Goal: Task Accomplishment & Management: Manage account settings

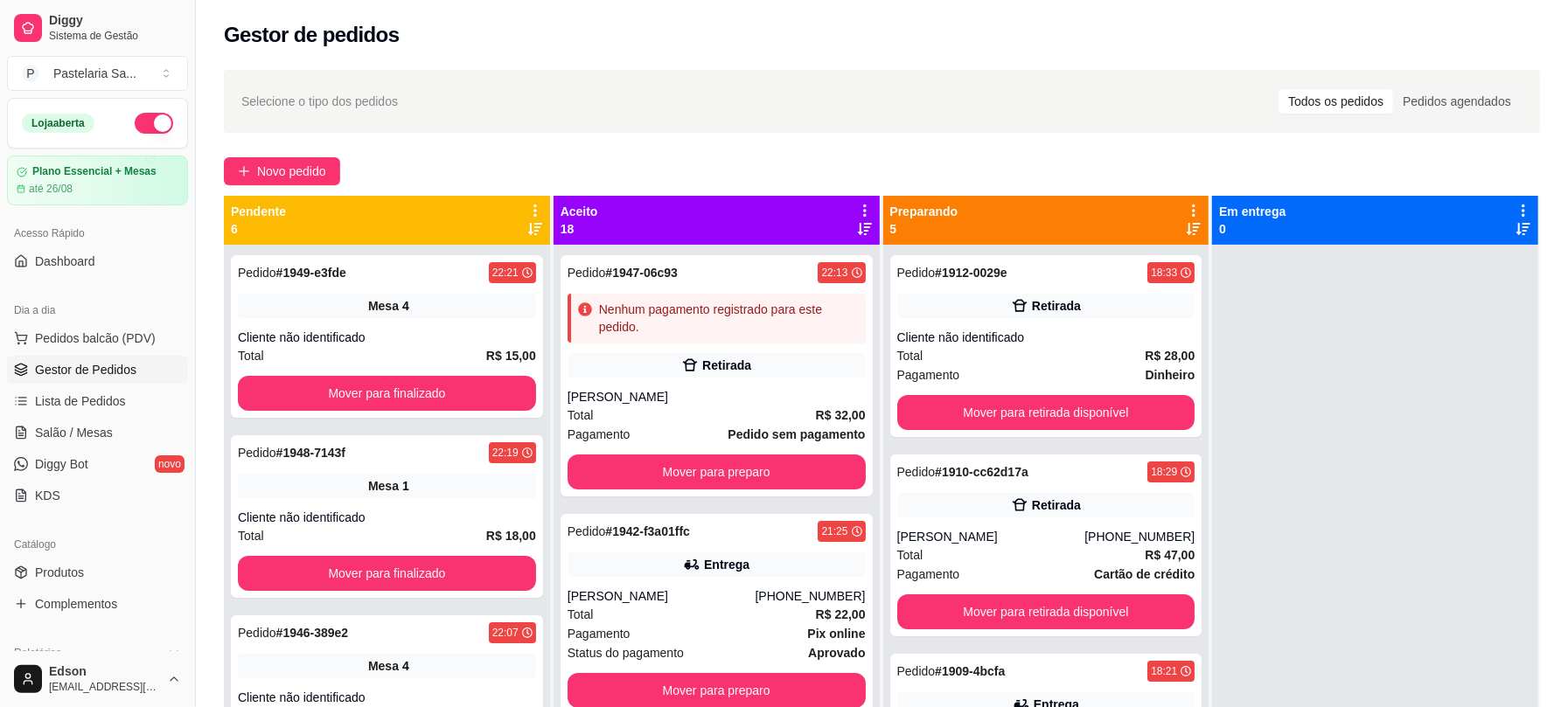
click at [141, 116] on button "button" at bounding box center [154, 123] width 39 height 21
click at [108, 432] on span "Salão / Mesas" at bounding box center [74, 432] width 78 height 18
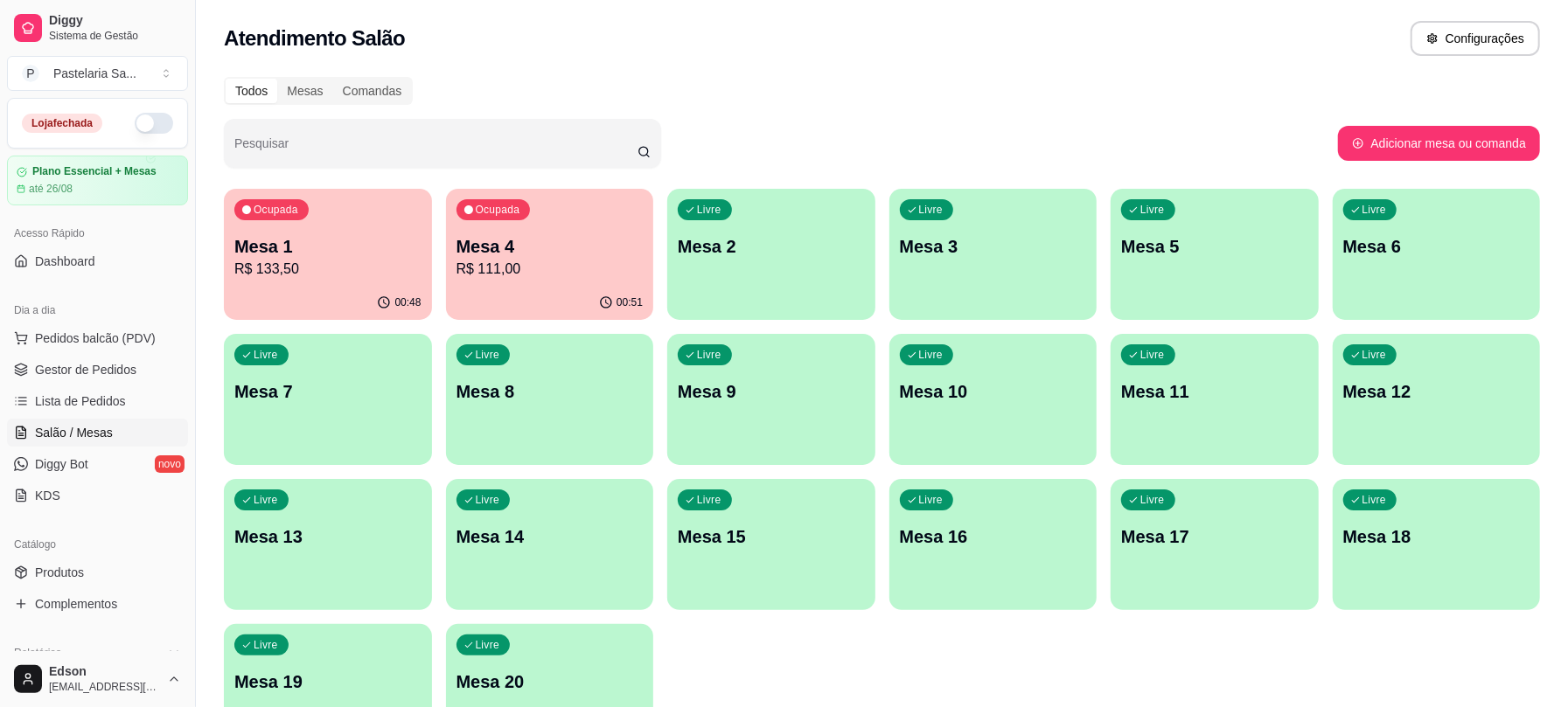
click at [308, 257] on div "Mesa 1 R$ 133,50" at bounding box center [328, 257] width 187 height 45
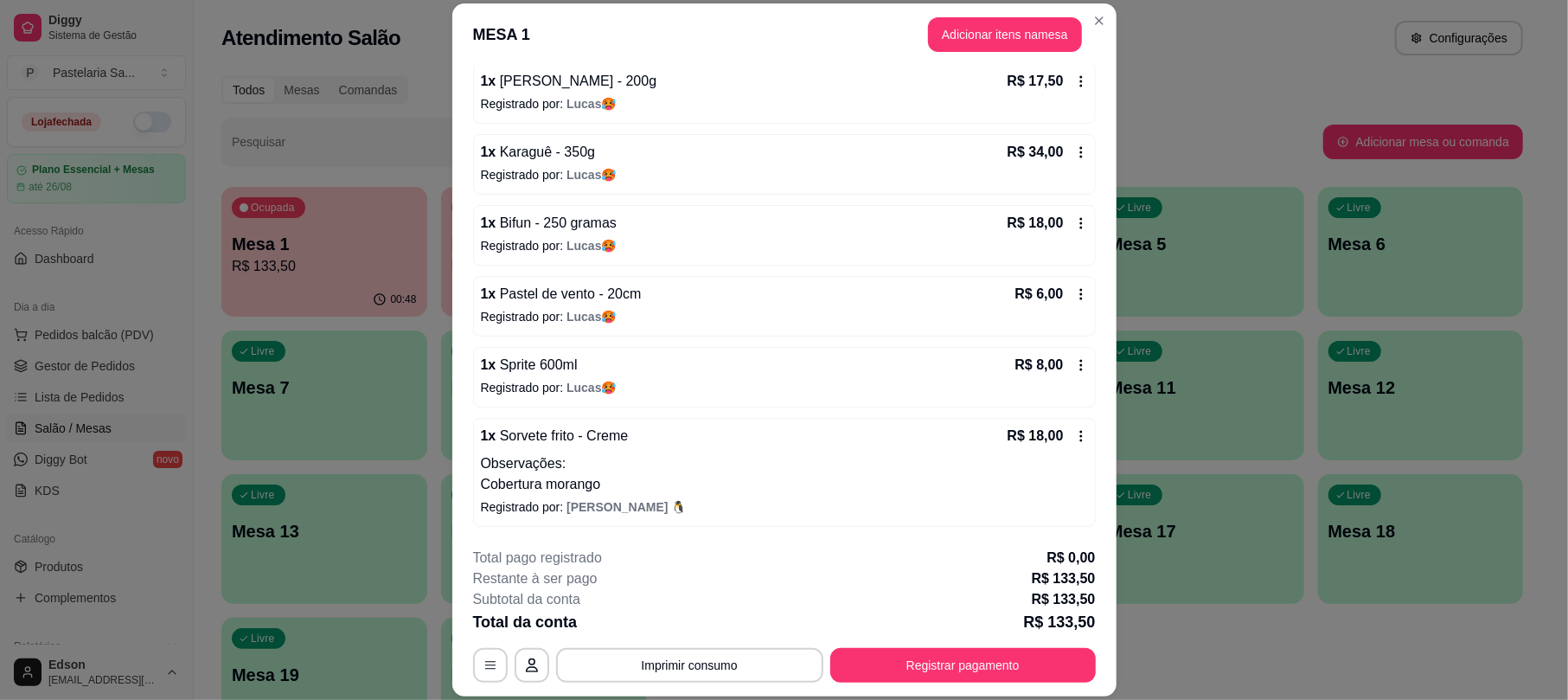
scroll to position [52, 0]
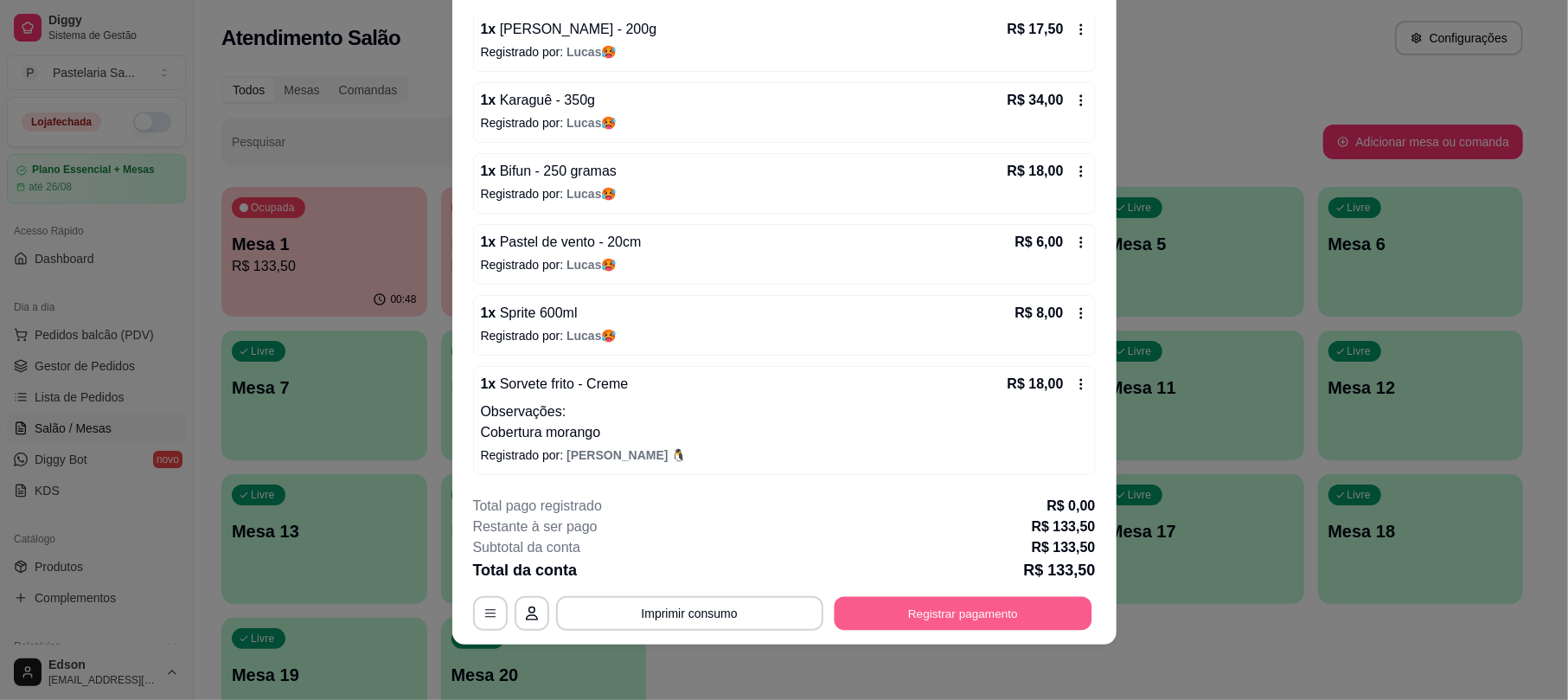
click at [936, 618] on button "Registrar pagamento" at bounding box center [963, 614] width 258 height 34
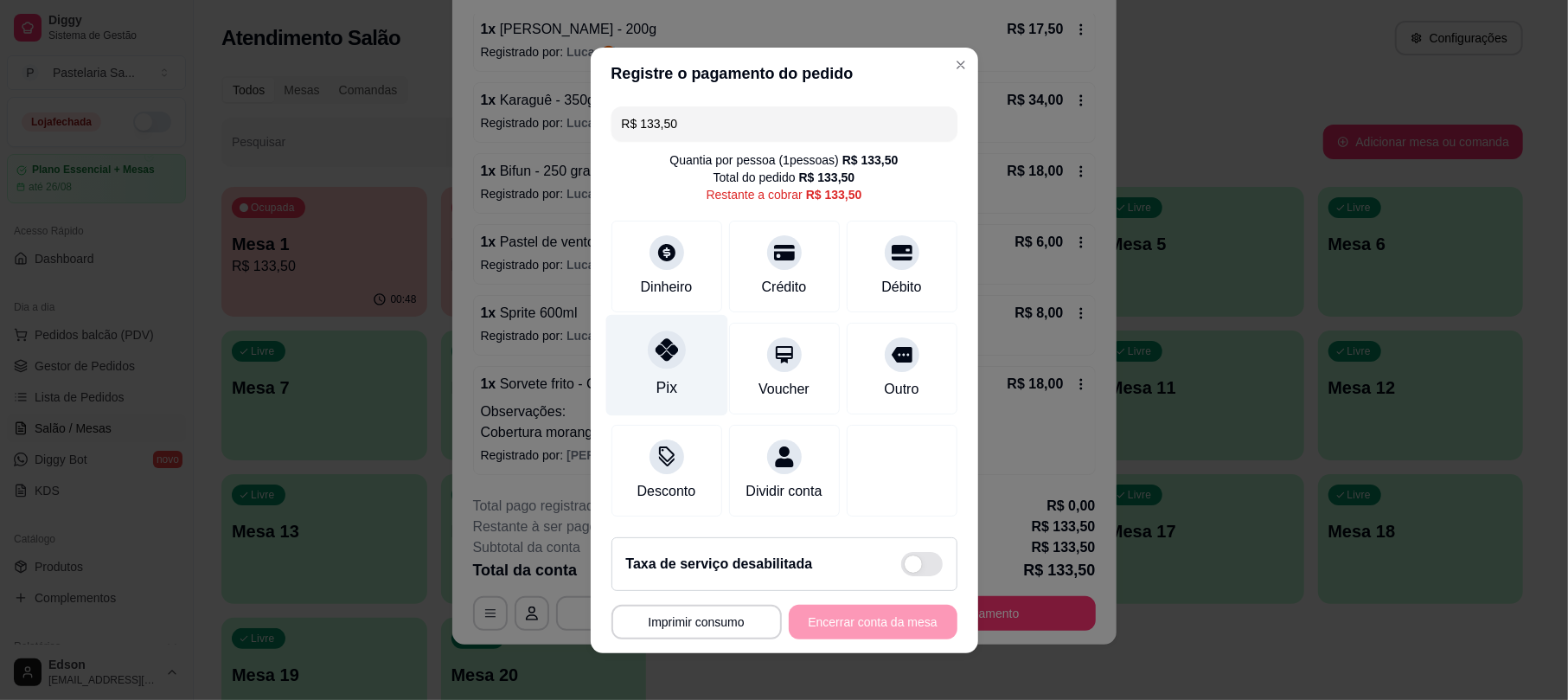
click at [668, 343] on div at bounding box center [667, 350] width 38 height 38
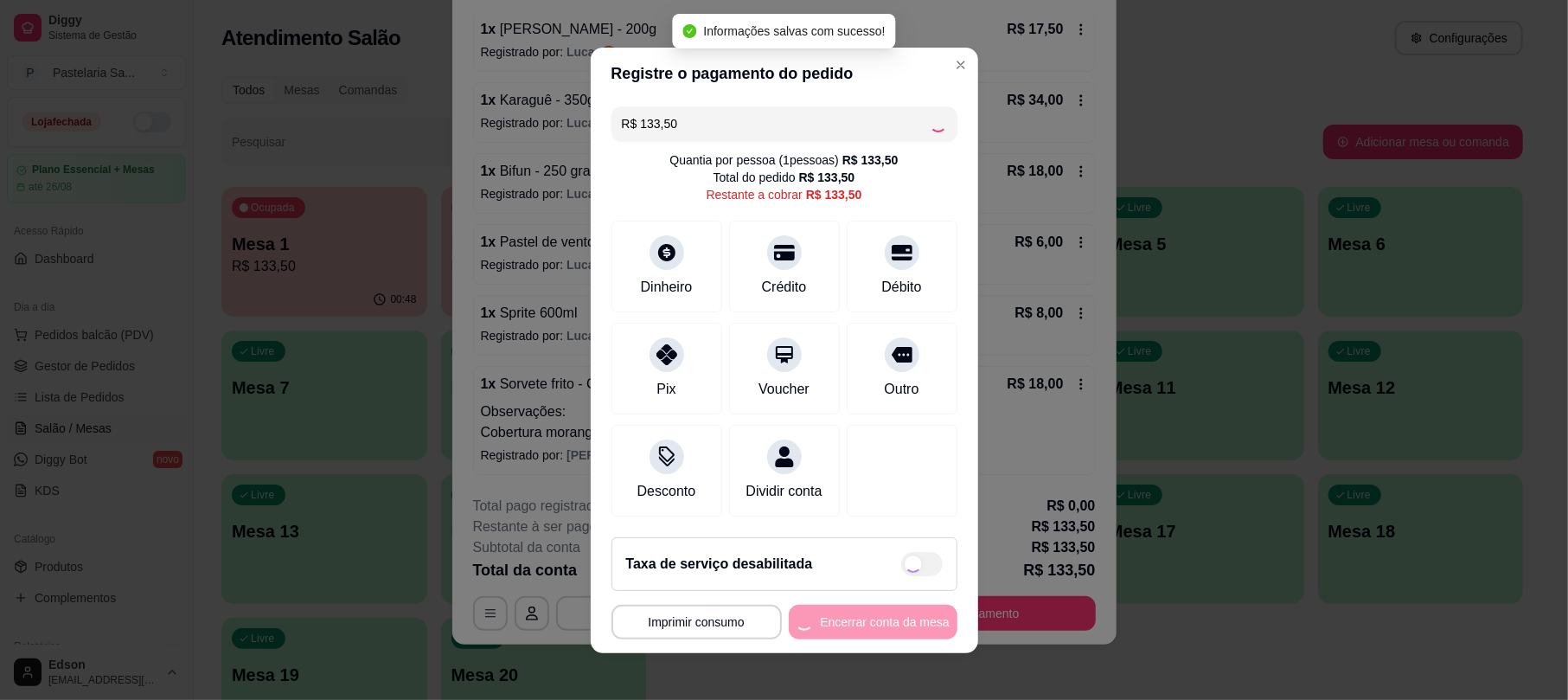
type input "R$ 0,00"
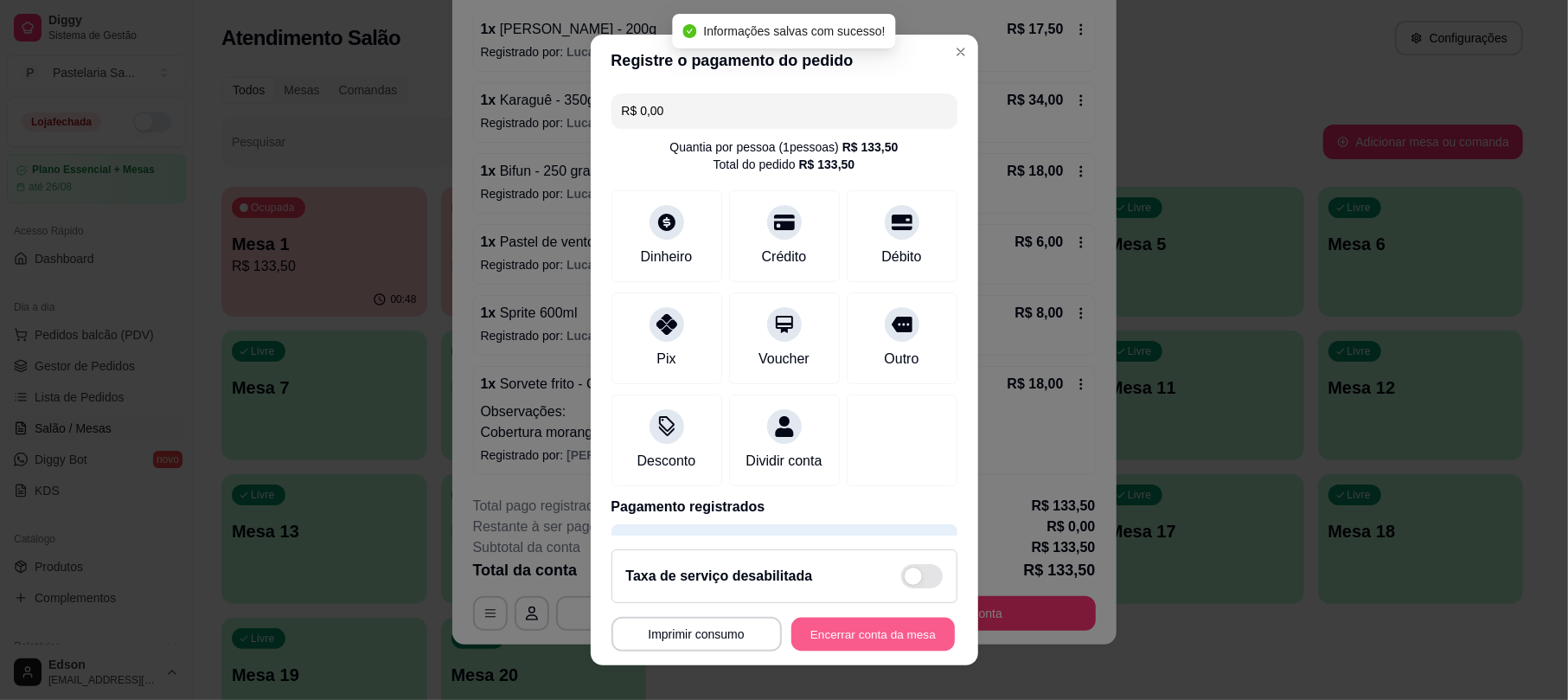
click at [851, 631] on button "Encerrar conta da mesa" at bounding box center [873, 633] width 163 height 34
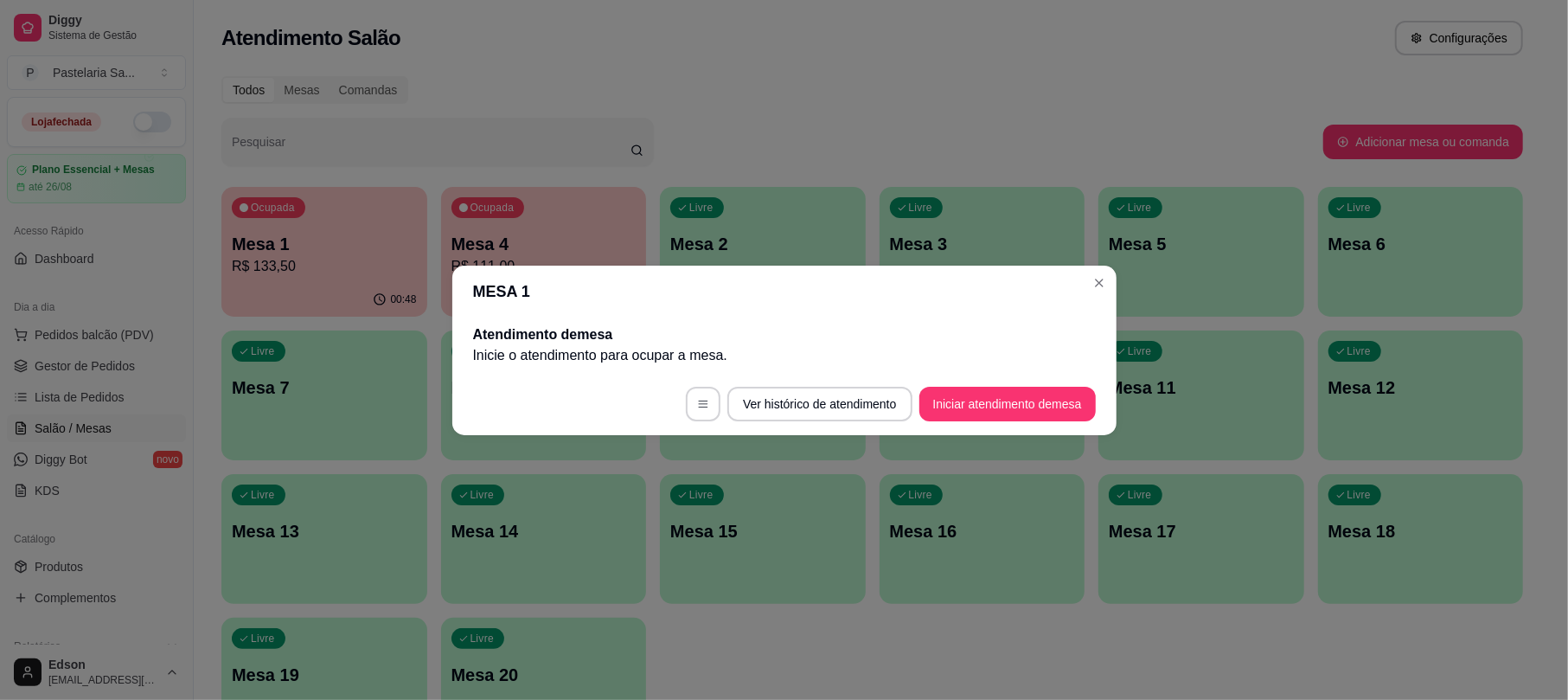
scroll to position [0, 0]
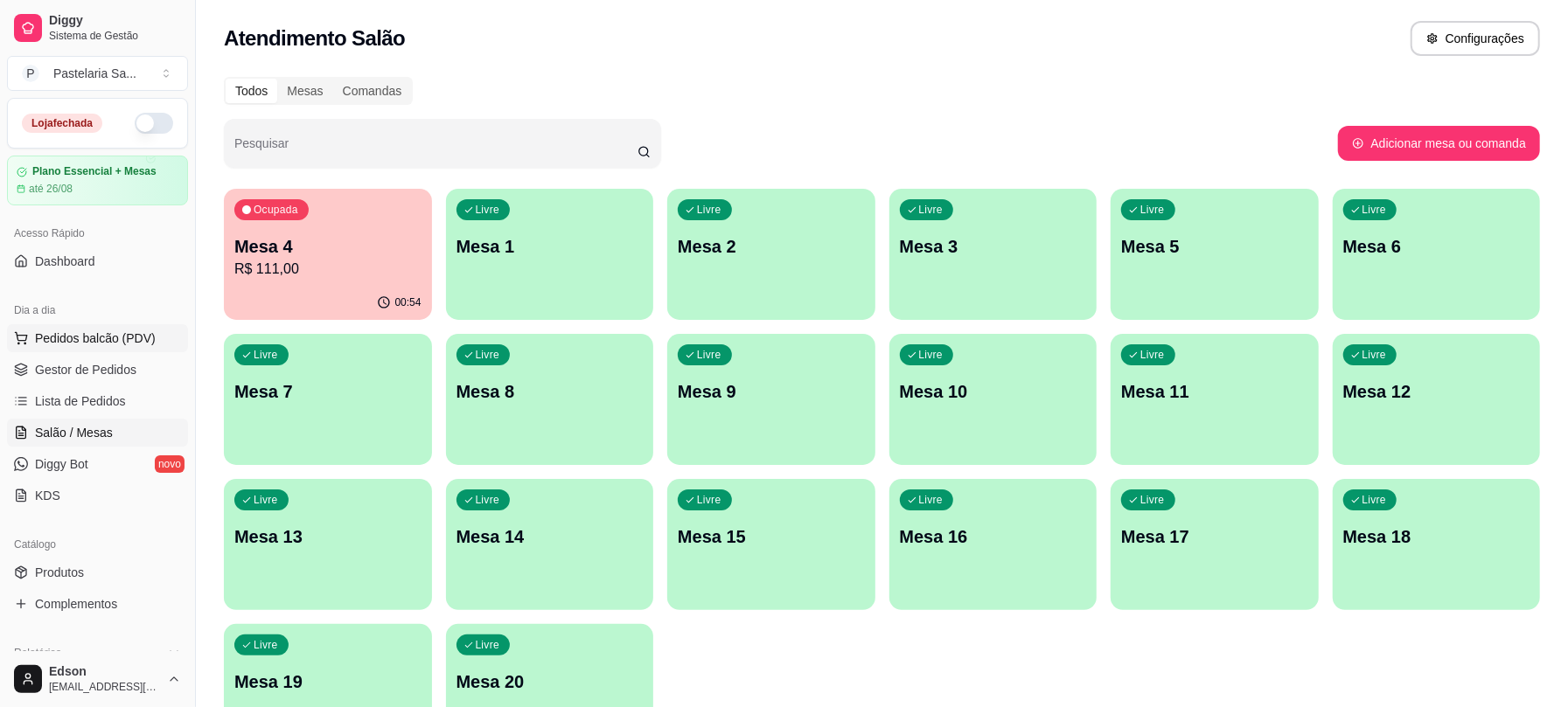
click at [123, 333] on span "Pedidos balcão (PDV)" at bounding box center [95, 338] width 121 height 18
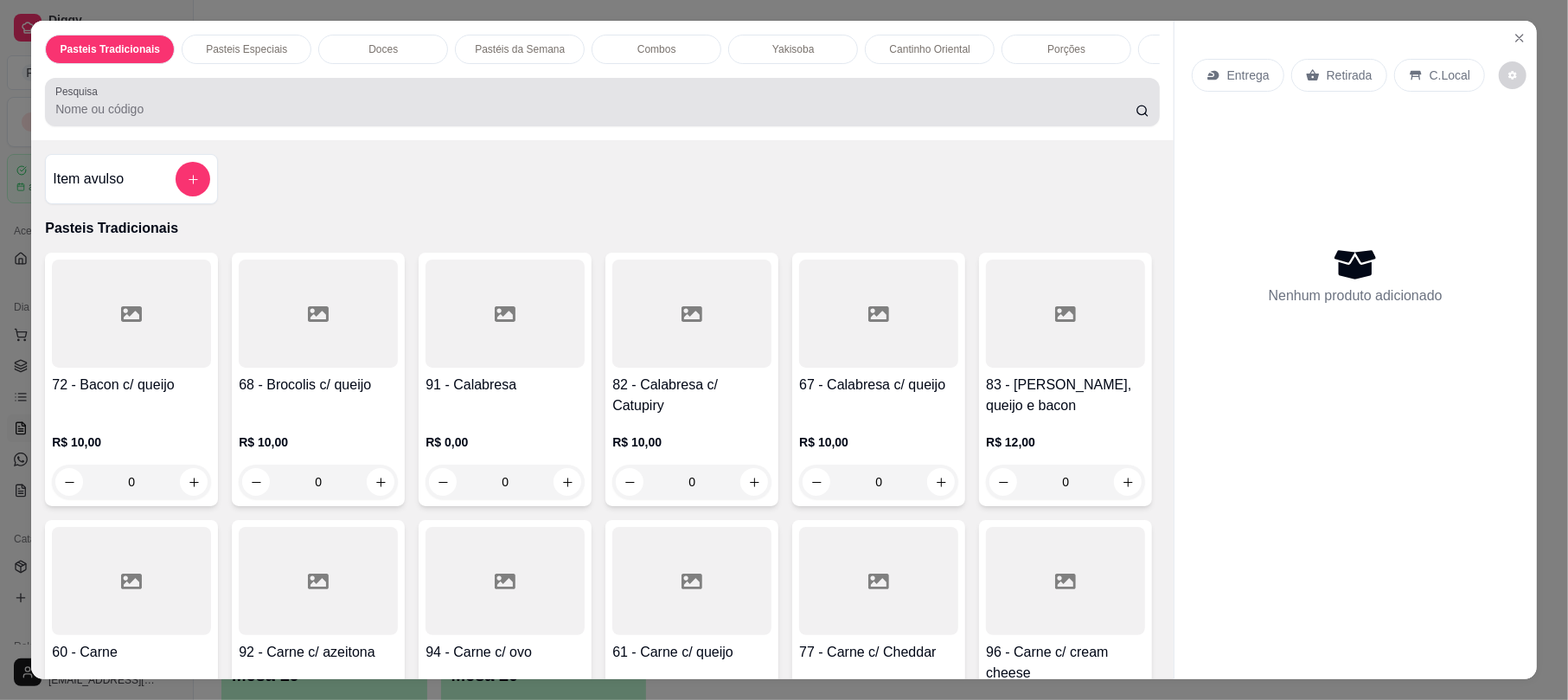
click at [316, 97] on div "Pesquisa" at bounding box center [602, 101] width 1114 height 48
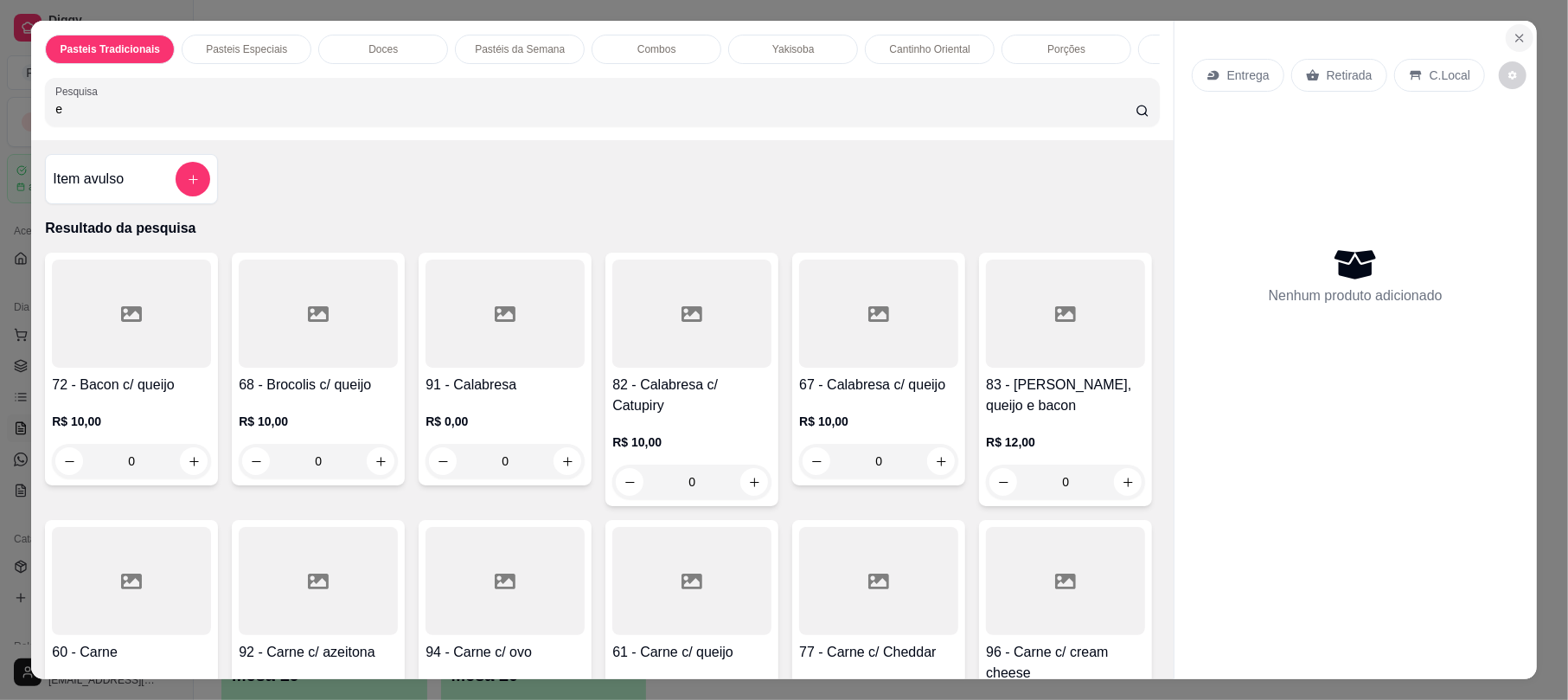
type input "e"
click at [1517, 41] on icon "Close" at bounding box center [1521, 38] width 7 height 7
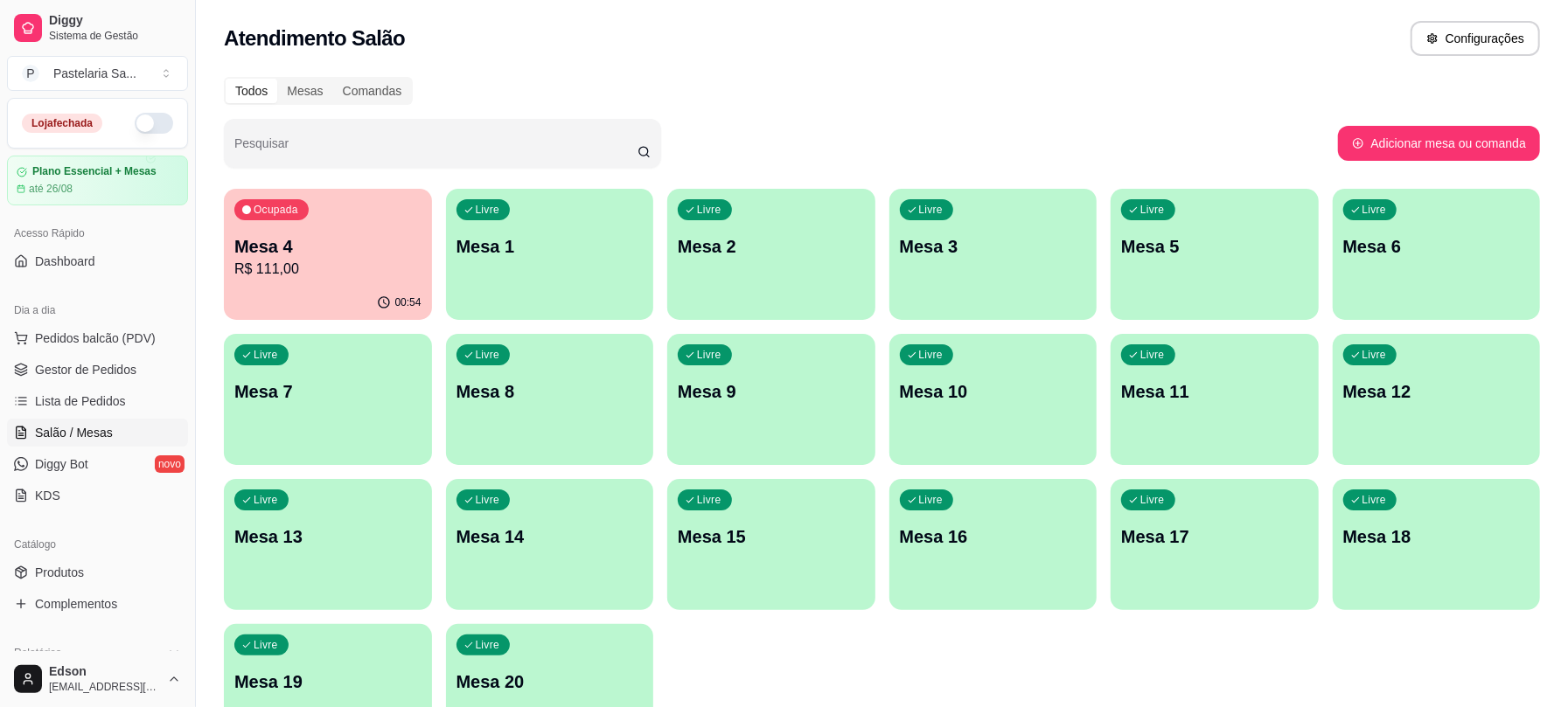
click at [312, 522] on div "Livre Mesa 13" at bounding box center [327, 533] width 208 height 110
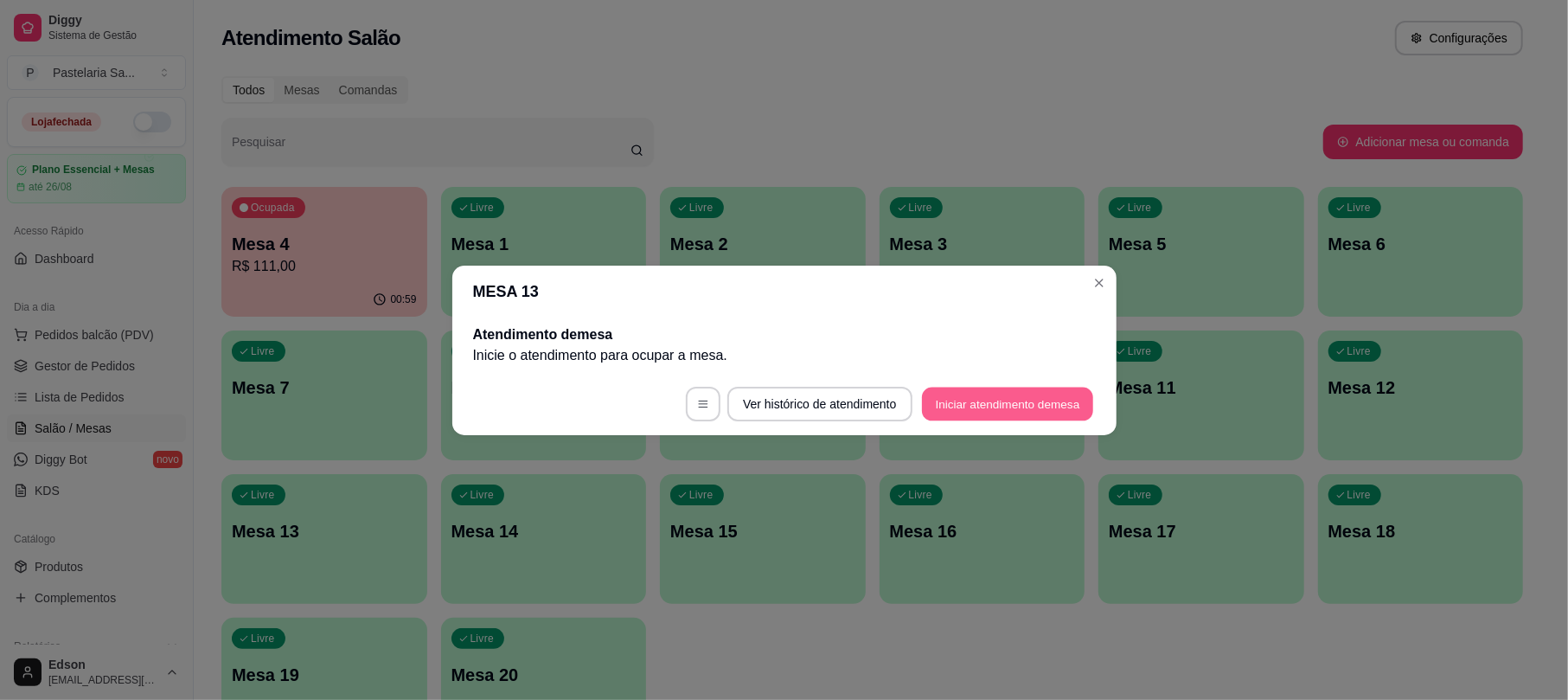
click at [975, 397] on button "Iniciar atendimento de mesa" at bounding box center [1008, 403] width 172 height 34
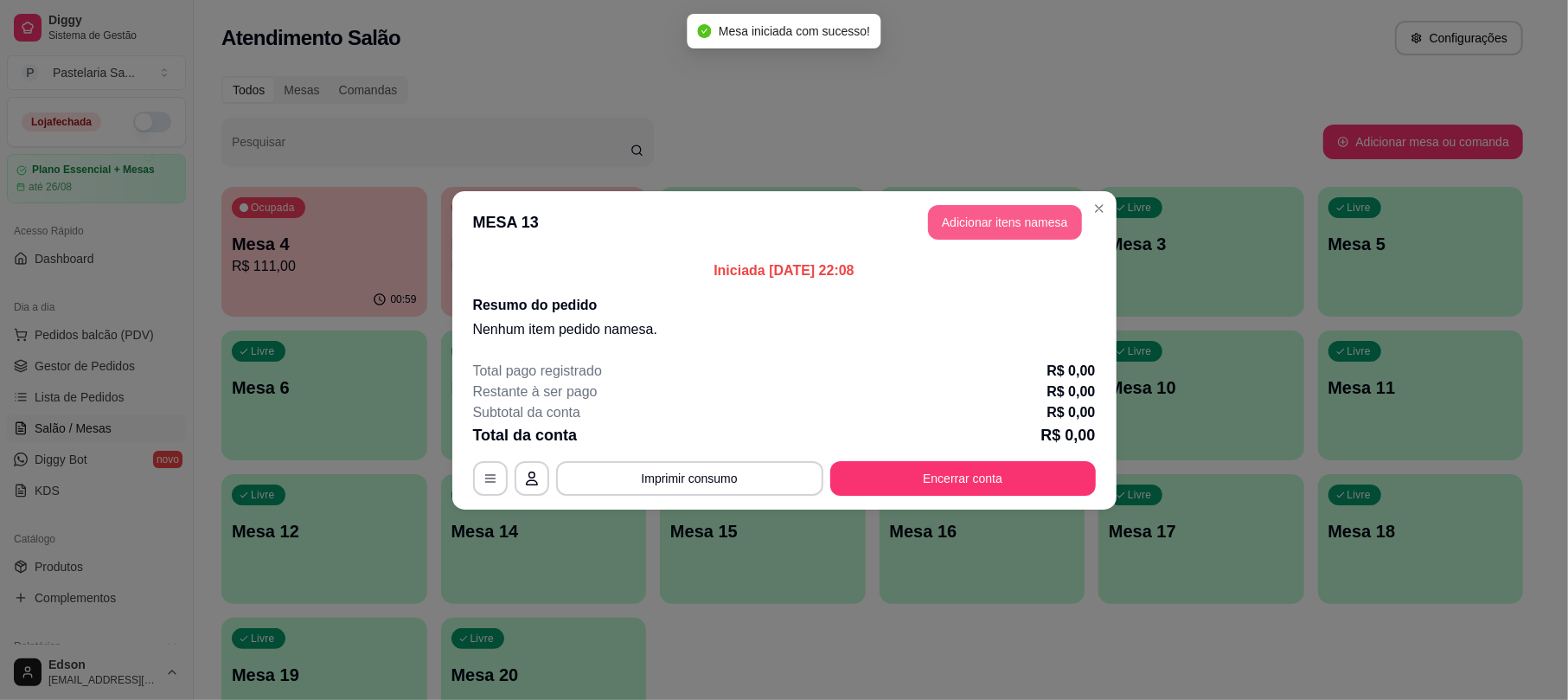
click at [1008, 221] on button "Adicionar itens na mesa" at bounding box center [1005, 222] width 154 height 35
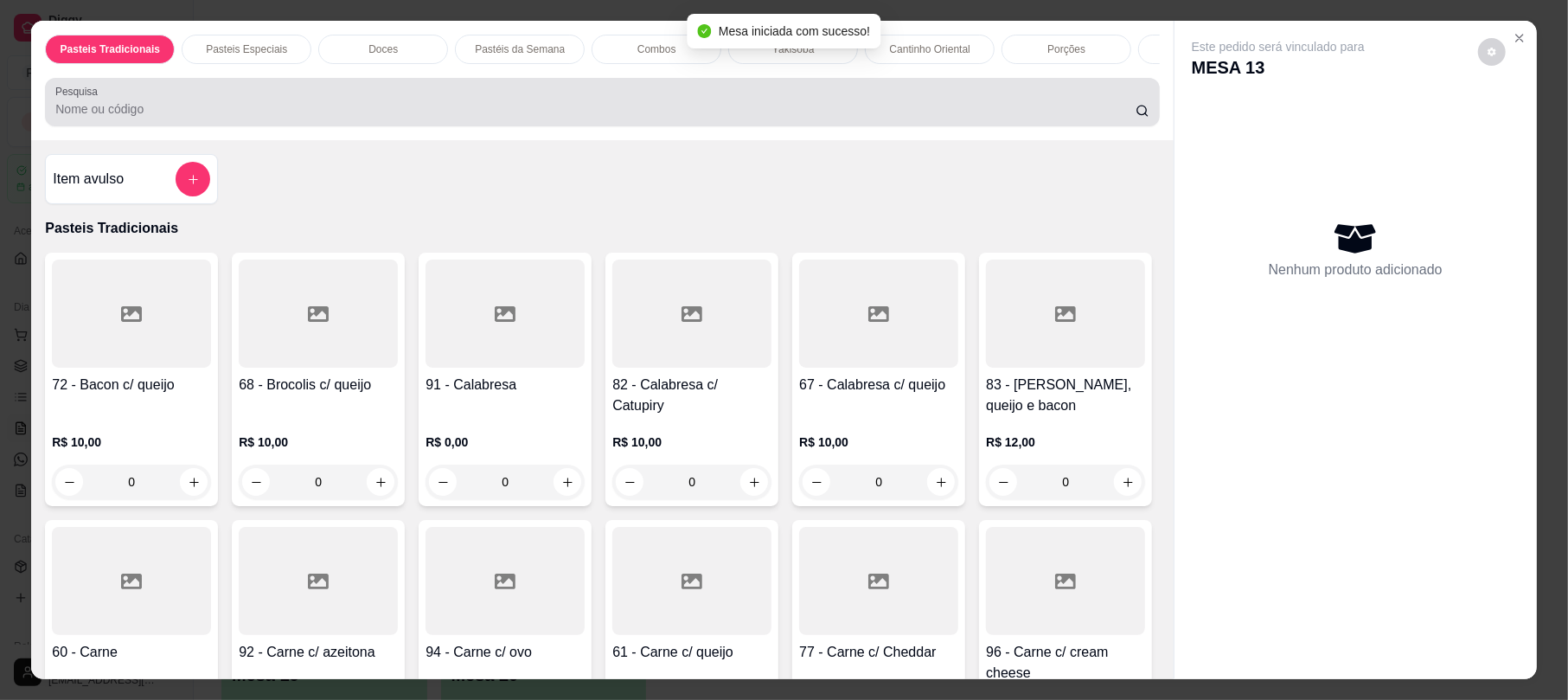
click at [687, 118] on input "Pesquisa" at bounding box center [595, 109] width 1080 height 17
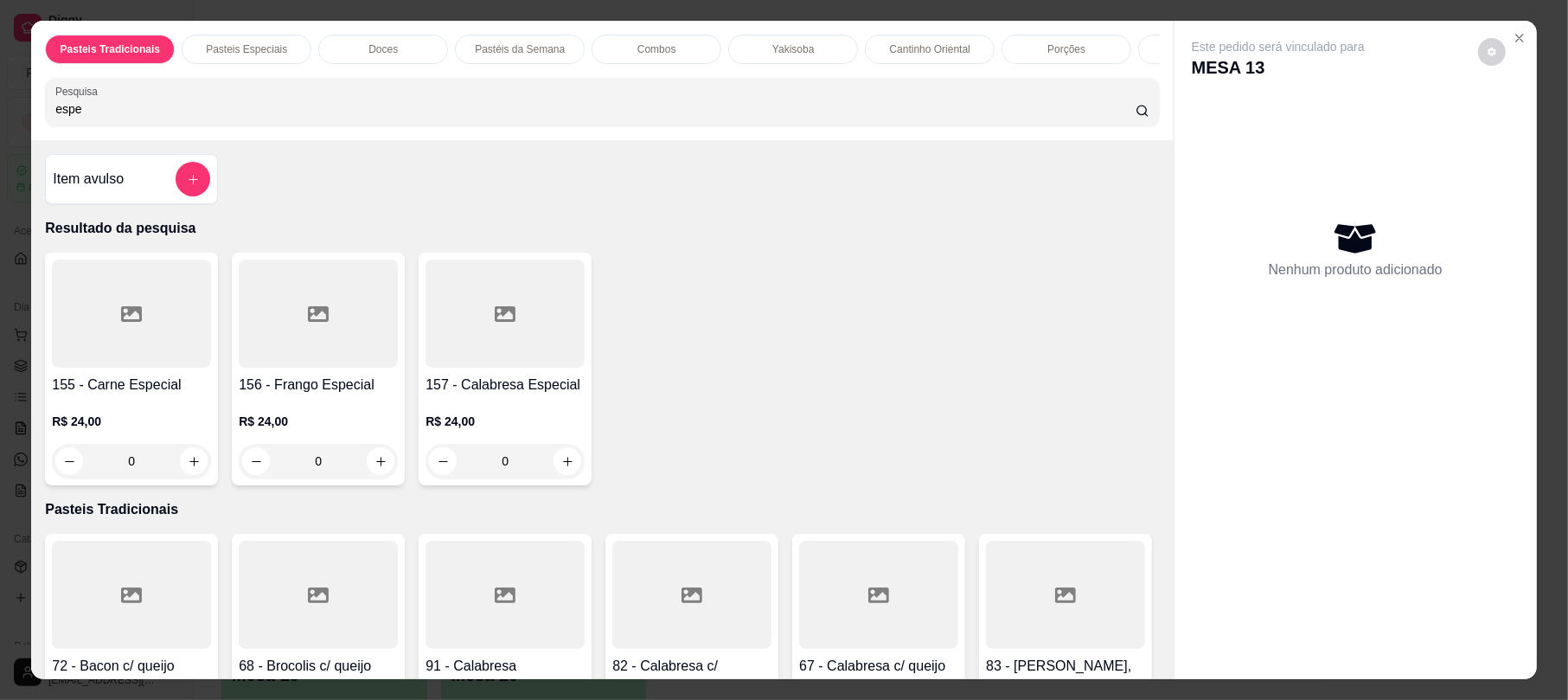
type input "espe"
click at [384, 361] on div at bounding box center [318, 313] width 159 height 108
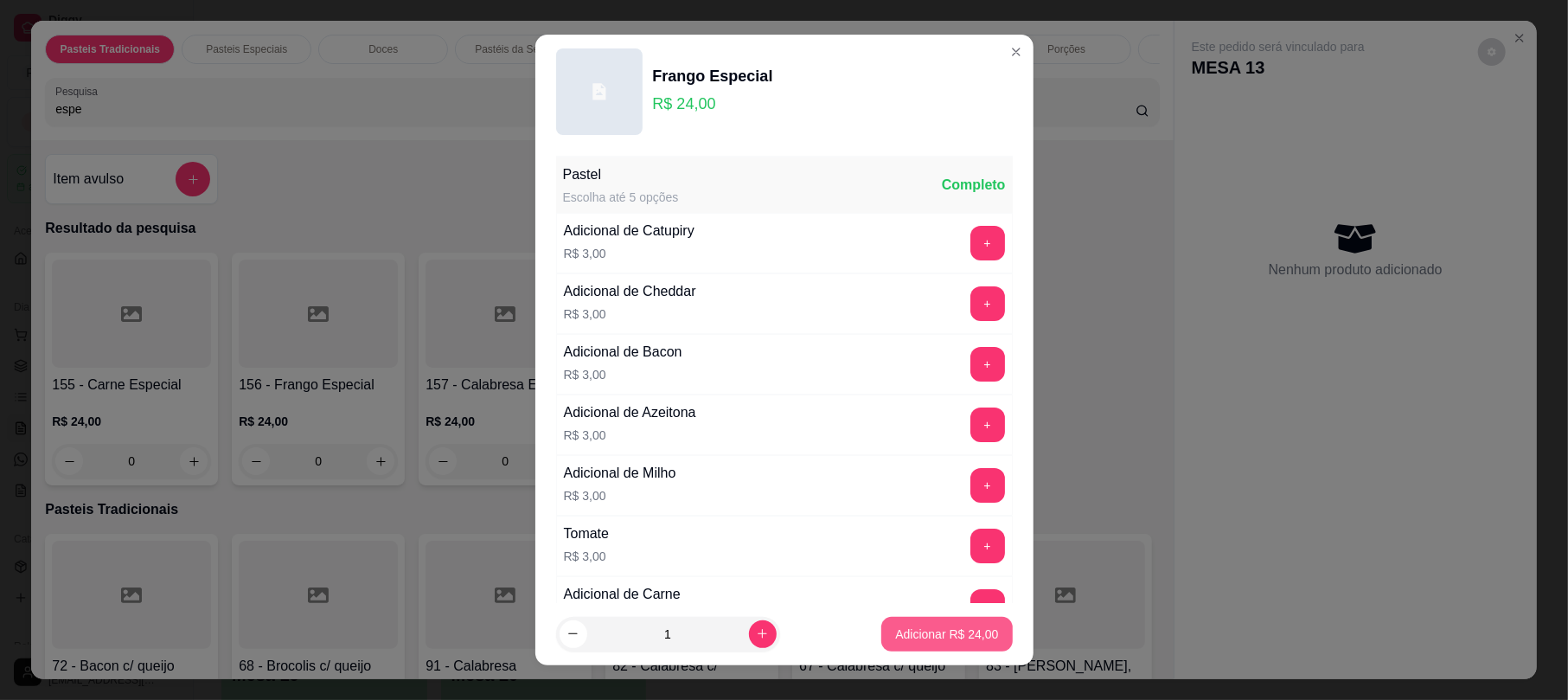
click at [963, 627] on p "Adicionar R$ 24,00" at bounding box center [946, 634] width 103 height 17
type input "1"
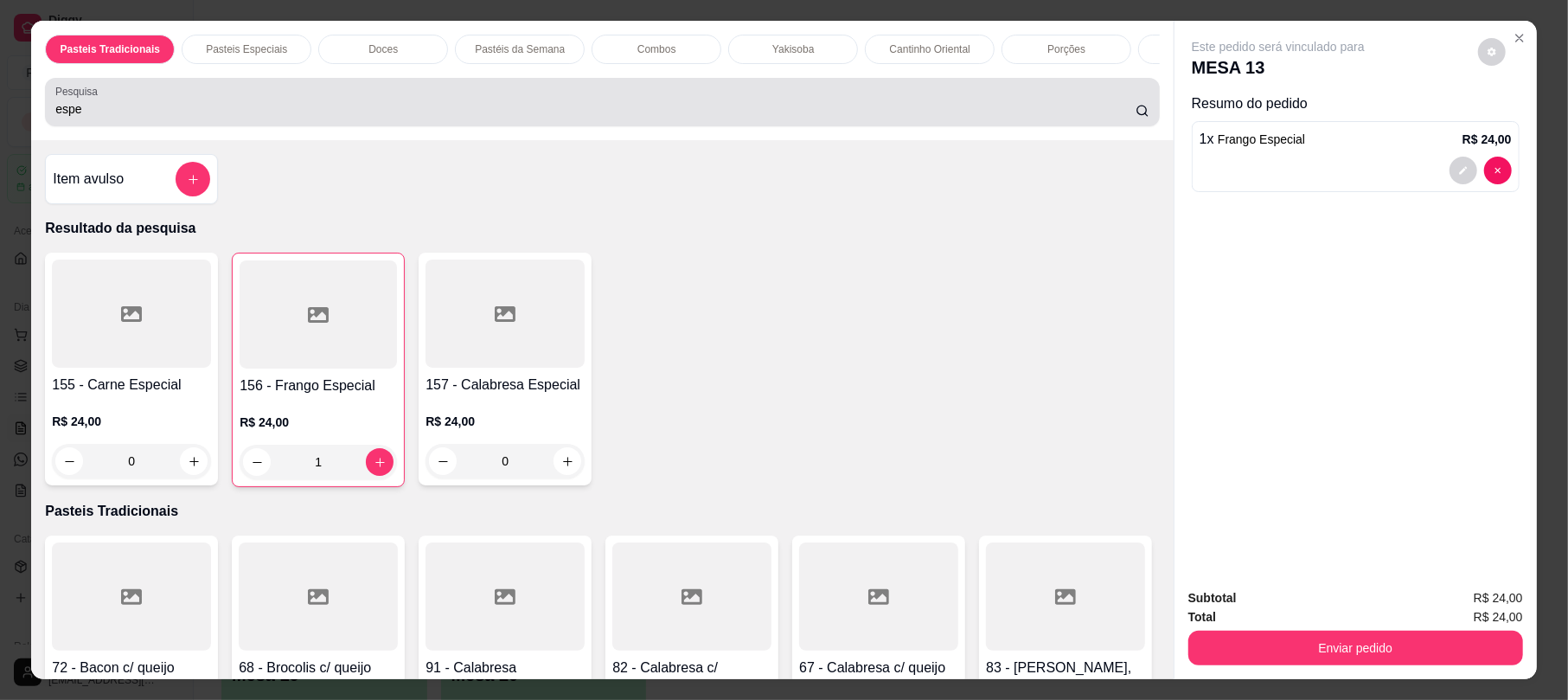
click at [192, 111] on div "espe" at bounding box center [602, 102] width 1093 height 35
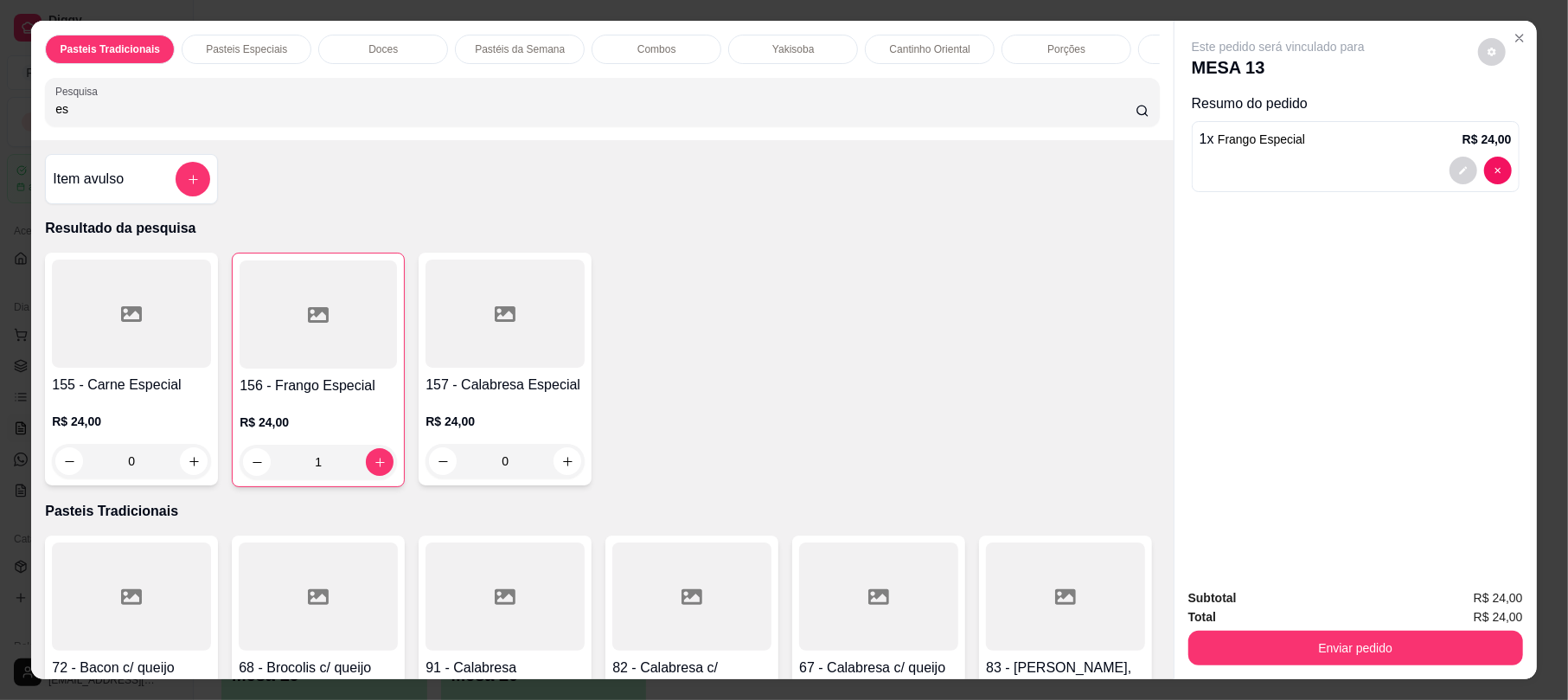
type input "e"
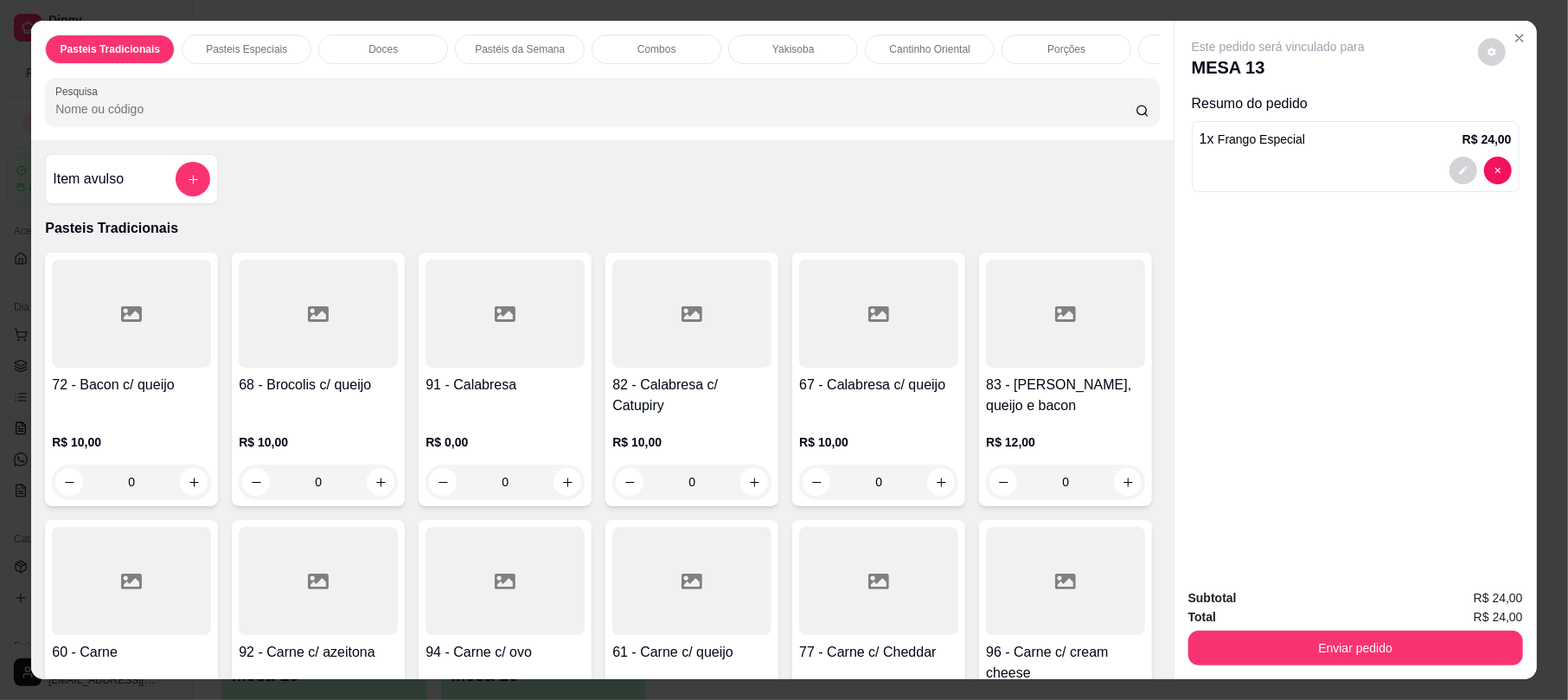
click at [772, 616] on div at bounding box center [692, 581] width 159 height 108
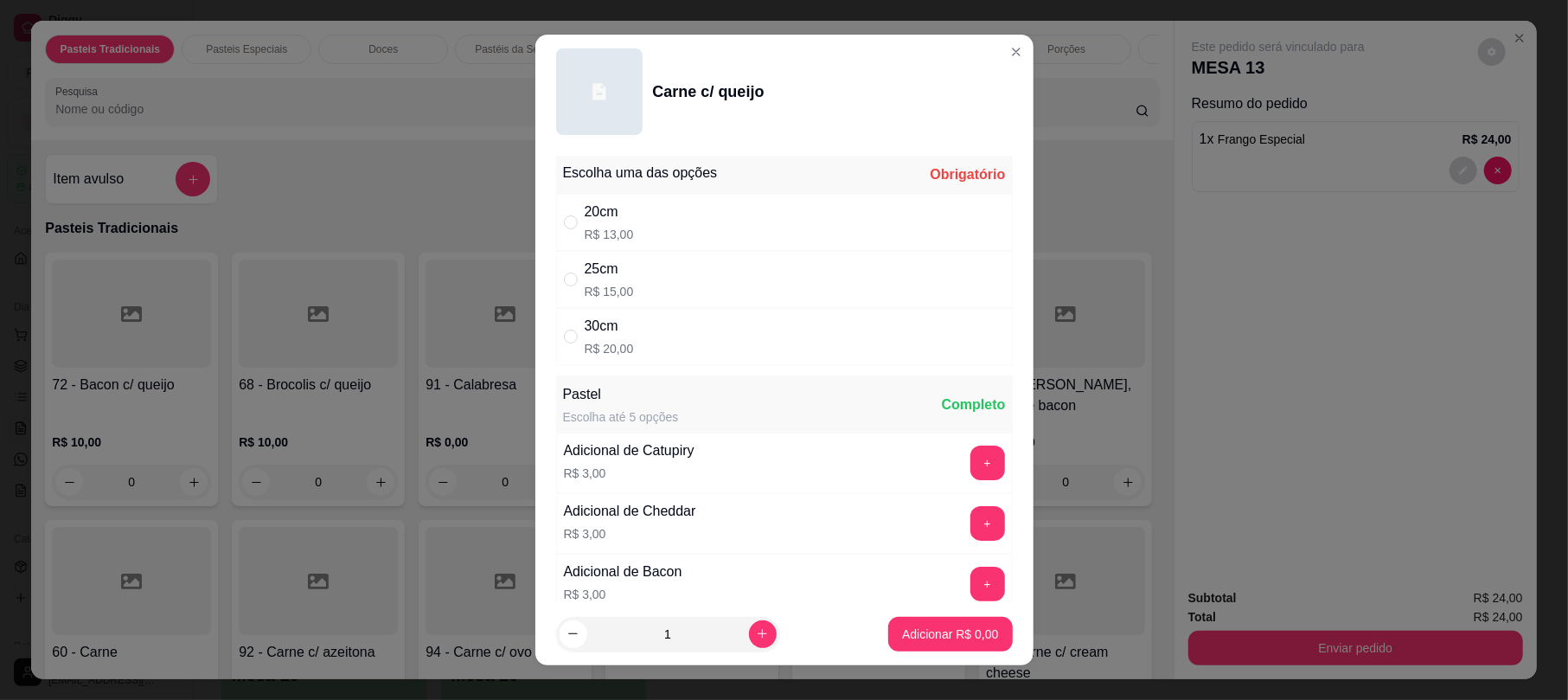
click at [682, 284] on div "25cm R$ 15,00" at bounding box center [784, 280] width 457 height 58
radio input "true"
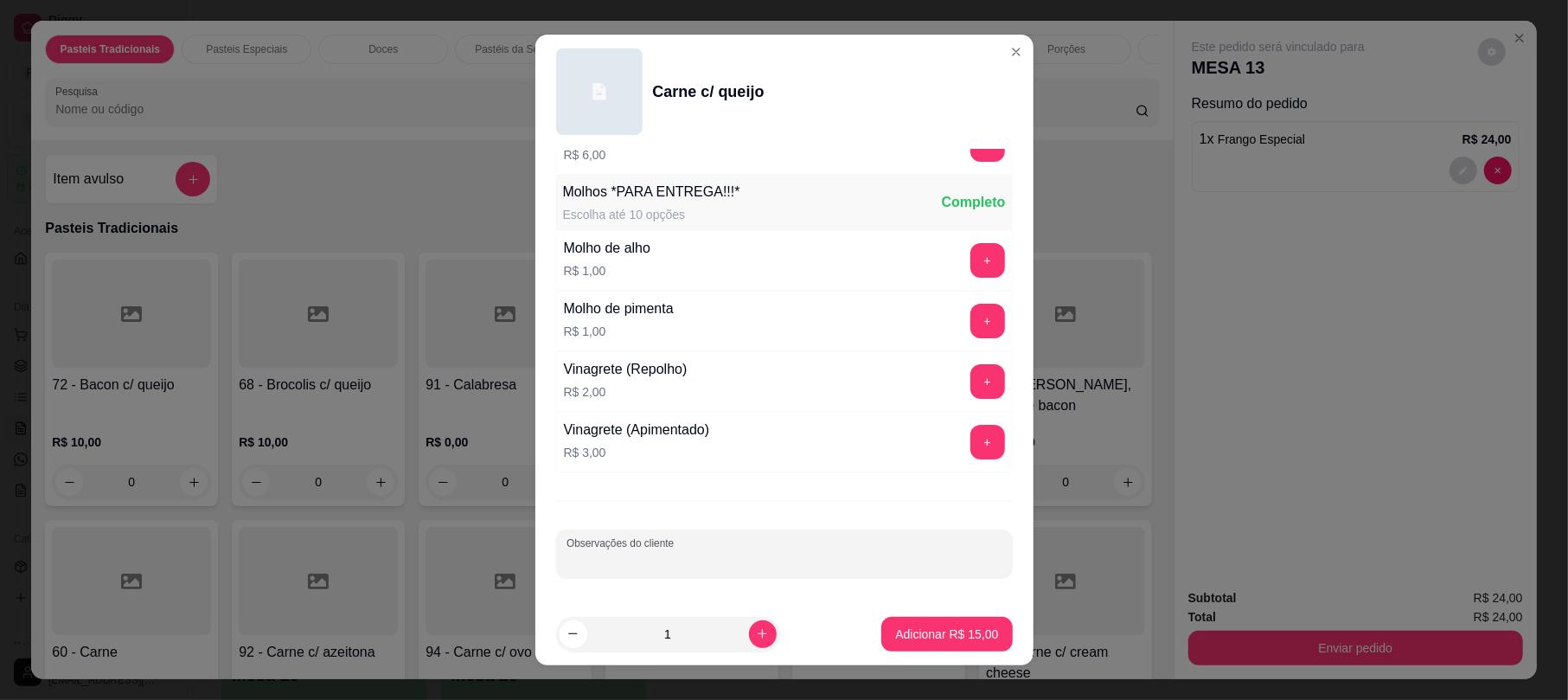
click at [700, 556] on input "Observações do cliente" at bounding box center [784, 560] width 436 height 17
type input "VIAGEM"
click at [914, 634] on p "Adicionar R$ 15,00" at bounding box center [946, 634] width 103 height 17
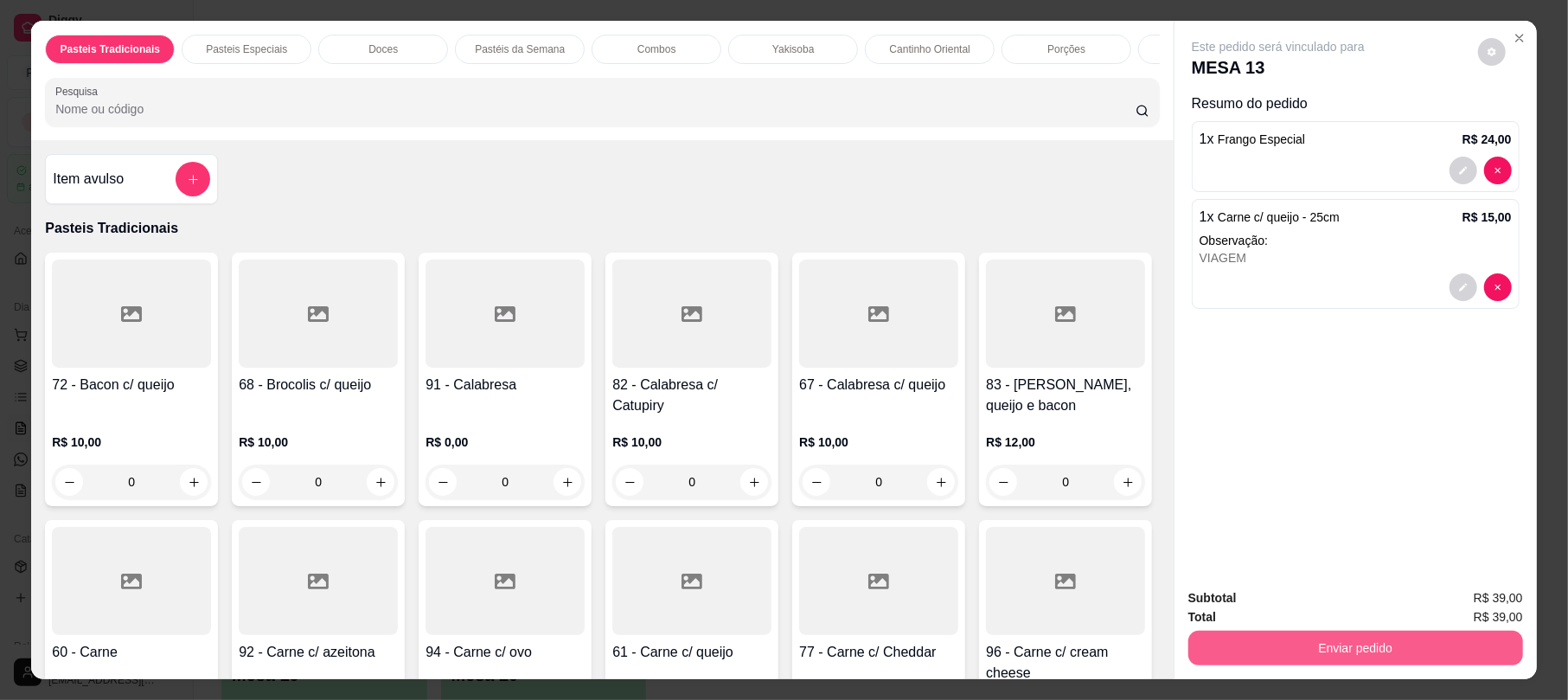
click at [1323, 631] on button "Enviar pedido" at bounding box center [1356, 649] width 335 height 35
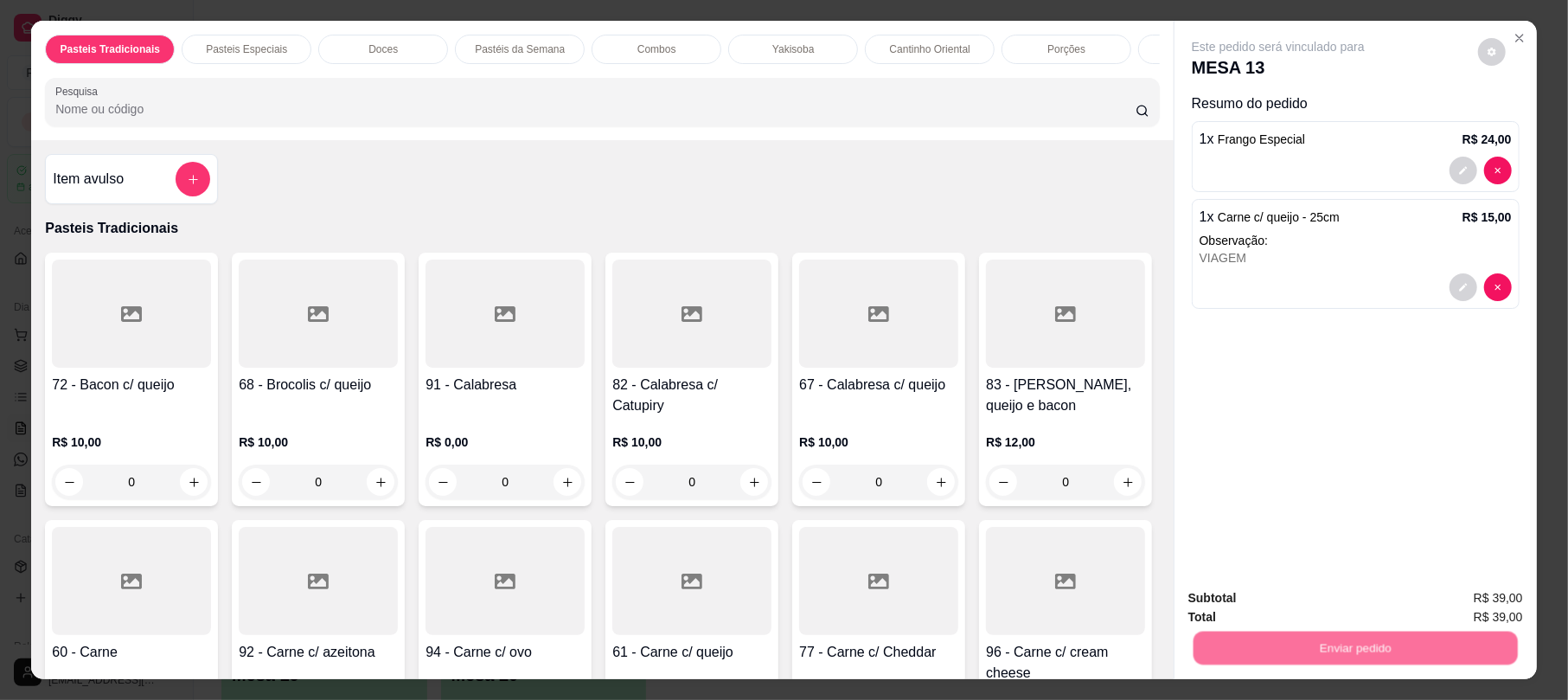
click at [1327, 613] on button "Não registrar e enviar pedido" at bounding box center [1296, 606] width 180 height 33
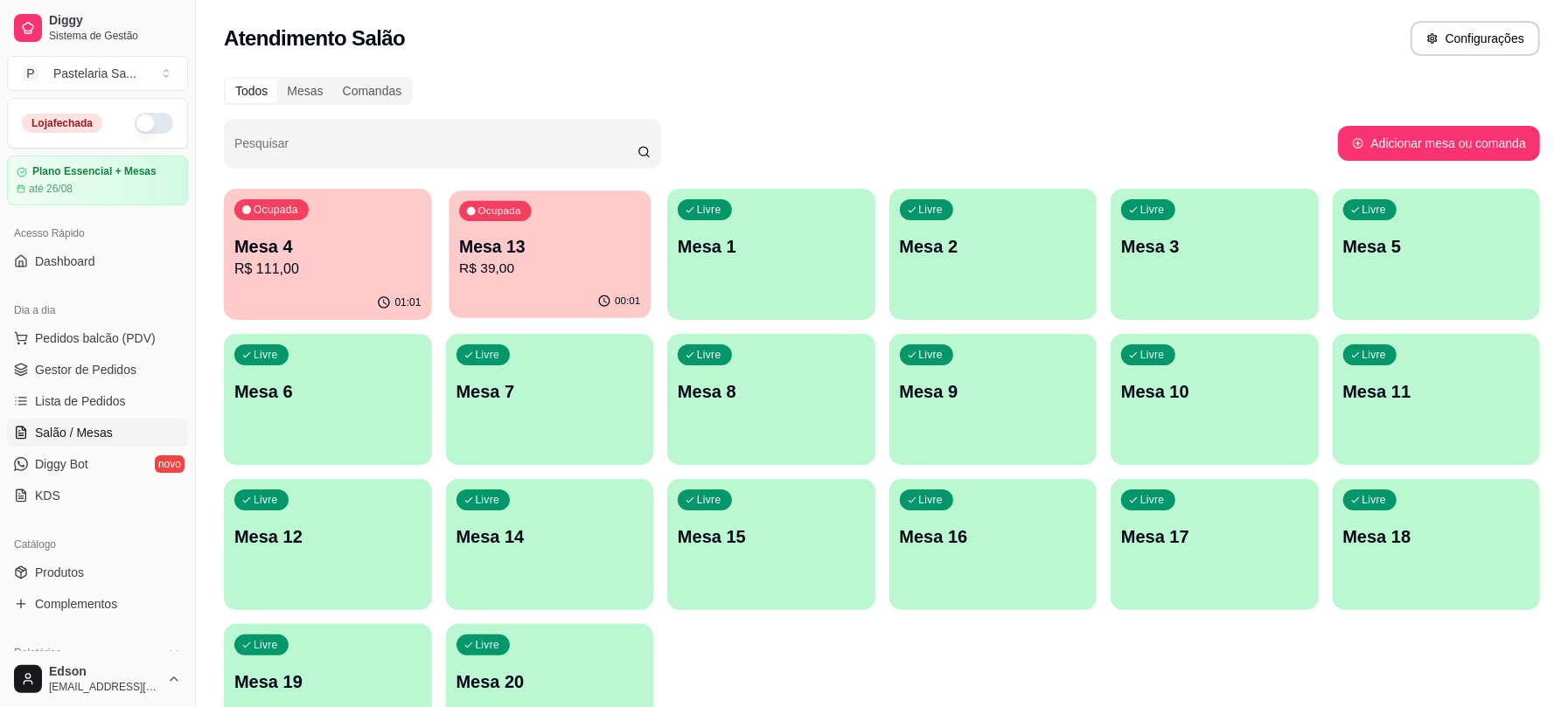
click at [563, 252] on p "Mesa 13" at bounding box center [549, 247] width 181 height 24
click at [360, 284] on div "Ocupada Mesa 4 R$ 111,00" at bounding box center [327, 237] width 208 height 97
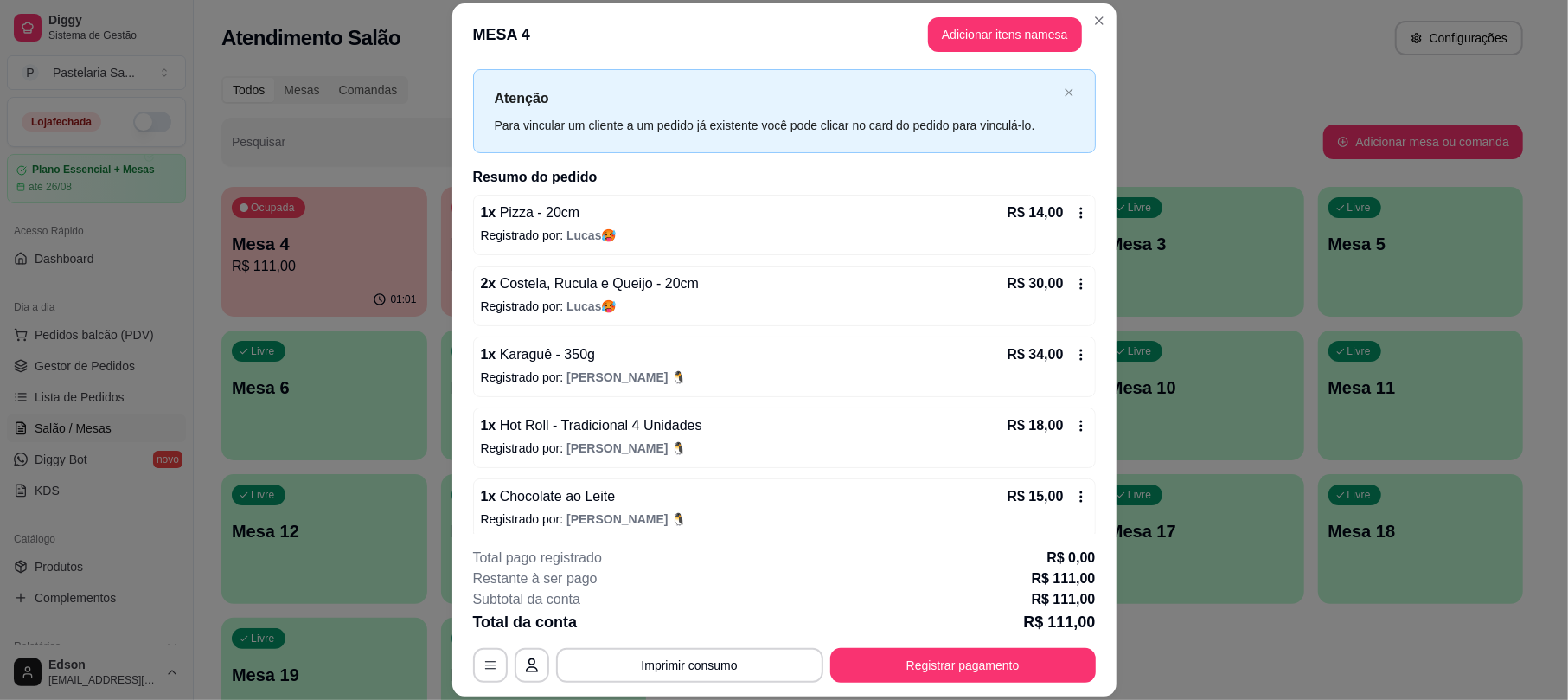
scroll to position [49, 0]
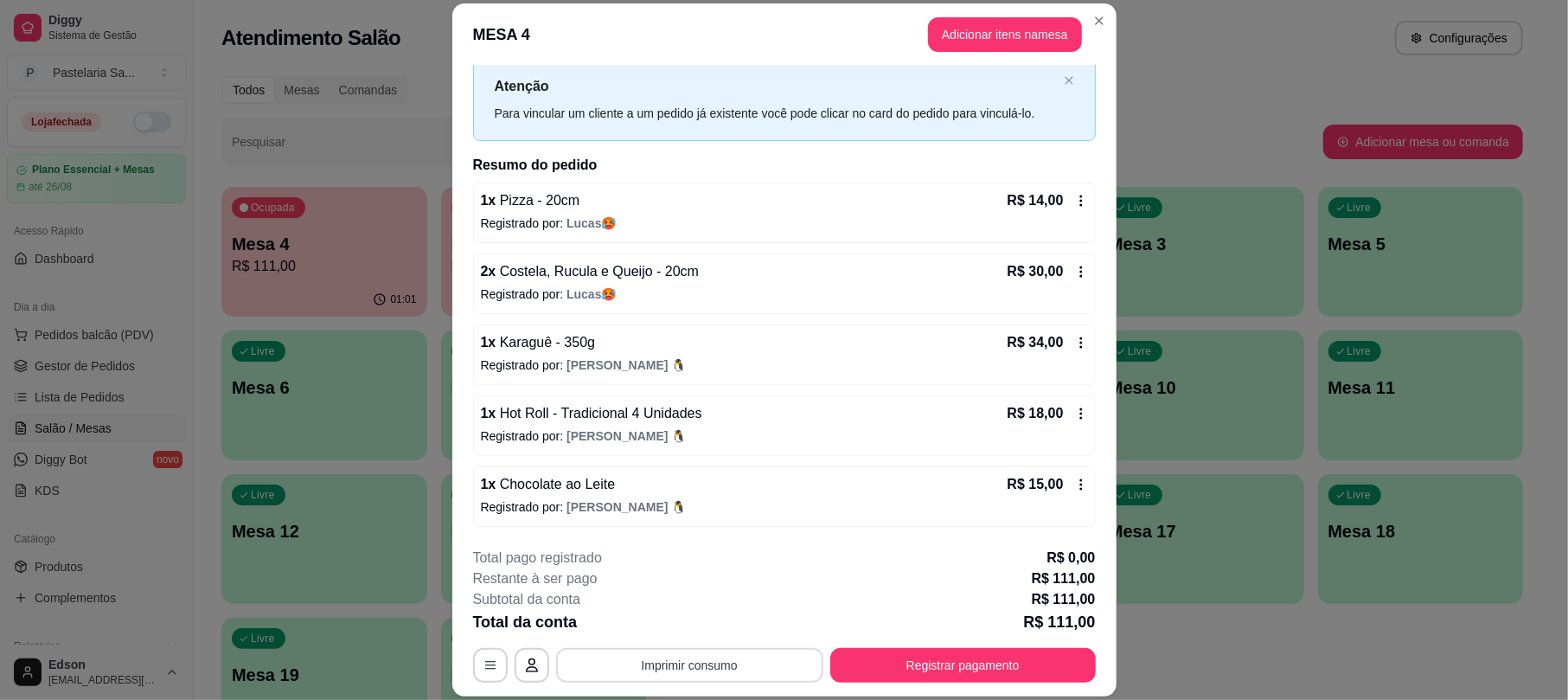
click at [741, 679] on button "Imprimir consumo" at bounding box center [689, 665] width 268 height 35
click at [731, 628] on button "Balcão 🎌🌸" at bounding box center [682, 626] width 125 height 27
click at [973, 41] on button "Adicionar itens na mesa" at bounding box center [1005, 35] width 154 height 35
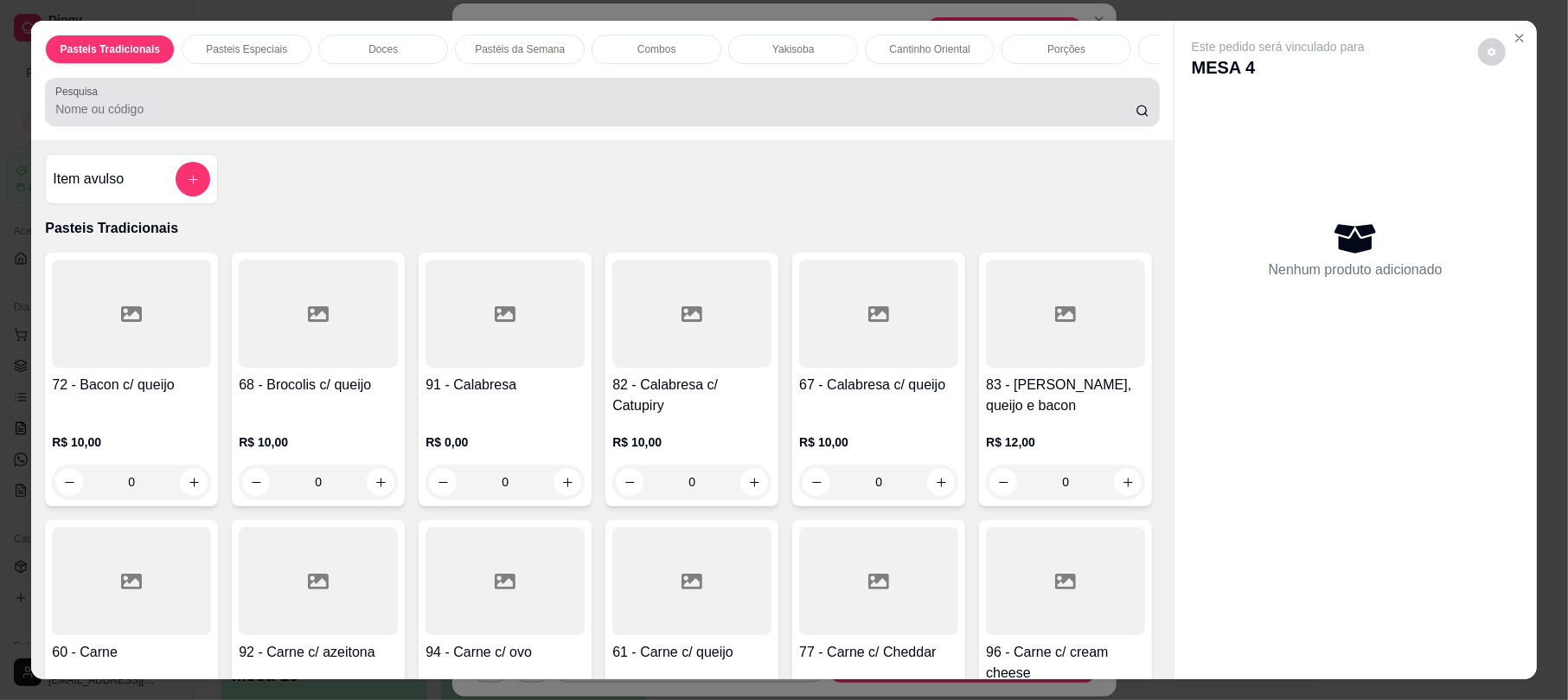
click at [550, 118] on input "Pesquisa" at bounding box center [595, 109] width 1080 height 17
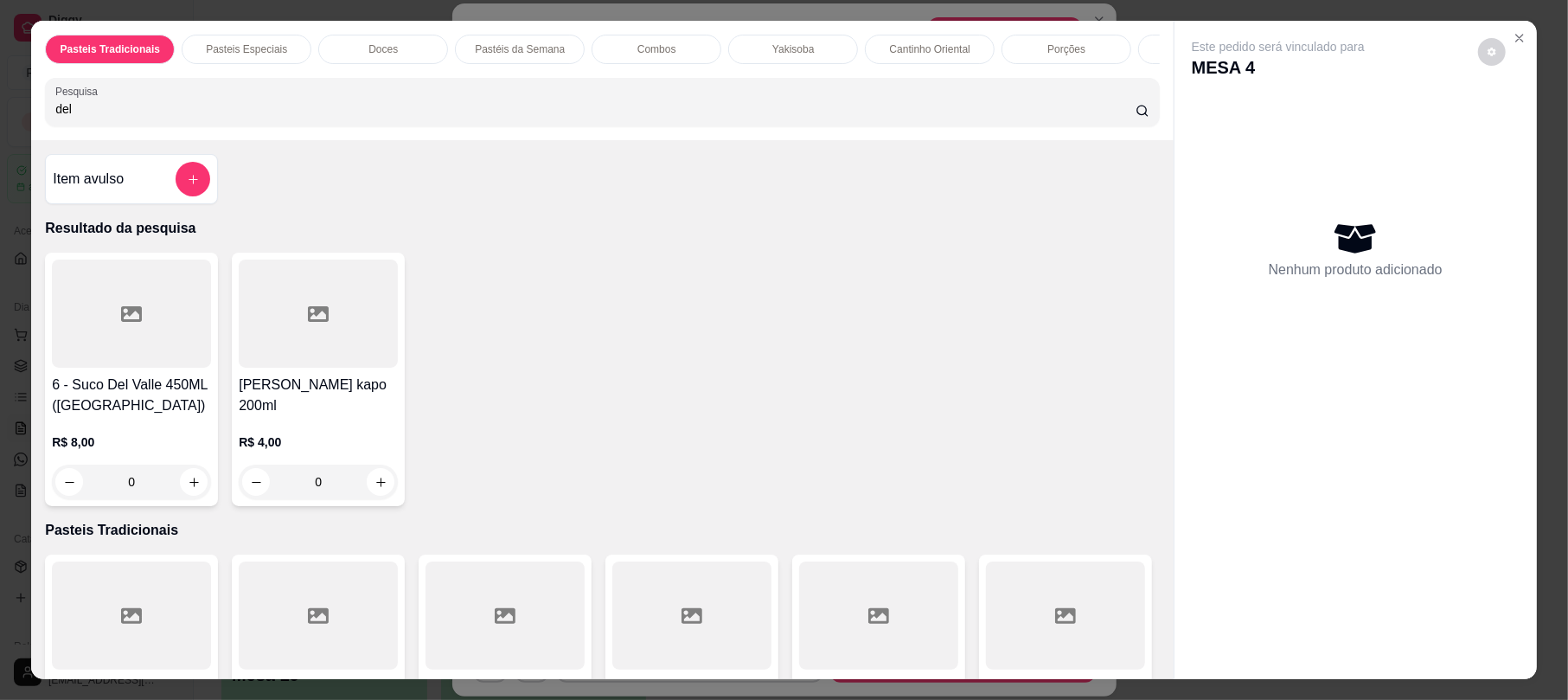
type input "del"
click at [154, 354] on div at bounding box center [132, 313] width 159 height 108
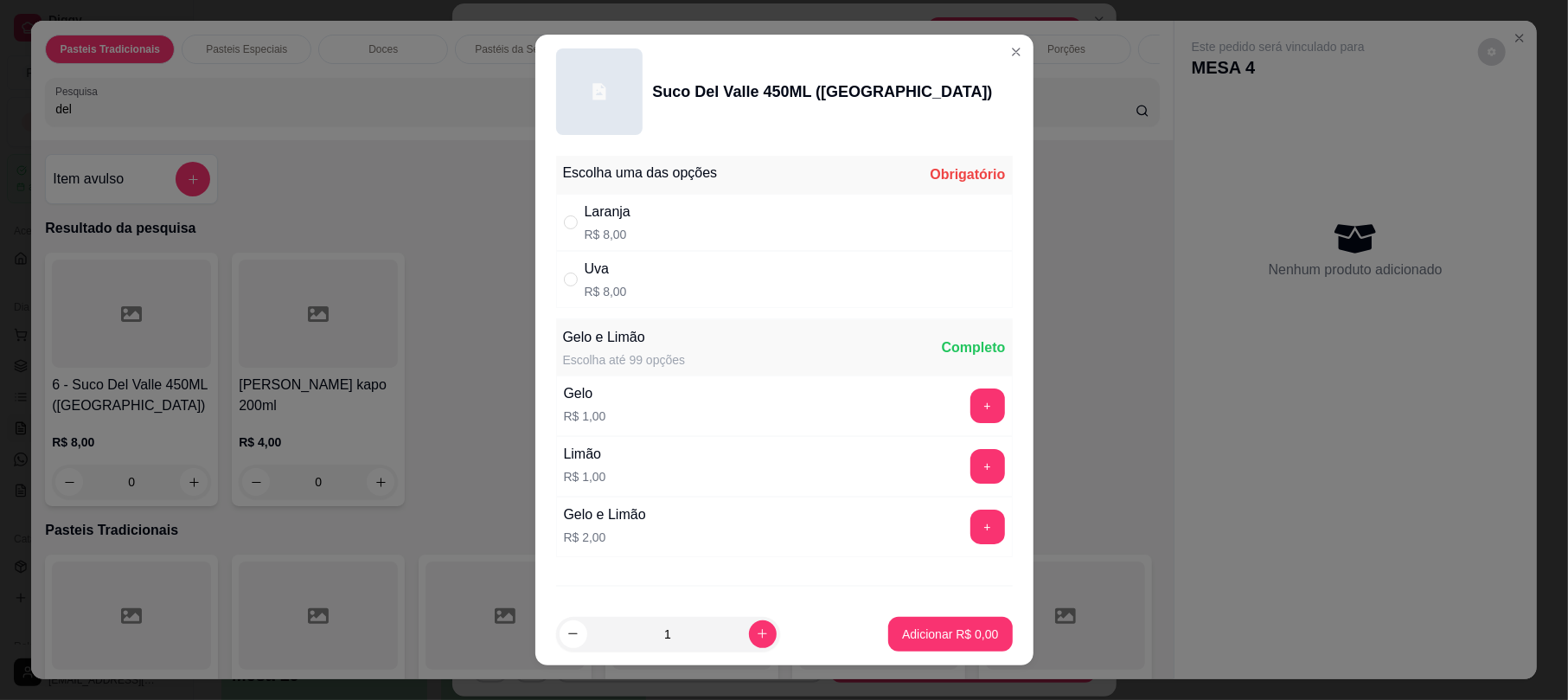
click at [604, 244] on div "Laranja R$ 8,00" at bounding box center [784, 222] width 457 height 58
click at [584, 288] on p "R$ 8,00" at bounding box center [605, 292] width 42 height 17
radio input "false"
radio input "true"
click at [931, 620] on button "Adicionar R$ 8,00" at bounding box center [950, 634] width 123 height 35
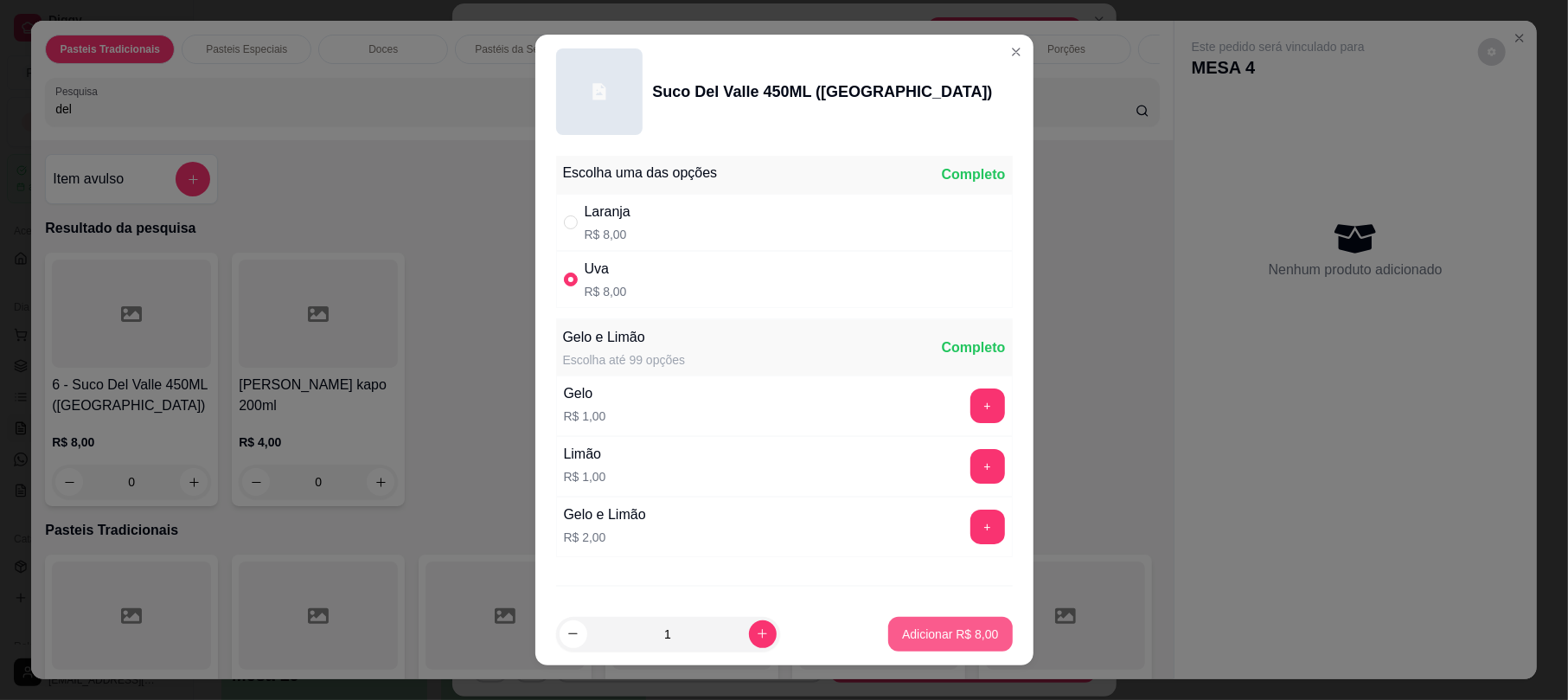
type input "1"
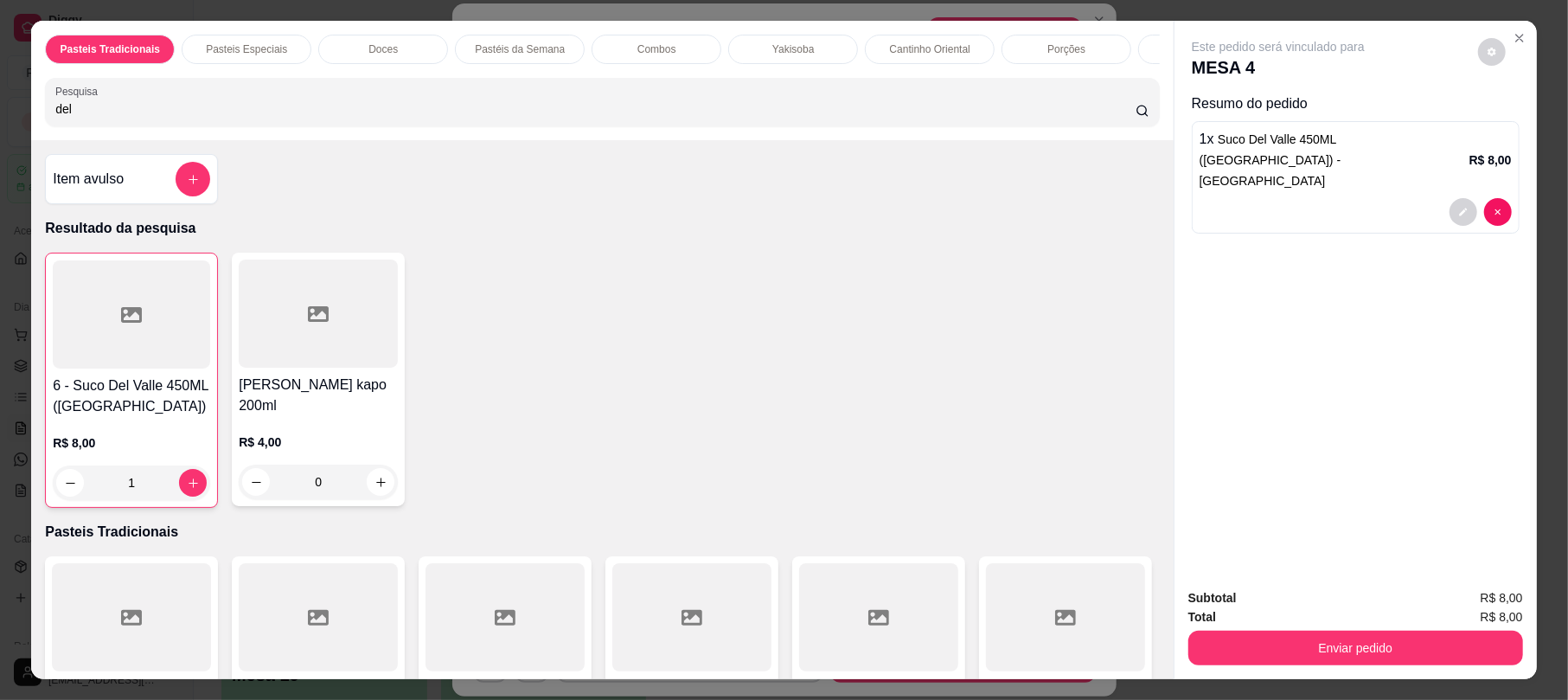
drag, startPoint x: 1322, startPoint y: 623, endPoint x: 1333, endPoint y: 641, distance: 21.1
click at [1323, 624] on div "Total R$ 8,00" at bounding box center [1356, 617] width 335 height 19
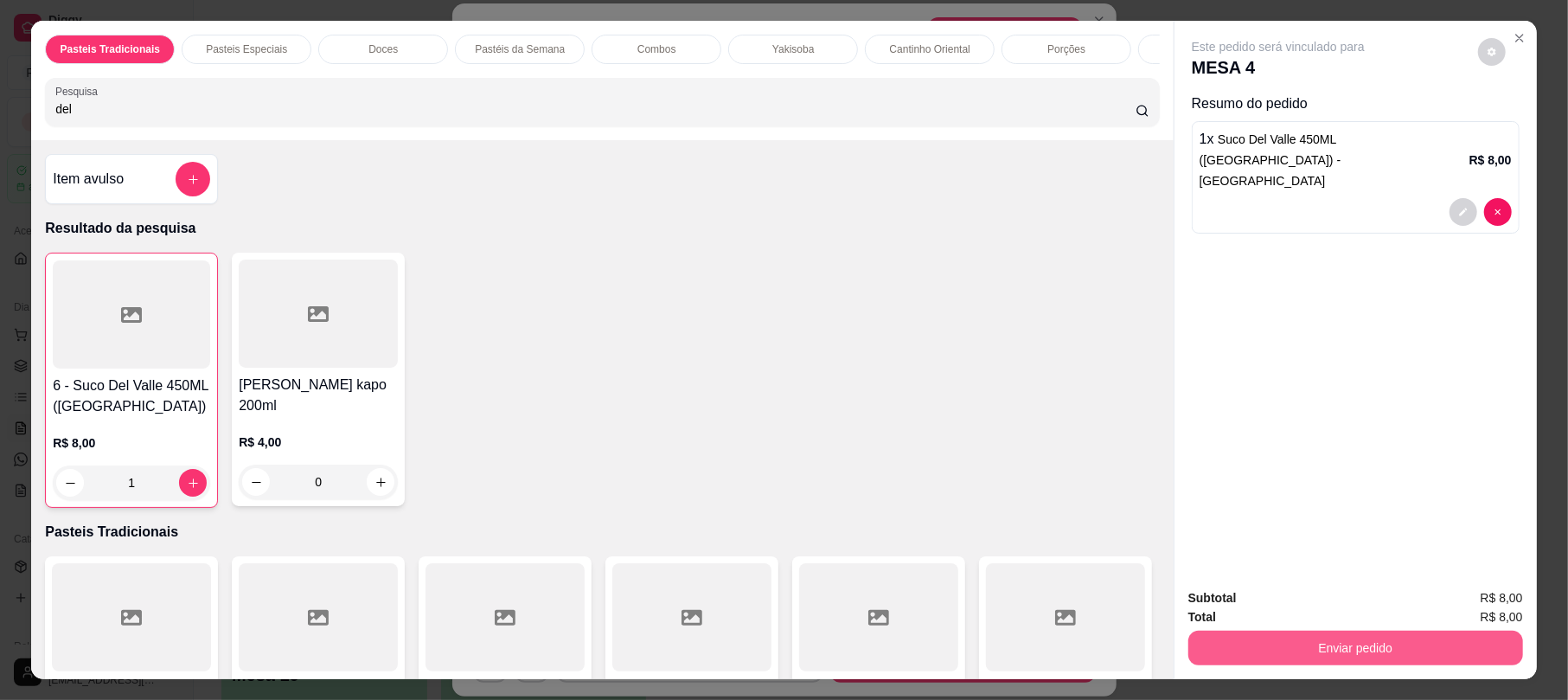
click at [1333, 641] on button "Enviar pedido" at bounding box center [1356, 649] width 335 height 35
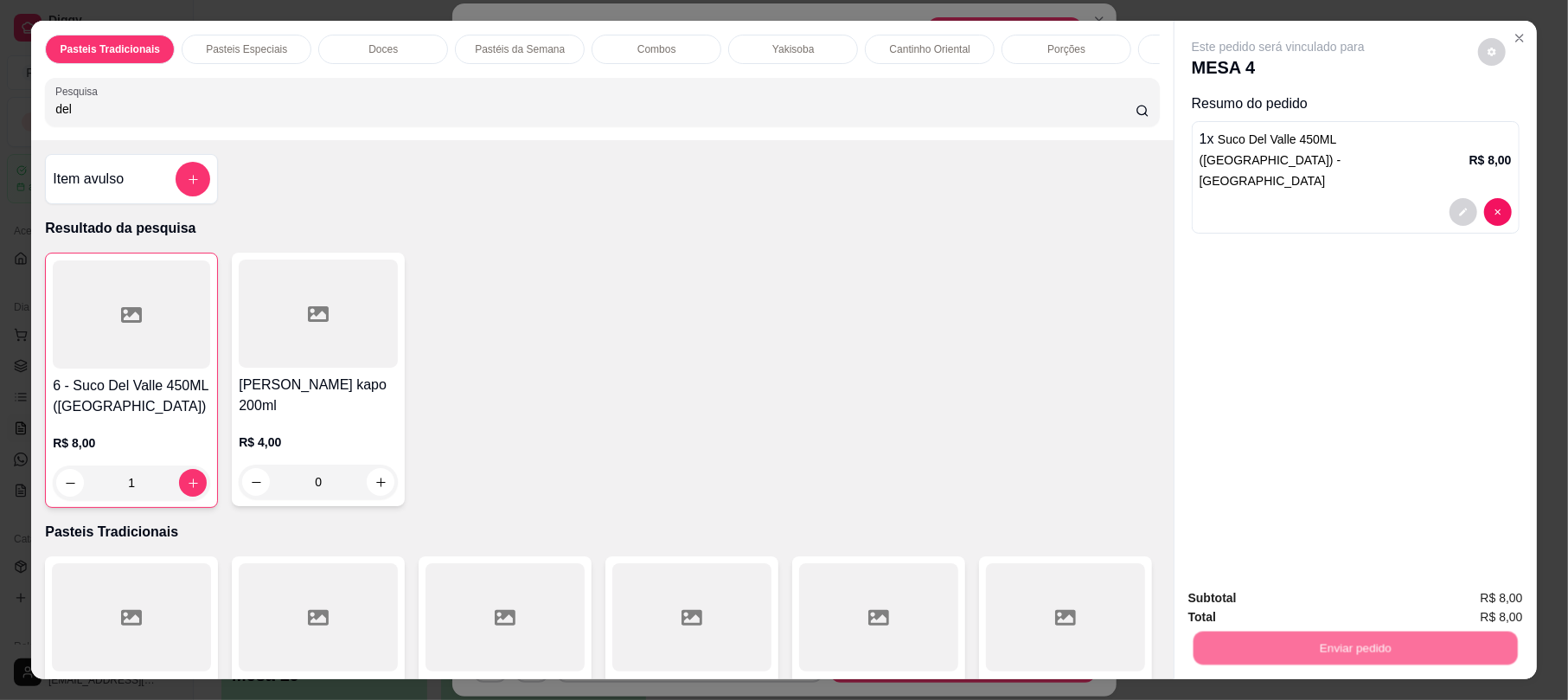
click at [1320, 599] on button "Não registrar e enviar pedido" at bounding box center [1296, 606] width 180 height 33
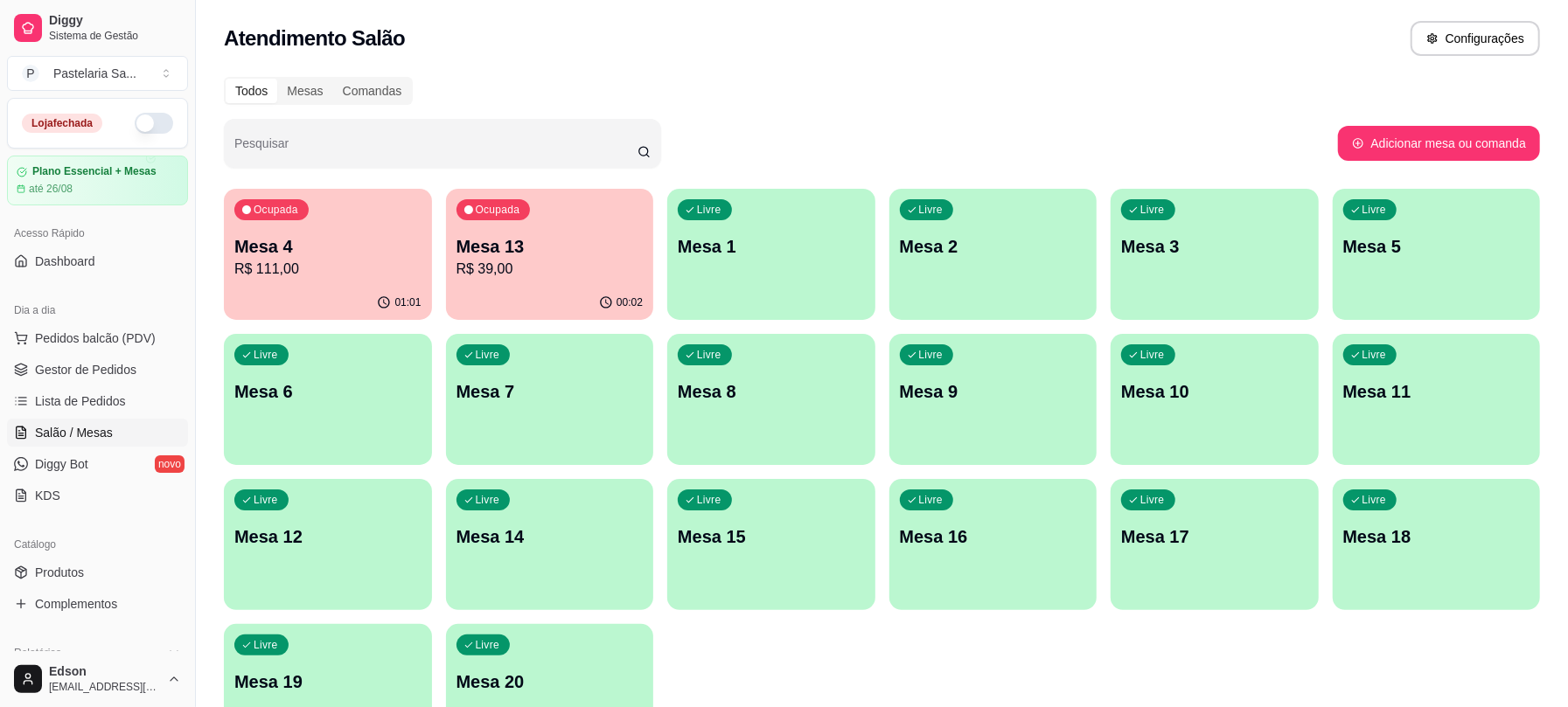
click at [382, 285] on button "Ocupada Mesa 4 R$ 111,00 01:01" at bounding box center [327, 255] width 208 height 131
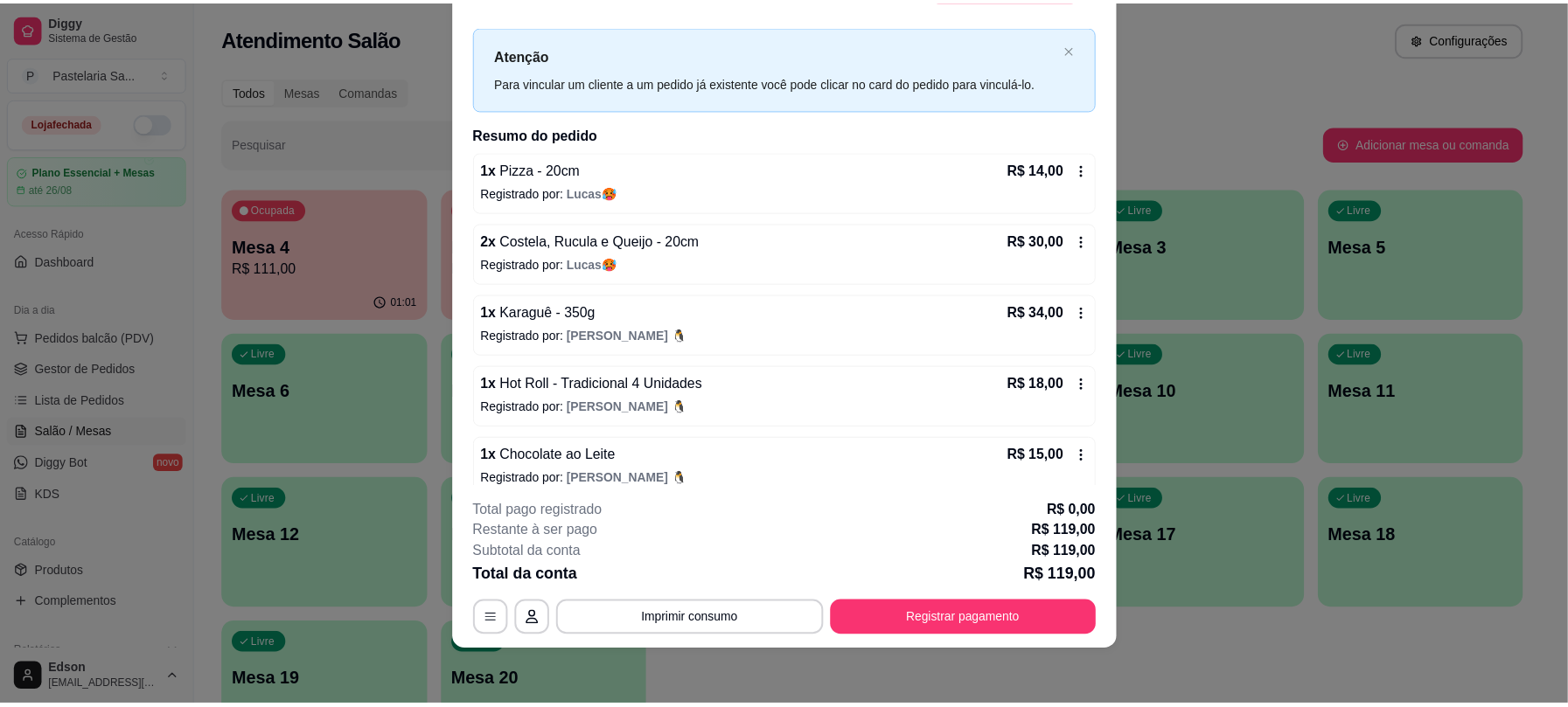
scroll to position [0, 0]
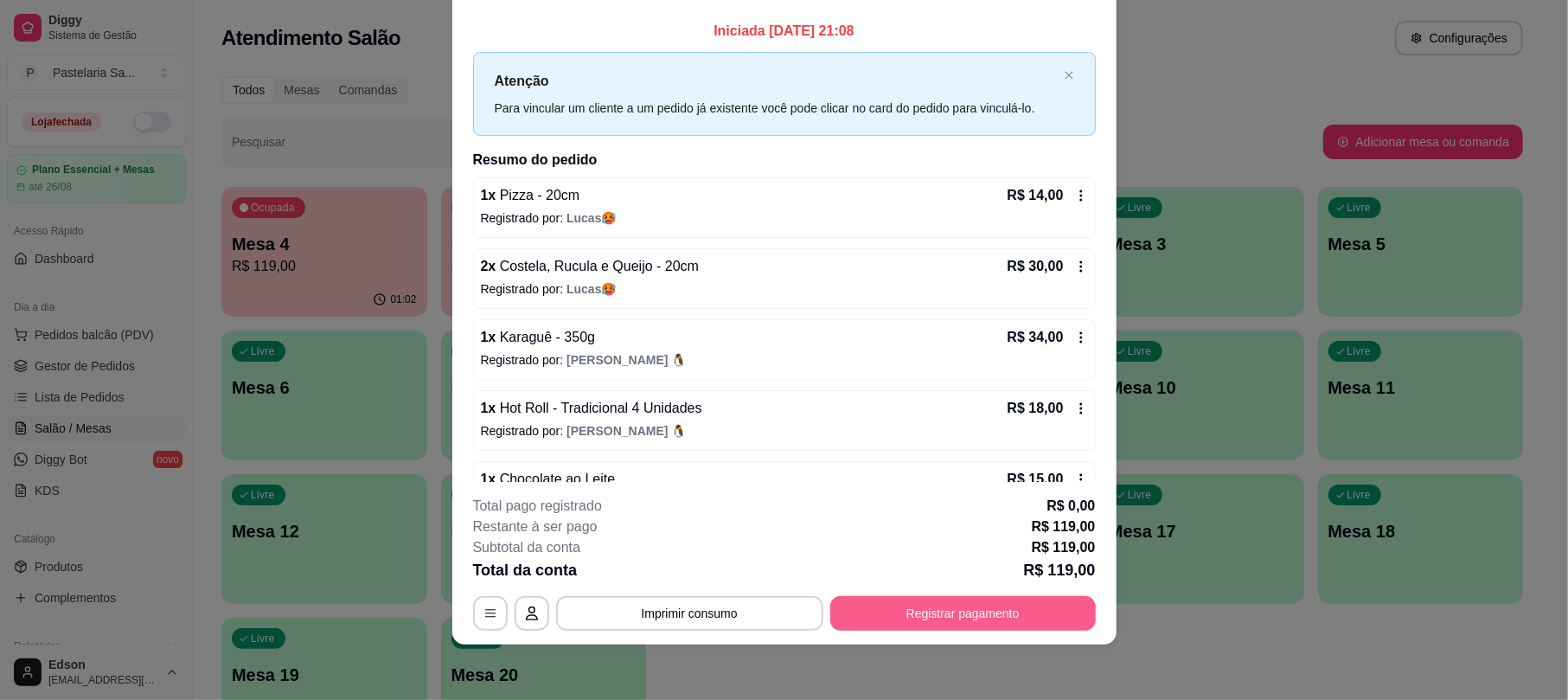
click at [1050, 610] on button "Registrar pagamento" at bounding box center [963, 614] width 266 height 35
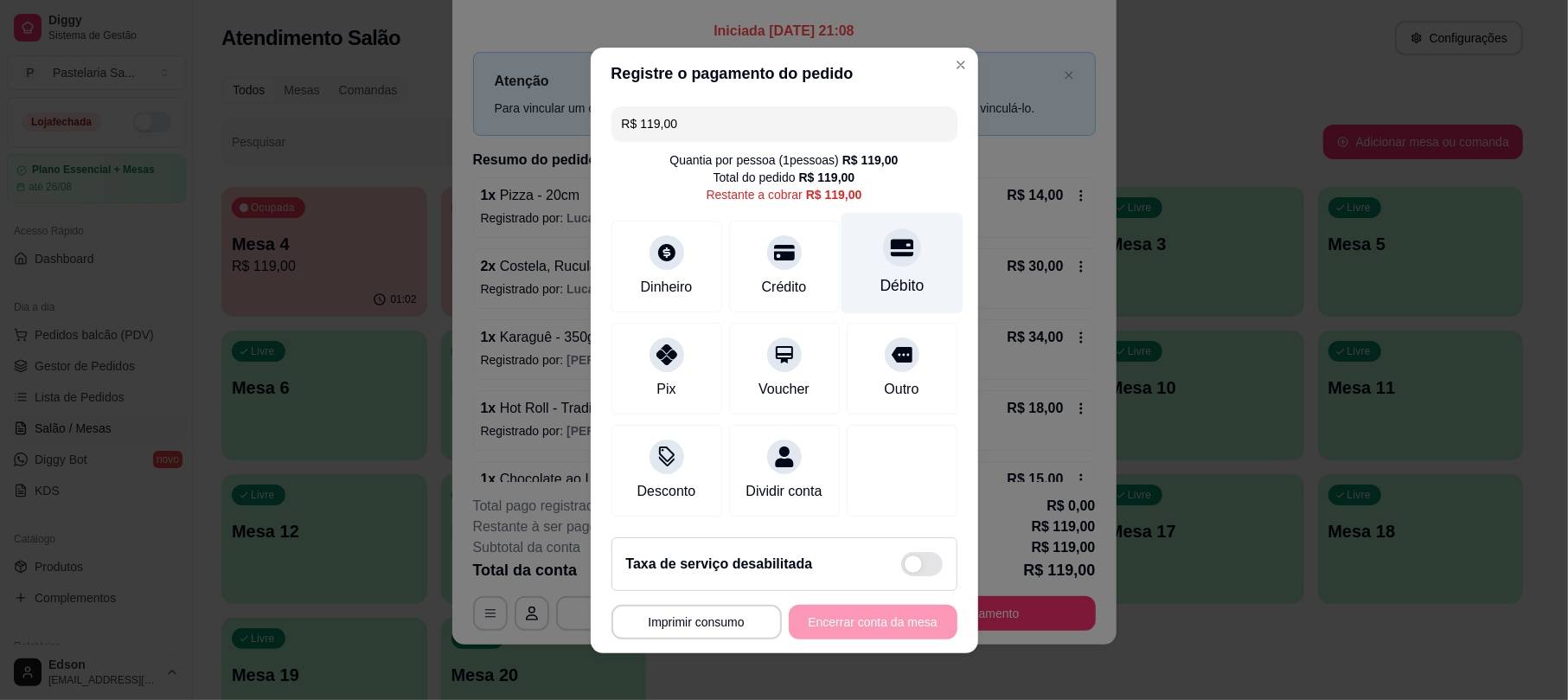
click at [853, 249] on div "Débito" at bounding box center [902, 262] width 122 height 101
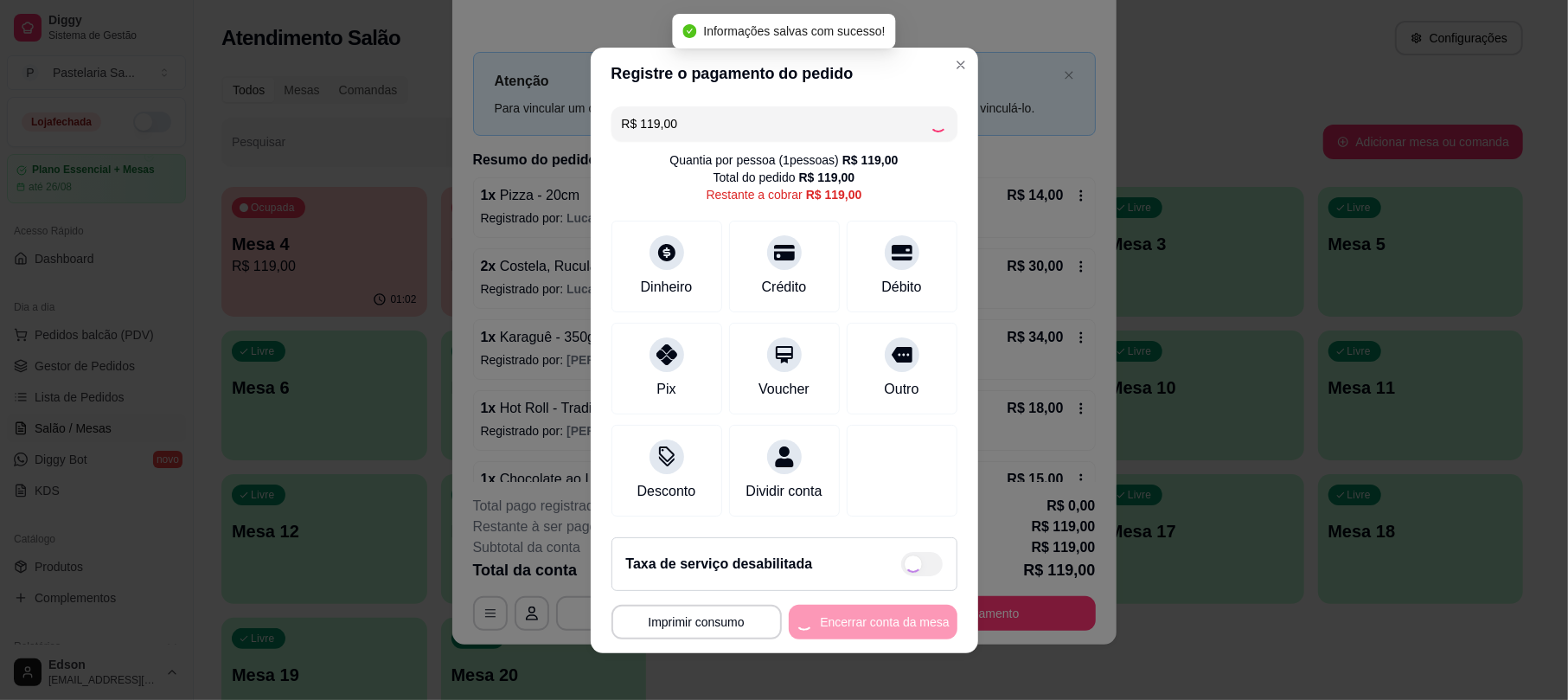
type input "R$ 0,00"
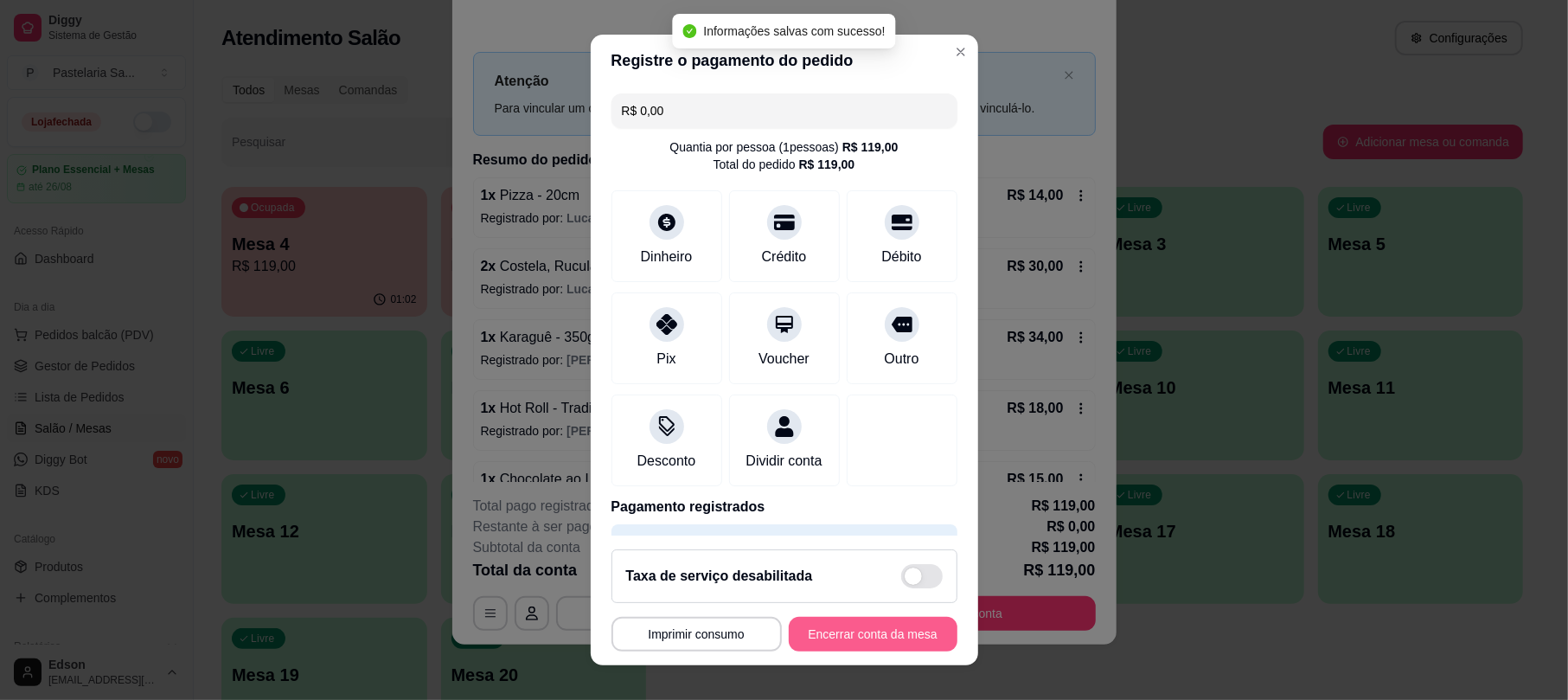
click at [894, 641] on button "Encerrar conta da mesa" at bounding box center [873, 634] width 169 height 35
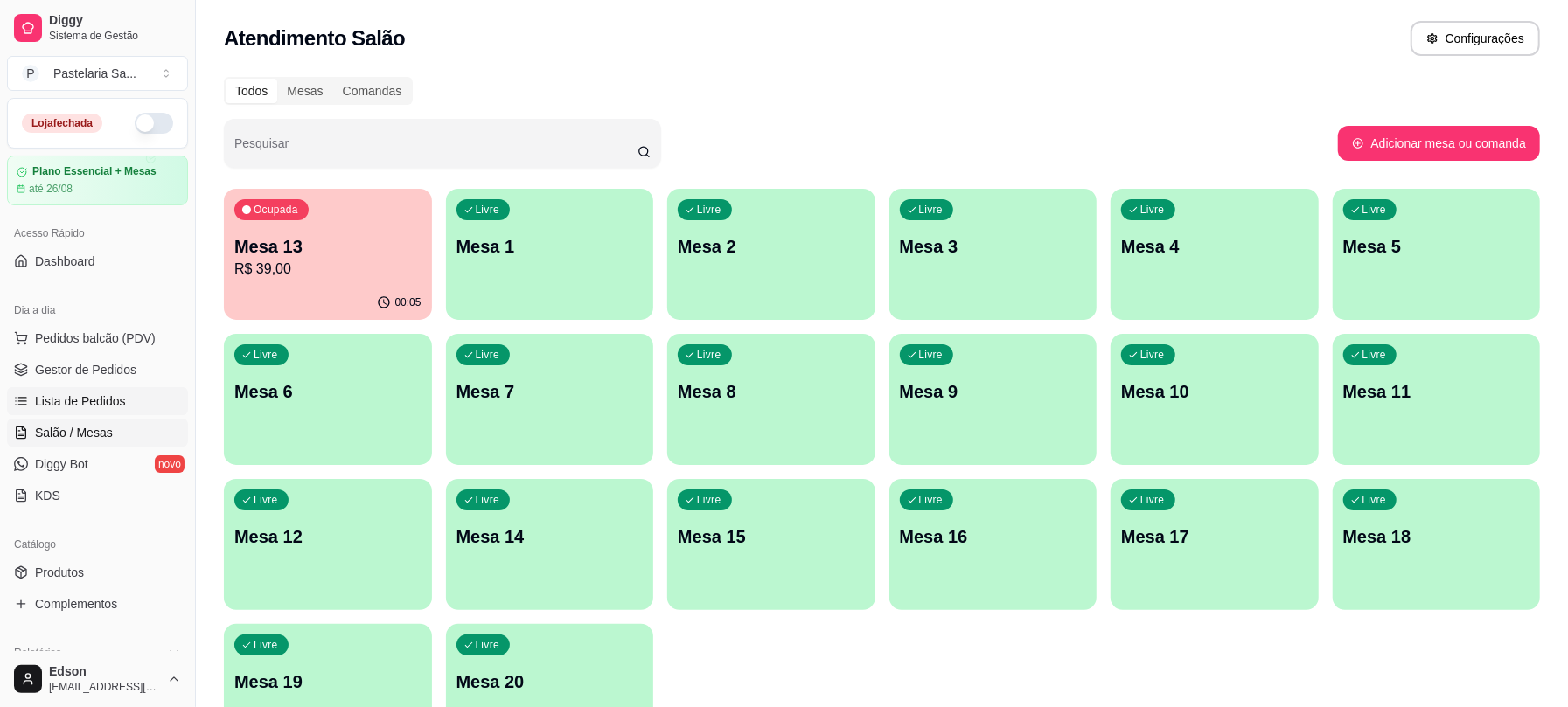
click at [61, 392] on span "Lista de Pedidos" at bounding box center [80, 401] width 91 height 18
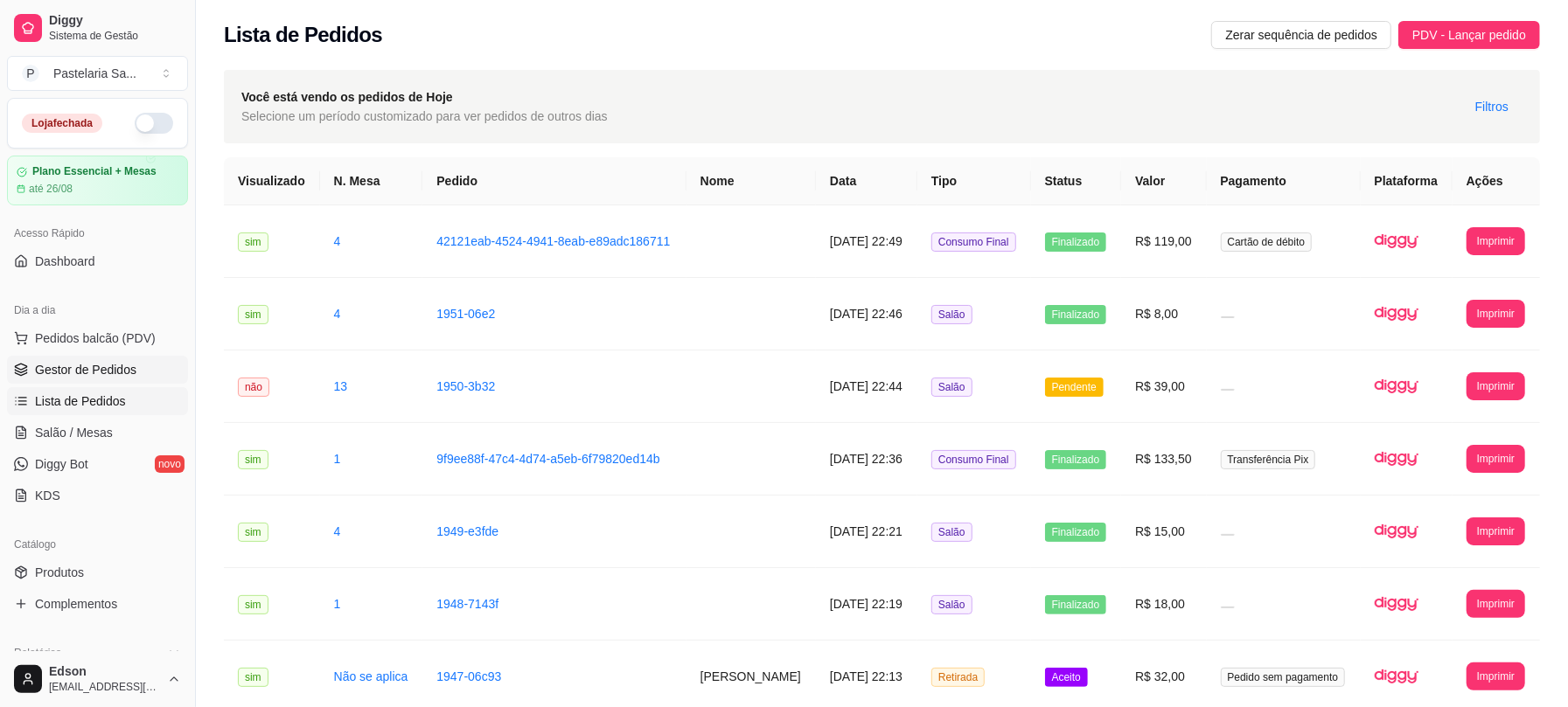
click at [74, 374] on span "Gestor de Pedidos" at bounding box center [86, 369] width 102 height 18
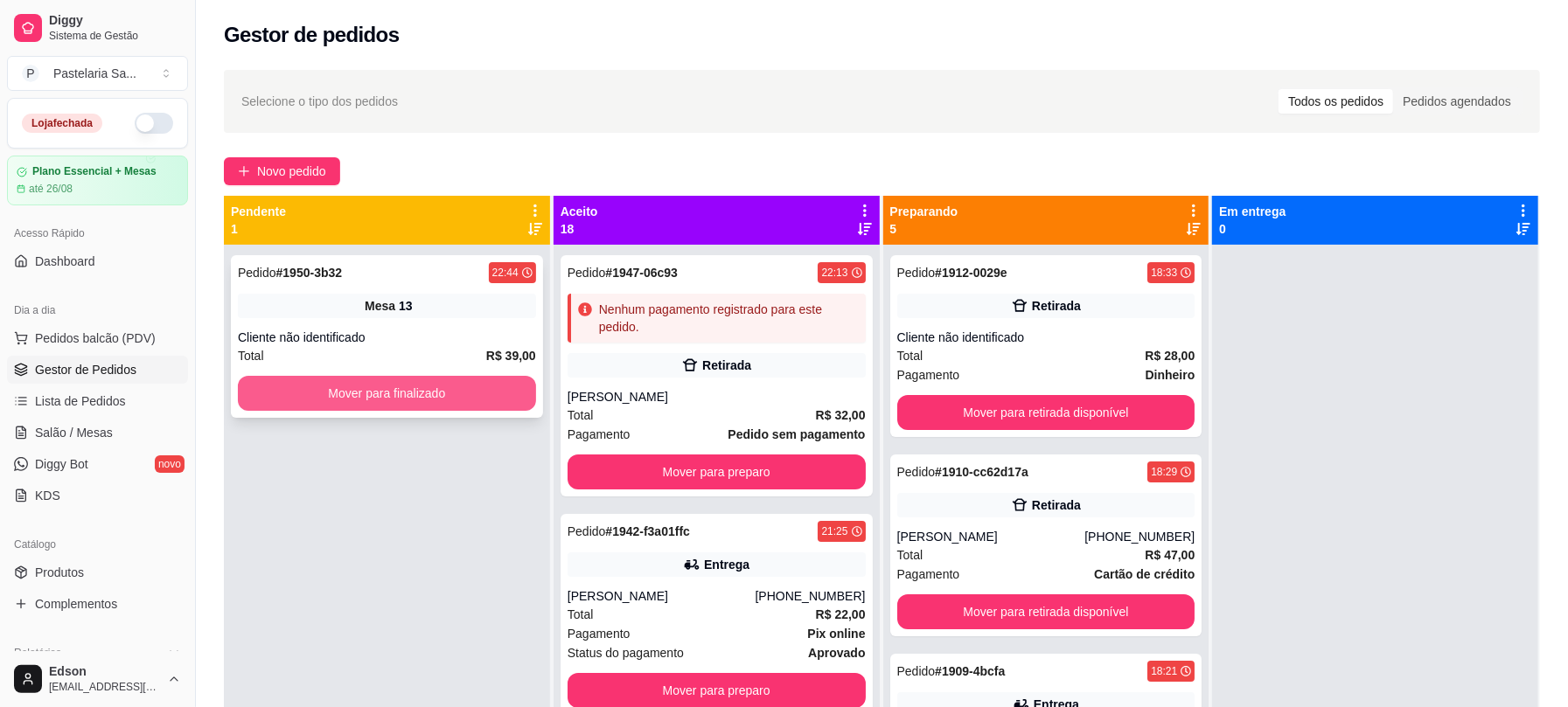
click at [421, 395] on button "Mover para finalizado" at bounding box center [387, 393] width 298 height 35
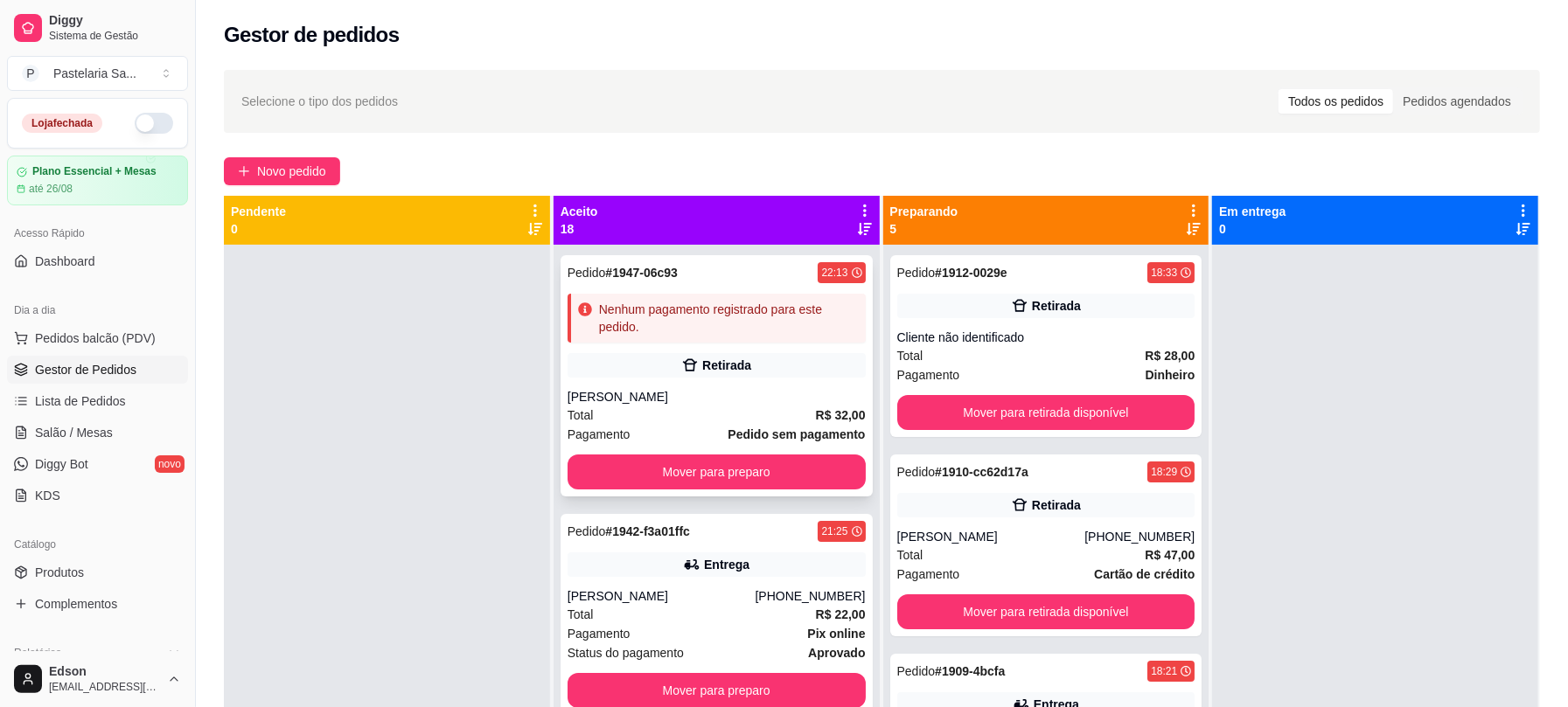
click at [756, 340] on div "Nenhum pagamento registrado para este pedido." at bounding box center [717, 318] width 298 height 49
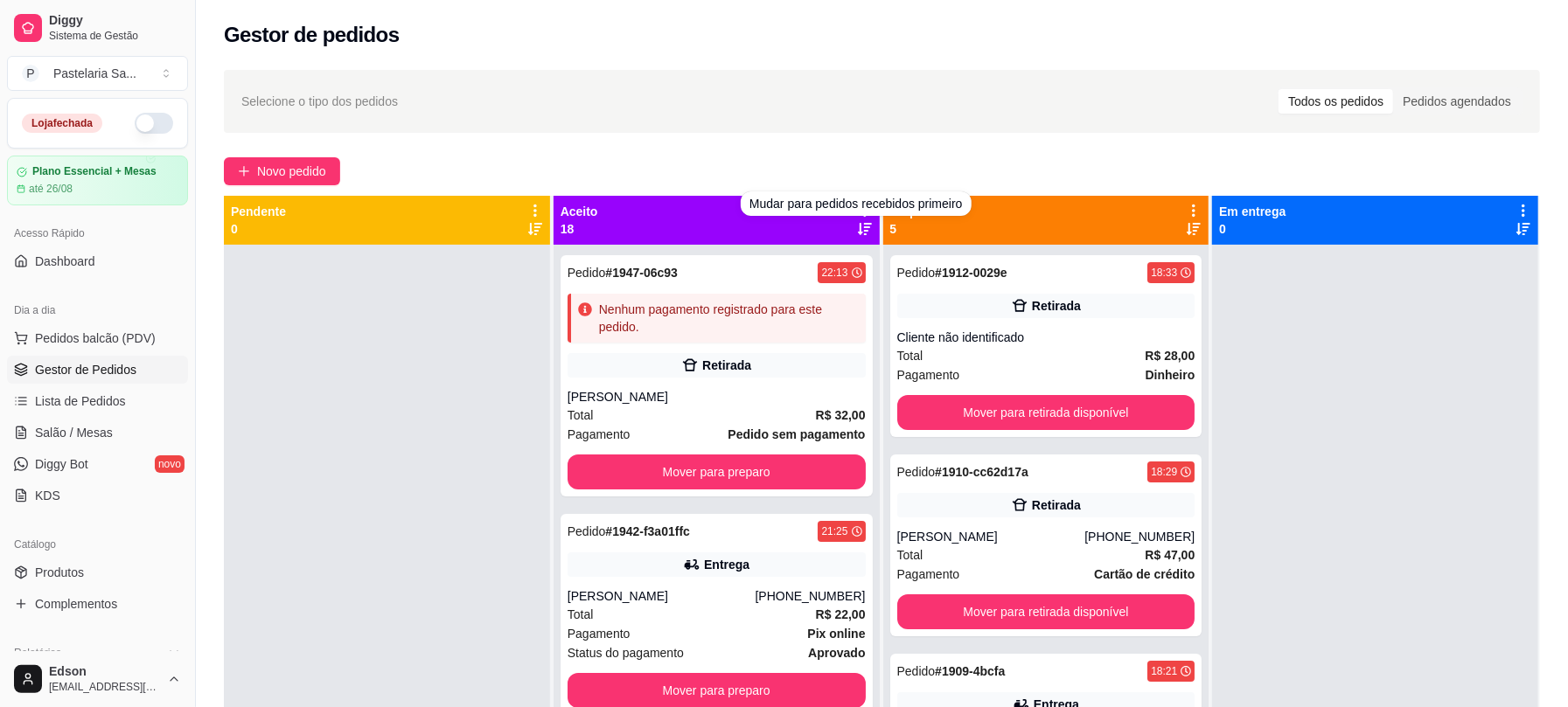
click at [756, 232] on div "Aceito 18" at bounding box center [717, 221] width 312 height 35
click at [862, 204] on icon at bounding box center [864, 210] width 16 height 16
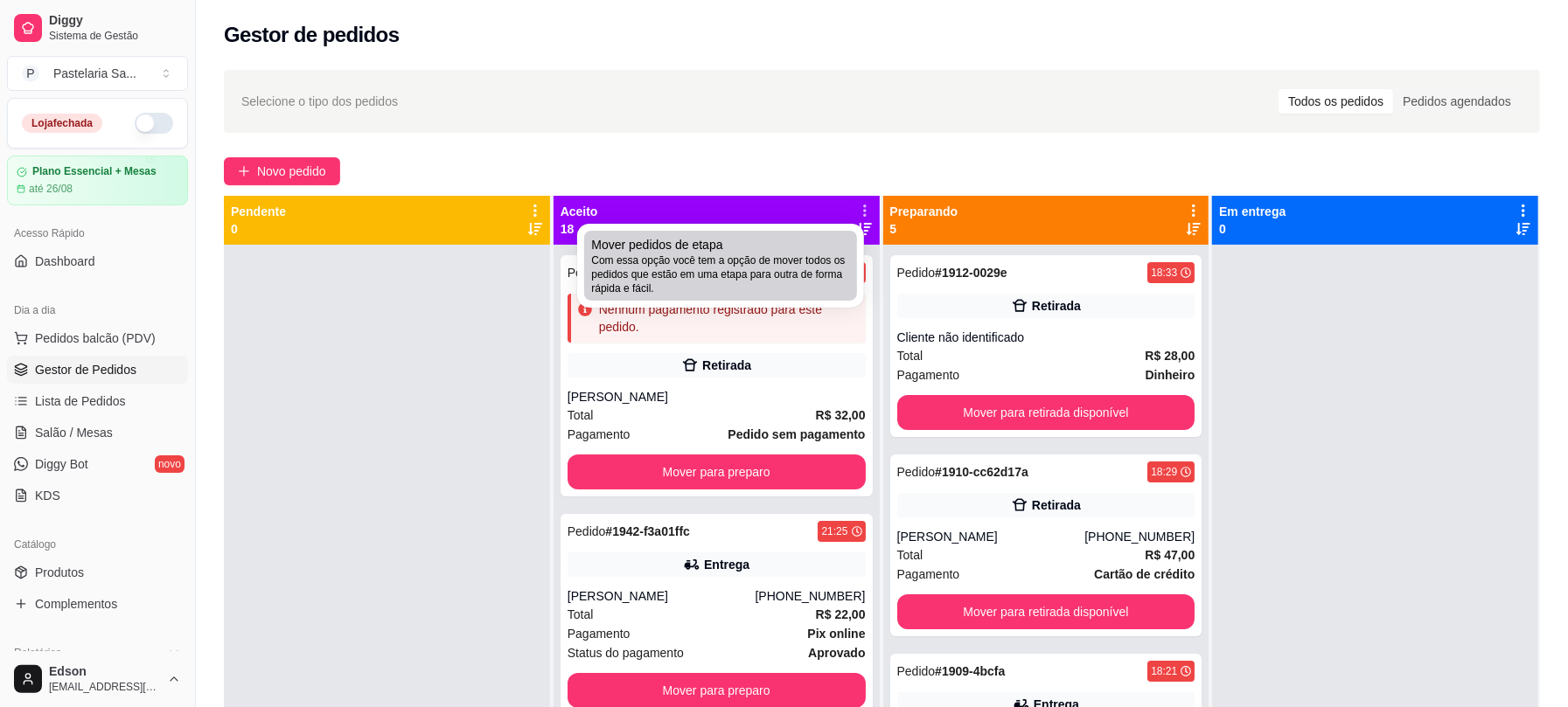
click at [830, 277] on span "Com essa opção você tem a opção de mover todos os pedidos que estão em uma etap…" at bounding box center [720, 274] width 259 height 42
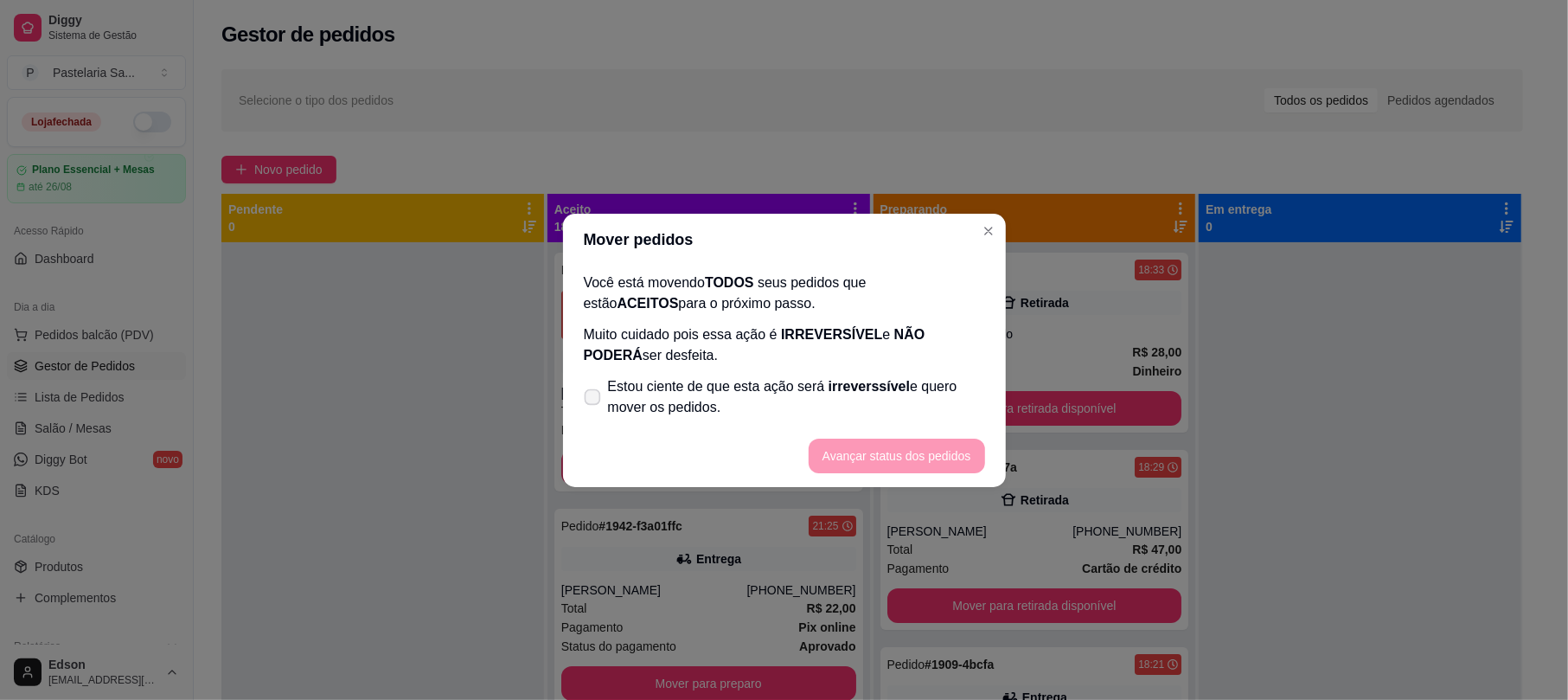
click at [746, 398] on span "Estou ciente de que esta ação será irreverssível e quero mover os pedidos." at bounding box center [796, 397] width 377 height 41
click at [595, 400] on input "Estou ciente de que esta ação será irreverssível e quero mover os pedidos." at bounding box center [588, 406] width 11 height 11
checkbox input "true"
click at [909, 461] on button "Avançar status dos pedidos" at bounding box center [897, 456] width 176 height 35
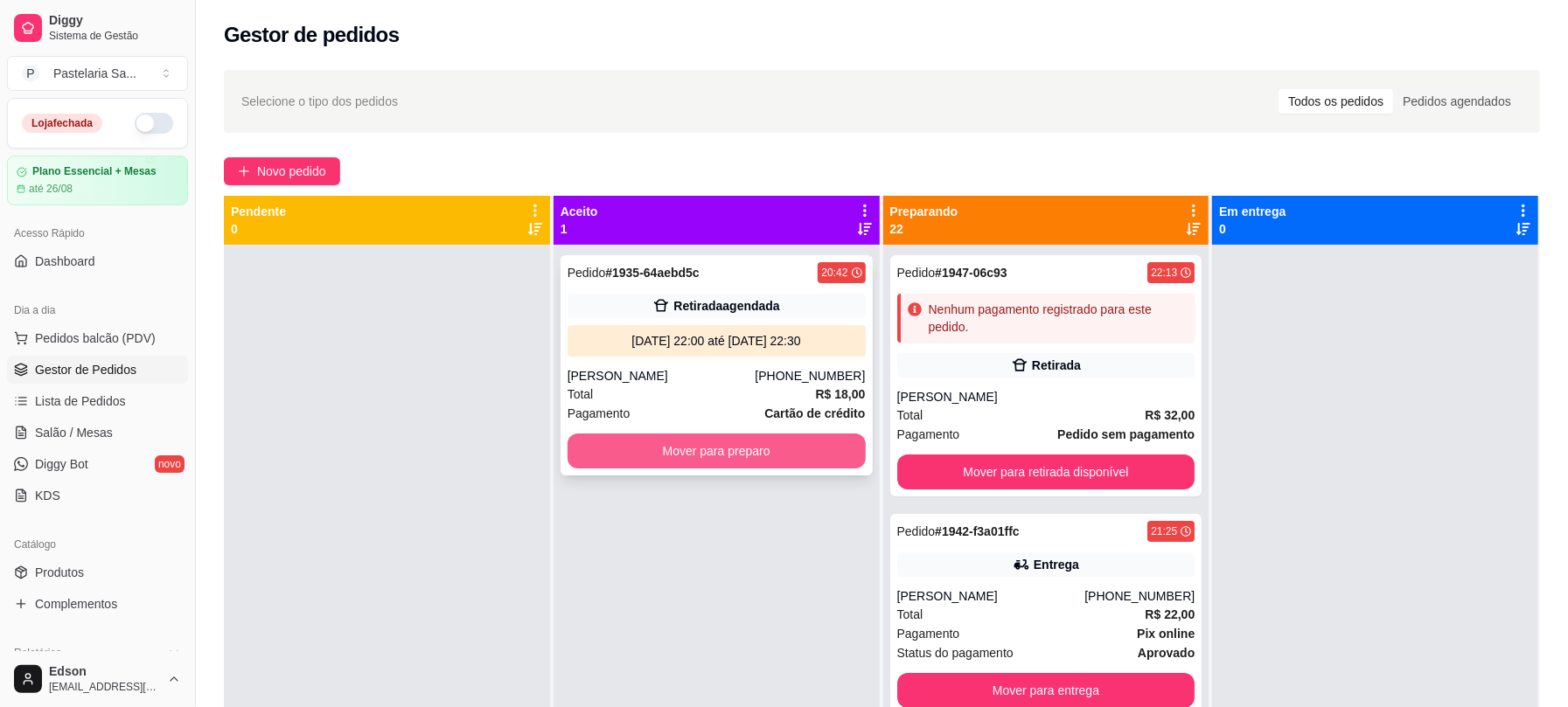
click at [766, 444] on button "Mover para preparo" at bounding box center [717, 451] width 298 height 35
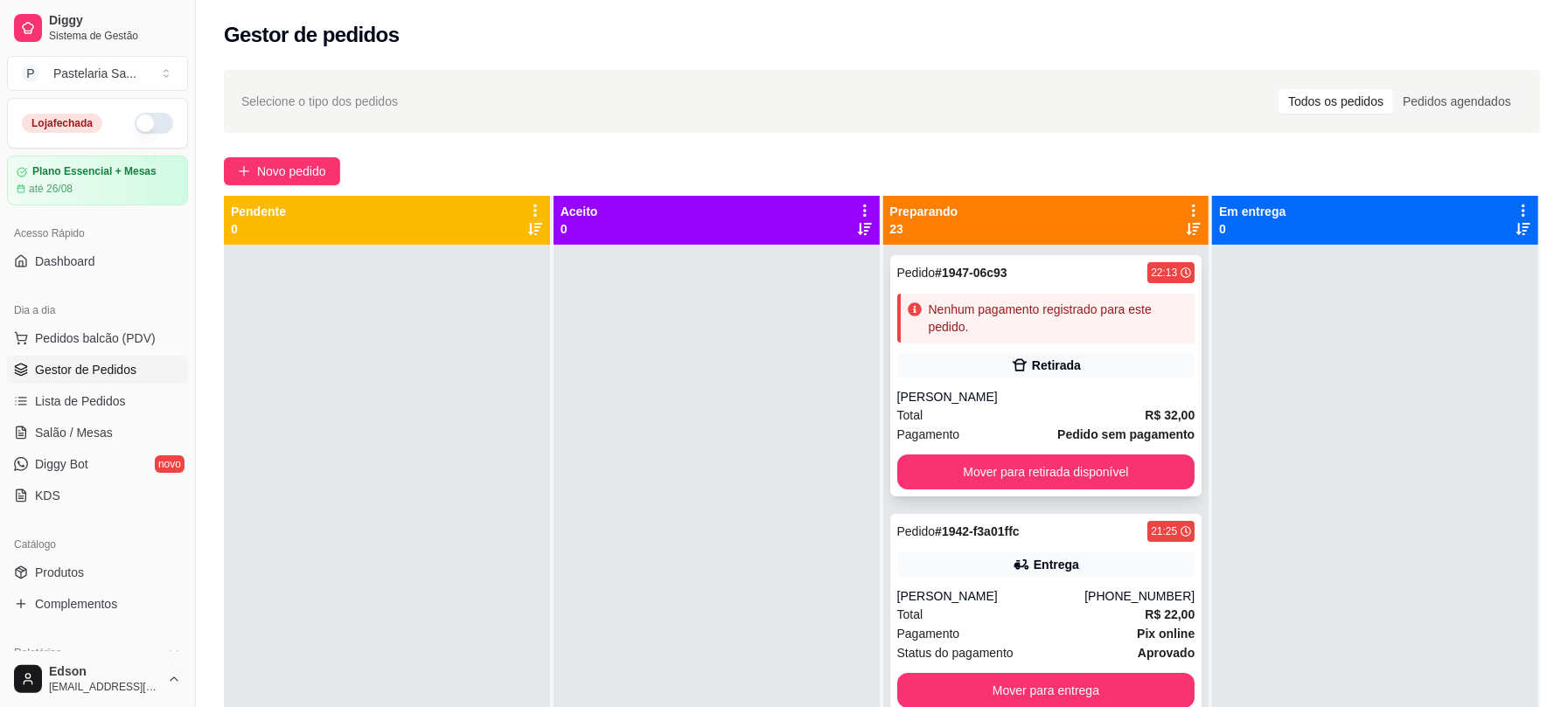
click at [990, 325] on div "Nenhum pagamento registrado para este pedido." at bounding box center [1058, 318] width 259 height 35
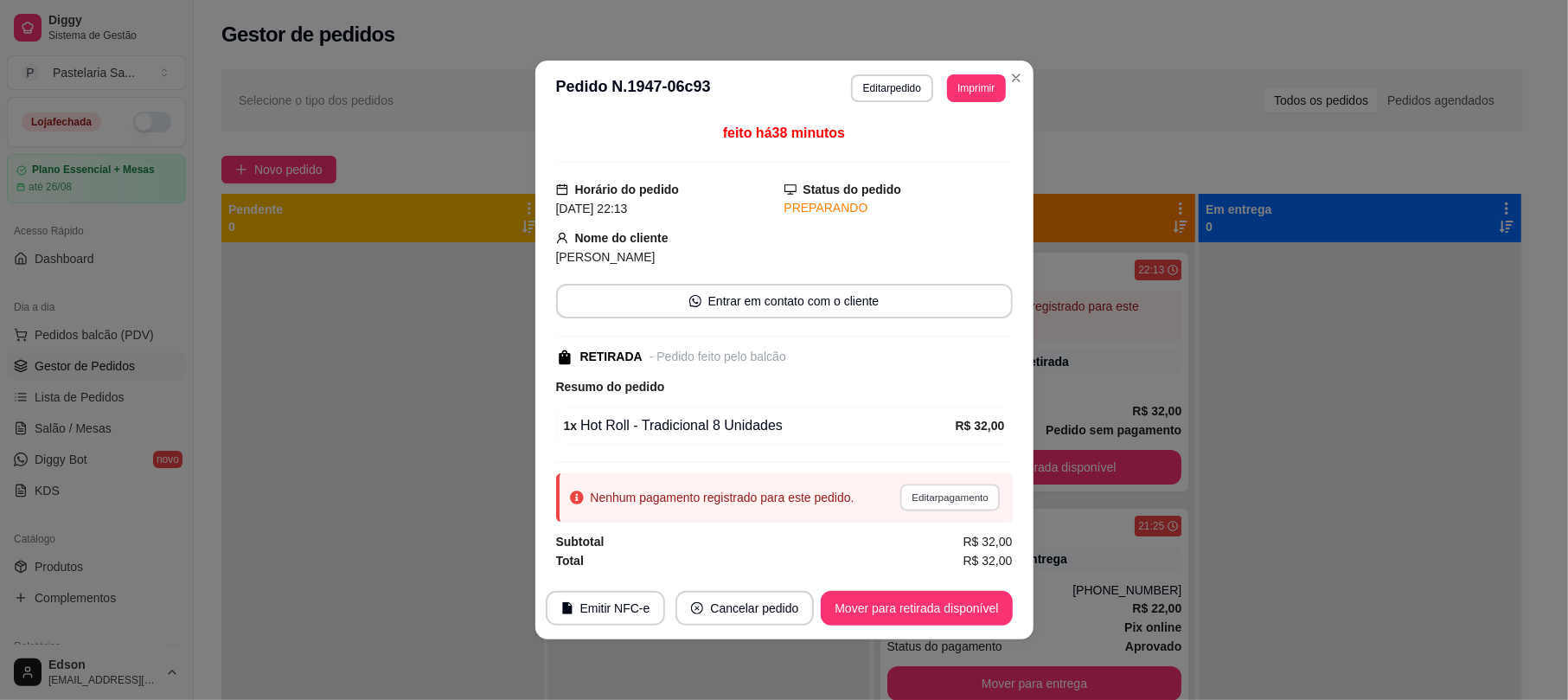
click at [938, 497] on button "Editar pagamento" at bounding box center [951, 497] width 100 height 27
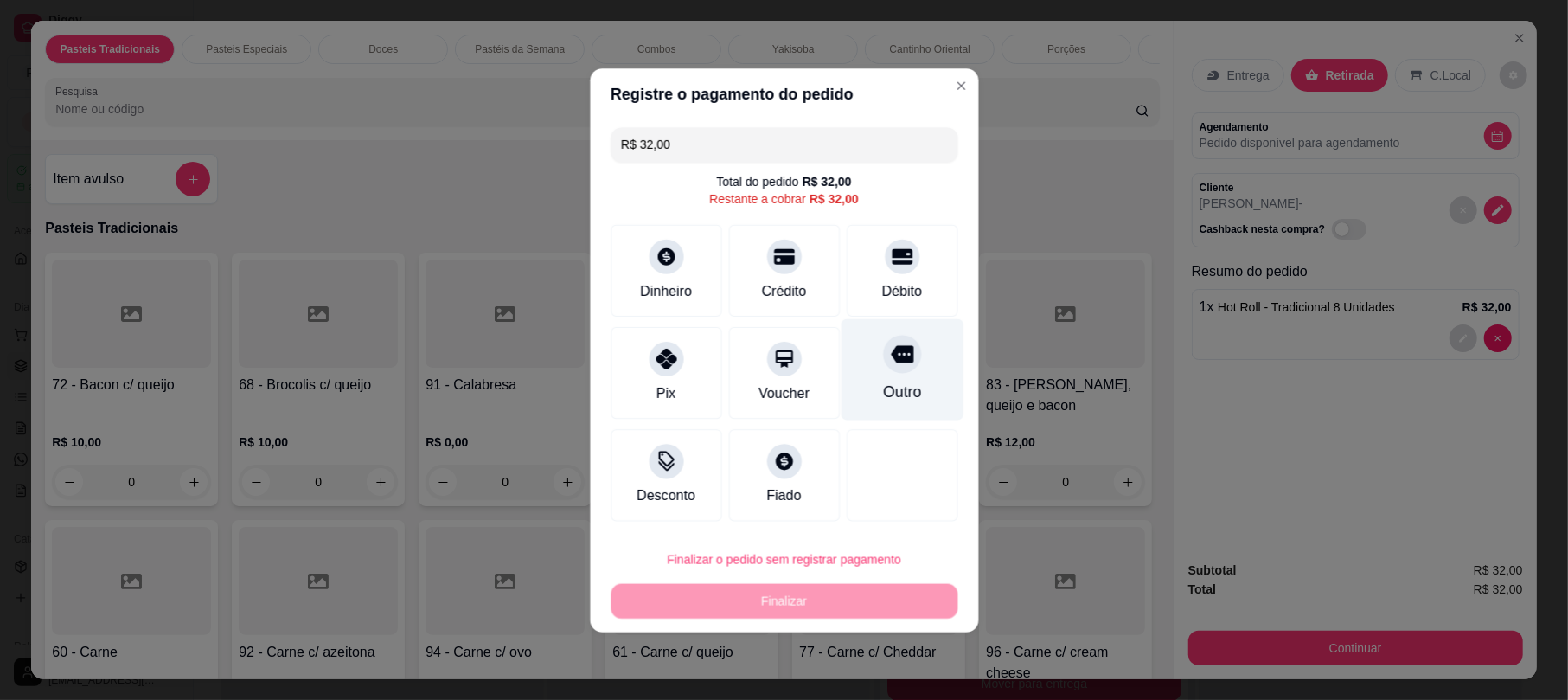
click at [870, 337] on div "Outro" at bounding box center [902, 369] width 122 height 101
type input "R$ 0,00"
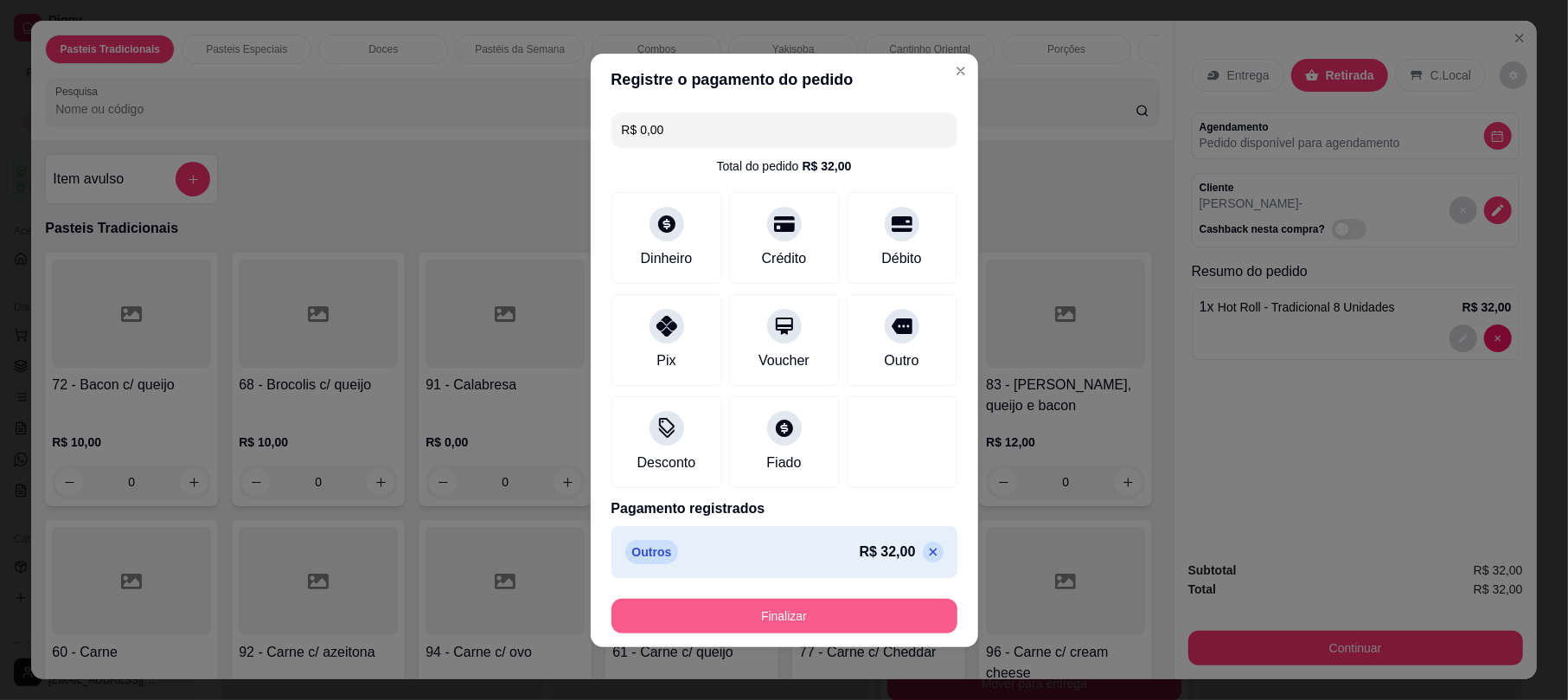
click at [835, 603] on button "Finalizar" at bounding box center [784, 616] width 346 height 35
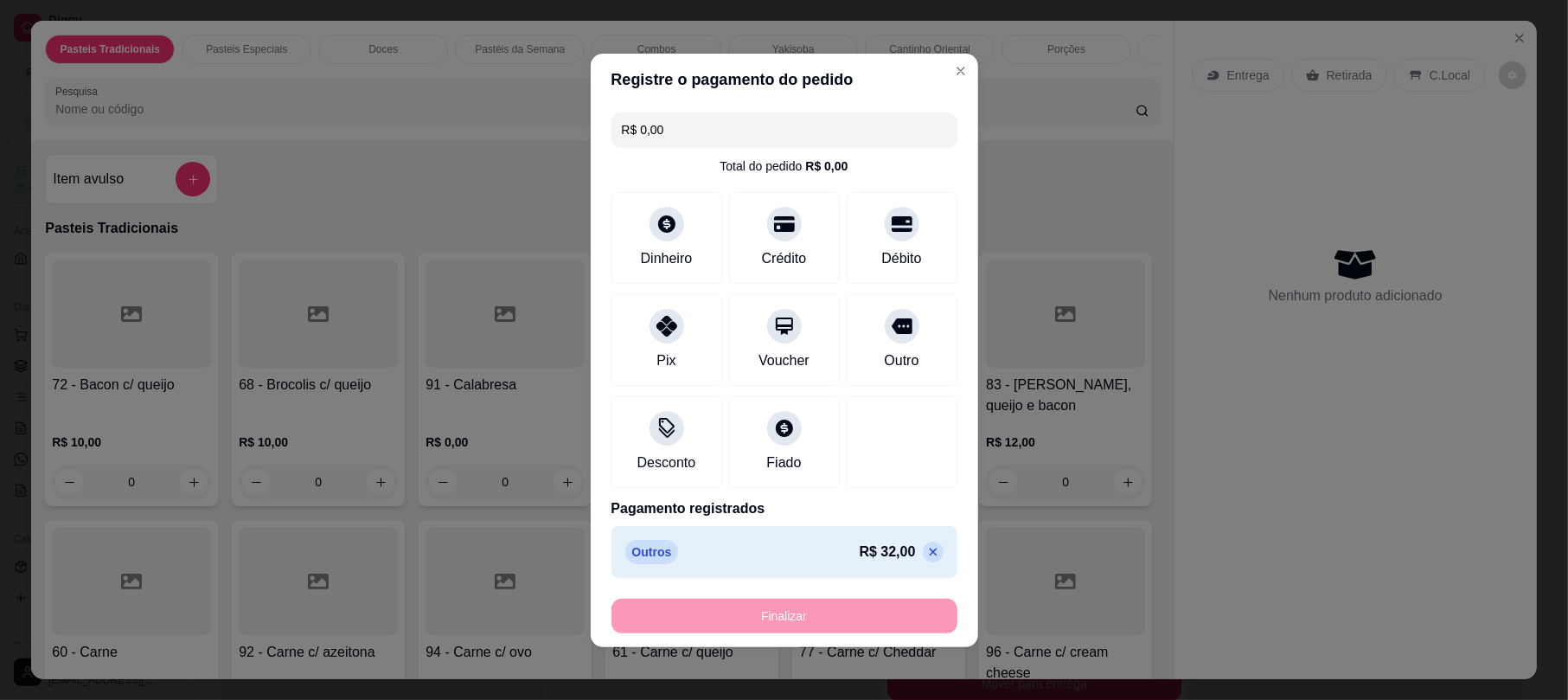
type input "0"
type input "-R$ 32,00"
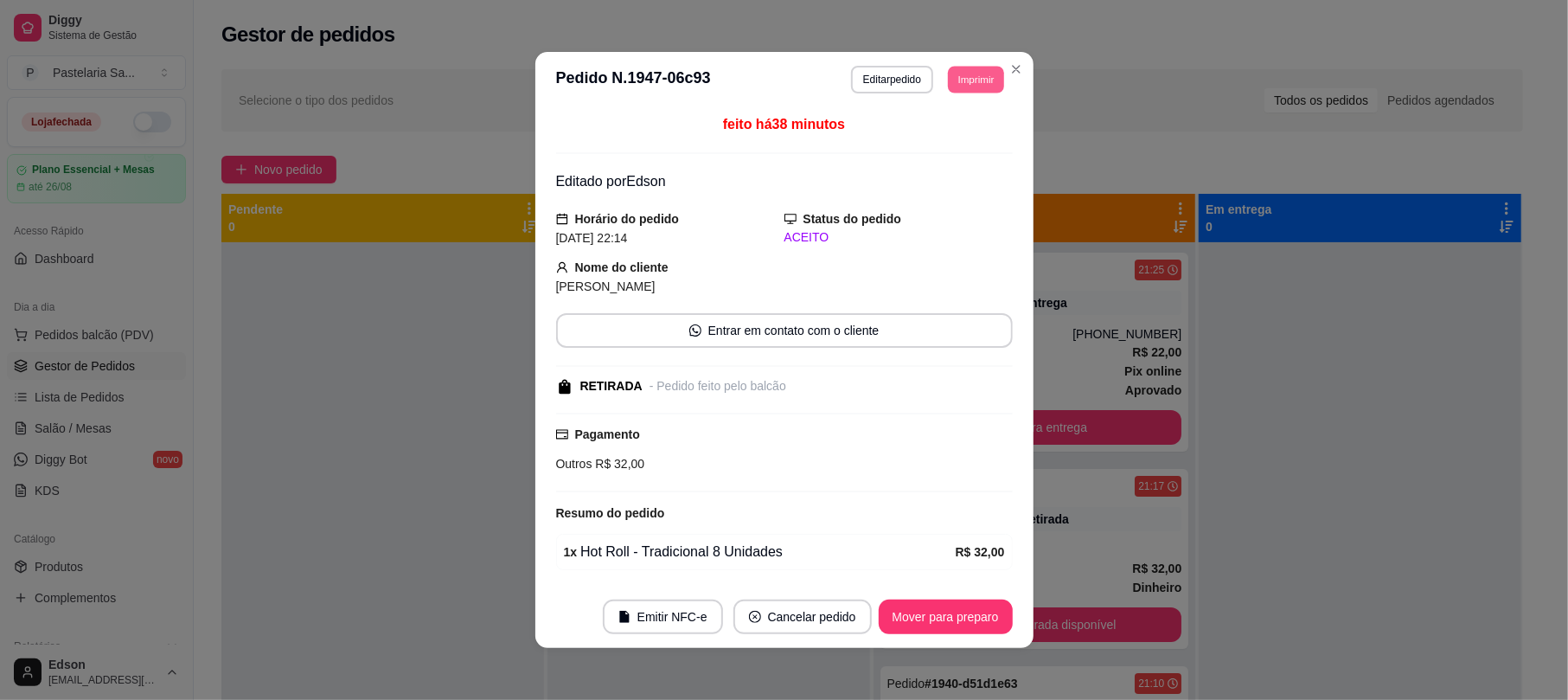
click at [969, 88] on button "Imprimir" at bounding box center [976, 79] width 57 height 27
click at [942, 149] on button "Cozinha Cantinho 🎌" at bounding box center [929, 140] width 125 height 27
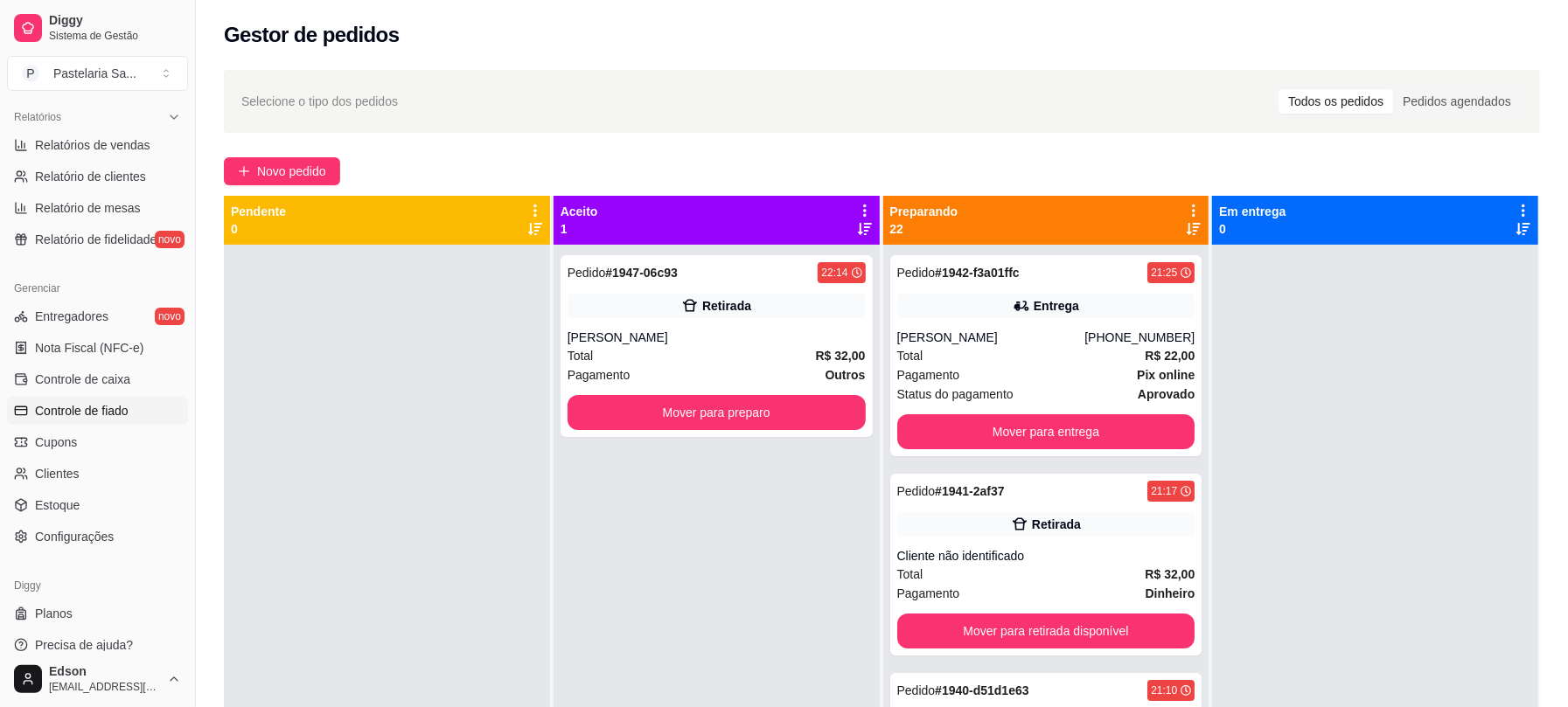
scroll to position [551, 0]
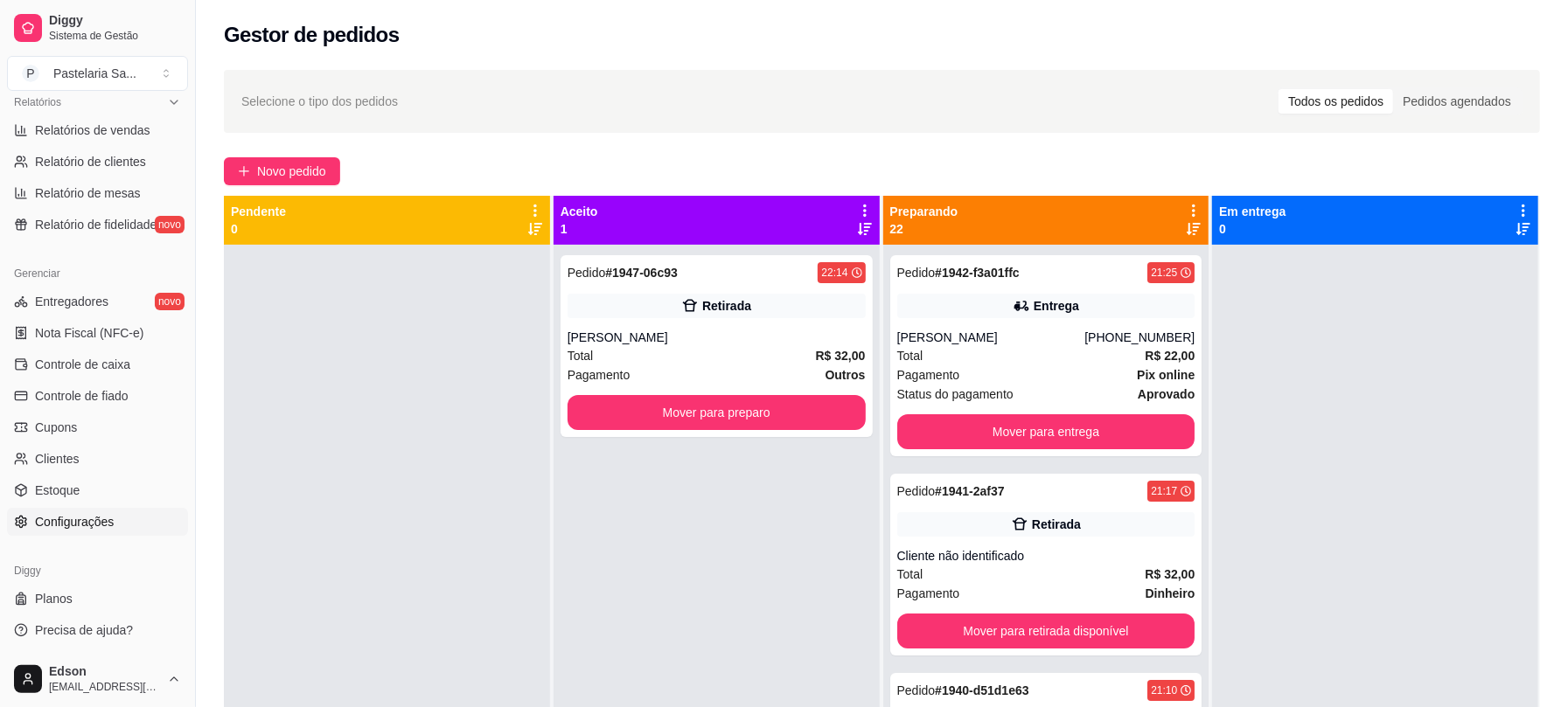
click at [141, 515] on link "Configurações" at bounding box center [98, 521] width 181 height 28
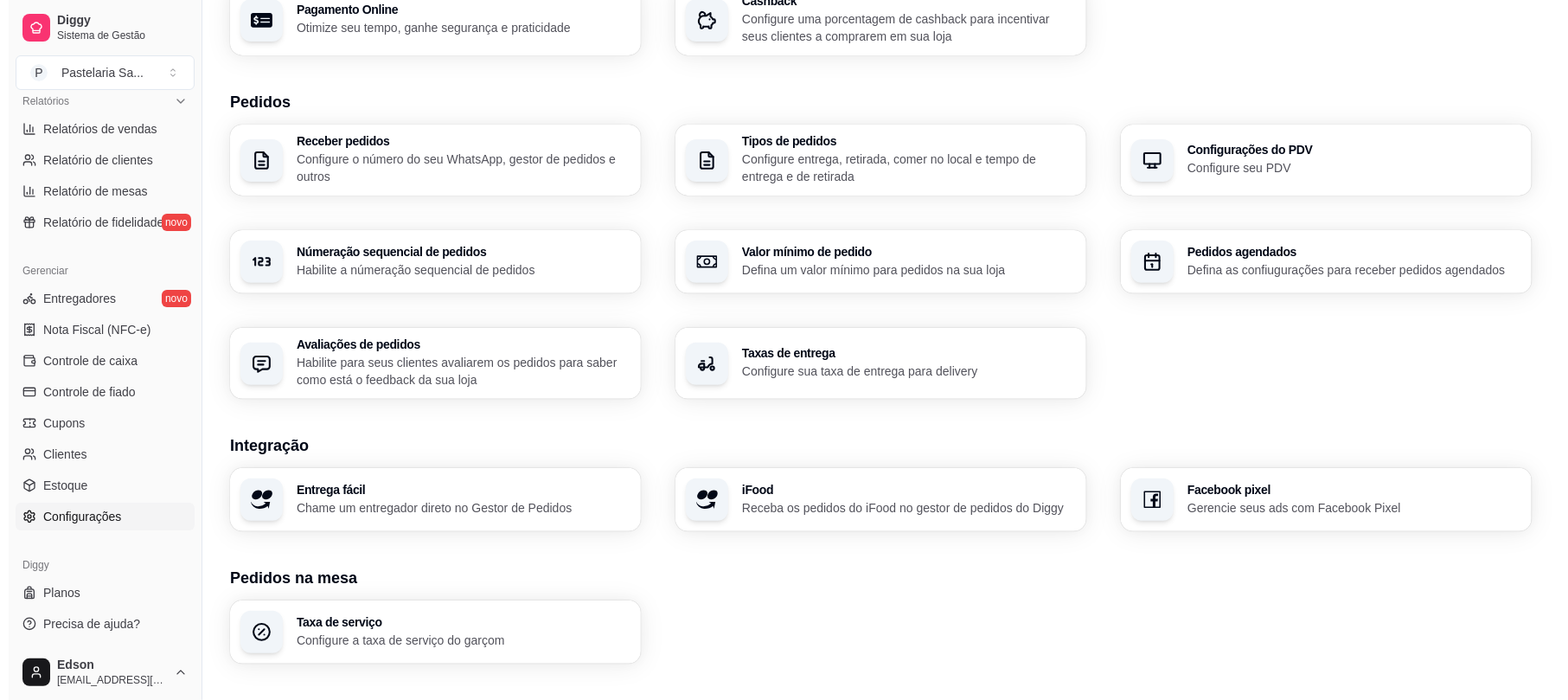
scroll to position [497, 0]
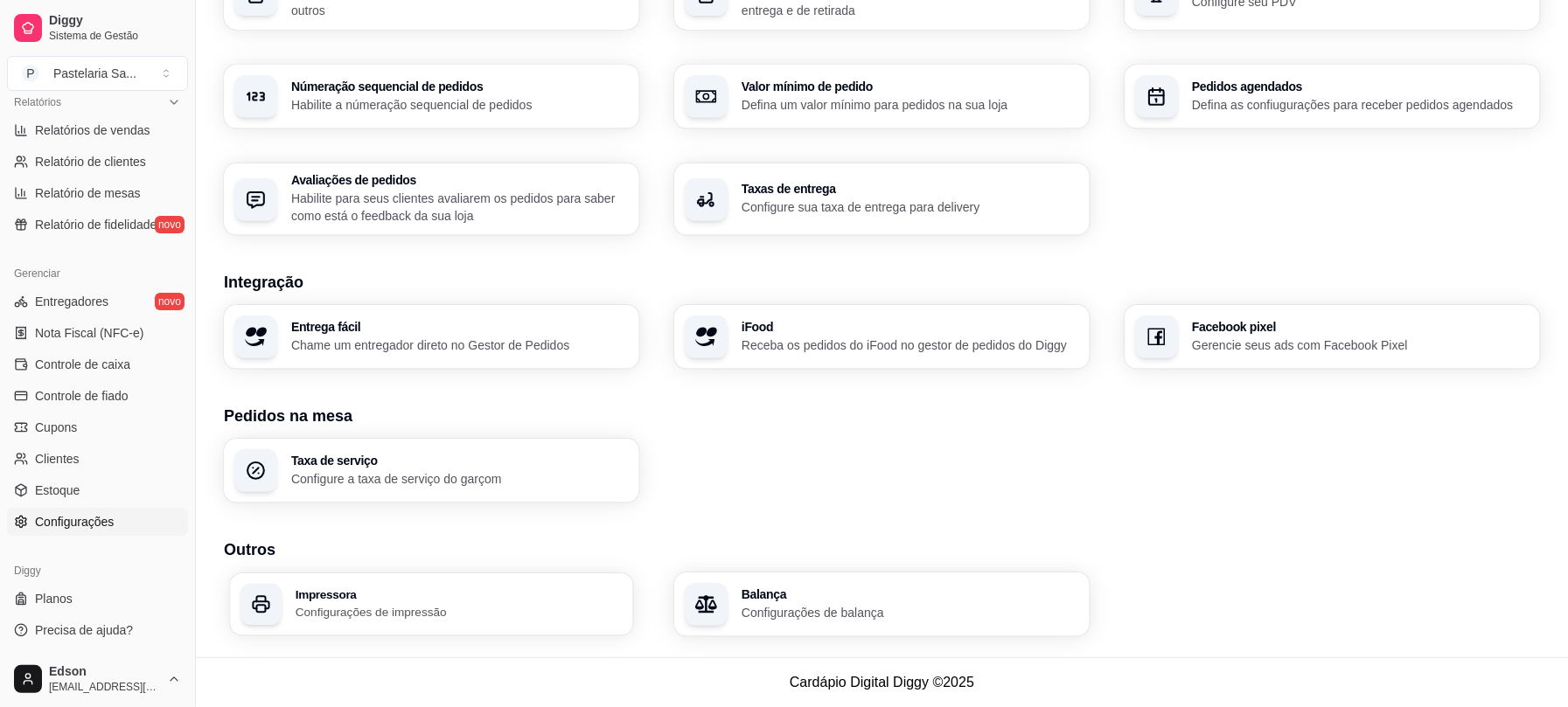
click at [476, 605] on p "Configurações de impressão" at bounding box center [459, 613] width 327 height 17
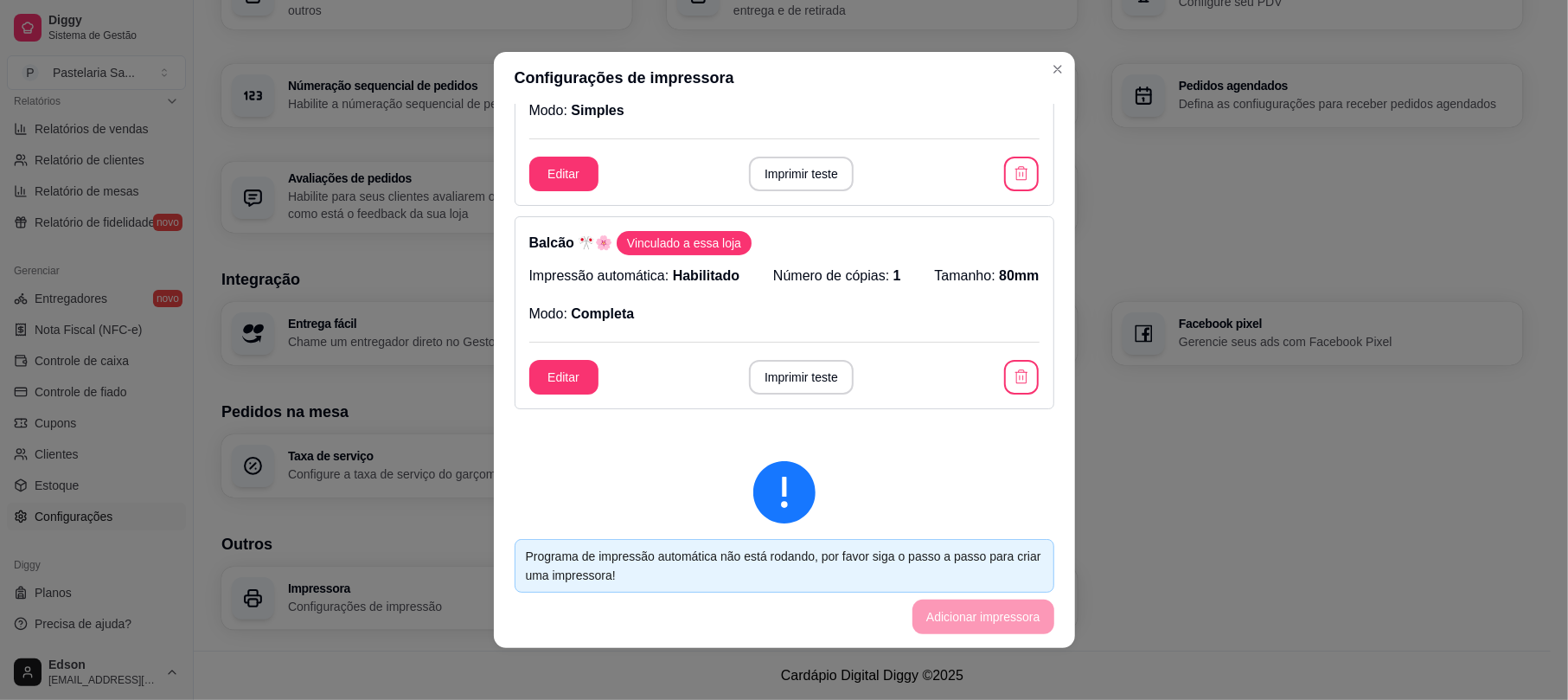
scroll to position [0, 0]
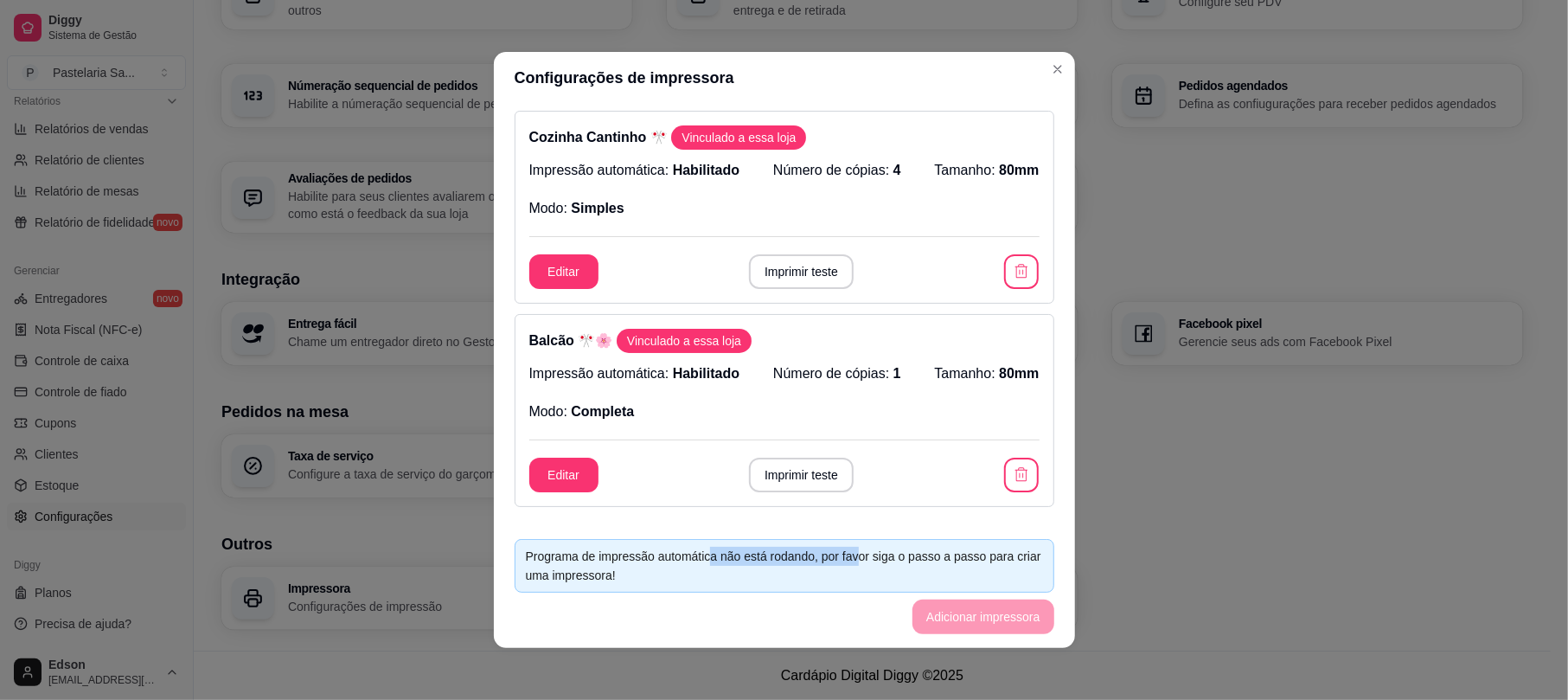
drag, startPoint x: 700, startPoint y: 559, endPoint x: 845, endPoint y: 559, distance: 145.0
click at [845, 559] on div "Programa de impressão automática não está rodando, por favor siga o passo a pas…" at bounding box center [784, 567] width 517 height 38
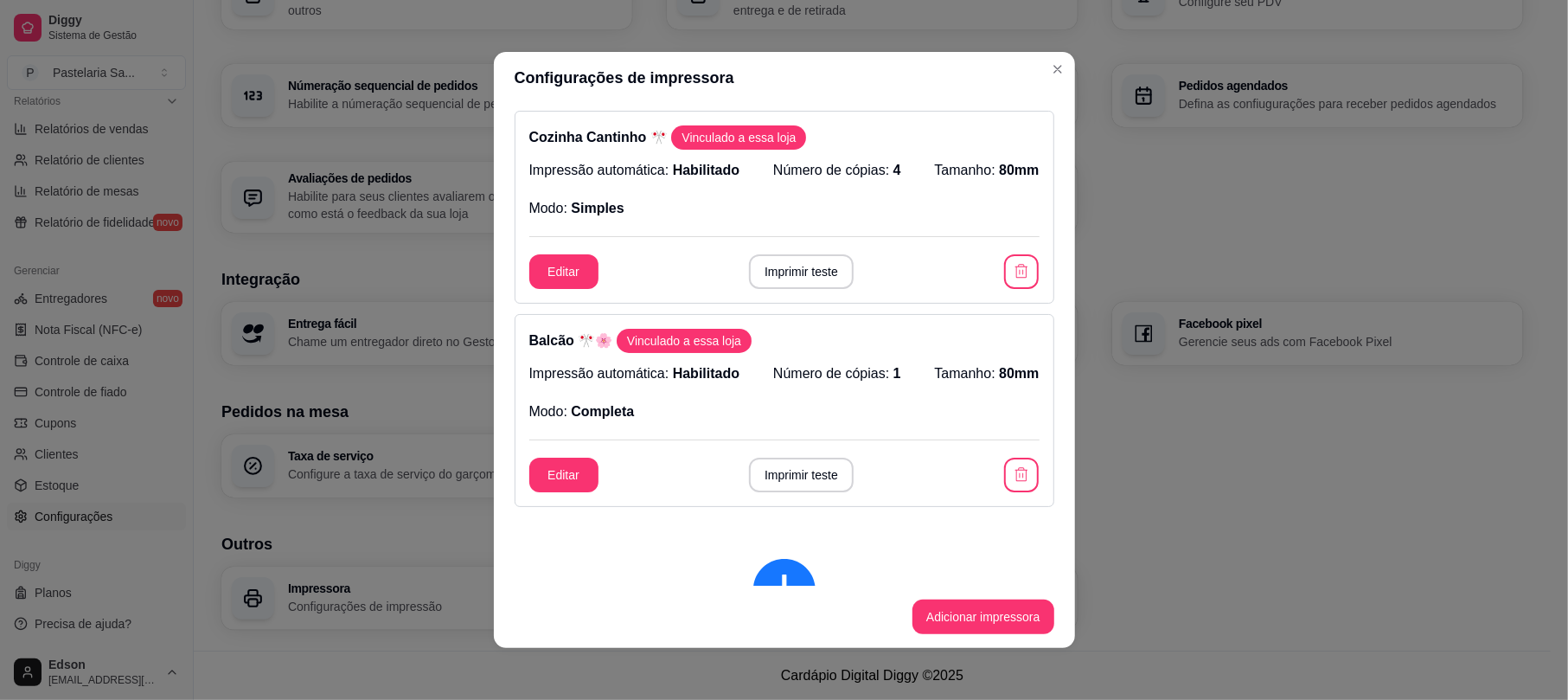
click at [852, 559] on div at bounding box center [784, 590] width 484 height 62
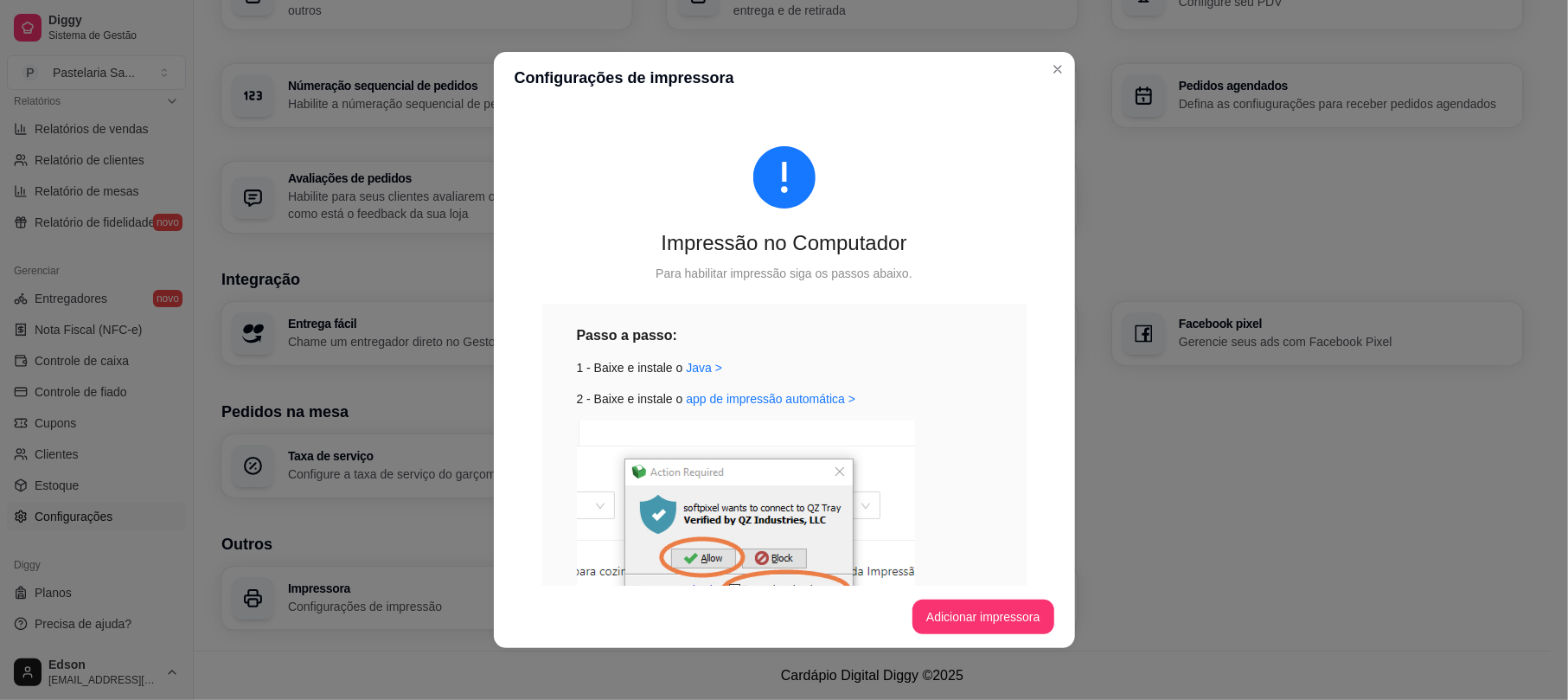
scroll to position [422, 0]
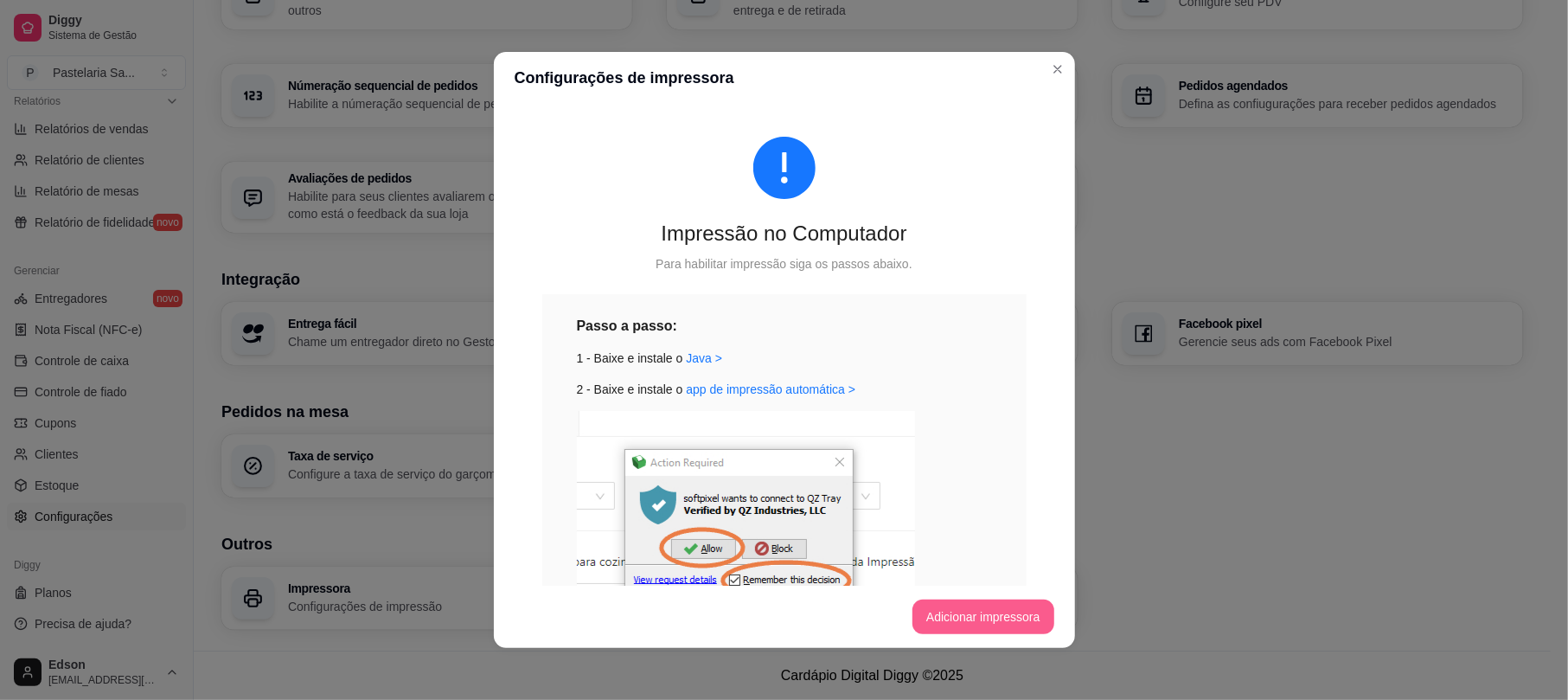
click at [934, 599] on button "Adicionar impressora" at bounding box center [983, 617] width 142 height 35
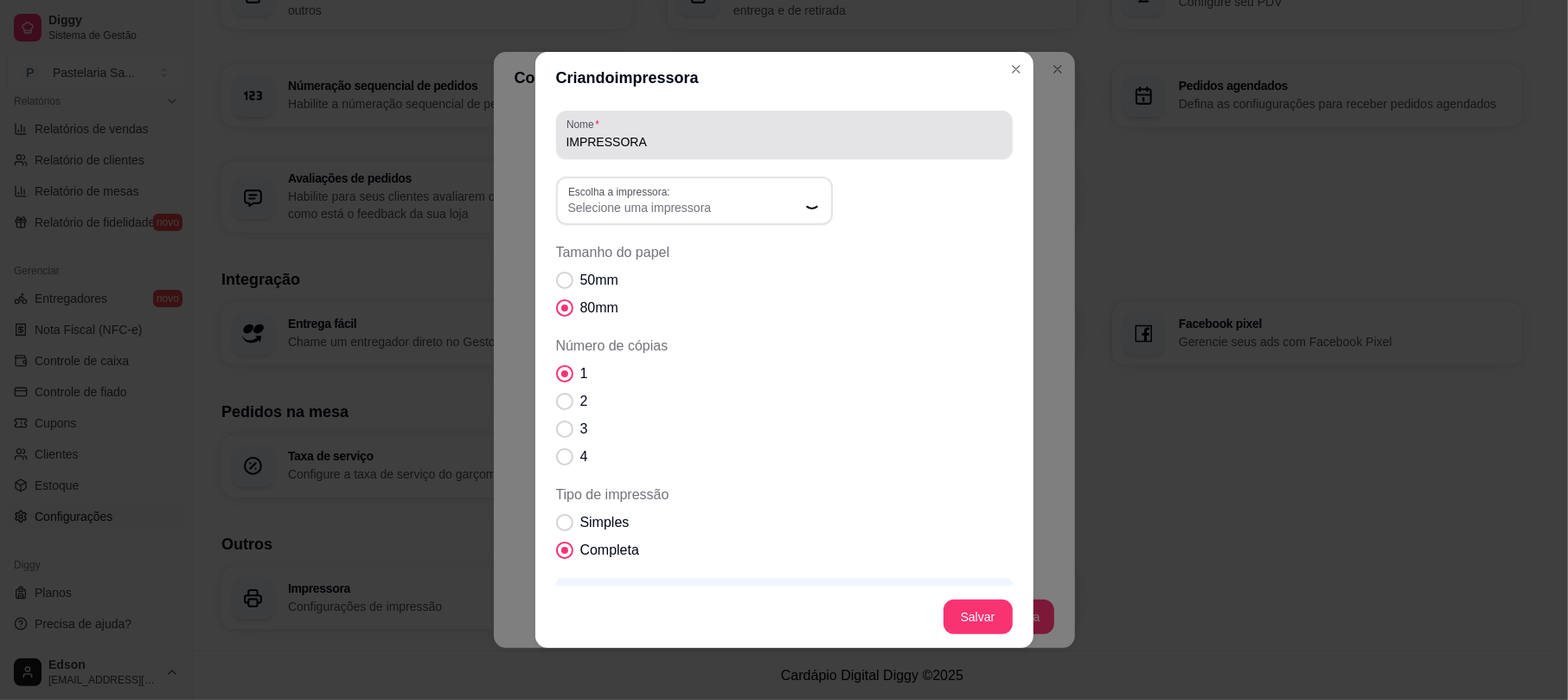
click at [647, 130] on div "IMPRESSORA" at bounding box center [784, 135] width 436 height 35
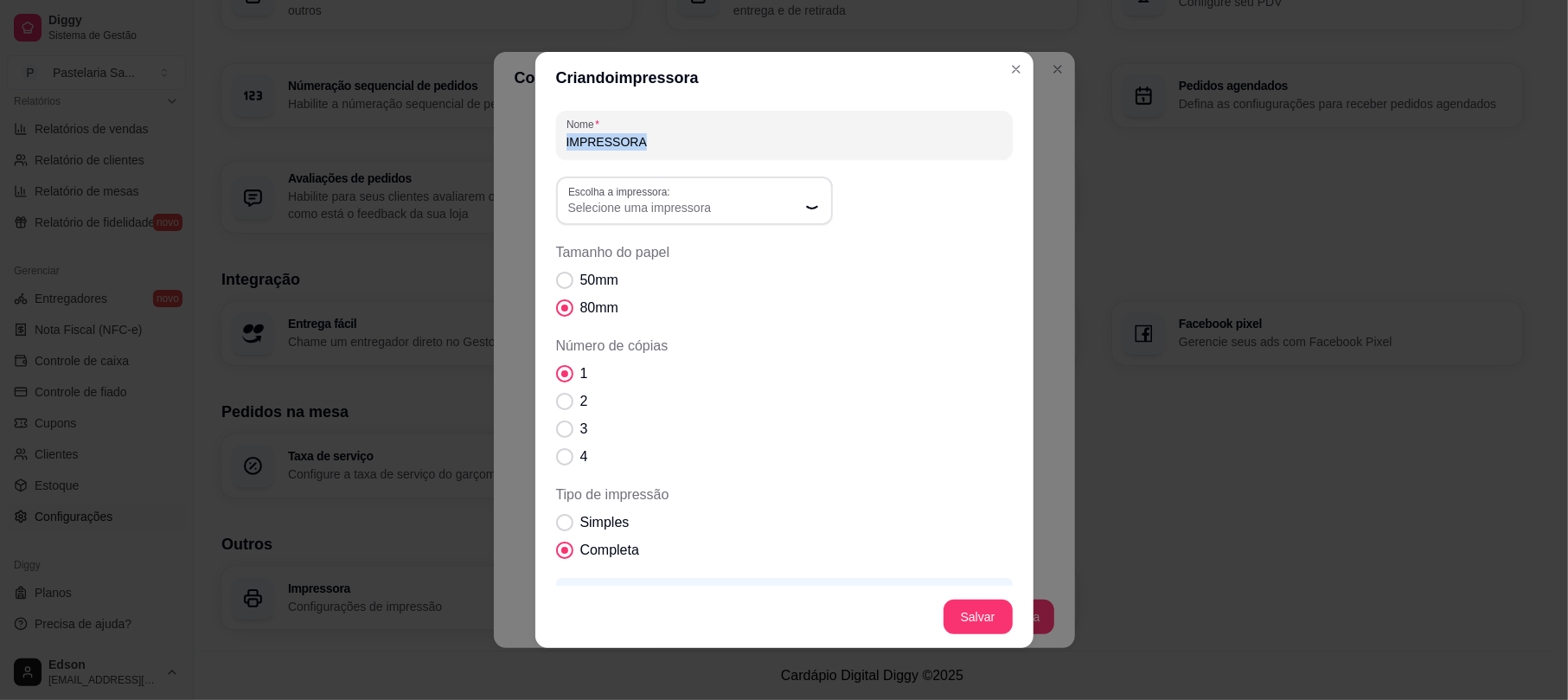
drag, startPoint x: 647, startPoint y: 130, endPoint x: 572, endPoint y: 170, distance: 85.0
click at [572, 170] on div "Nome IMPRESSORA Escolha a impressora: Escolha a impressora: Selecione uma impre…" at bounding box center [784, 419] width 457 height 618
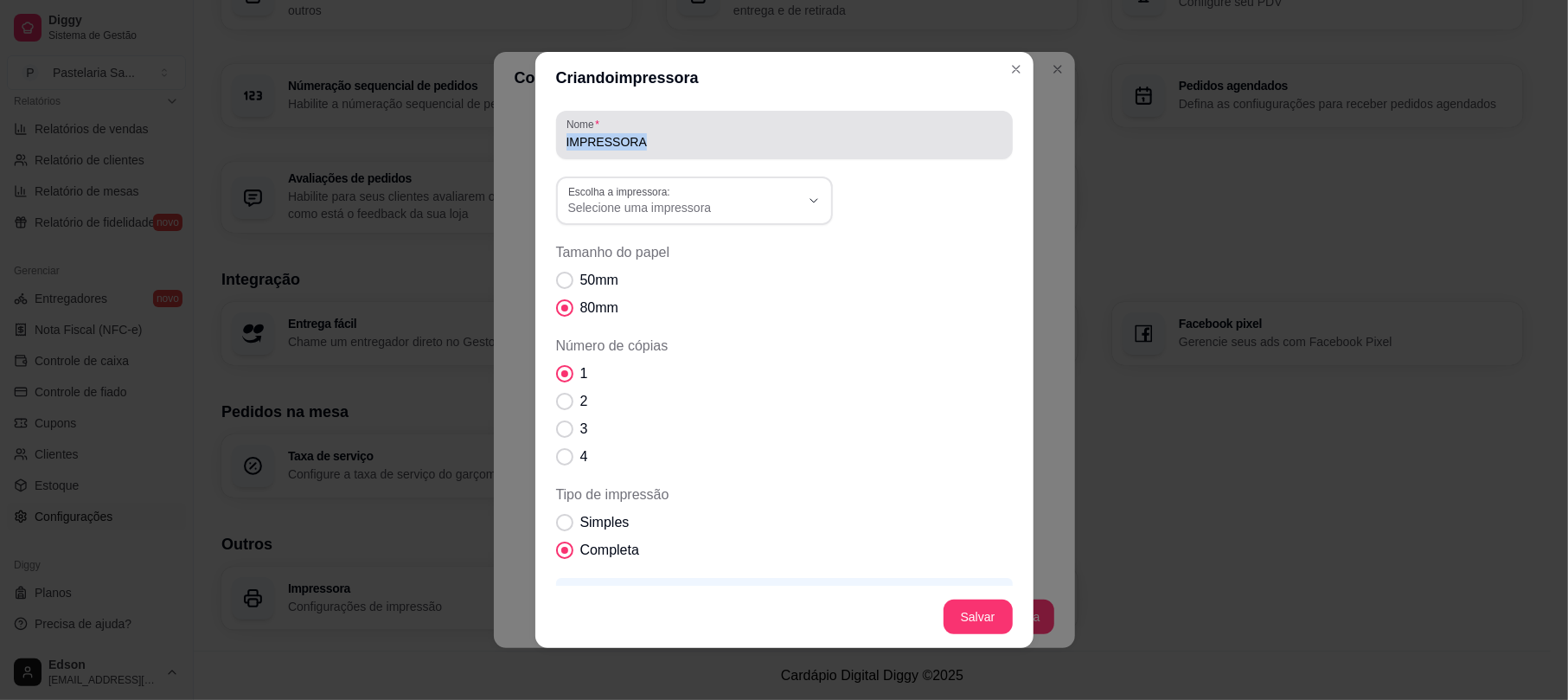
click at [640, 146] on input "IMPRESSORA" at bounding box center [784, 142] width 436 height 17
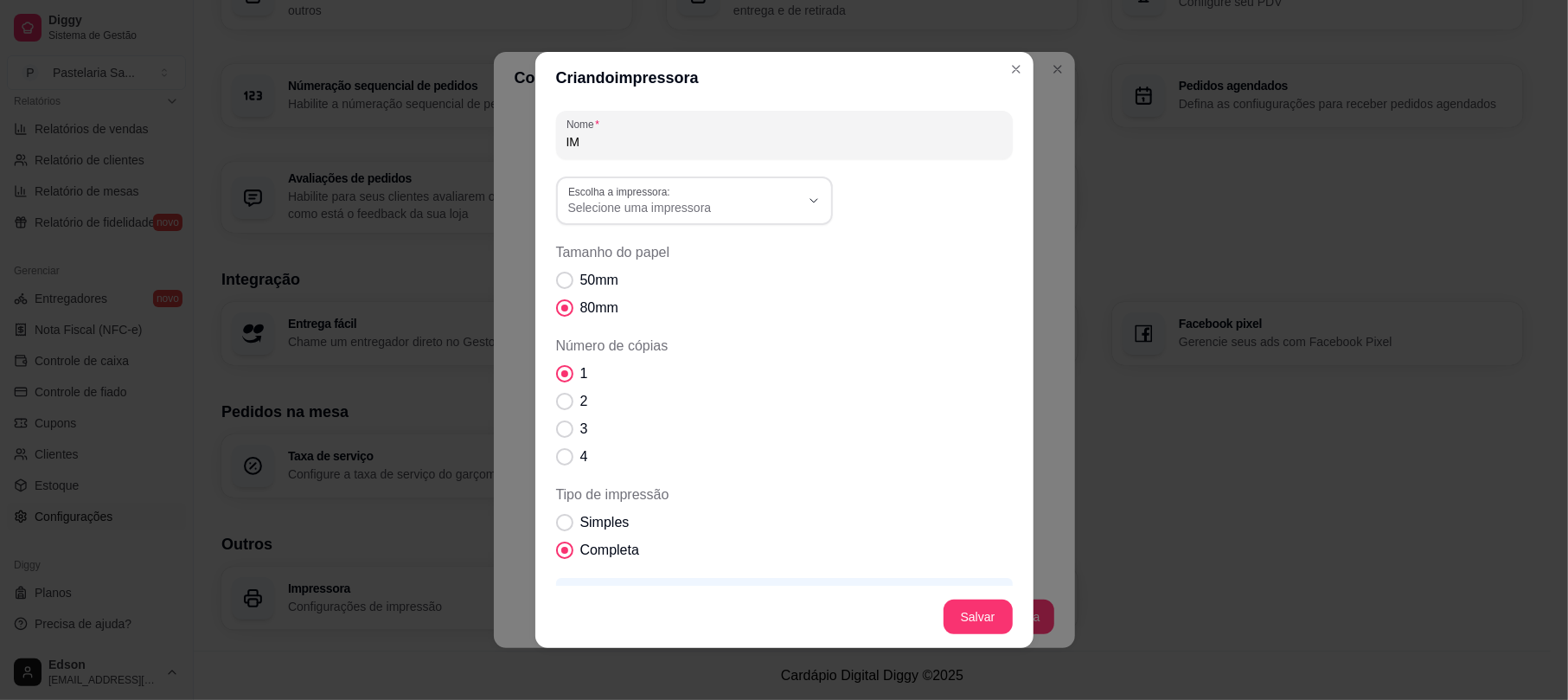
type input "I"
type input "p"
type input "Pastel"
click at [646, 205] on span "Selecione uma impressora" at bounding box center [684, 207] width 232 height 17
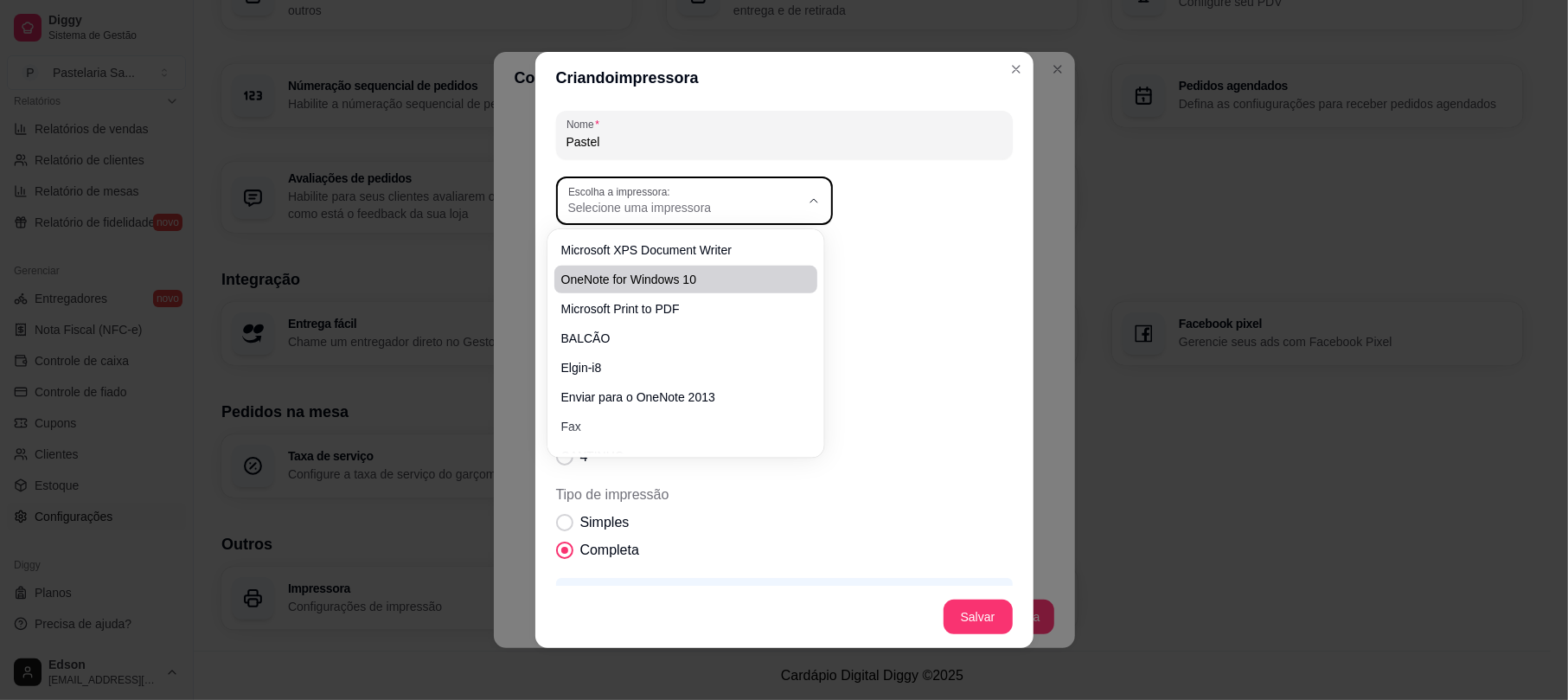
scroll to position [19, 0]
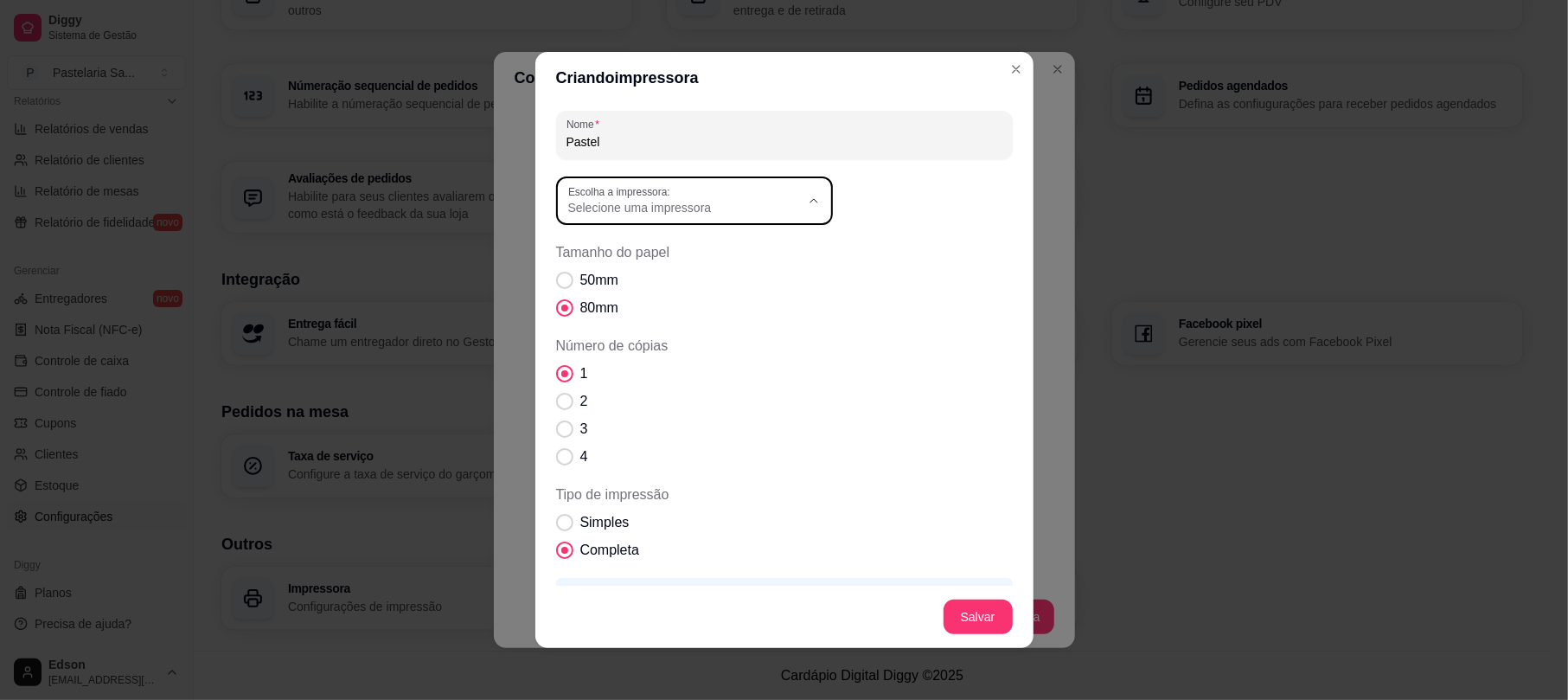
click at [646, 345] on span "Elgin-i8" at bounding box center [676, 345] width 222 height 16
type input "Elgin-i8"
select select "Elgin-i8"
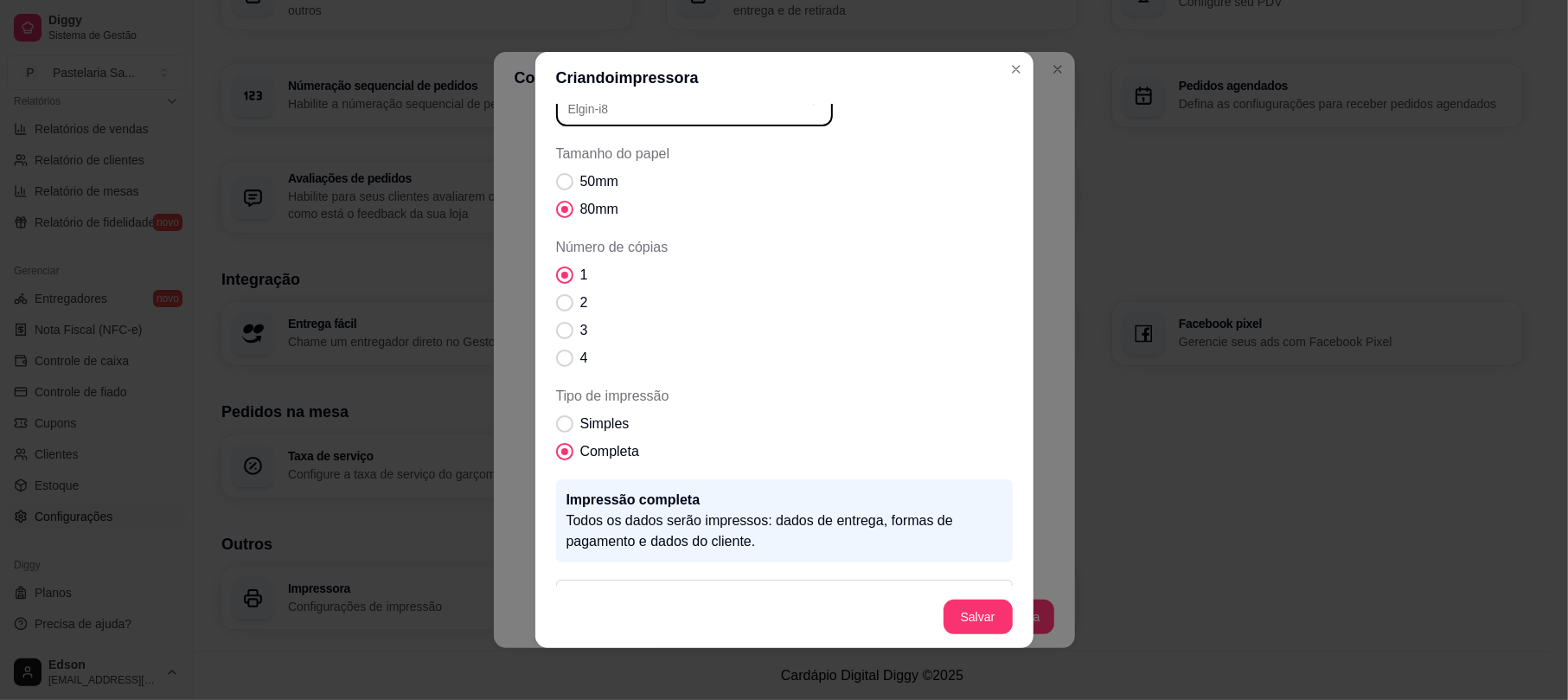
scroll to position [150, 0]
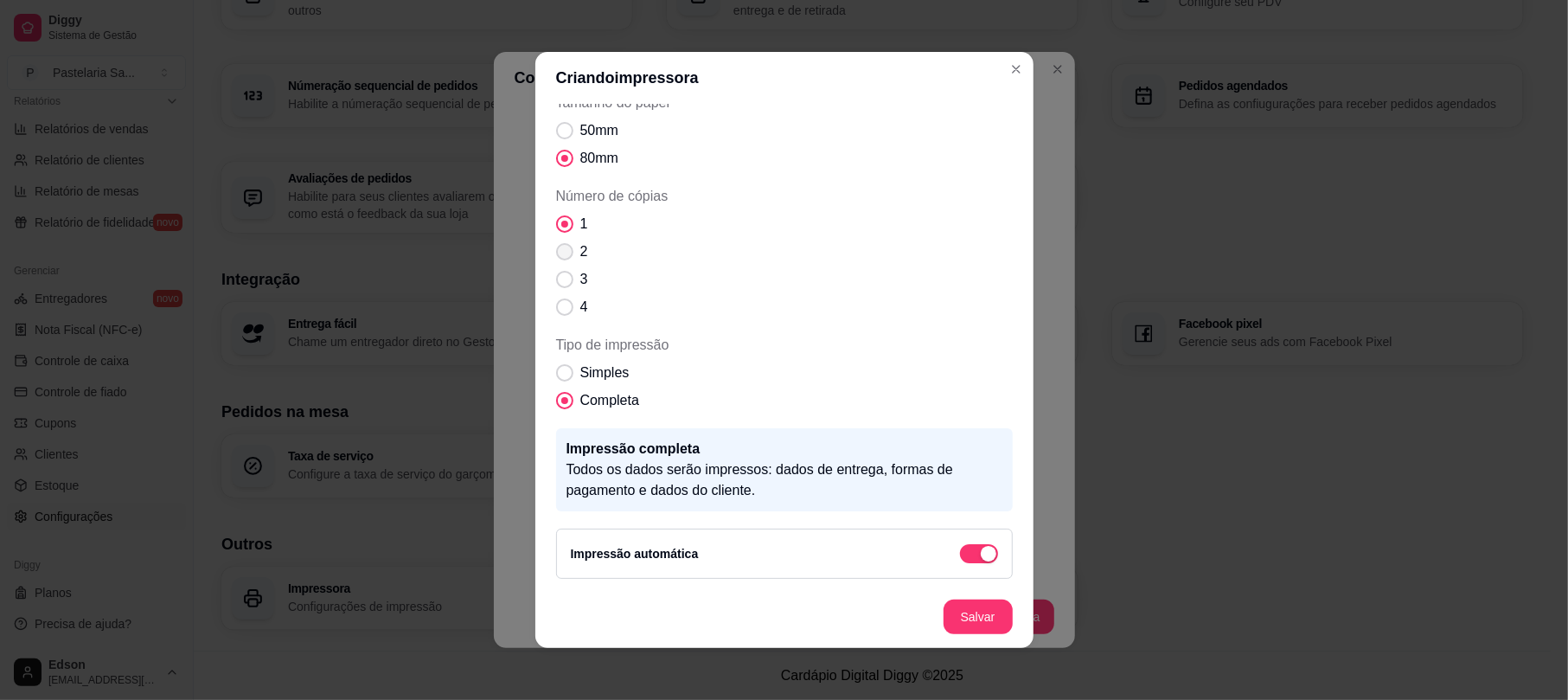
click at [556, 254] on span "Número de cópias" at bounding box center [564, 251] width 17 height 17
click at [555, 255] on input "2" at bounding box center [561, 260] width 11 height 11
radio input "true"
click at [615, 378] on span "Simples" at bounding box center [605, 373] width 49 height 21
click at [566, 378] on input "Simples" at bounding box center [561, 382] width 11 height 11
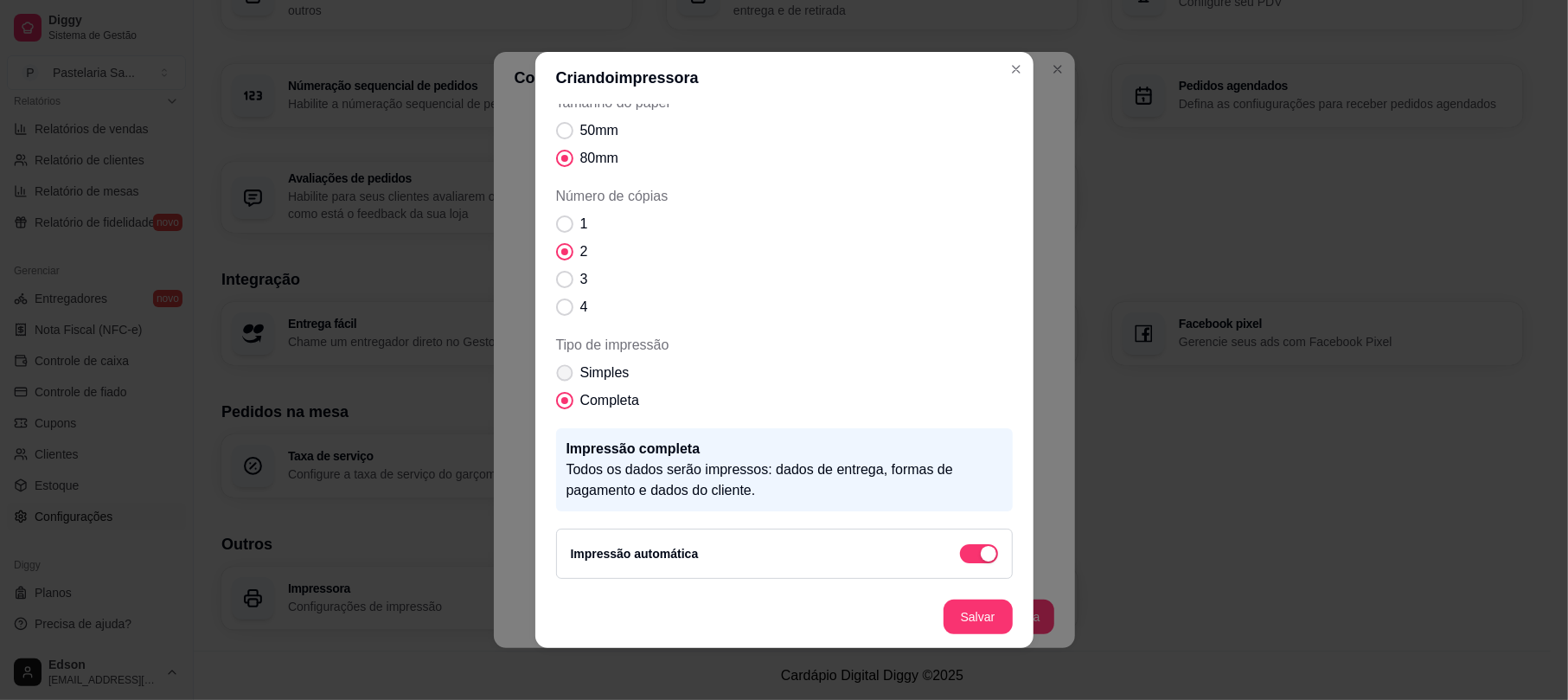
radio input "true"
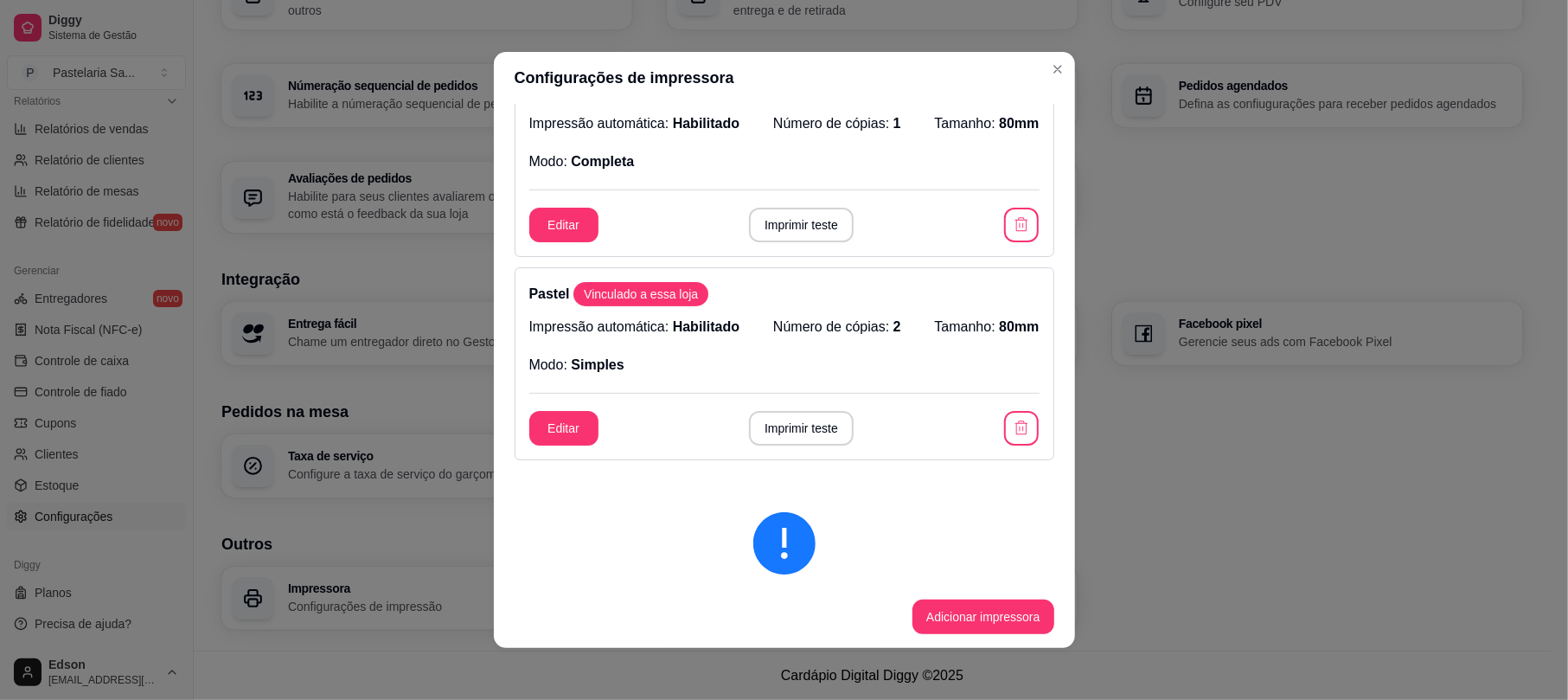
scroll to position [270, 0]
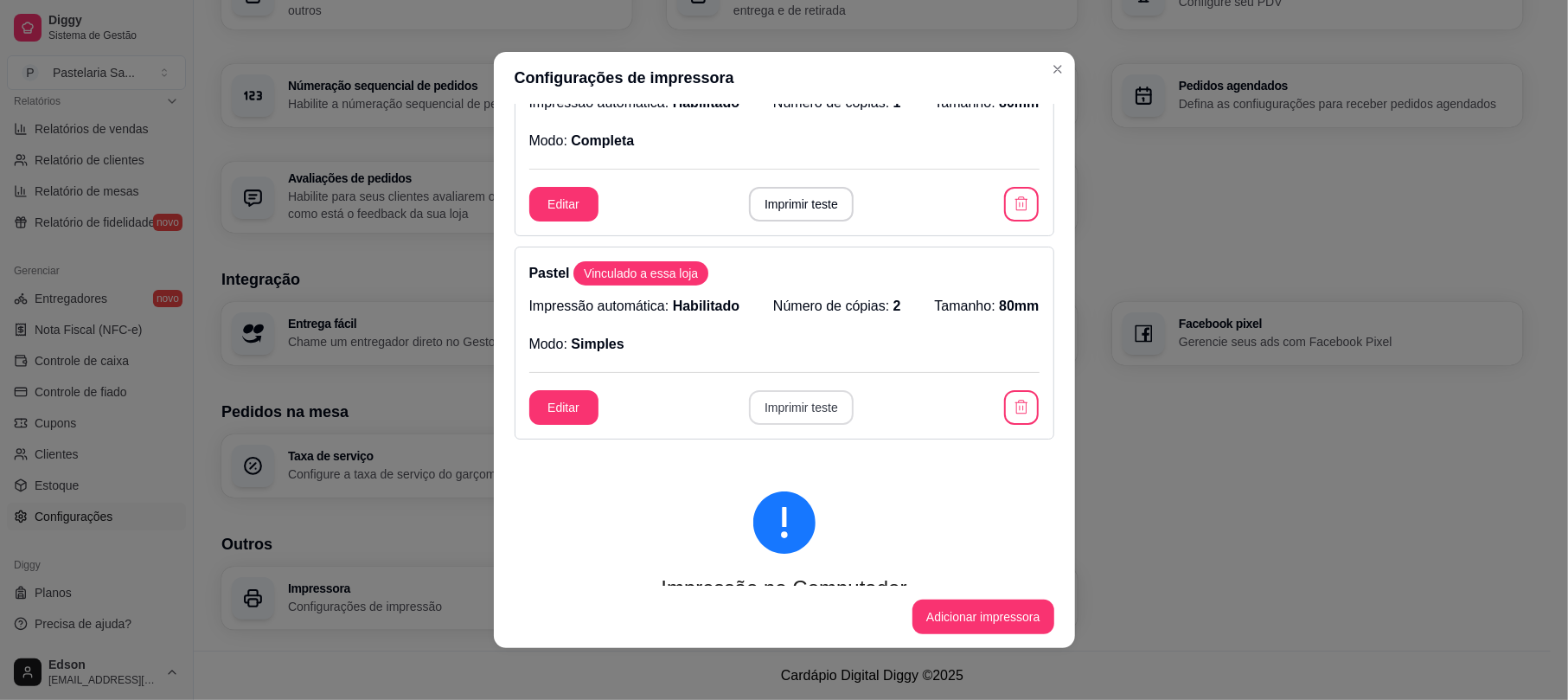
click at [827, 412] on button "Imprimir teste" at bounding box center [801, 408] width 105 height 35
click at [827, 412] on button "Imprimir teste" at bounding box center [801, 408] width 101 height 34
click at [572, 402] on button "Editar" at bounding box center [564, 408] width 69 height 35
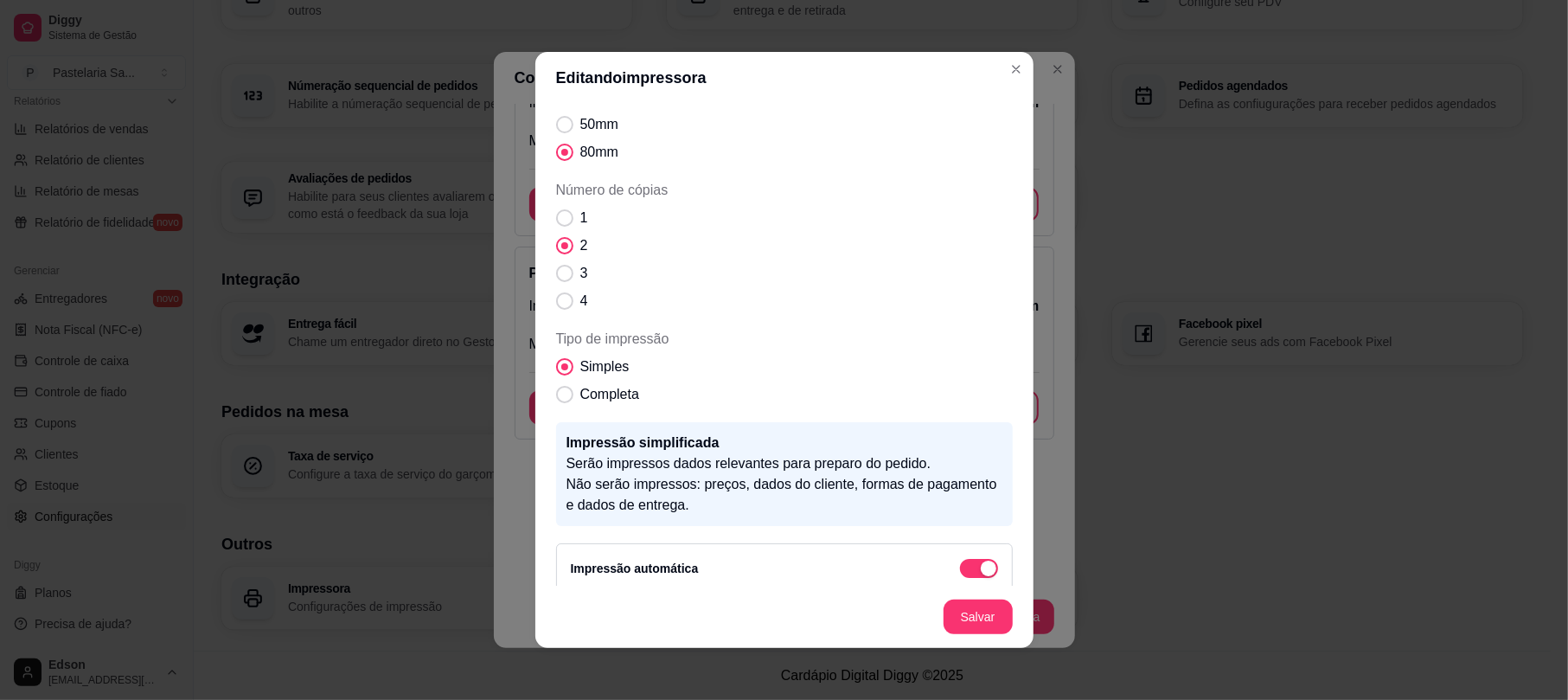
scroll to position [167, 0]
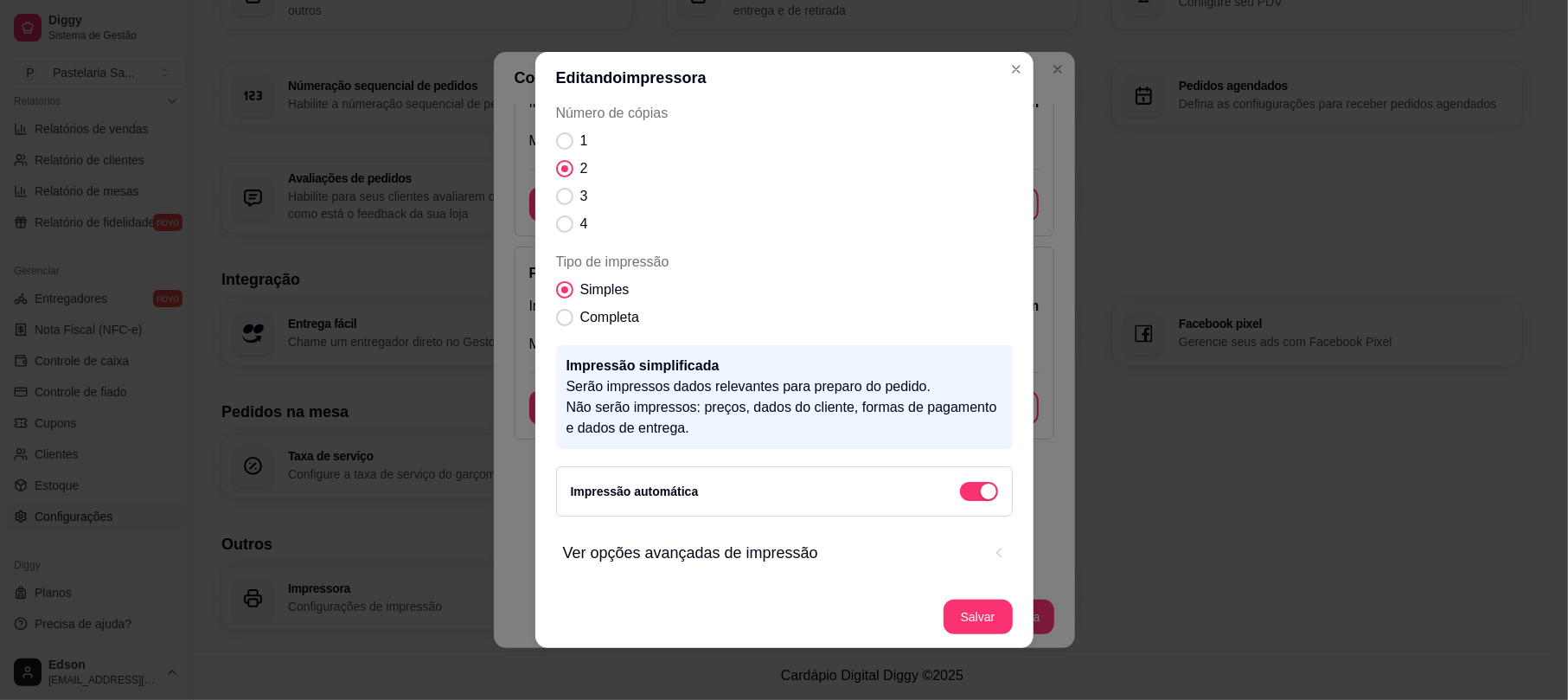
click at [922, 565] on span "Ver opções avançadas de impressão" at bounding box center [773, 553] width 418 height 25
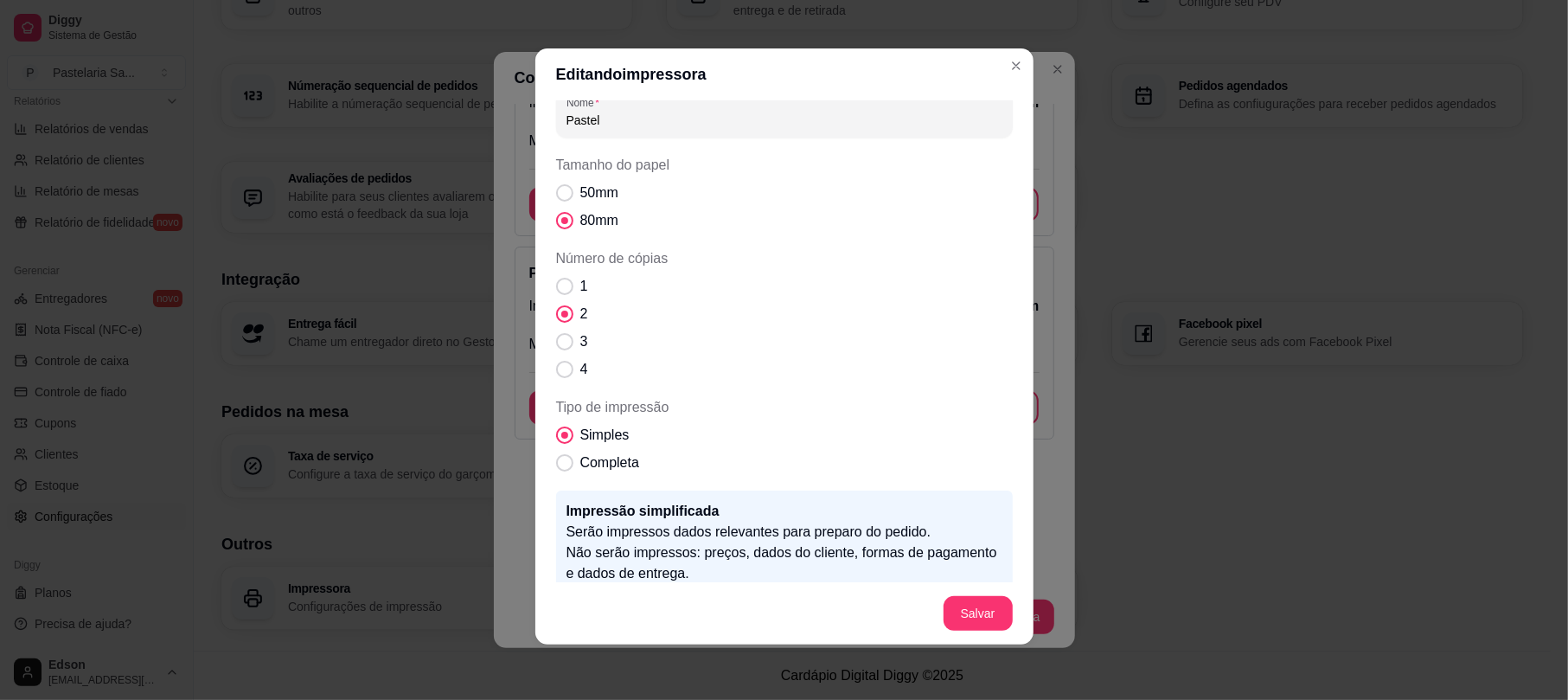
scroll to position [0, 0]
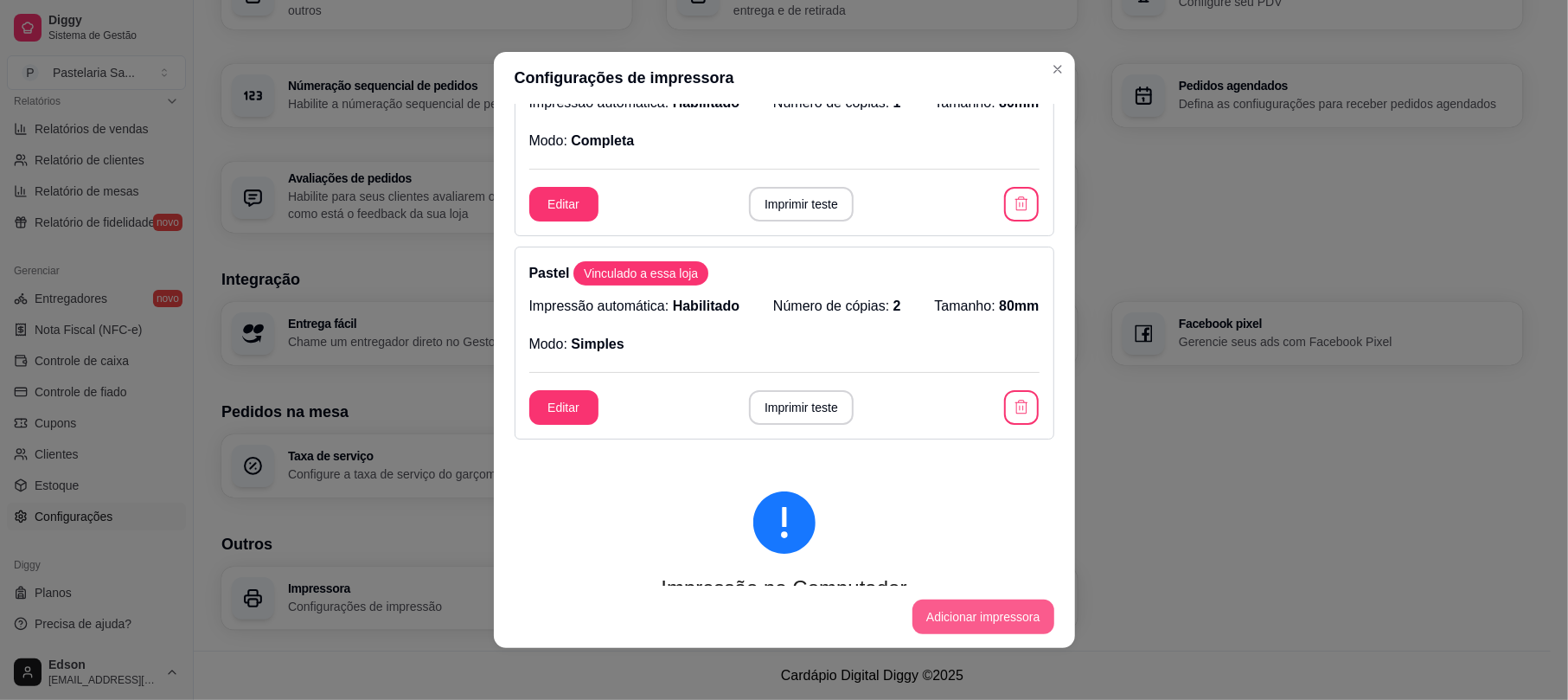
click at [973, 629] on button "Adicionar impressora" at bounding box center [983, 617] width 142 height 35
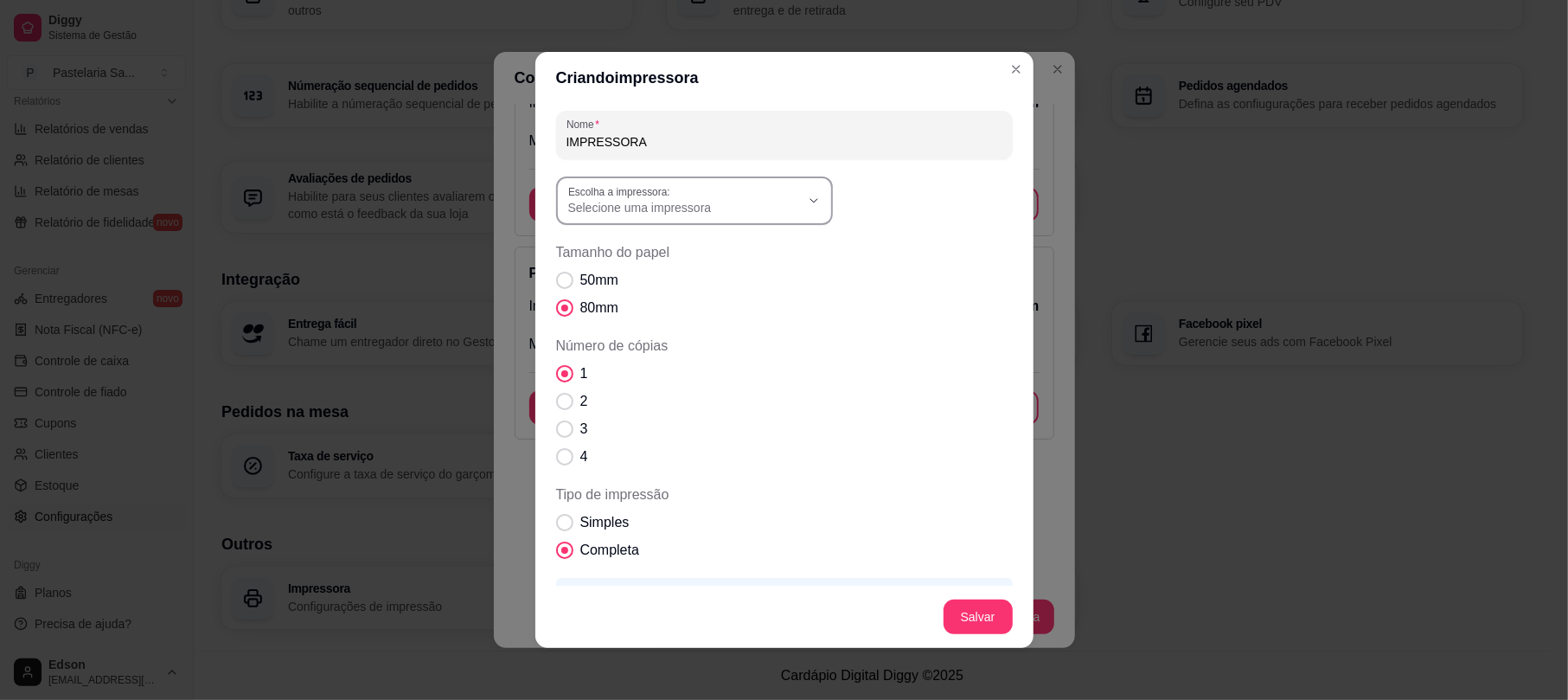
click at [628, 186] on label "Escolha a impressora:" at bounding box center [622, 192] width 108 height 15
click at [652, 202] on span "Selecione uma impressora" at bounding box center [684, 207] width 232 height 17
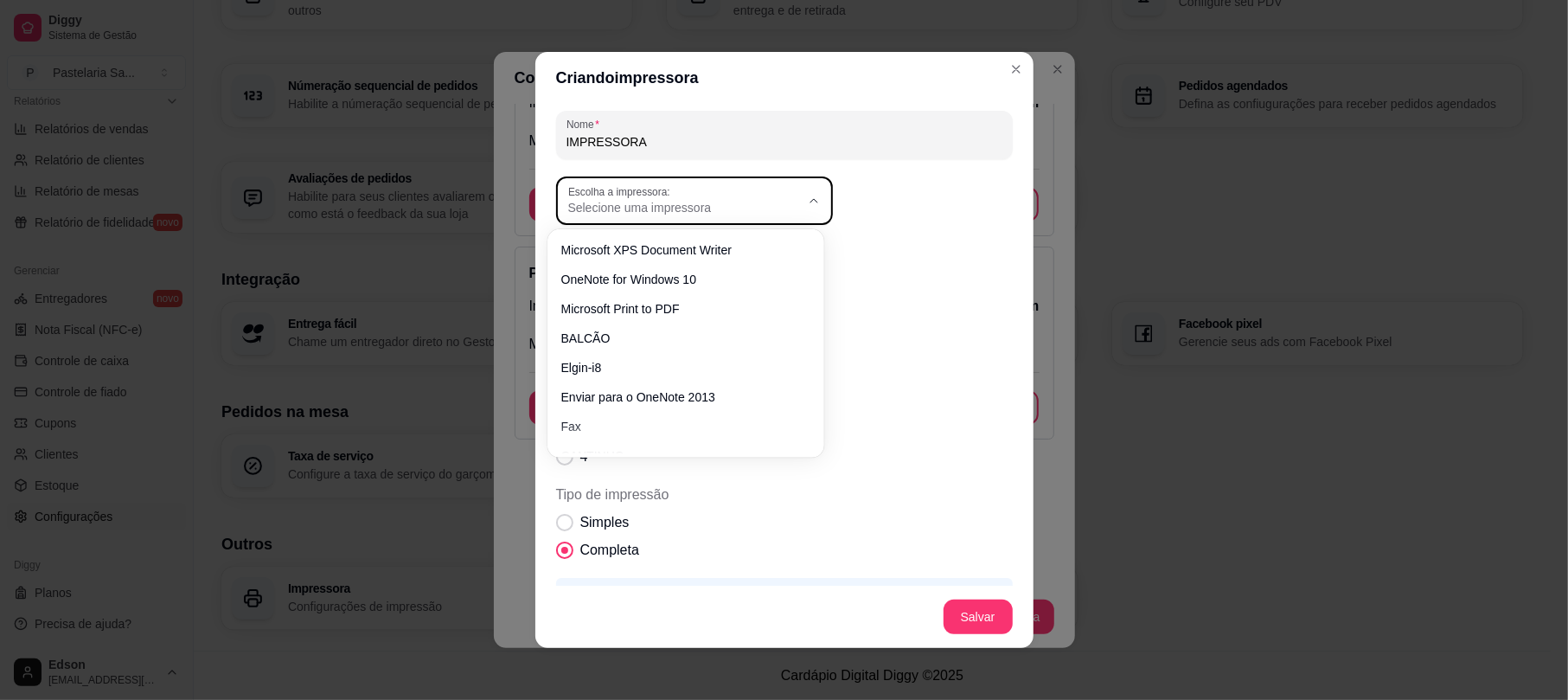
click at [742, 191] on div "Selecione uma impressora" at bounding box center [684, 201] width 232 height 31
click at [748, 202] on span "Selecione uma impressora" at bounding box center [684, 207] width 232 height 17
click at [1009, 68] on icon "Close" at bounding box center [1016, 69] width 14 height 14
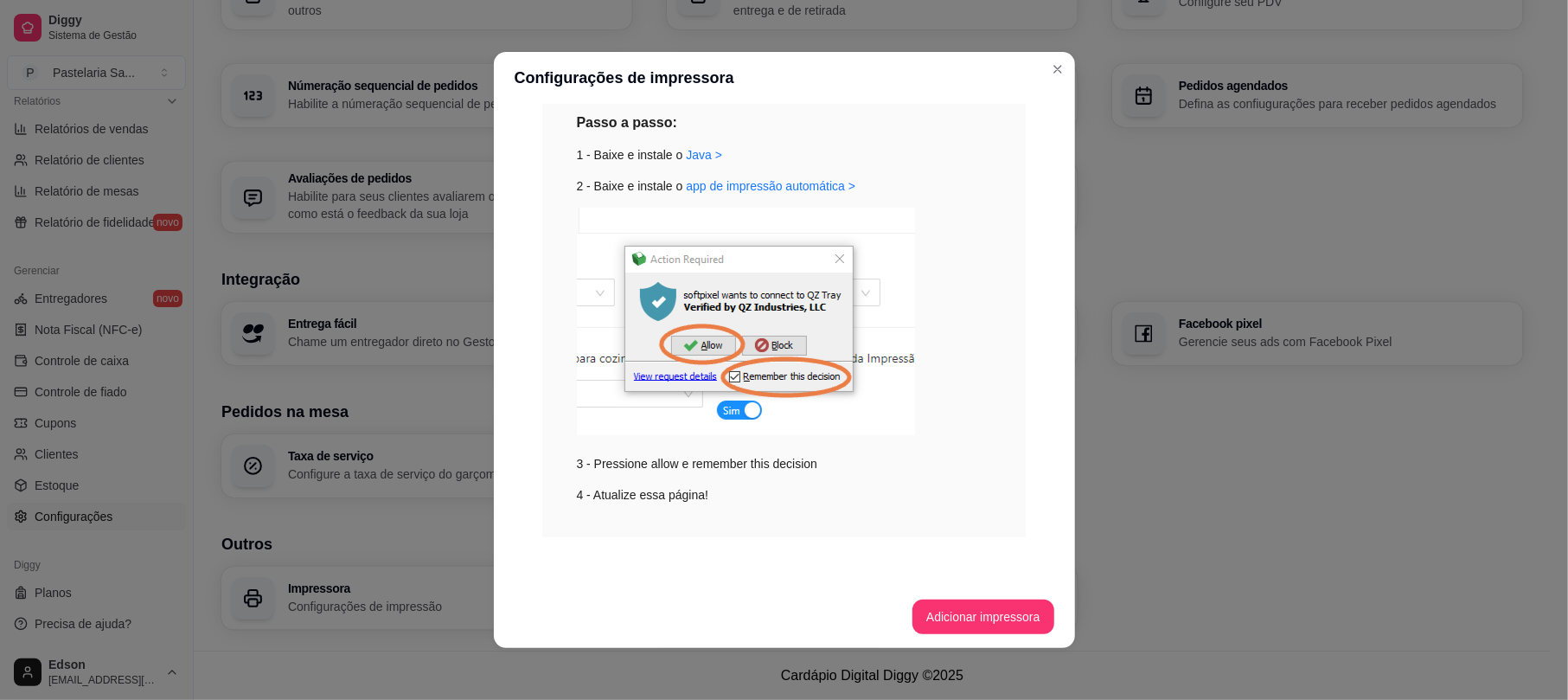
scroll to position [408, 0]
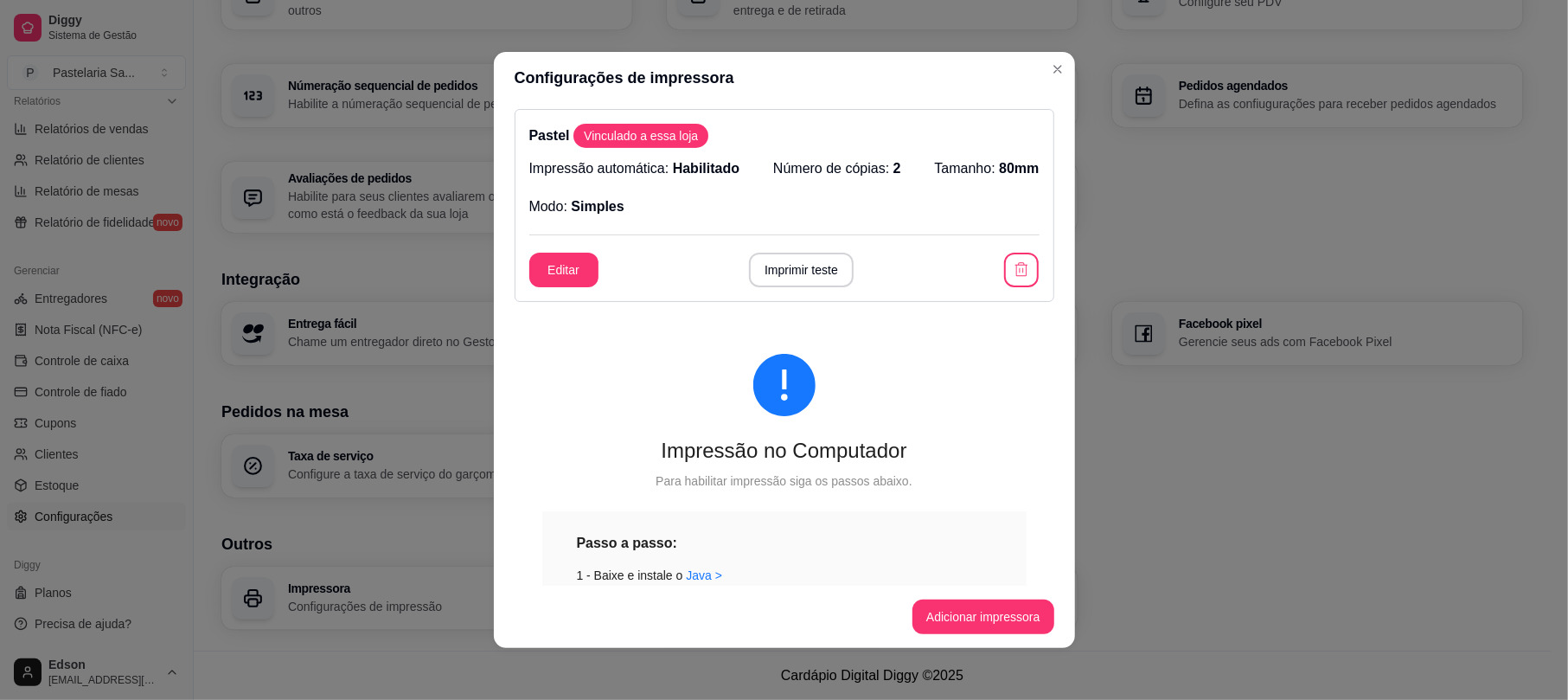
click at [806, 284] on button "Imprimir teste" at bounding box center [801, 270] width 105 height 35
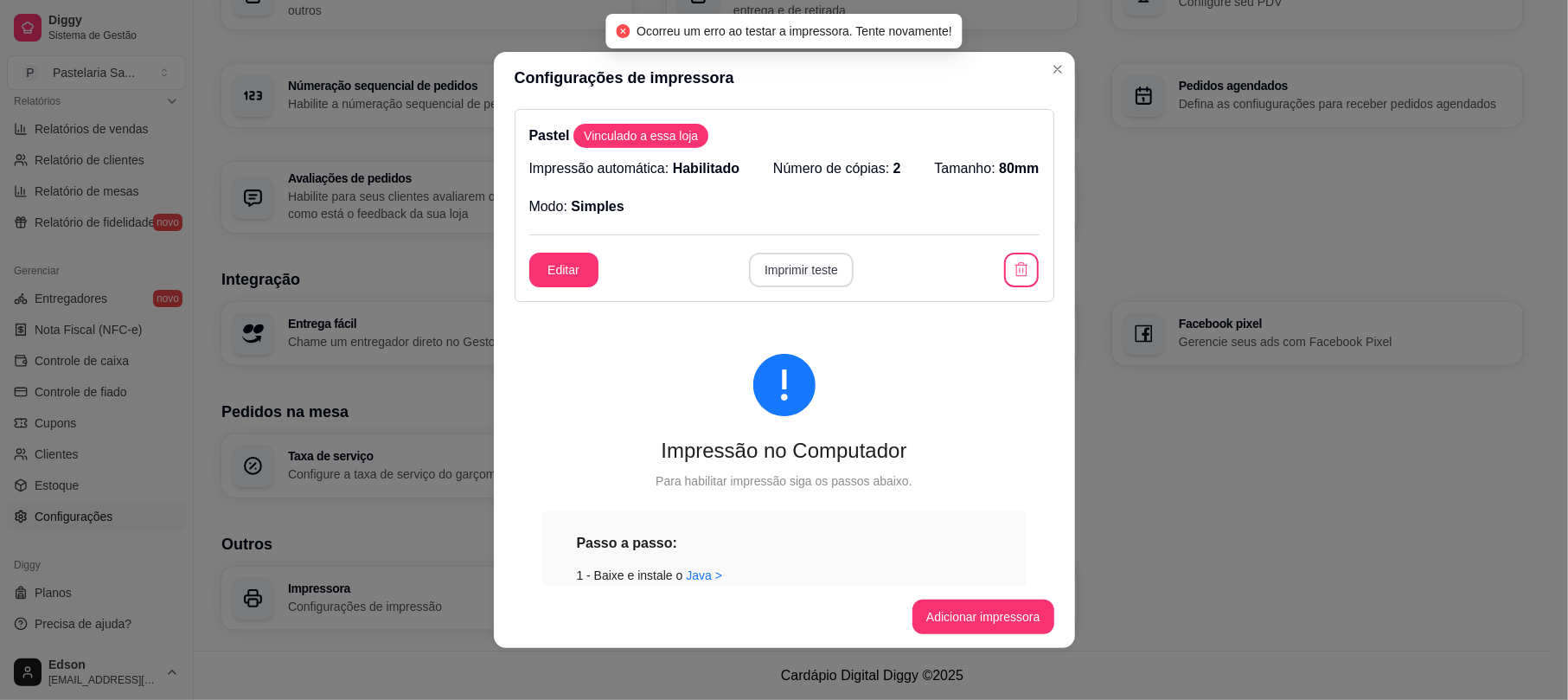
click at [806, 281] on button "Imprimir teste" at bounding box center [801, 270] width 105 height 35
click at [806, 281] on div "Editar Imprimir teste" at bounding box center [784, 270] width 510 height 35
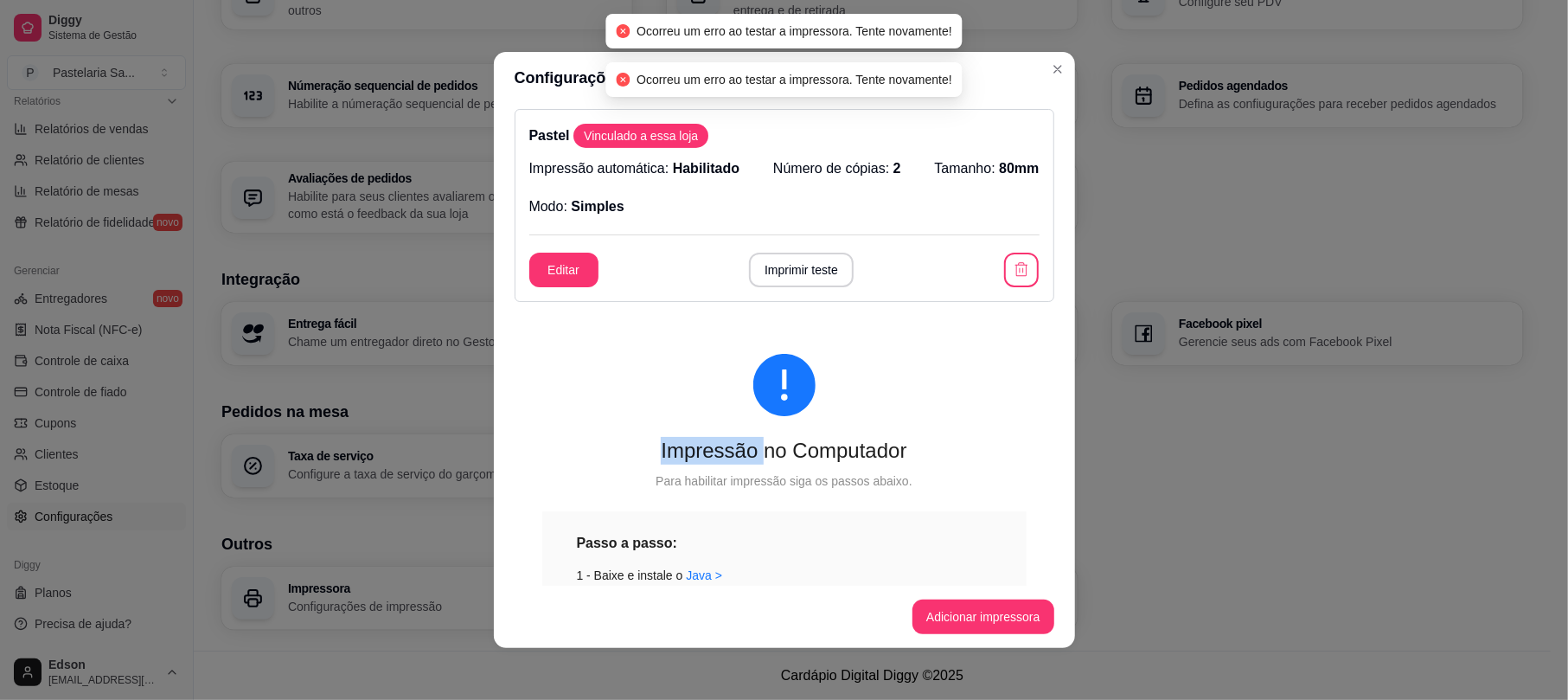
click at [1007, 264] on button "button" at bounding box center [1022, 270] width 35 height 35
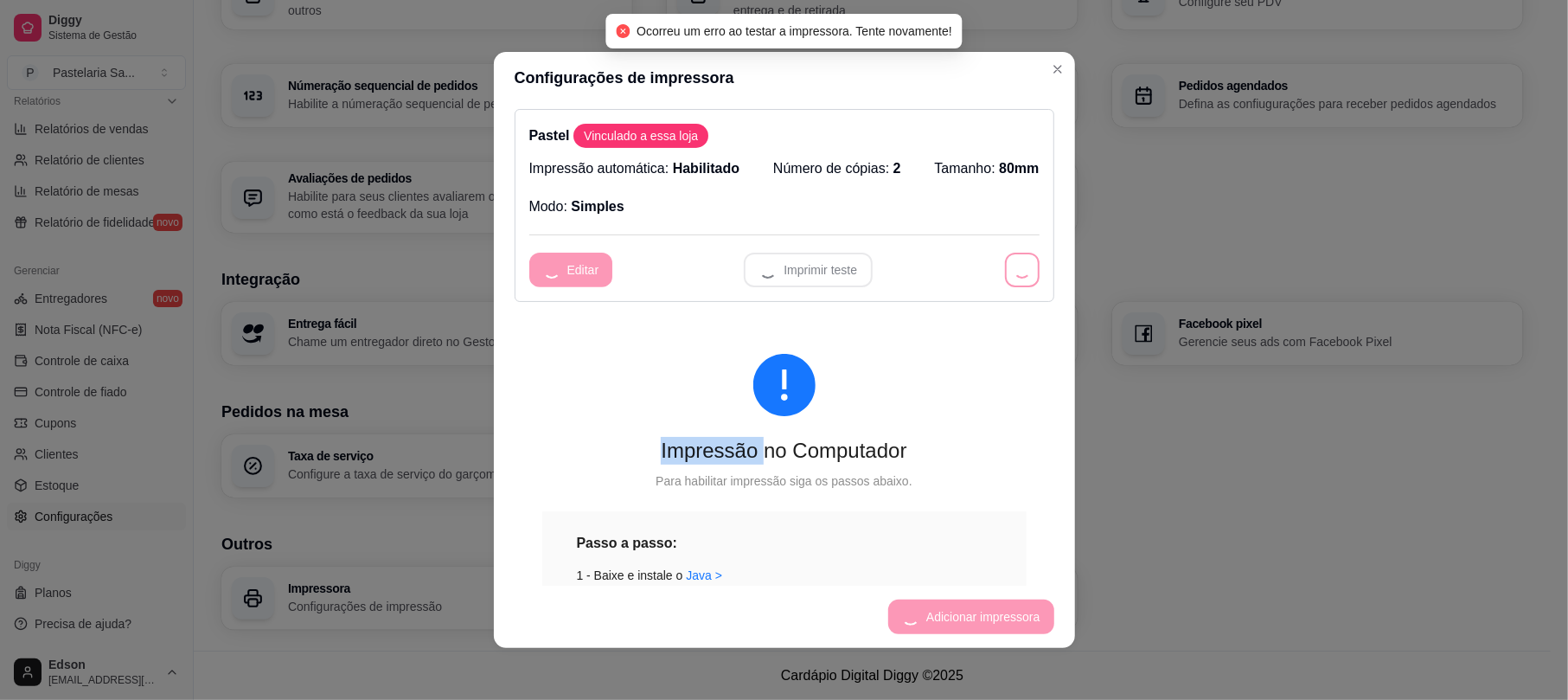
scroll to position [0, 0]
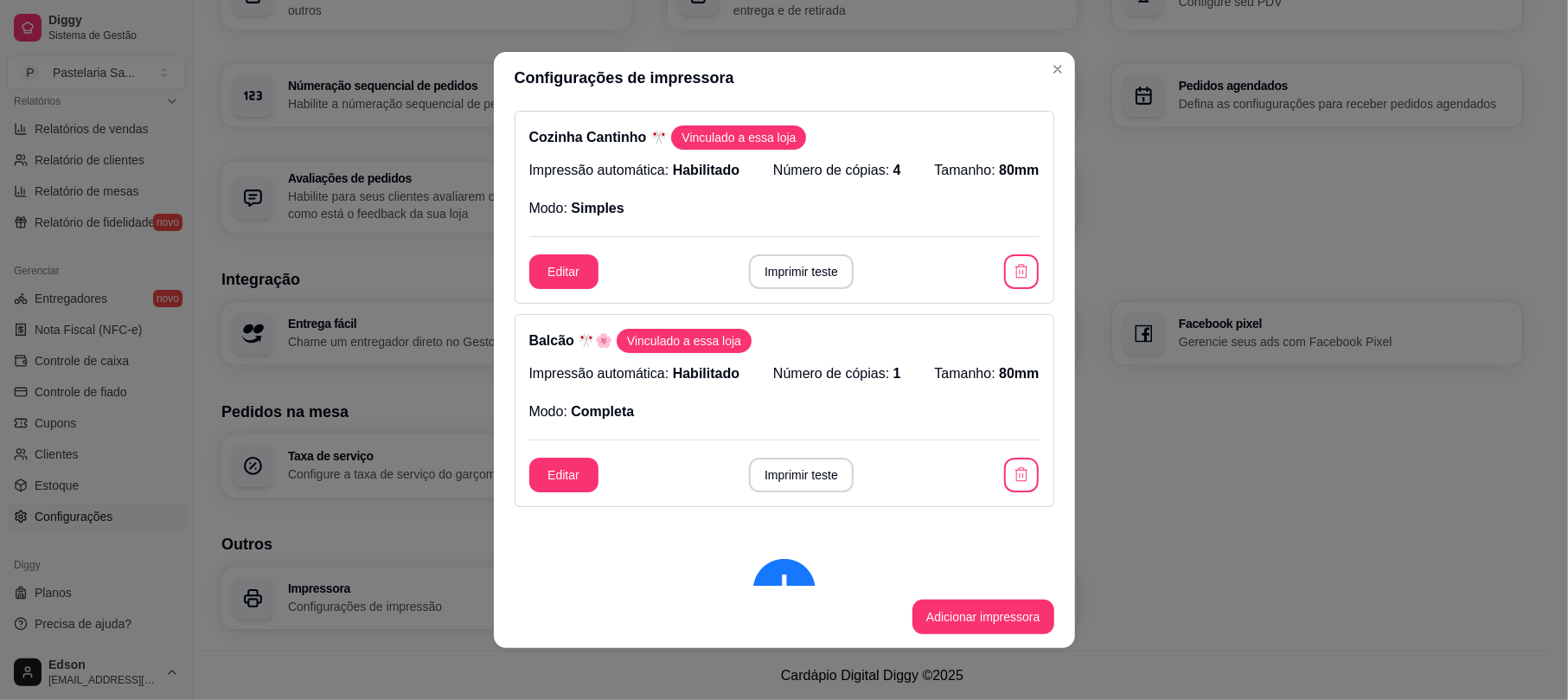
click at [949, 631] on button "Adicionar impressora" at bounding box center [983, 617] width 142 height 35
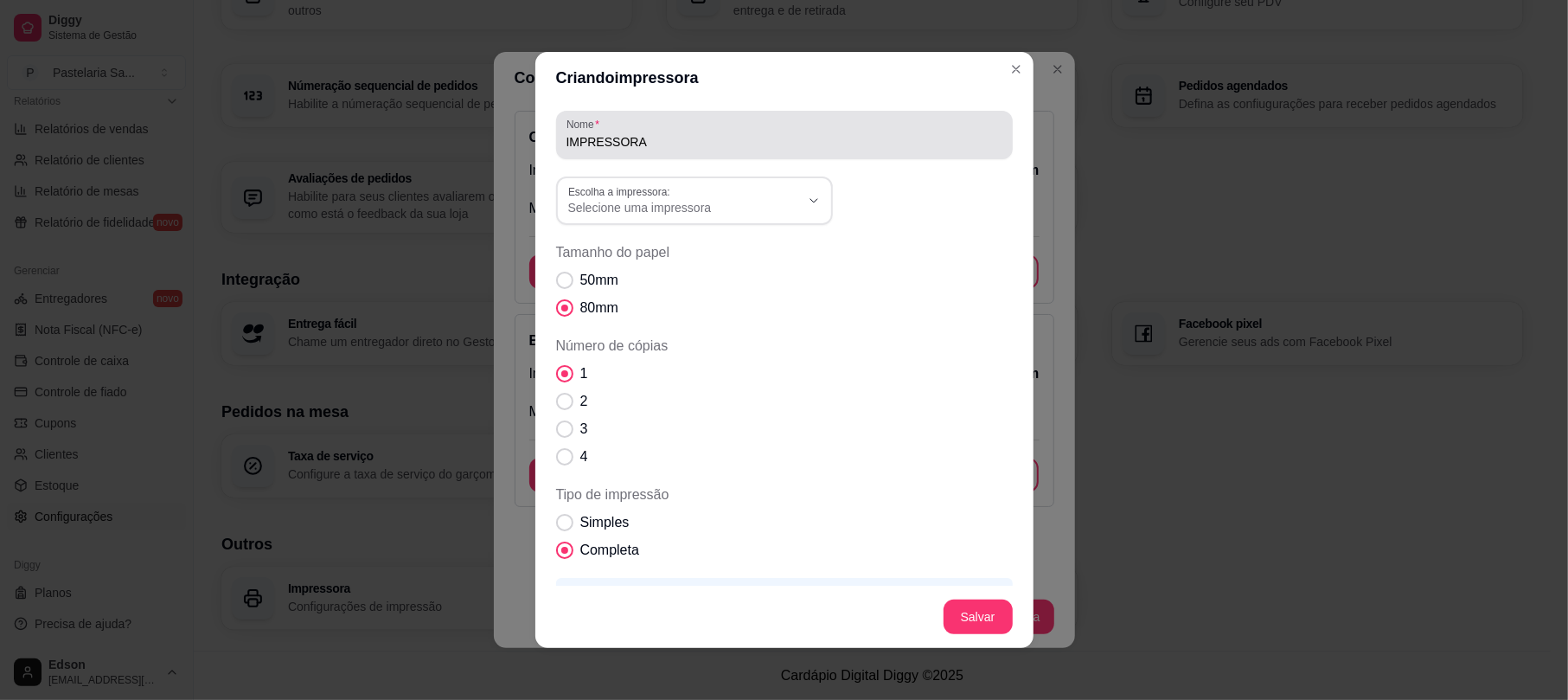
click at [710, 130] on div "IMPRESSORA" at bounding box center [784, 135] width 436 height 35
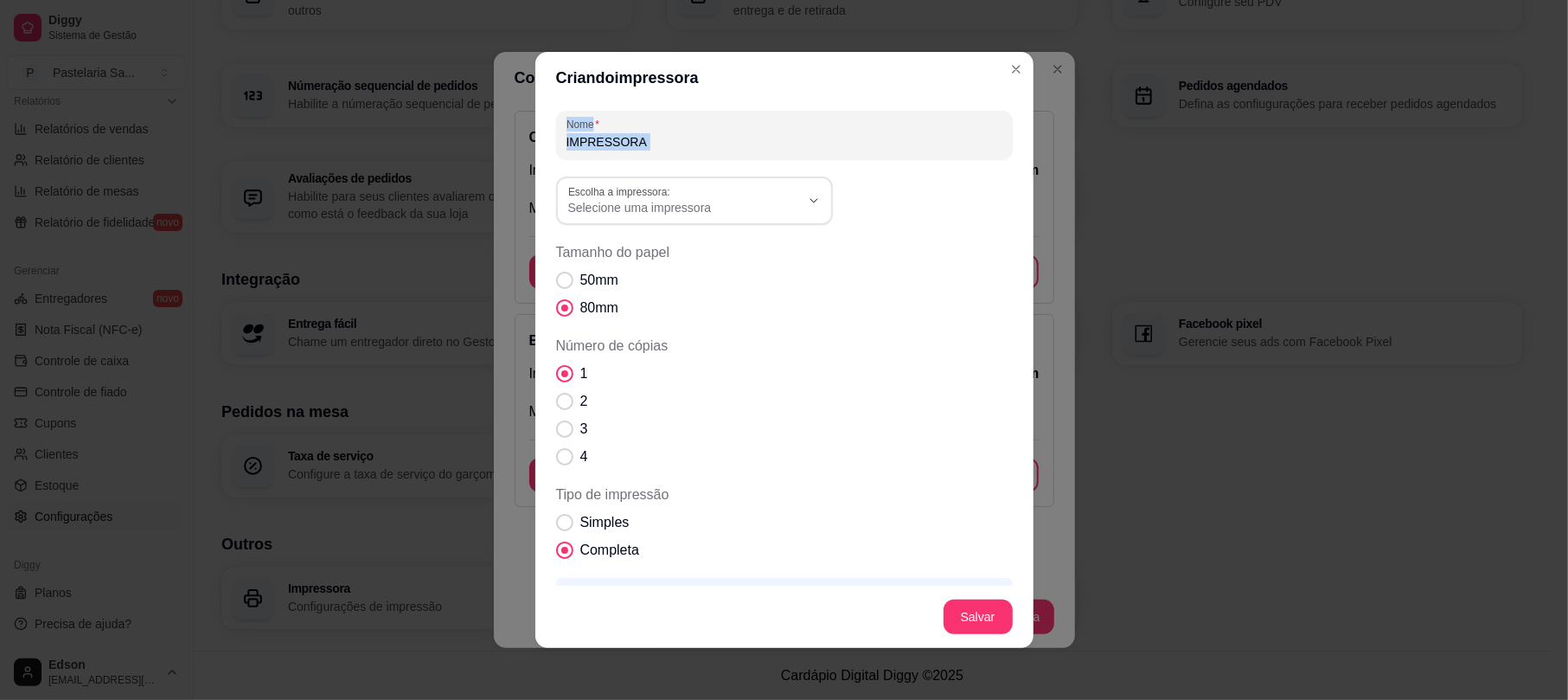
drag, startPoint x: 710, startPoint y: 130, endPoint x: 132, endPoint y: 164, distance: 579.0
click at [132, 164] on div "Criando impressora Nome IMPRESSORA Escolha a impressora: Microsoft XPS Document…" at bounding box center [784, 350] width 1568 height 700
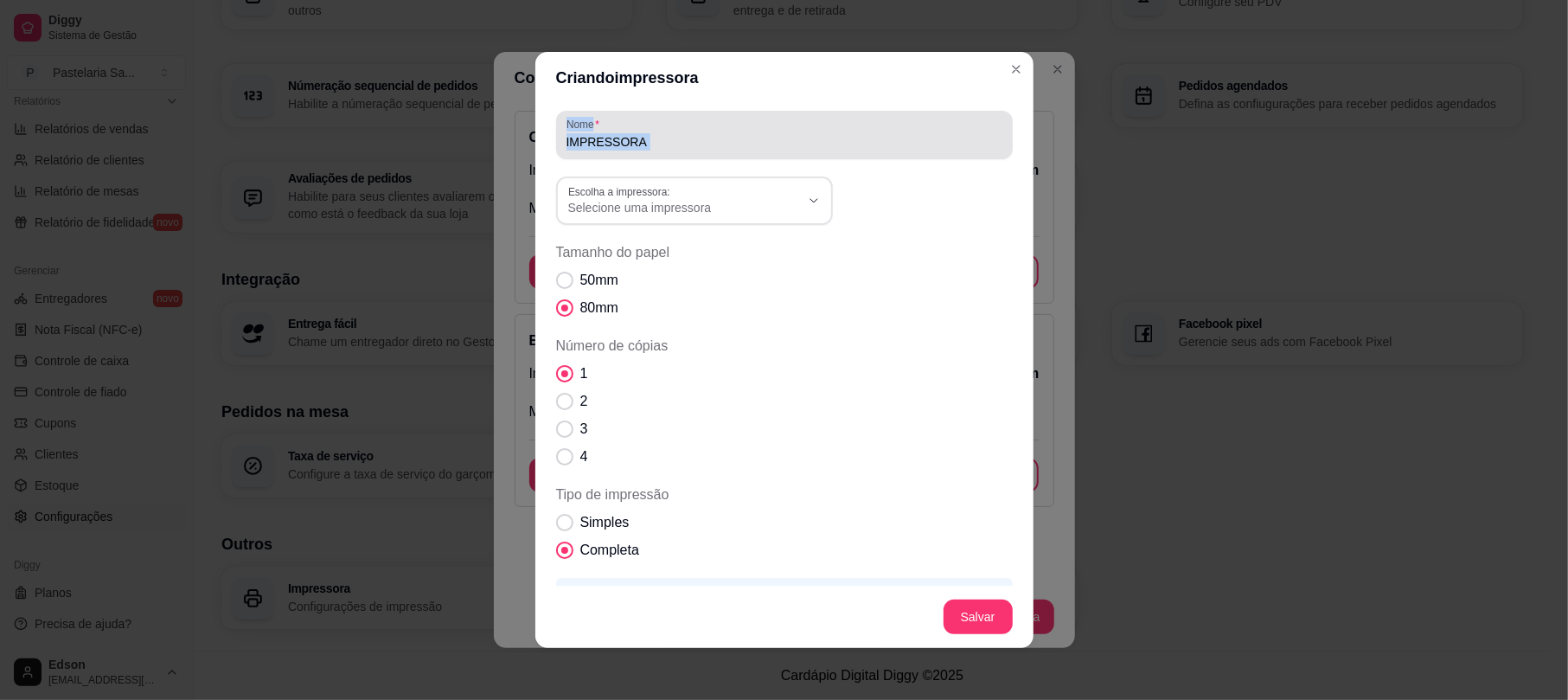
click at [764, 132] on div "IMPRESSORA" at bounding box center [784, 135] width 436 height 35
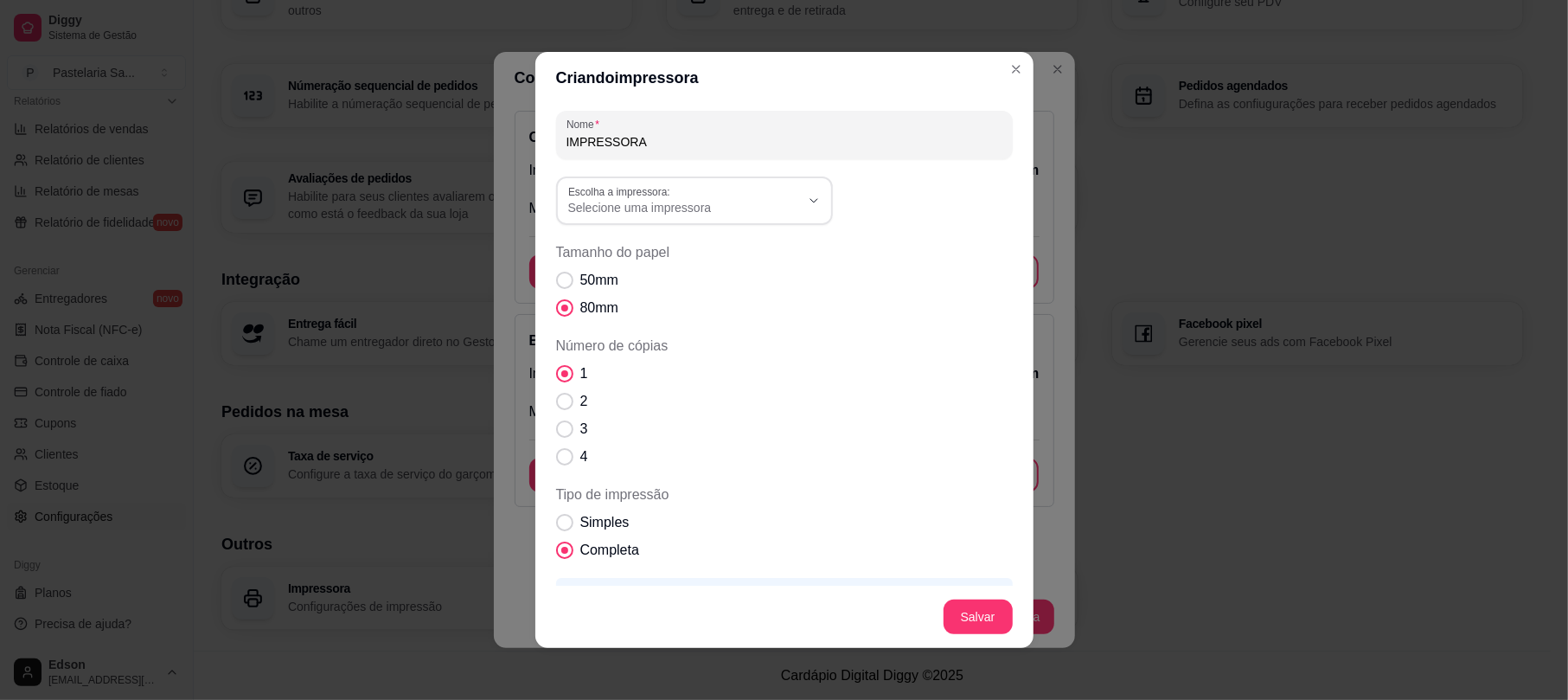
click at [764, 133] on input "IMPRESSORA" at bounding box center [784, 142] width 436 height 17
drag, startPoint x: 764, startPoint y: 133, endPoint x: 748, endPoint y: 140, distance: 17.5
click at [748, 140] on input "IMPRESSORA" at bounding box center [784, 142] width 436 height 17
type input "Pastel"
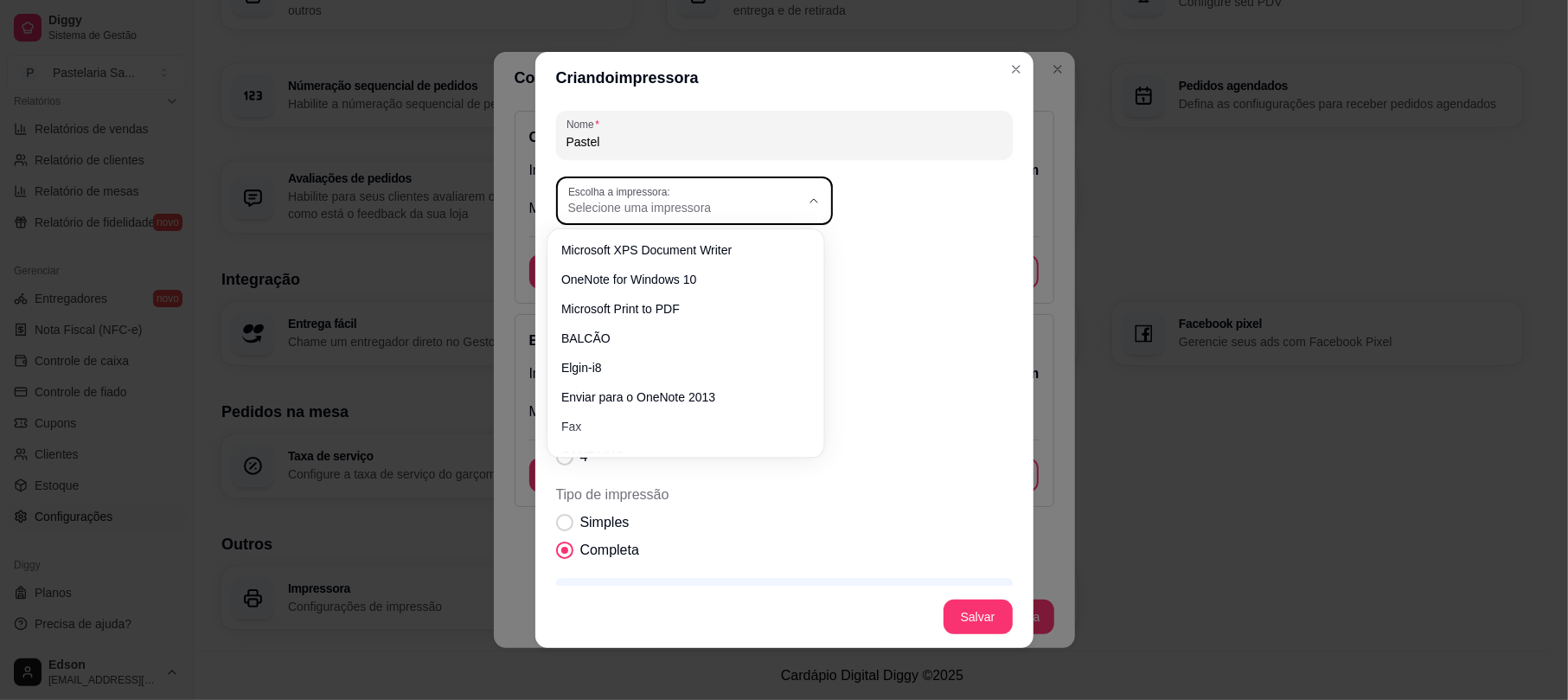
click at [699, 205] on span "Selecione uma impressora" at bounding box center [684, 207] width 232 height 17
click at [697, 368] on span "Elgin-i8" at bounding box center [676, 362] width 222 height 16
type input "Elgin-i8"
select select "Elgin-i8"
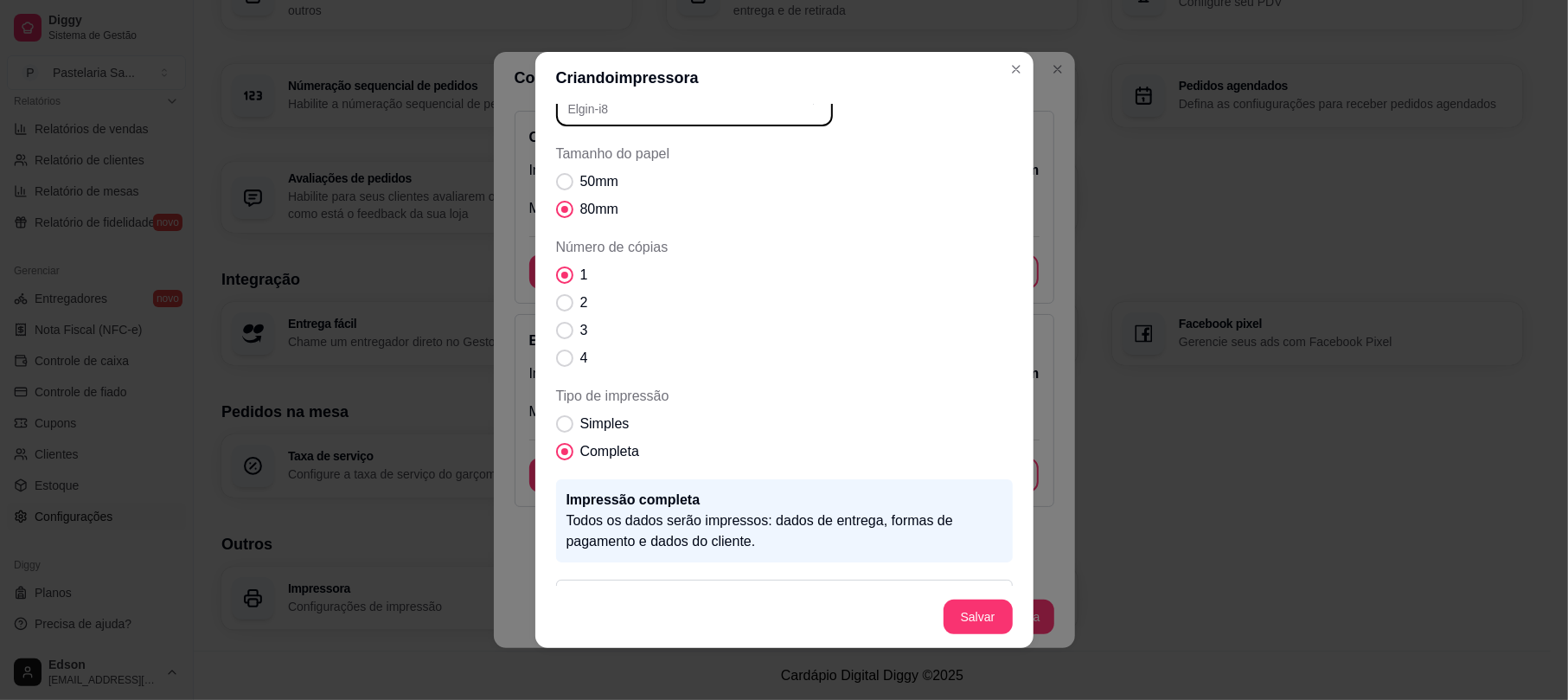
scroll to position [150, 0]
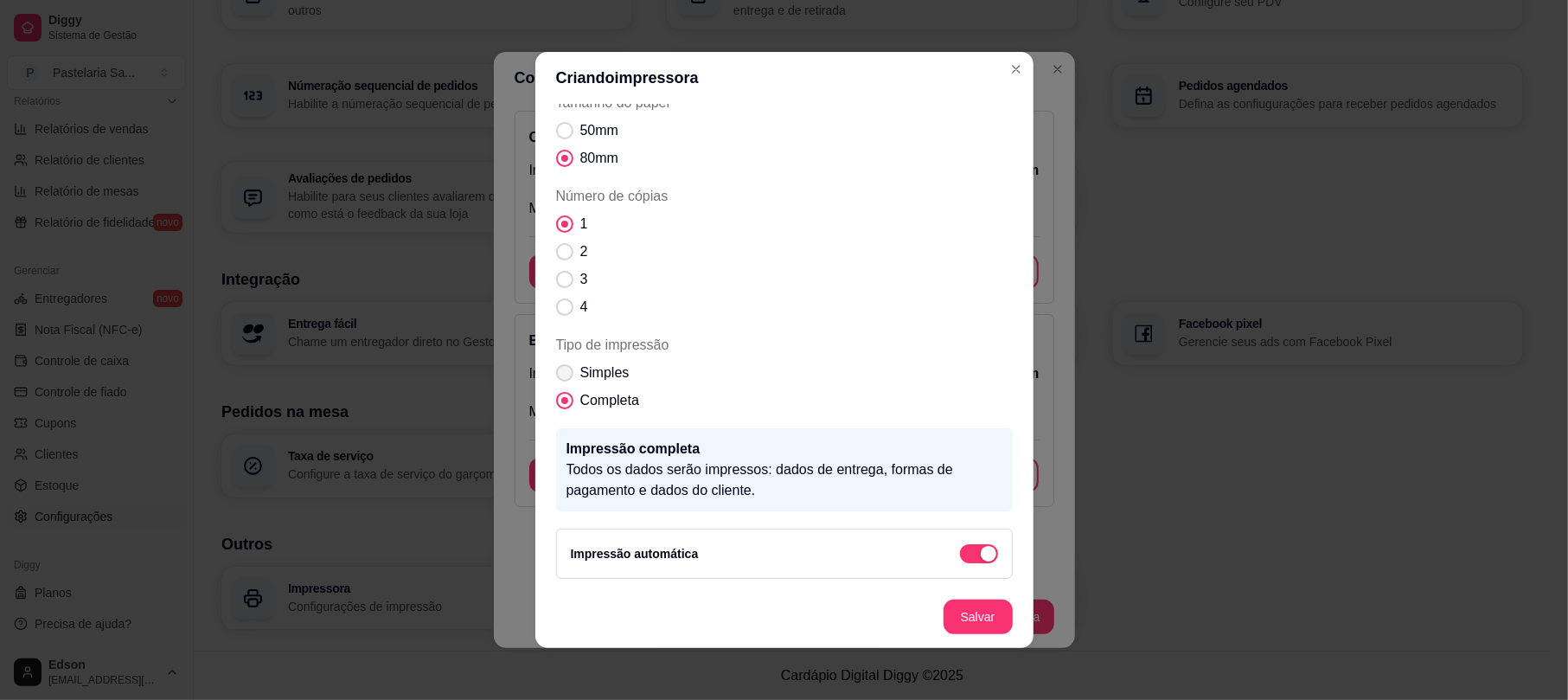
click at [603, 379] on span "Simples" at bounding box center [605, 373] width 49 height 21
click at [566, 379] on input "Simples" at bounding box center [561, 382] width 11 height 11
radio input "true"
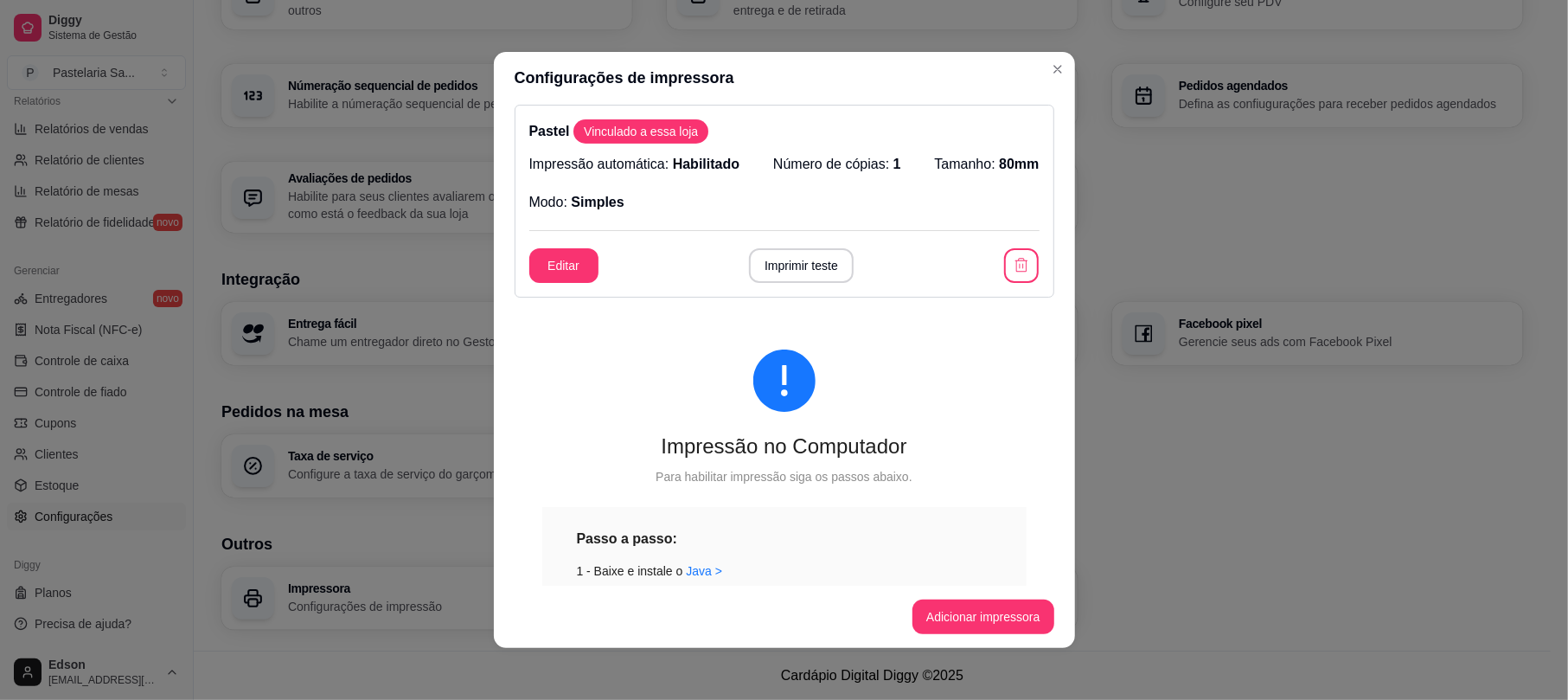
scroll to position [422, 0]
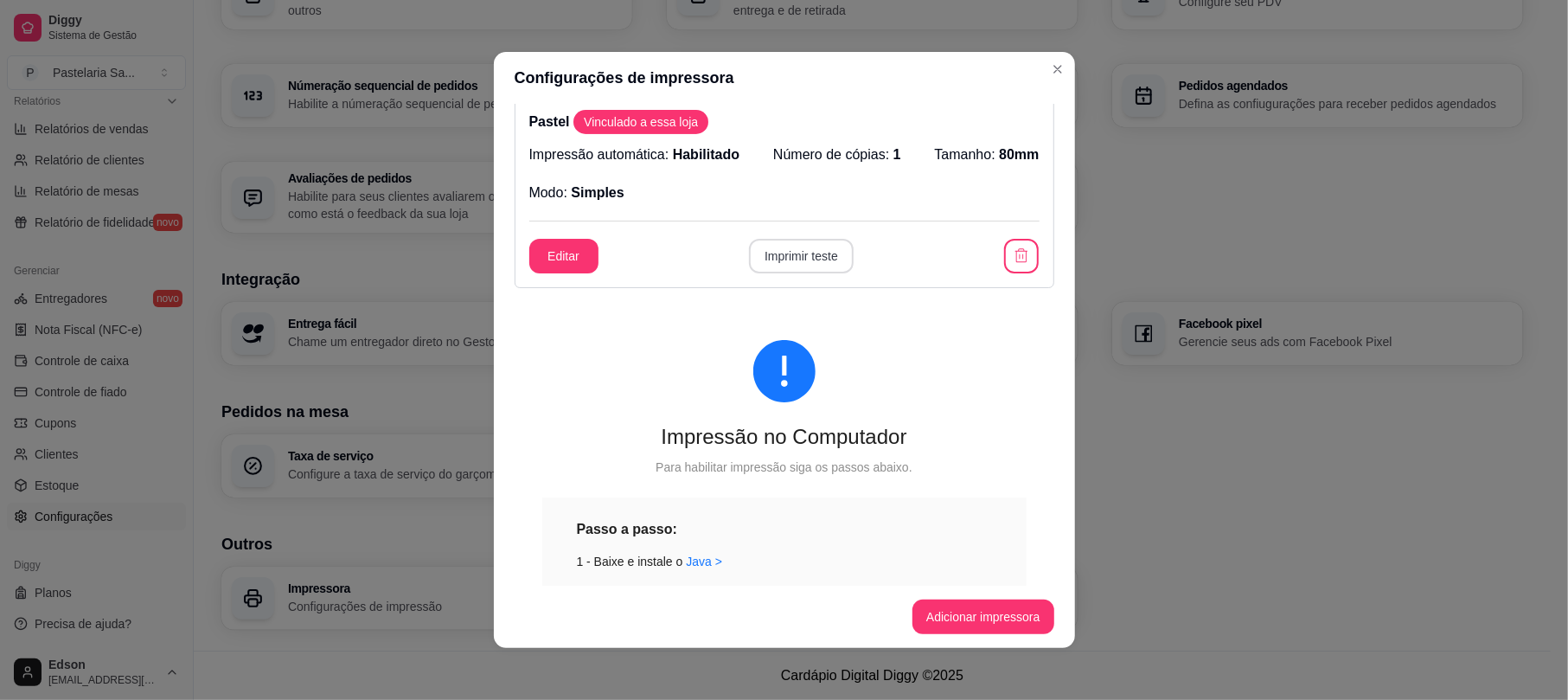
click at [817, 269] on button "Imprimir teste" at bounding box center [801, 256] width 105 height 35
click at [807, 261] on button "Imprimir teste" at bounding box center [801, 256] width 105 height 35
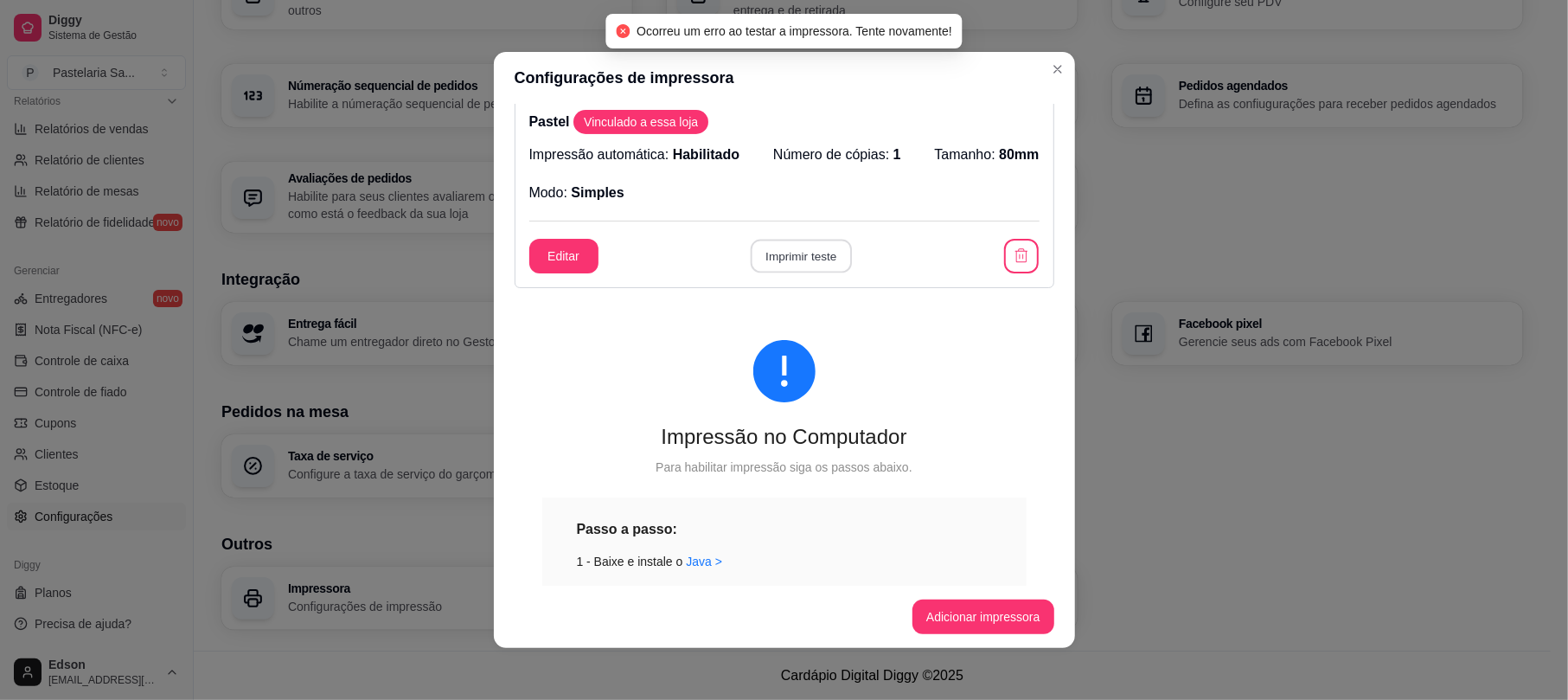
click at [807, 261] on button "Imprimir teste" at bounding box center [801, 256] width 101 height 34
click at [807, 261] on div "Editar Imprimir teste" at bounding box center [784, 256] width 510 height 35
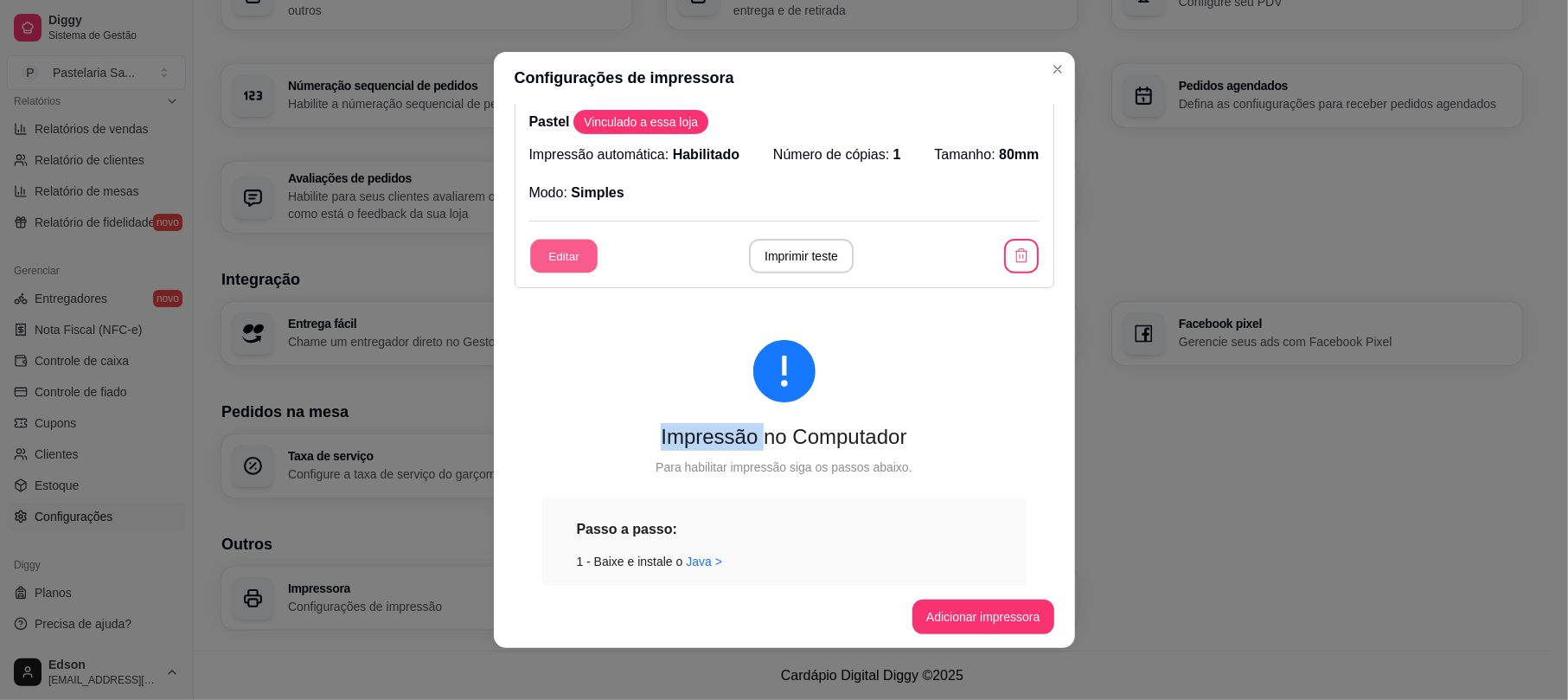
click at [579, 257] on button "Editar" at bounding box center [564, 256] width 68 height 34
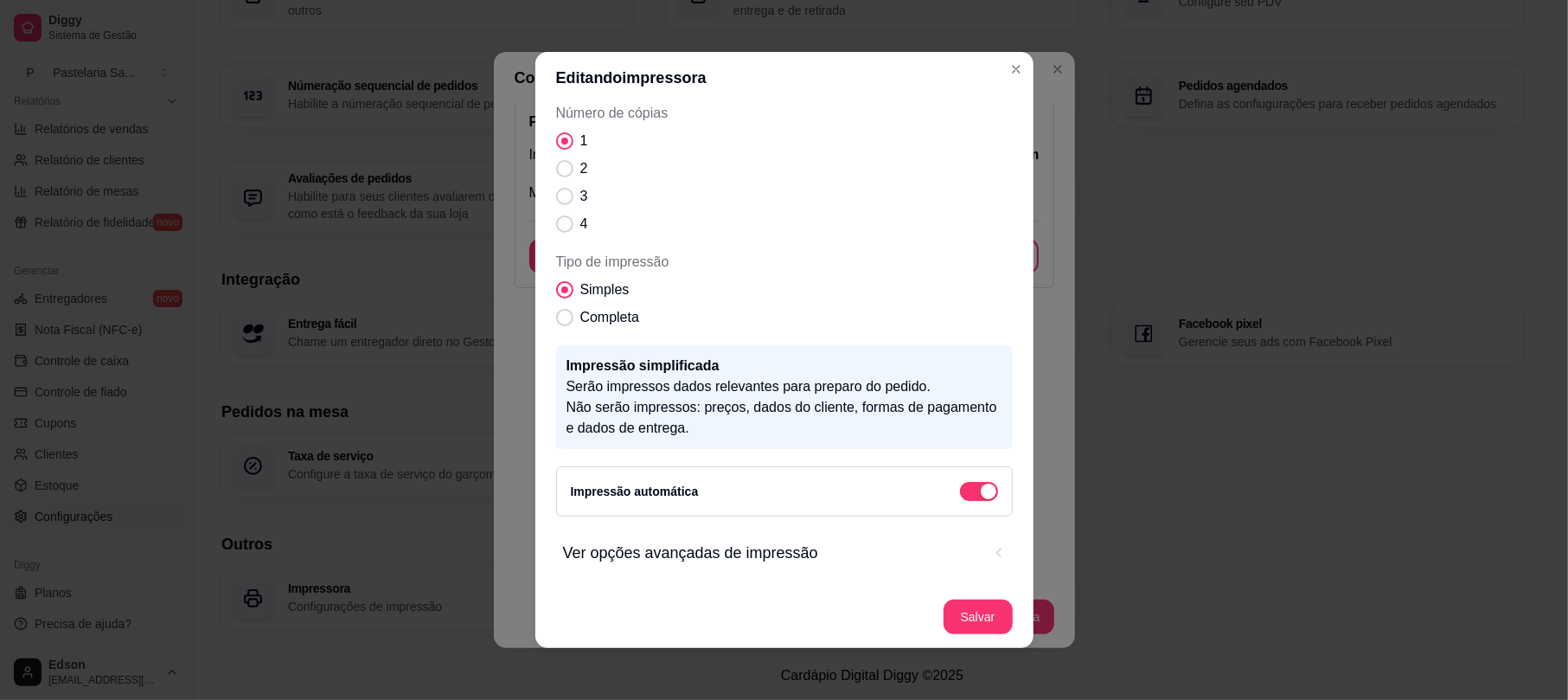
scroll to position [4, 0]
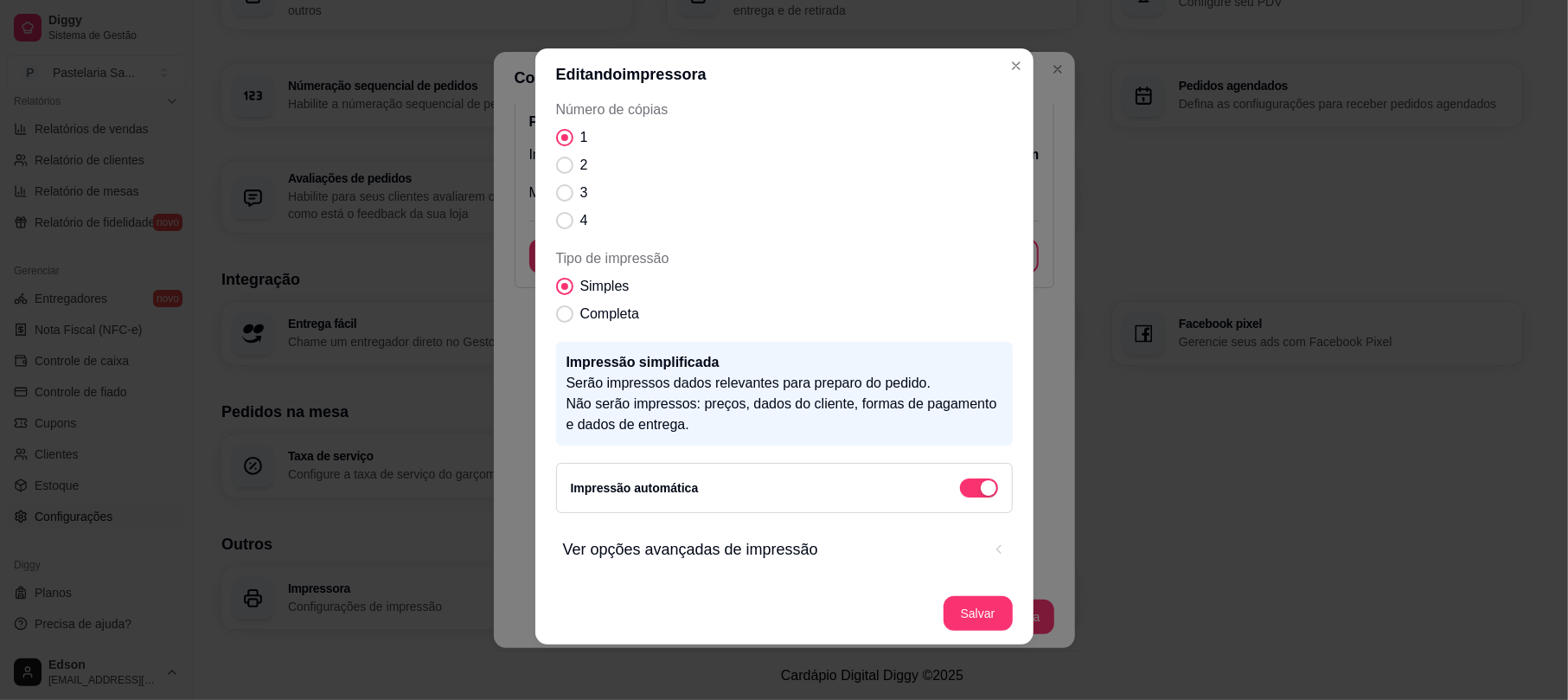
click at [883, 544] on span "Ver opções avançadas de impressão" at bounding box center [773, 549] width 418 height 25
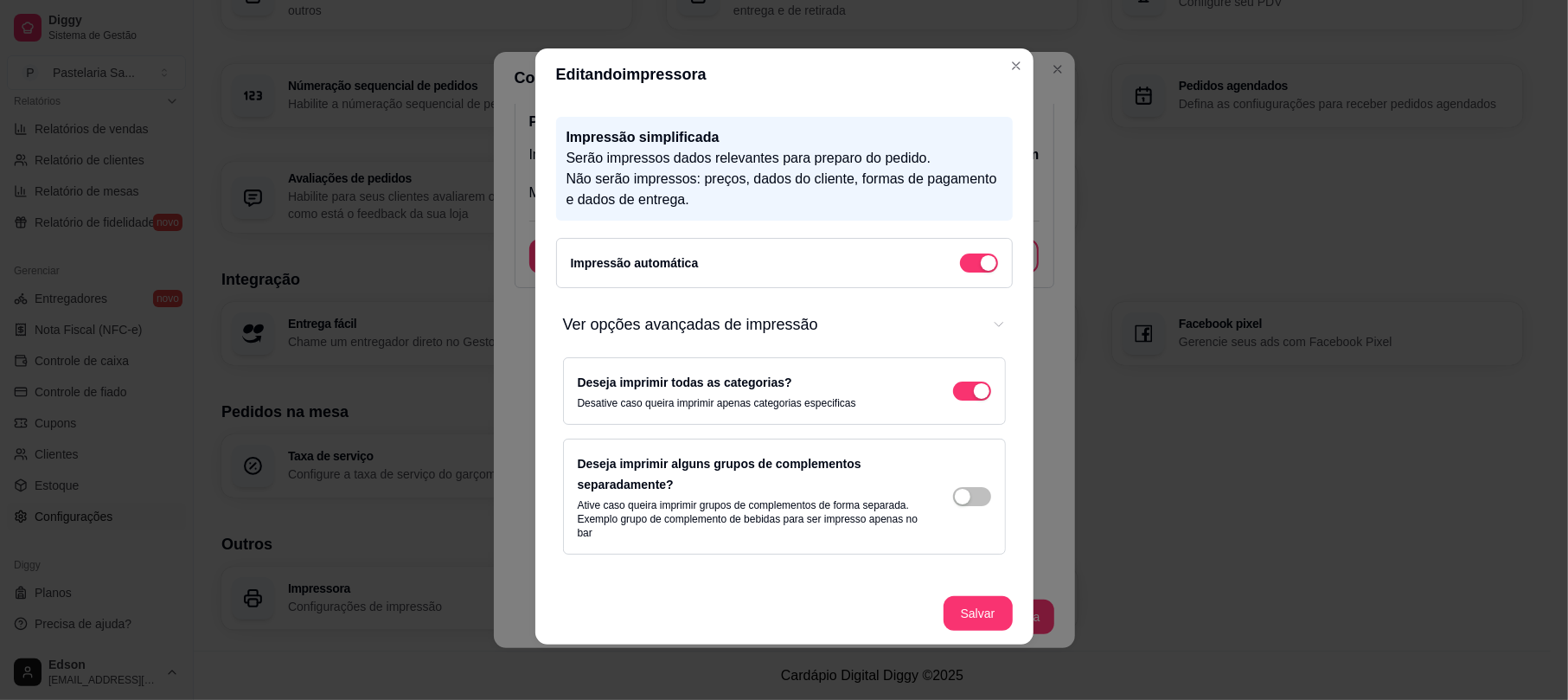
scroll to position [393, 0]
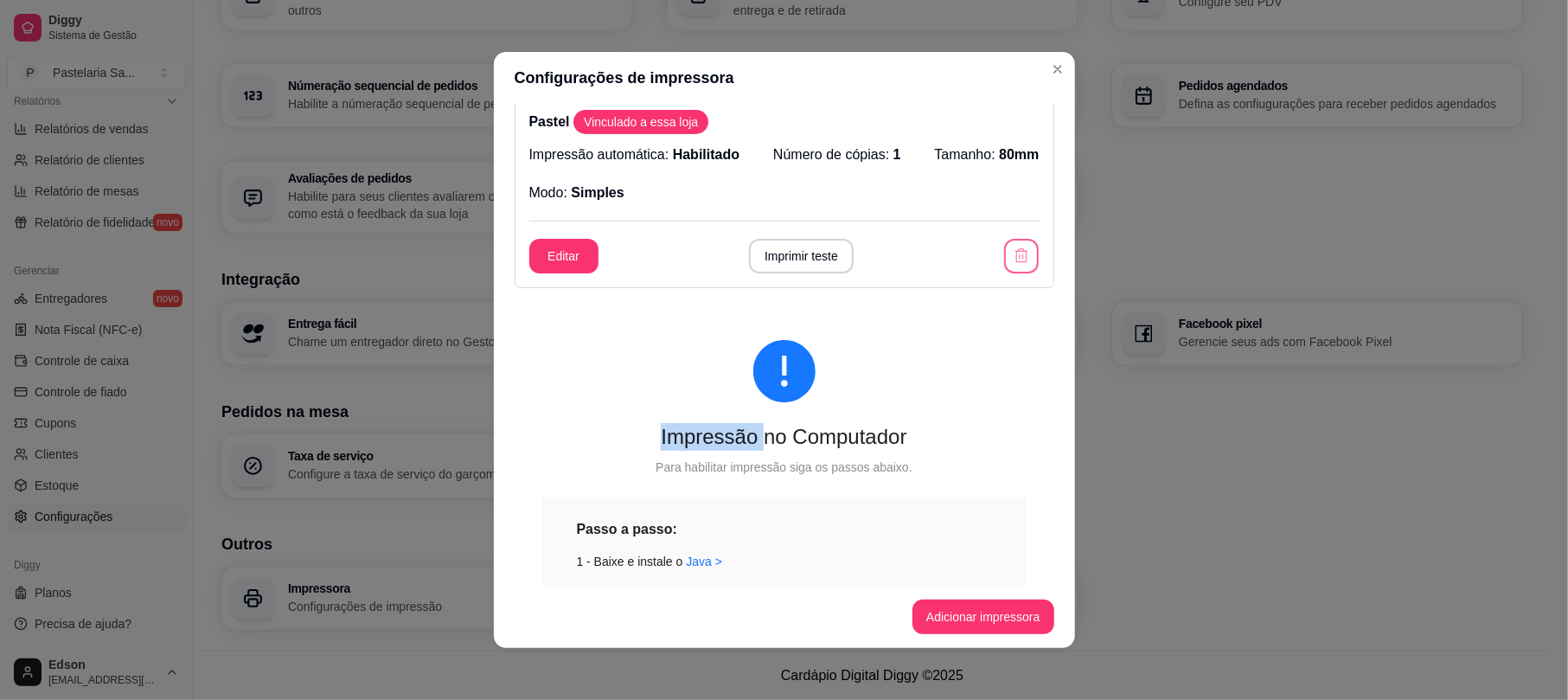
click at [1005, 267] on button "button" at bounding box center [1022, 256] width 35 height 35
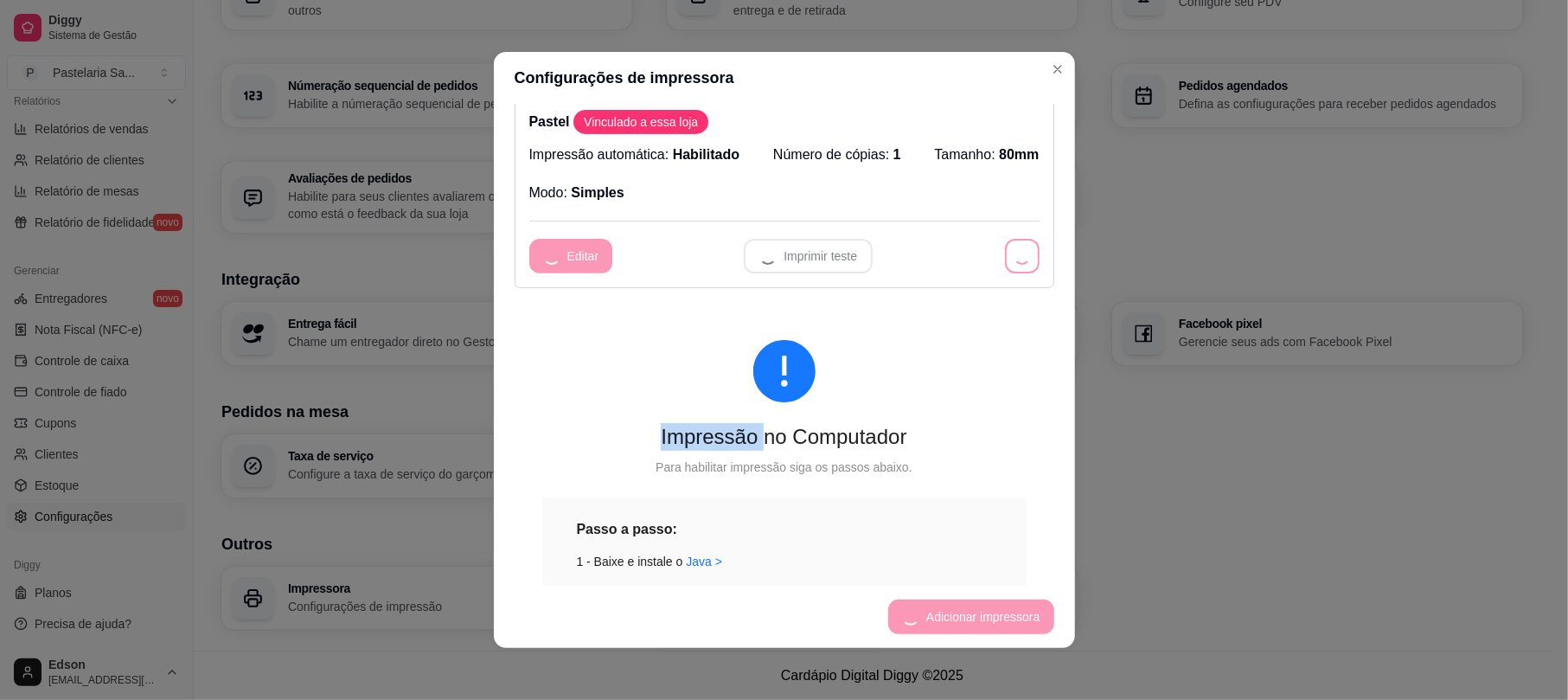
scroll to position [219, 0]
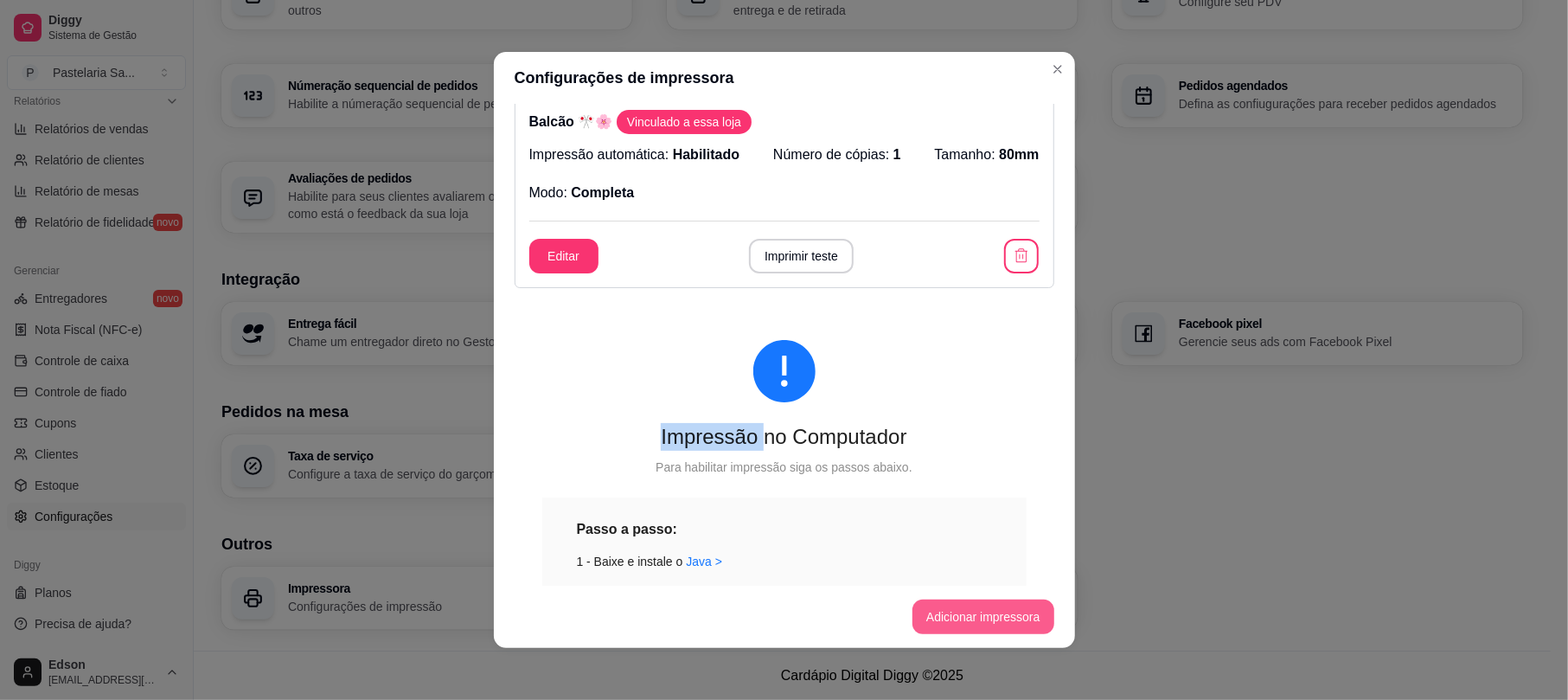
click at [956, 629] on button "Adicionar impressora" at bounding box center [983, 617] width 142 height 35
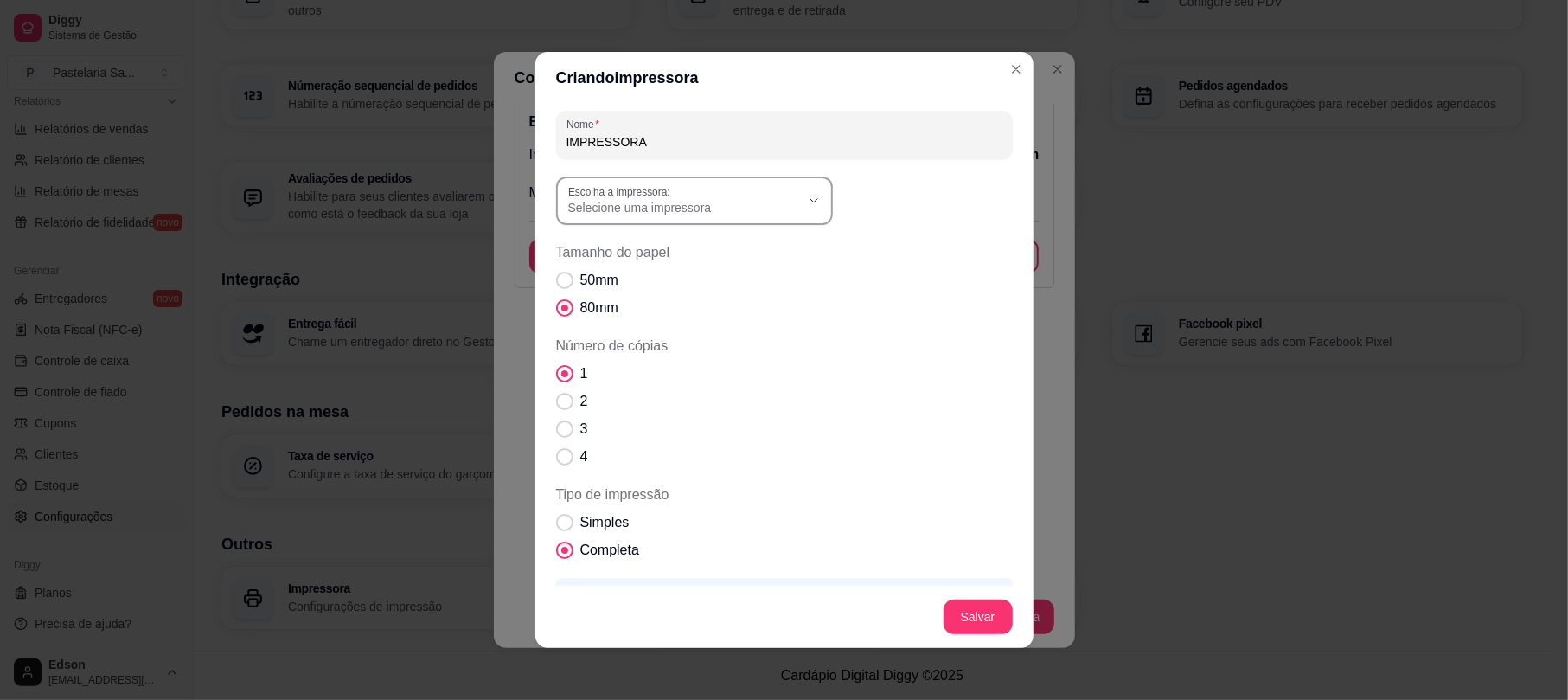
click at [652, 192] on label "Escolha a impressora:" at bounding box center [622, 192] width 108 height 15
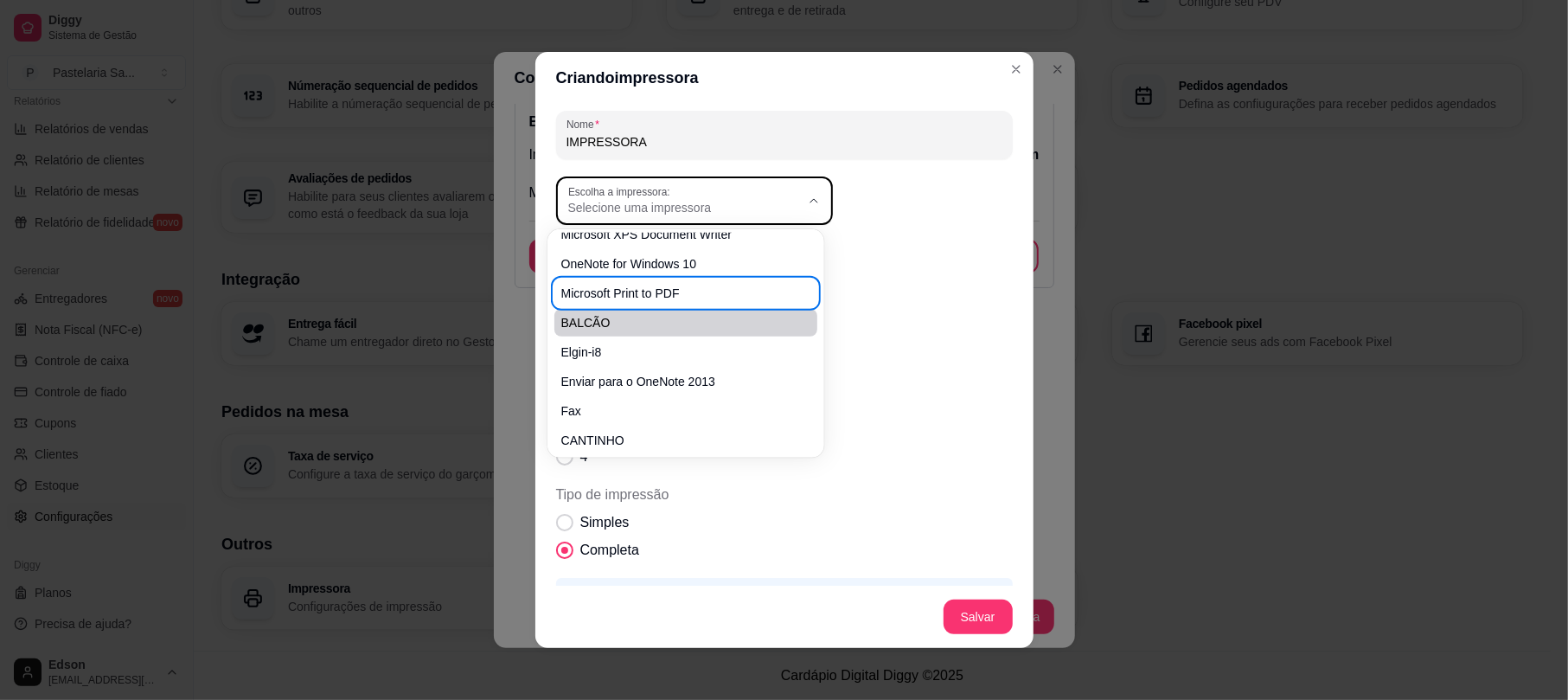
scroll to position [19, 0]
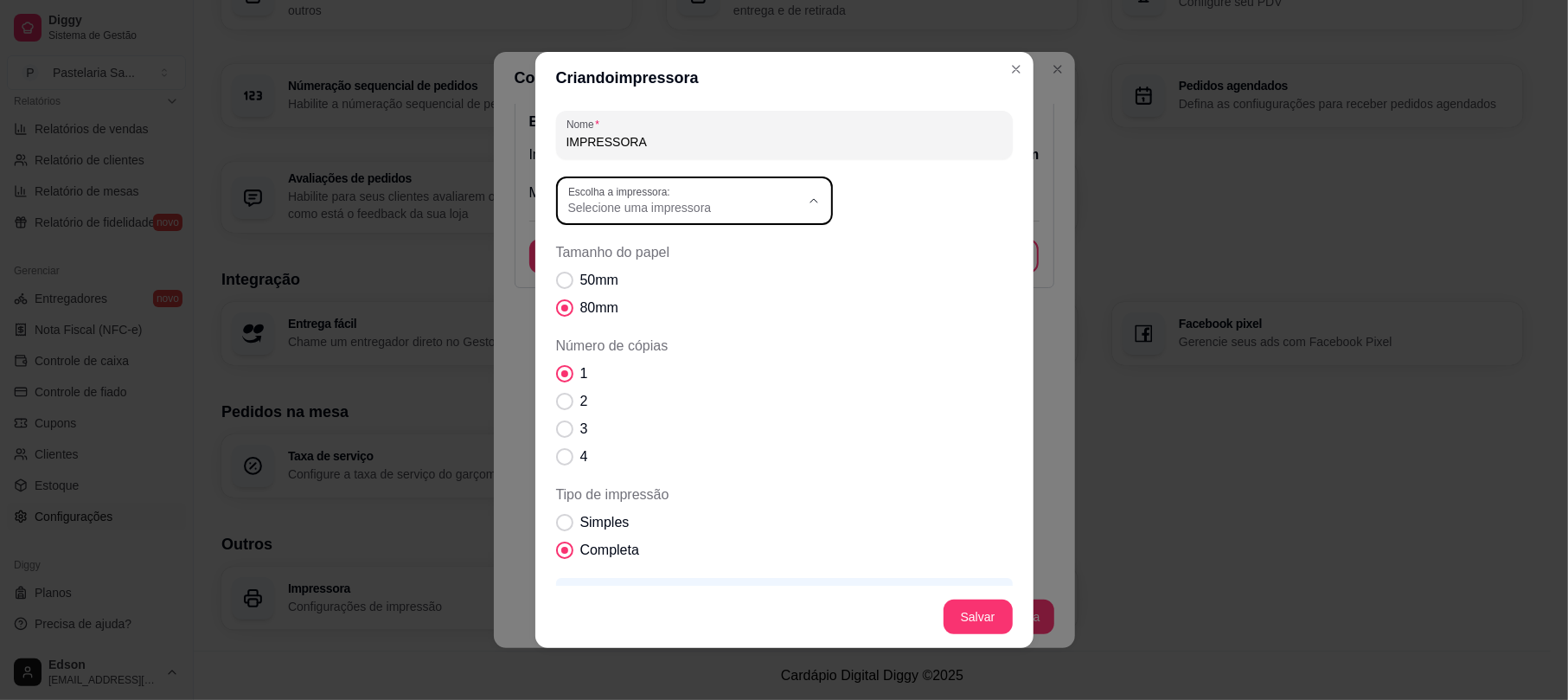
click at [637, 334] on li "Elgin-i8" at bounding box center [686, 344] width 253 height 27
type input "Elgin-i8"
select select "Elgin-i8"
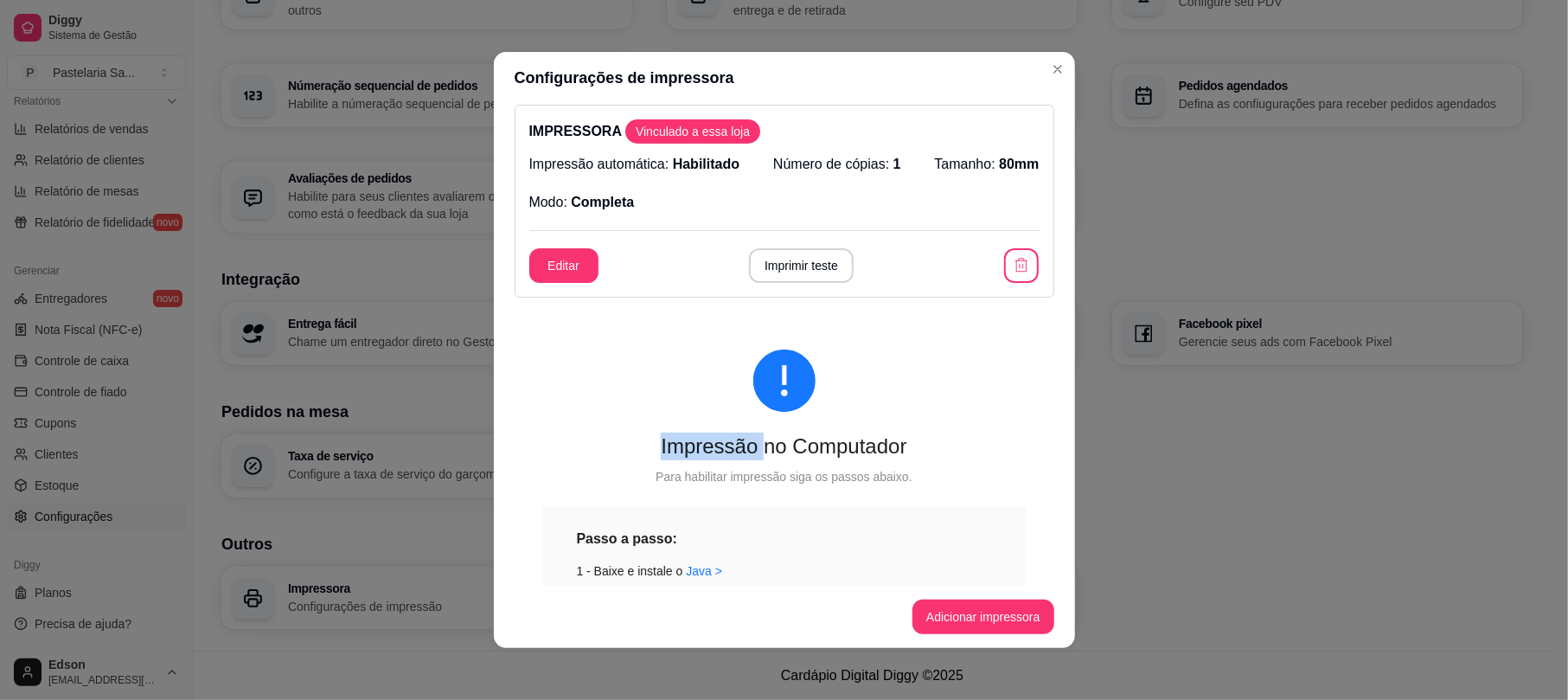
scroll to position [422, 0]
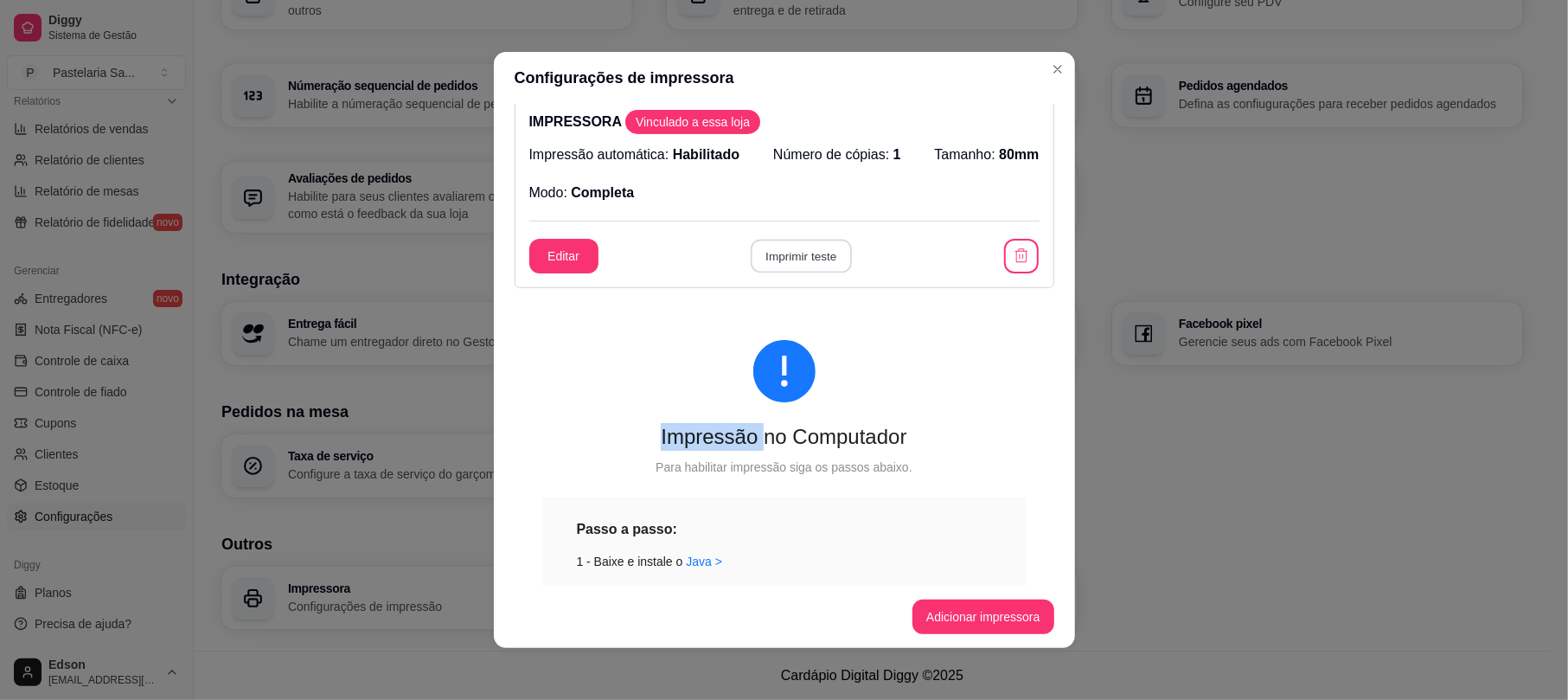
click at [782, 261] on button "Imprimir teste" at bounding box center [801, 256] width 101 height 34
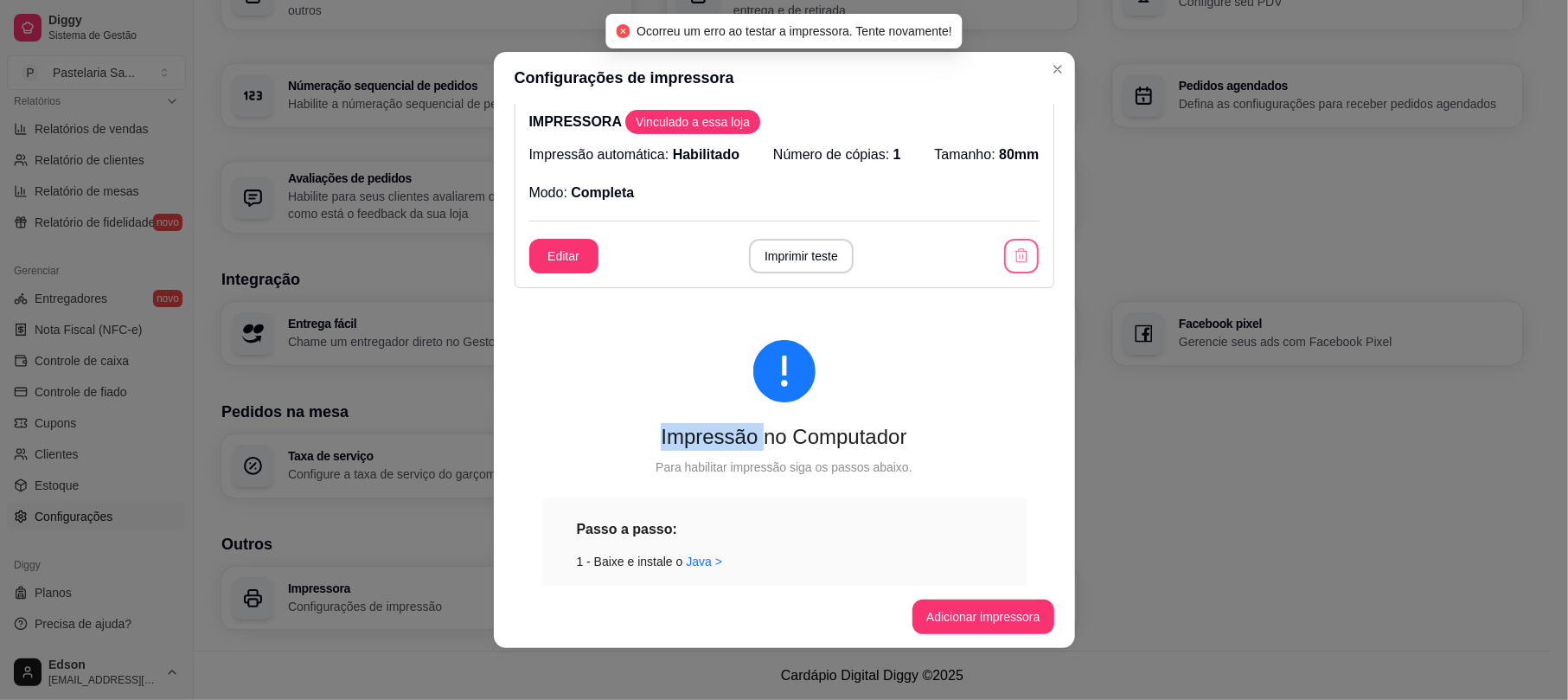
click at [1013, 249] on icon "button" at bounding box center [1021, 256] width 17 height 17
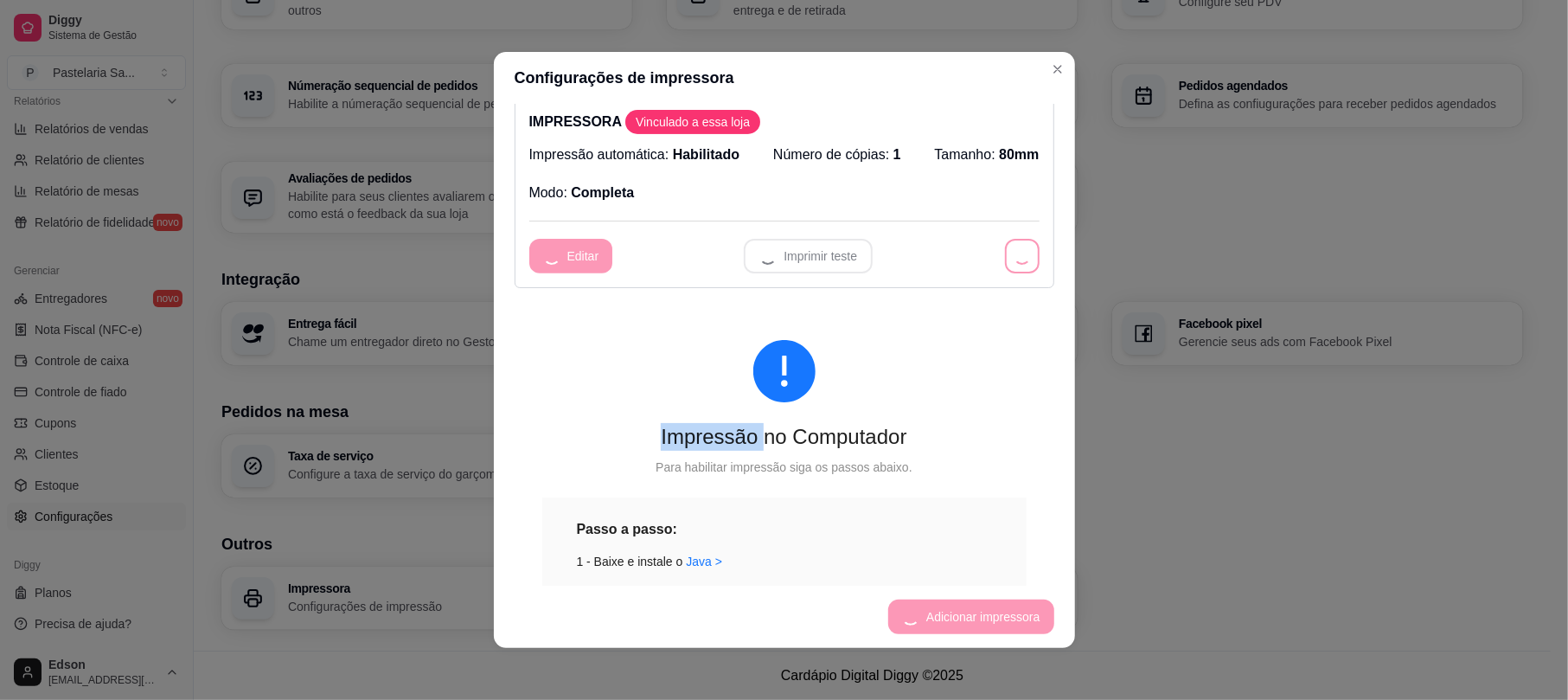
scroll to position [219, 0]
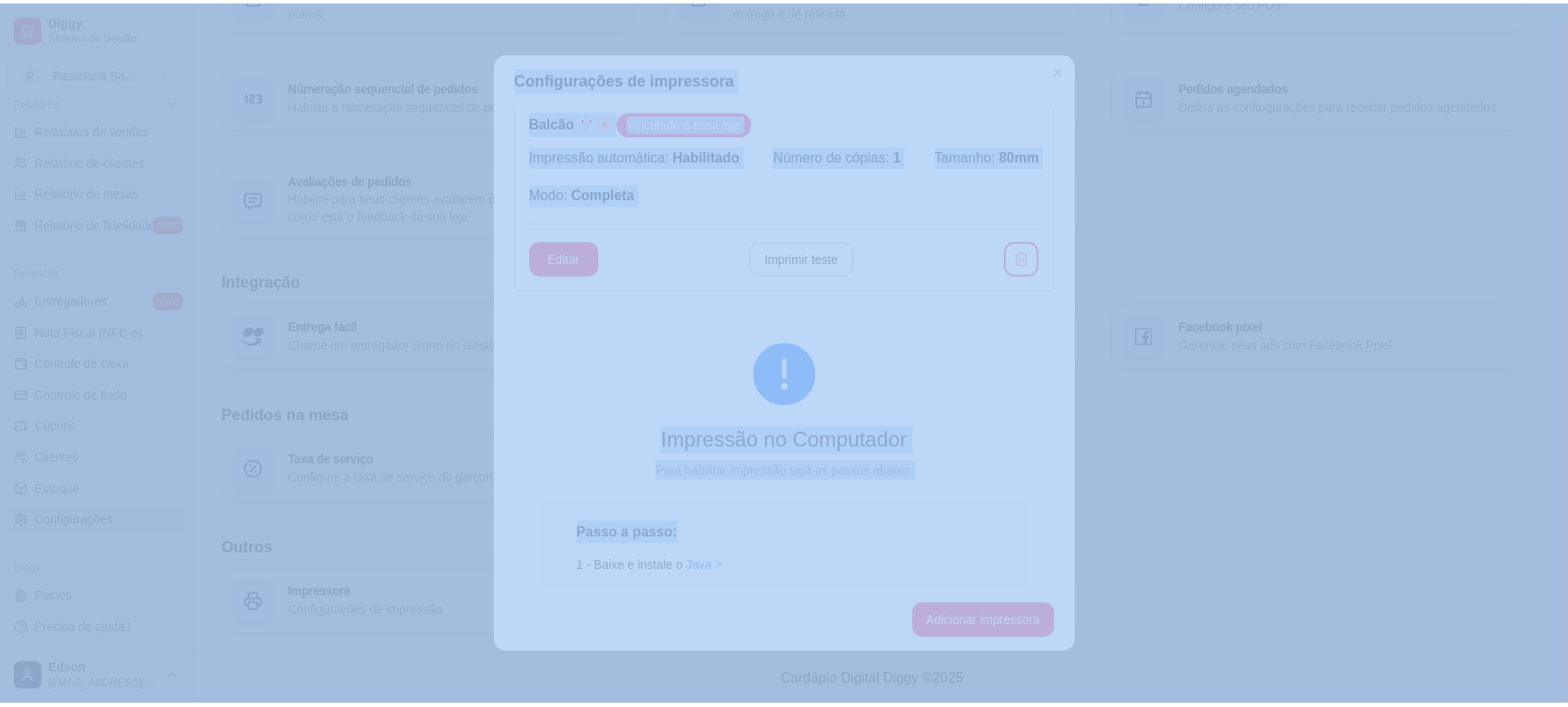
scroll to position [4, 0]
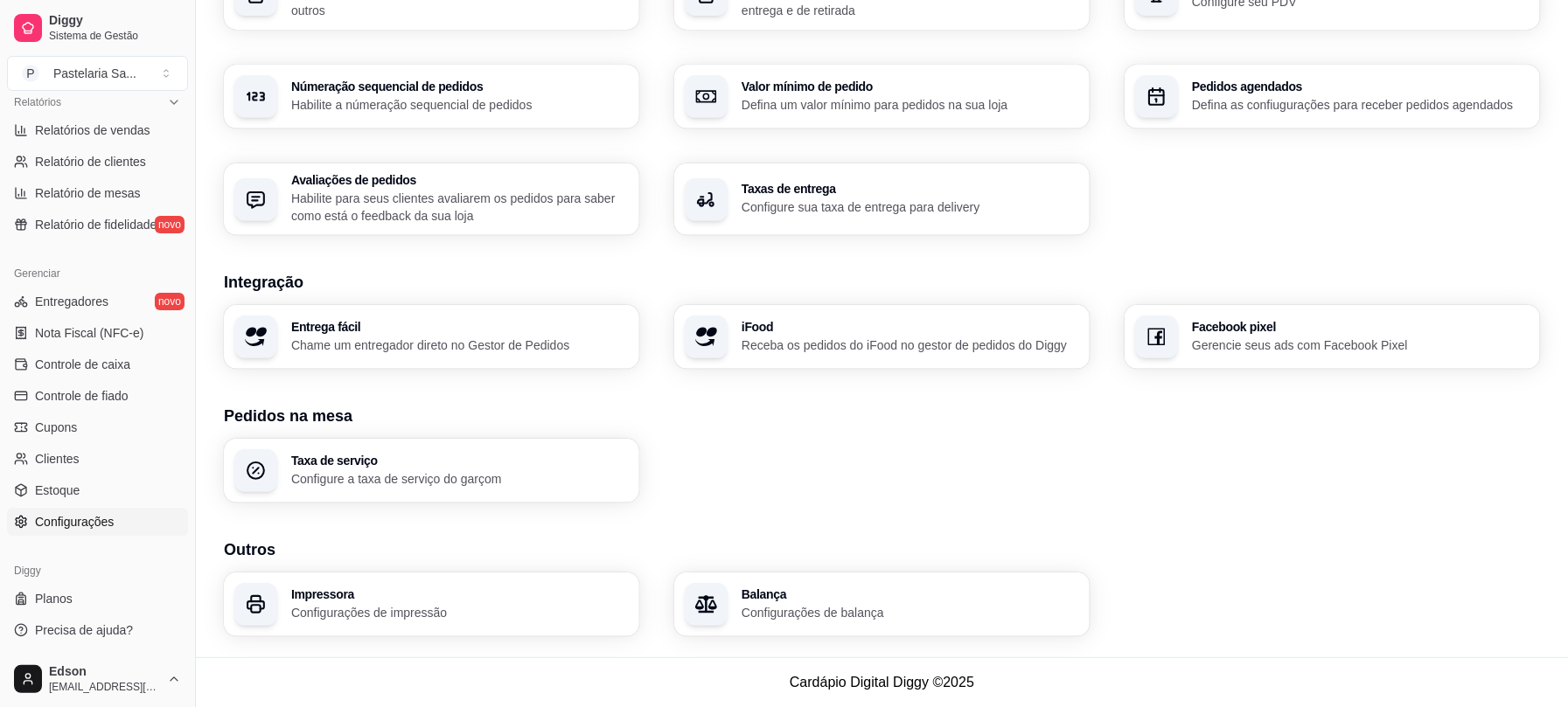
click at [1209, 633] on div "Impressora Configurações de impressão Balança Configurações de balança" at bounding box center [882, 604] width 1317 height 64
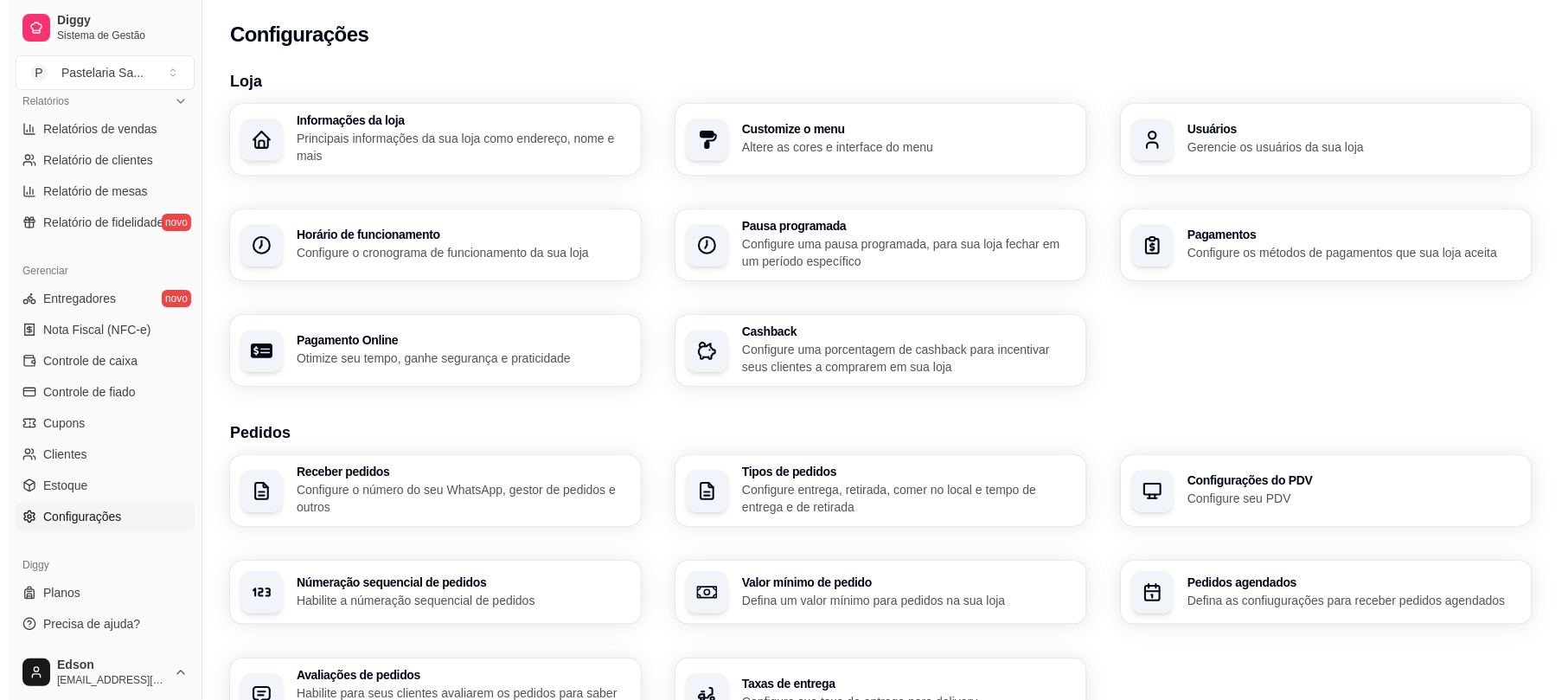
scroll to position [0, 0]
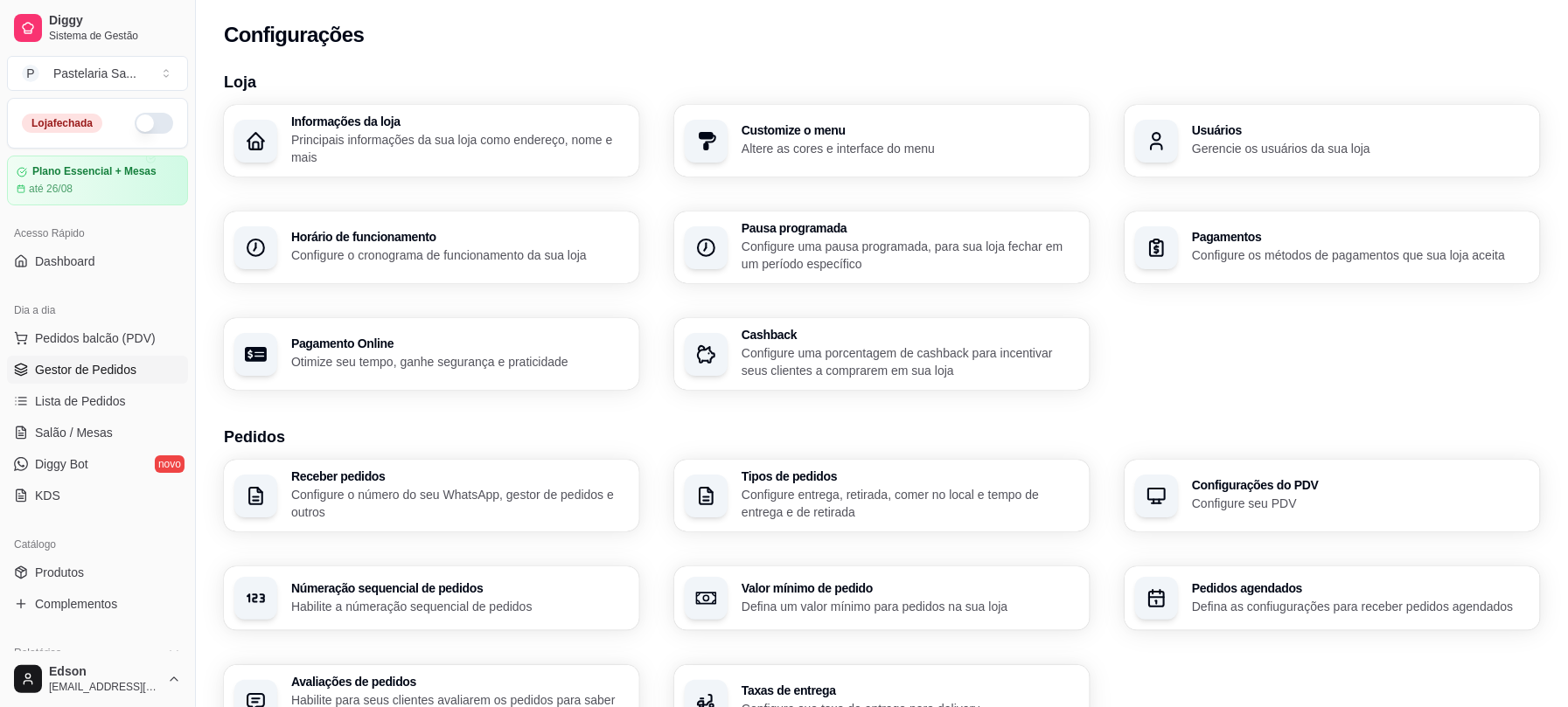
click at [110, 369] on span "Gestor de Pedidos" at bounding box center [86, 369] width 102 height 18
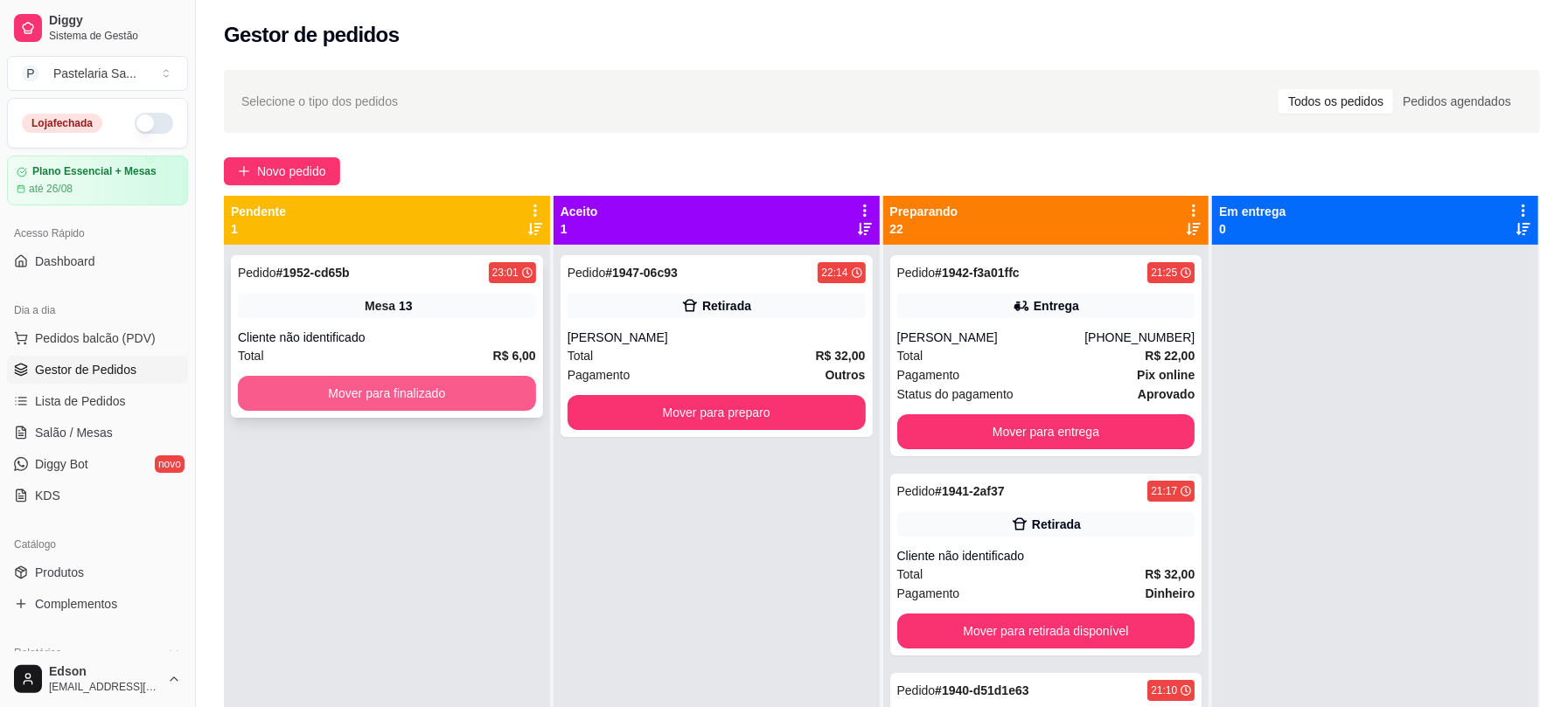
click at [442, 396] on button "Mover para finalizado" at bounding box center [387, 393] width 298 height 35
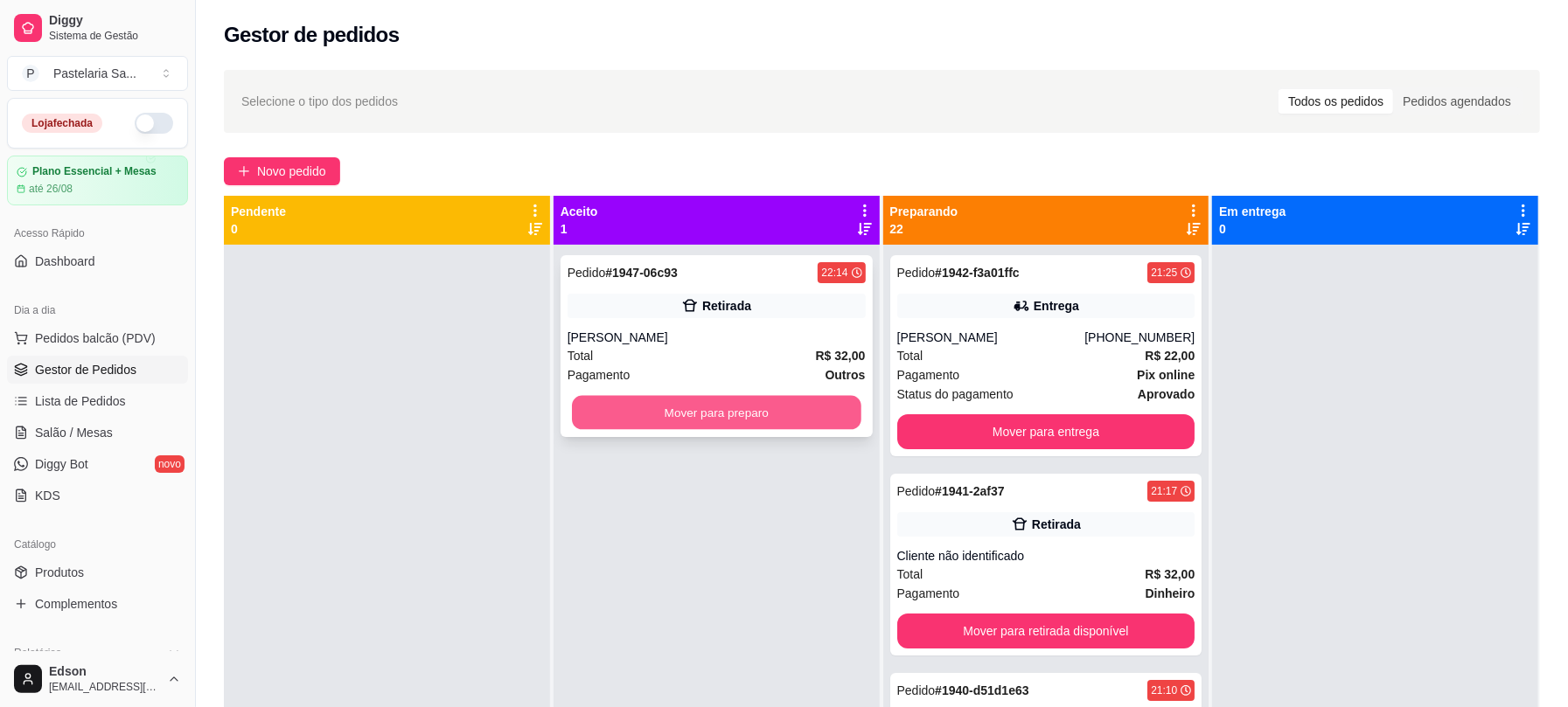
click at [644, 430] on button "Mover para preparo" at bounding box center [717, 413] width 290 height 34
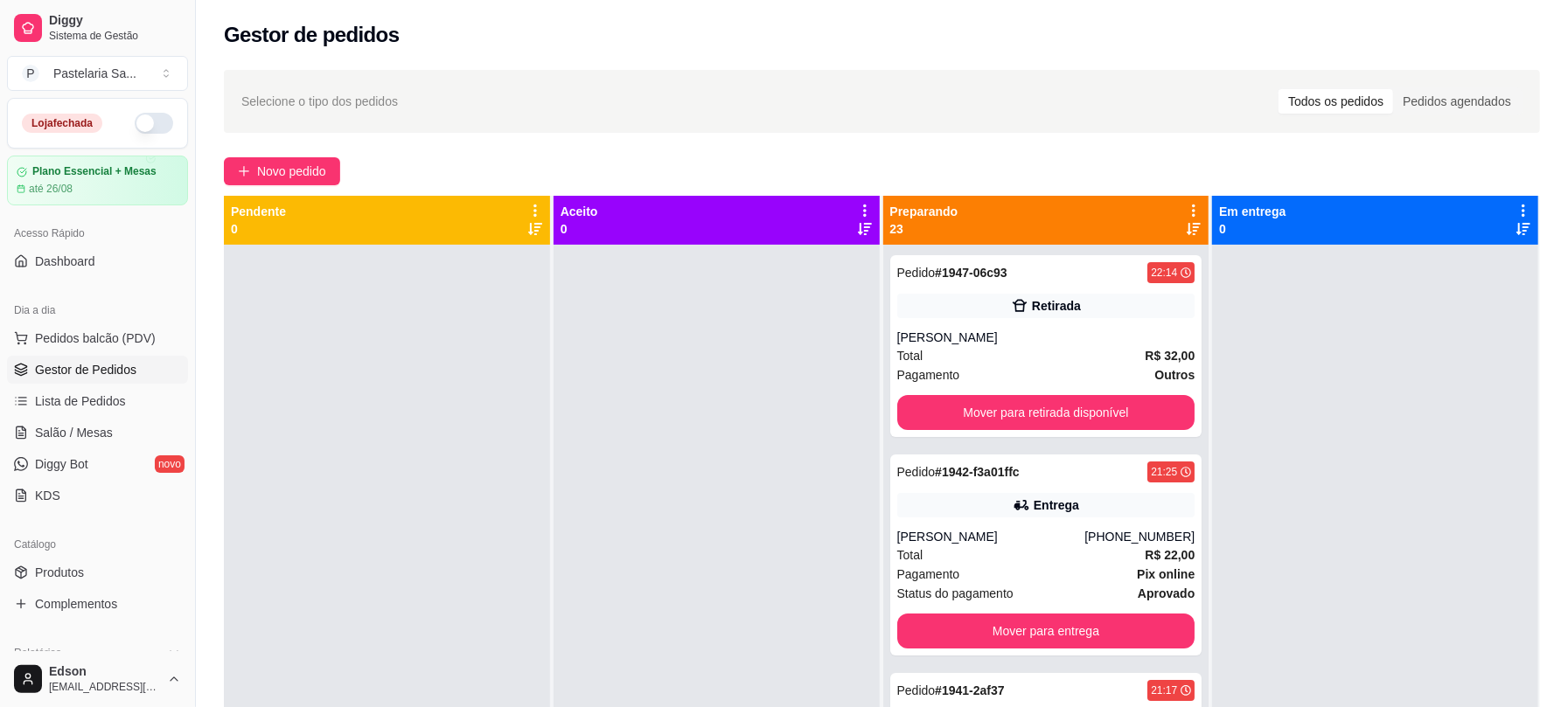
click at [1181, 201] on div "Preparando 23" at bounding box center [1046, 220] width 326 height 49
click at [1334, 358] on div at bounding box center [1375, 598] width 326 height 707
click at [1109, 92] on div "Selecione o tipo dos pedidos Todos os pedidos Pedidos agendados" at bounding box center [882, 102] width 1282 height 28
click at [1186, 208] on icon at bounding box center [1193, 210] width 16 height 16
click at [1040, 274] on span "Com essa opção você tem a opção de mover todos os pedidos que estão em uma etap…" at bounding box center [1074, 264] width 207 height 33
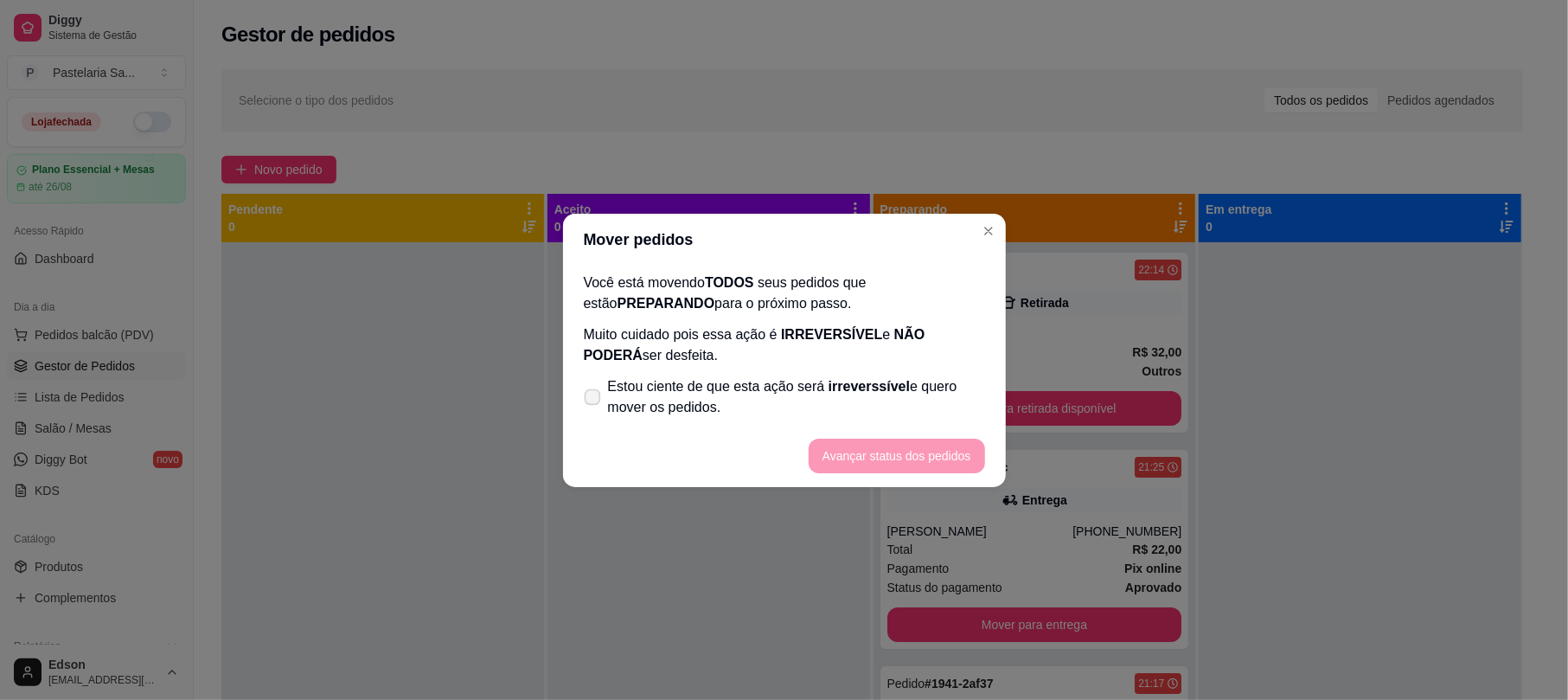
click at [676, 413] on span "Estou ciente de que esta ação será irreverssível e quero mover os pedidos." at bounding box center [796, 397] width 377 height 41
click at [595, 411] on input "Estou ciente de que esta ação será irreverssível e quero mover os pedidos." at bounding box center [588, 406] width 11 height 11
checkbox input "true"
click at [959, 468] on button "Avançar status dos pedidos" at bounding box center [897, 456] width 176 height 35
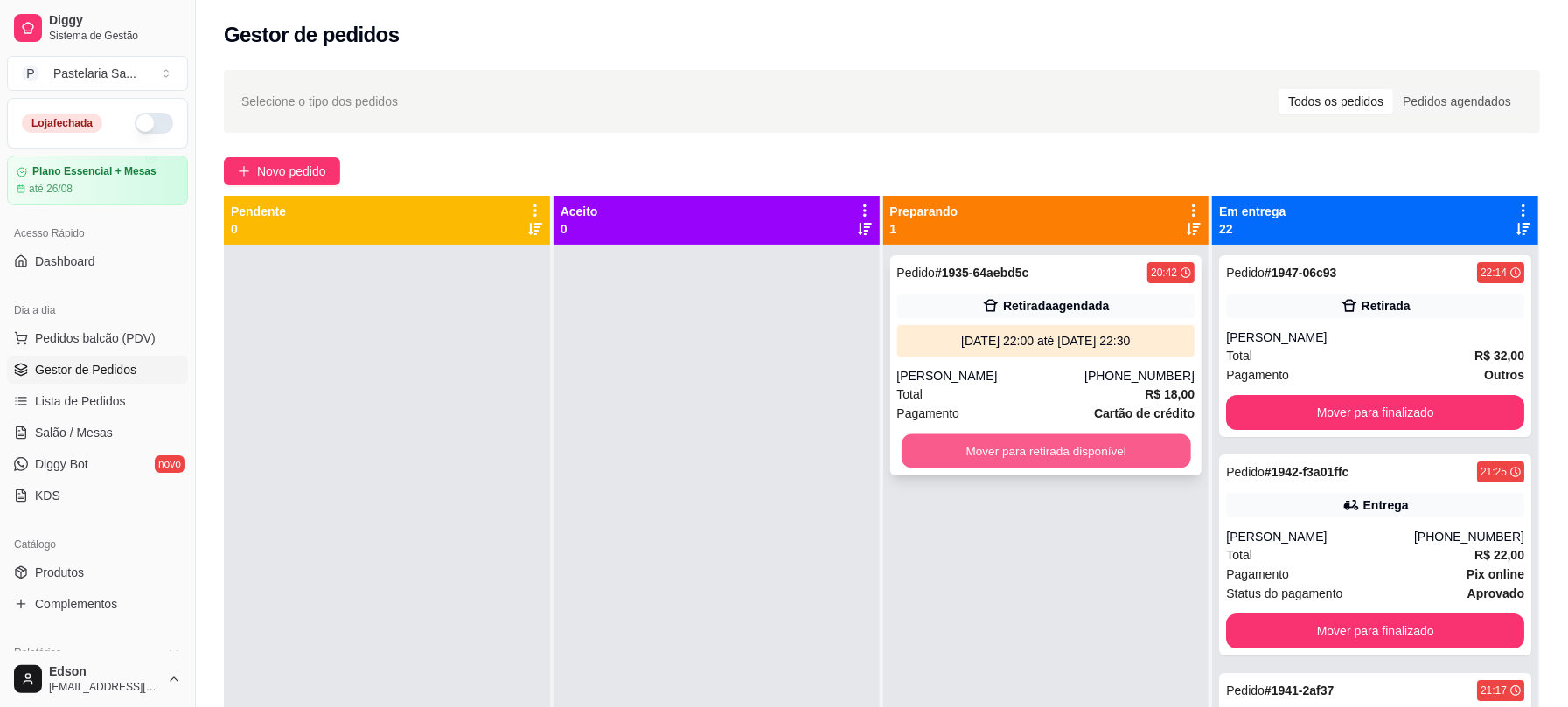
click at [1115, 469] on button "Mover para retirada disponível" at bounding box center [1047, 451] width 290 height 34
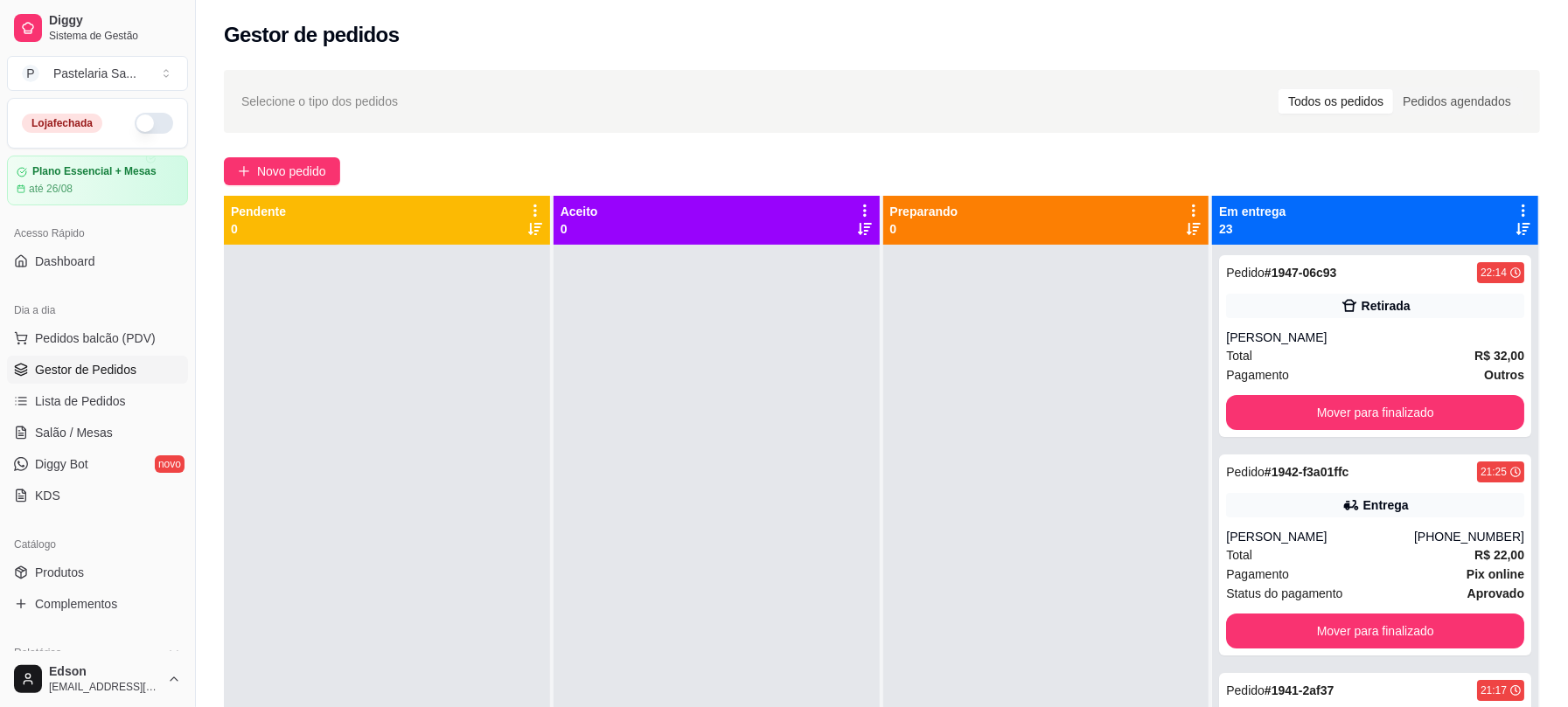
click at [1516, 205] on icon at bounding box center [1524, 210] width 16 height 16
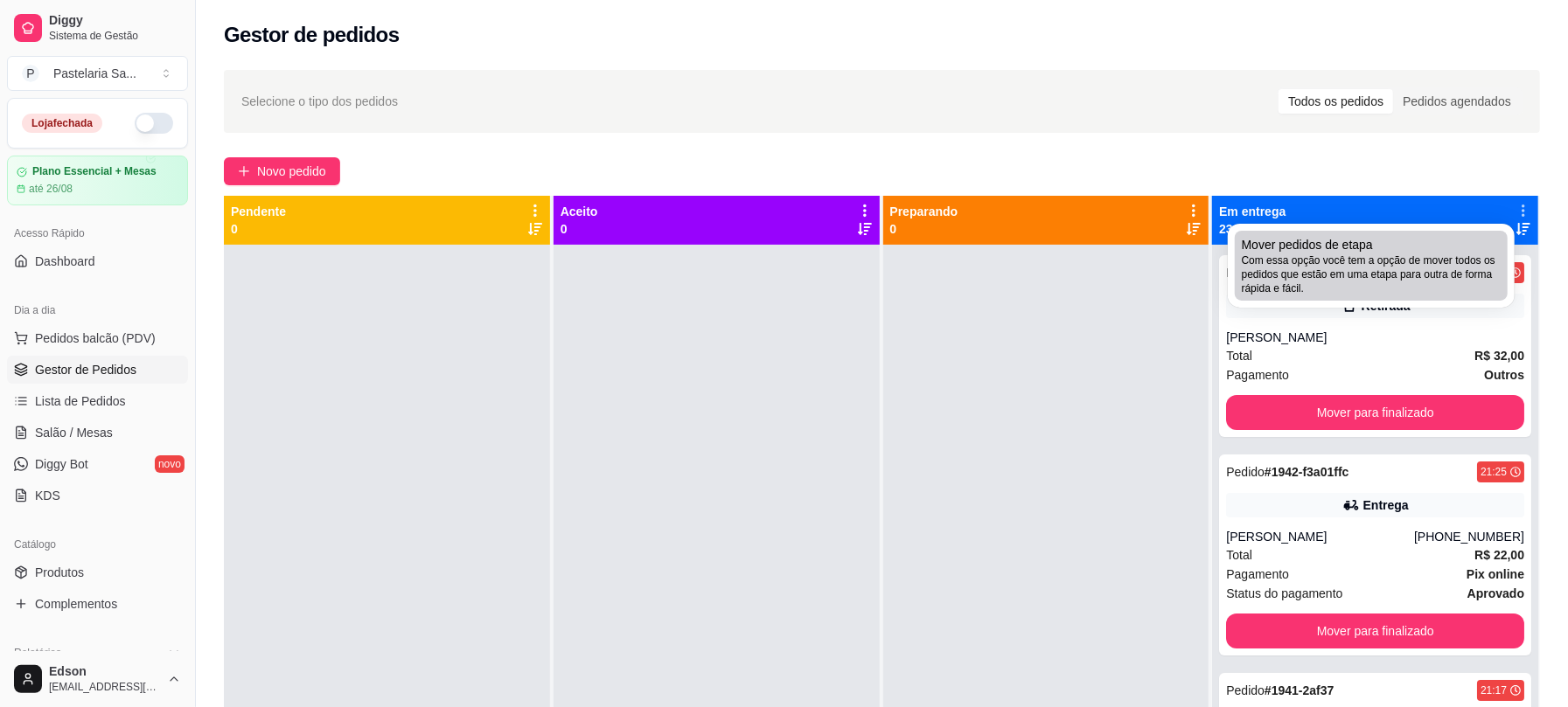
click at [1386, 254] on span "Com essa opção você tem a opção de mover todos os pedidos que estão em uma etap…" at bounding box center [1371, 274] width 259 height 42
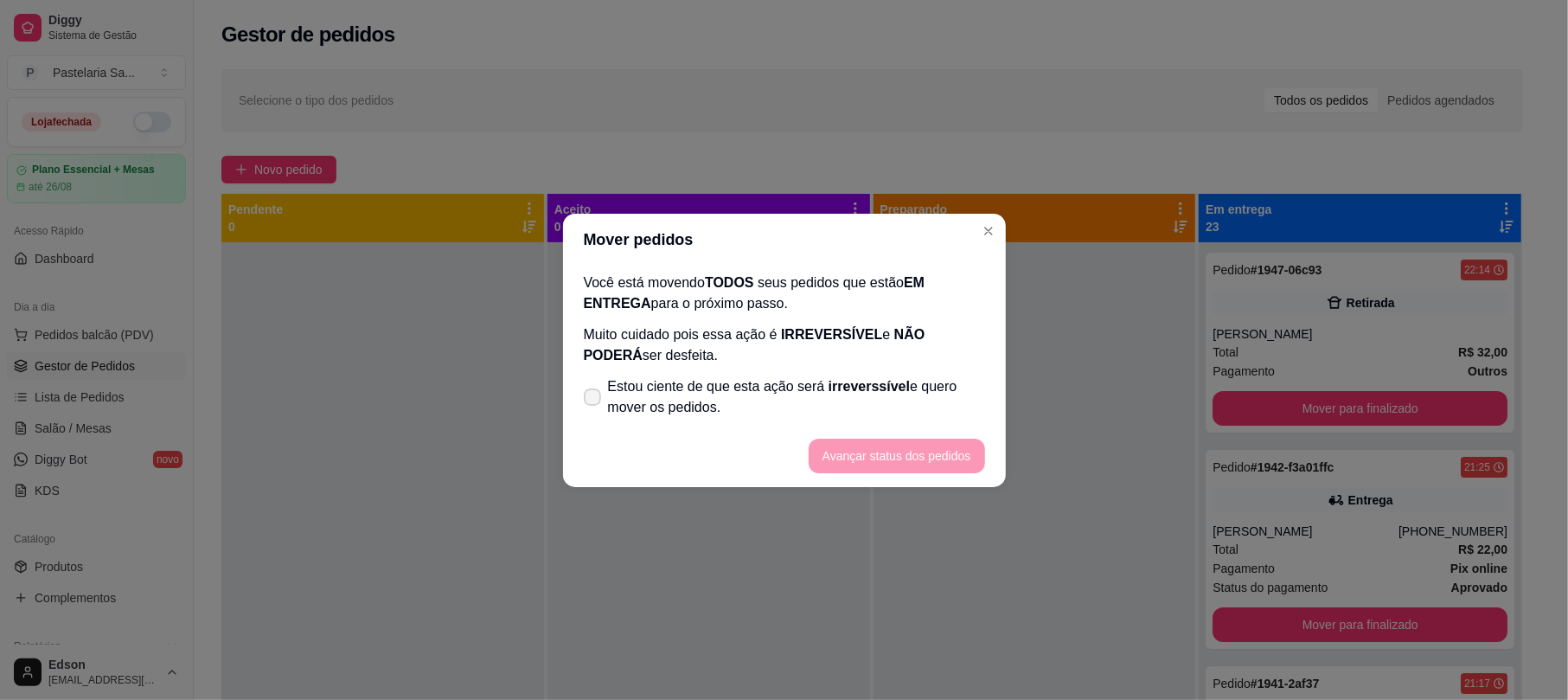
click at [837, 377] on span "Estou ciente de que esta ação será irreverssível e quero mover os pedidos." at bounding box center [796, 397] width 377 height 41
click at [595, 400] on input "Estou ciente de que esta ação será irreverssível e quero mover os pedidos." at bounding box center [588, 406] width 11 height 11
checkbox input "true"
click at [956, 451] on button "Avançar status dos pedidos" at bounding box center [898, 455] width 172 height 34
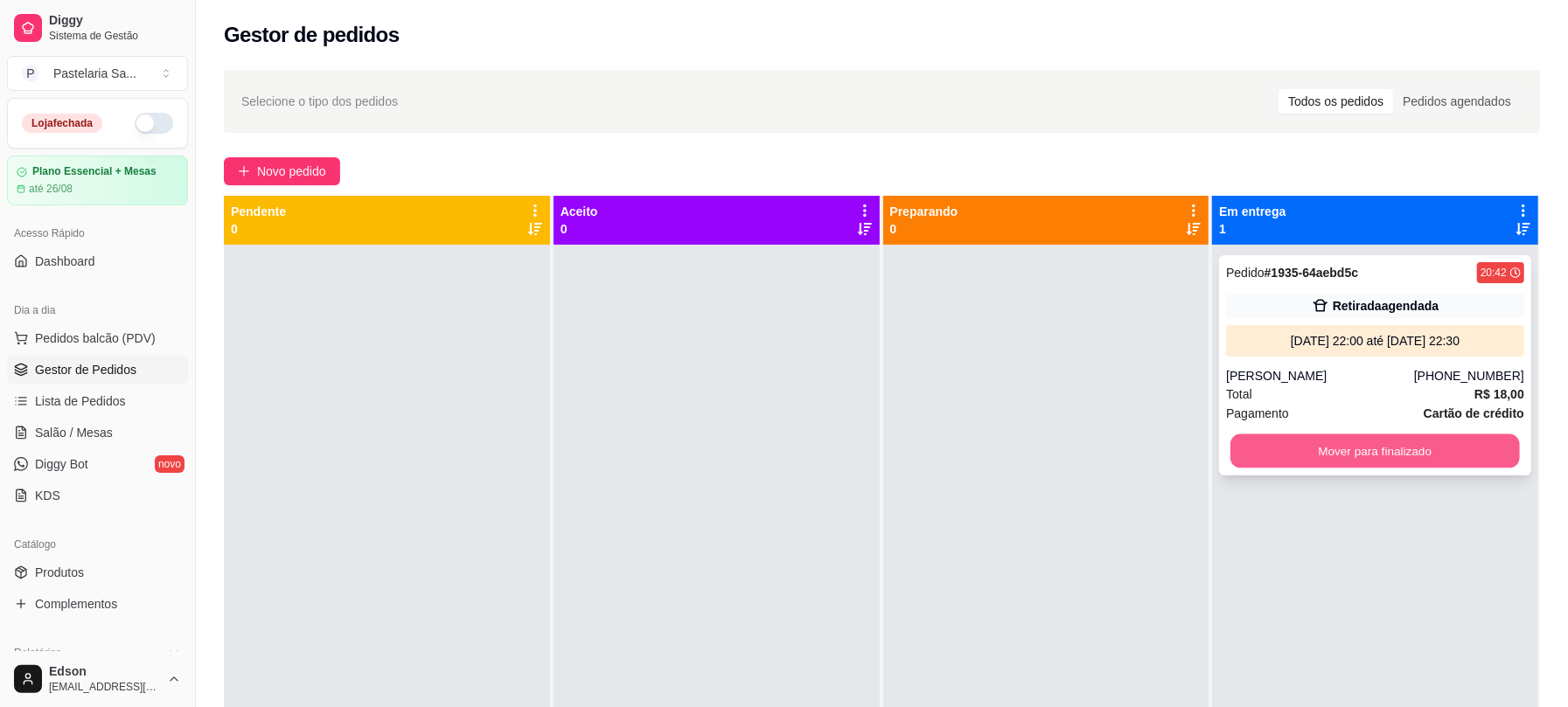
click at [1477, 448] on button "Mover para finalizado" at bounding box center [1376, 451] width 290 height 34
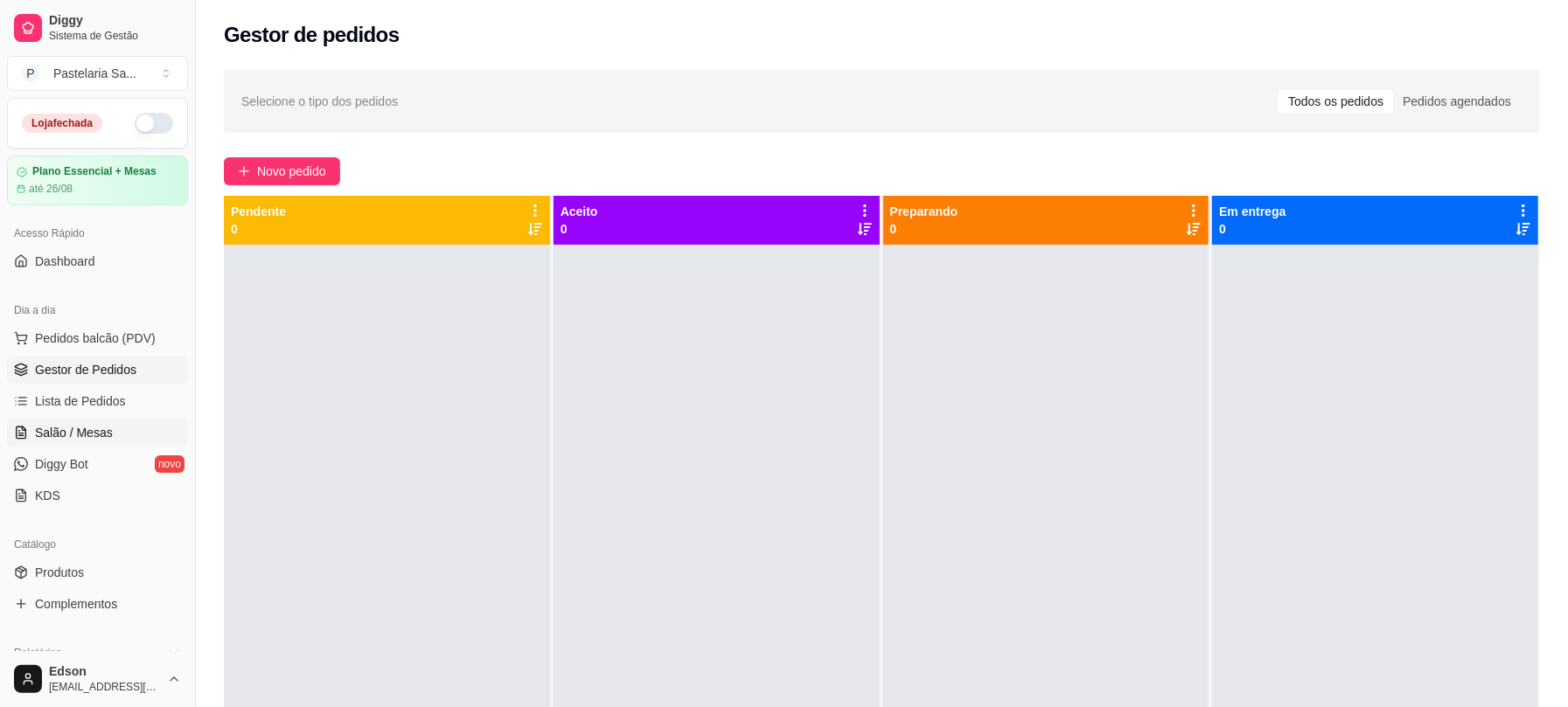
click at [138, 427] on link "Salão / Mesas" at bounding box center [98, 433] width 181 height 28
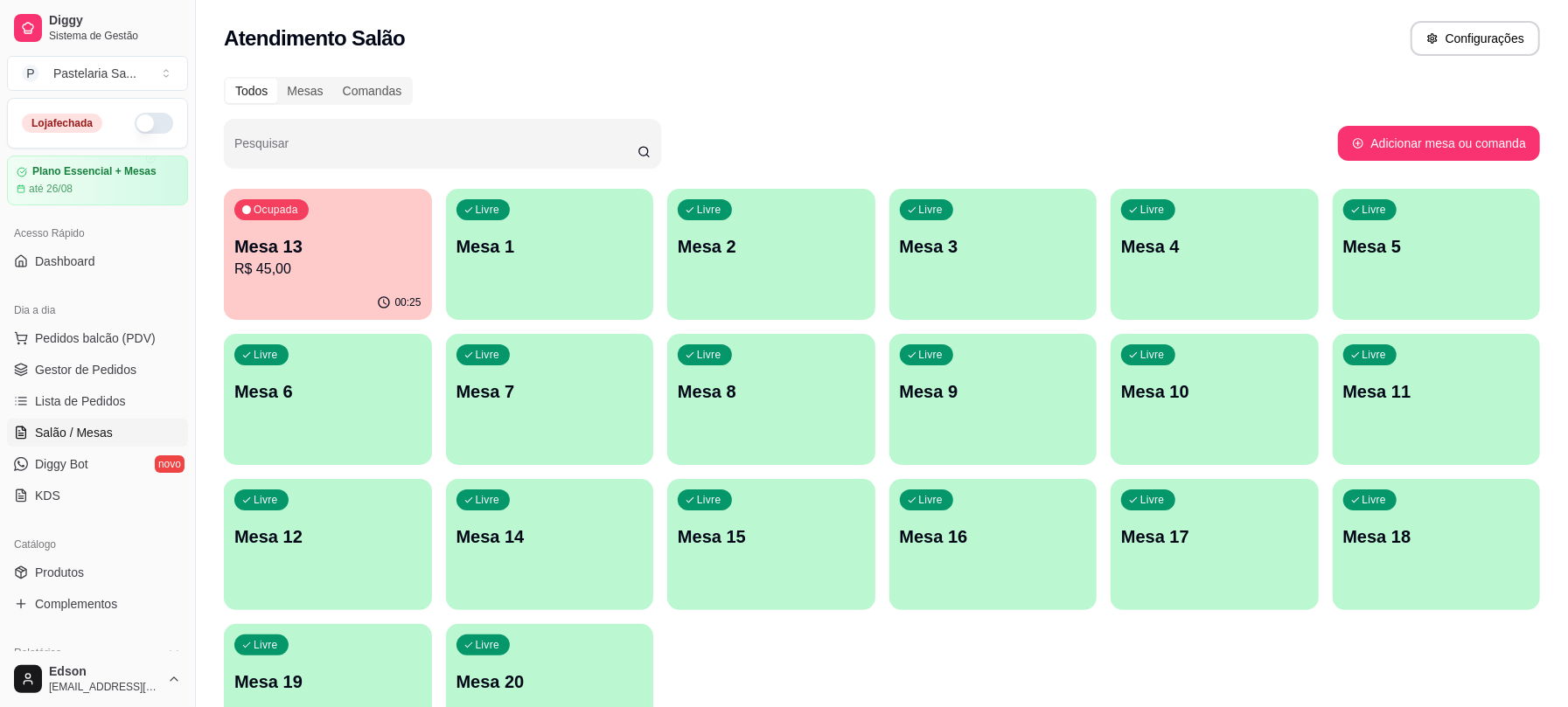
click at [340, 231] on div "Ocupada Mesa 13 R$ 45,00" at bounding box center [327, 237] width 208 height 97
click at [334, 259] on p "R$ 45,00" at bounding box center [328, 269] width 187 height 21
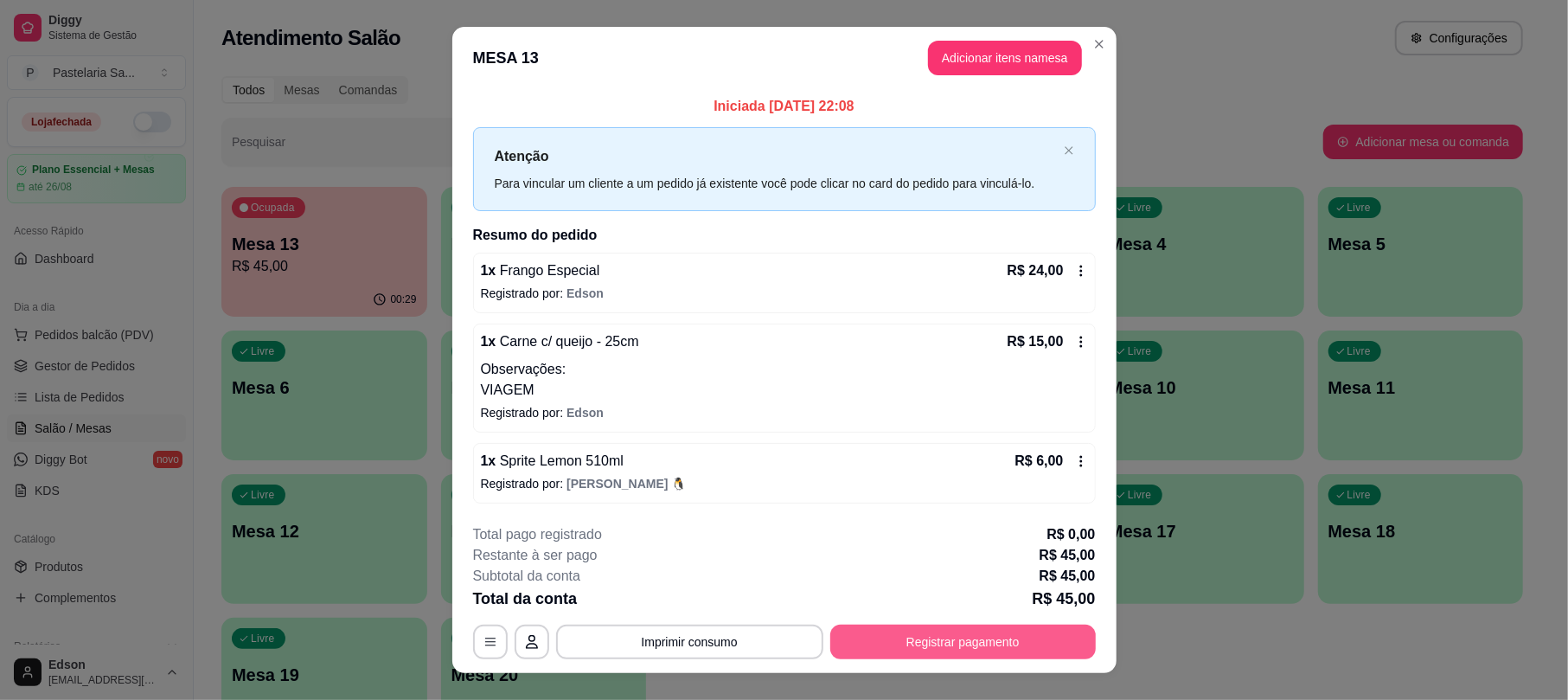
click at [992, 631] on button "Registrar pagamento" at bounding box center [963, 642] width 266 height 35
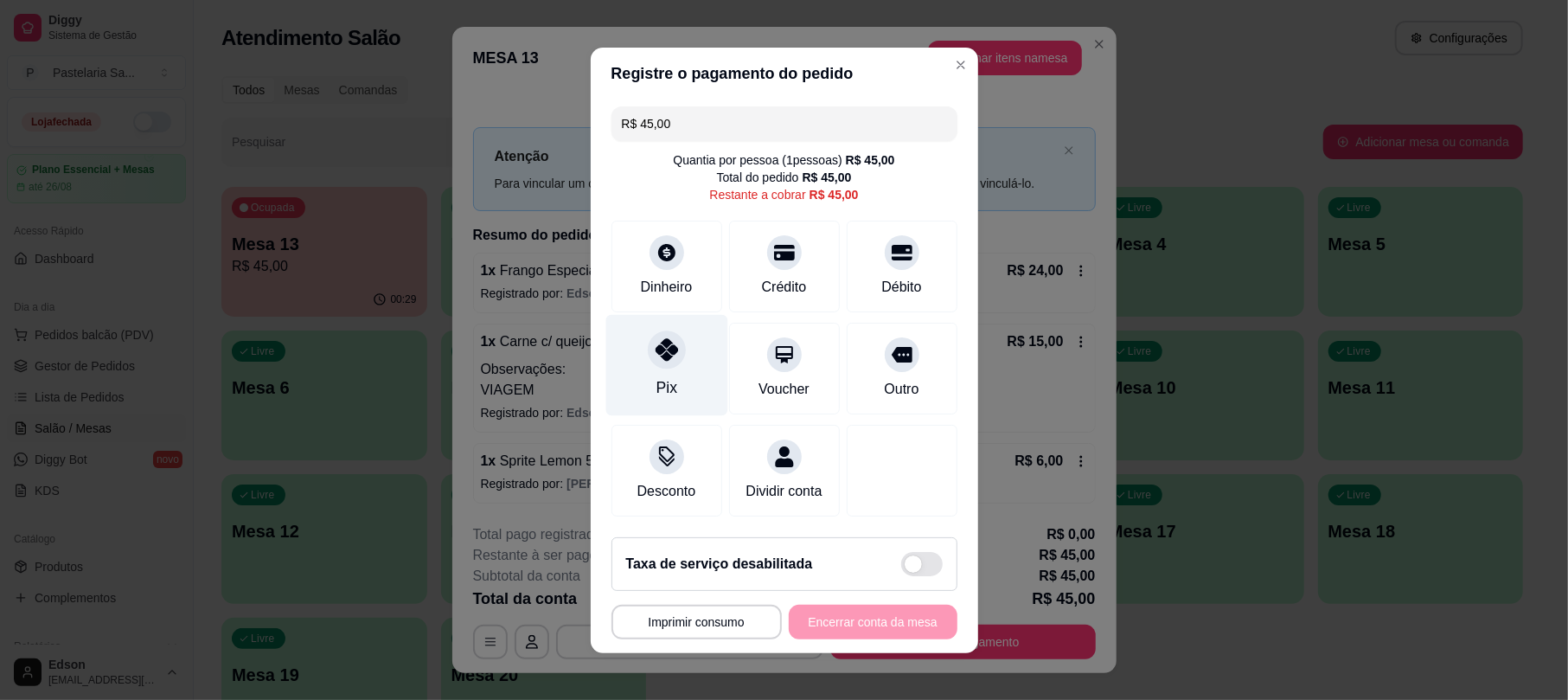
click at [665, 350] on icon at bounding box center [666, 349] width 23 height 23
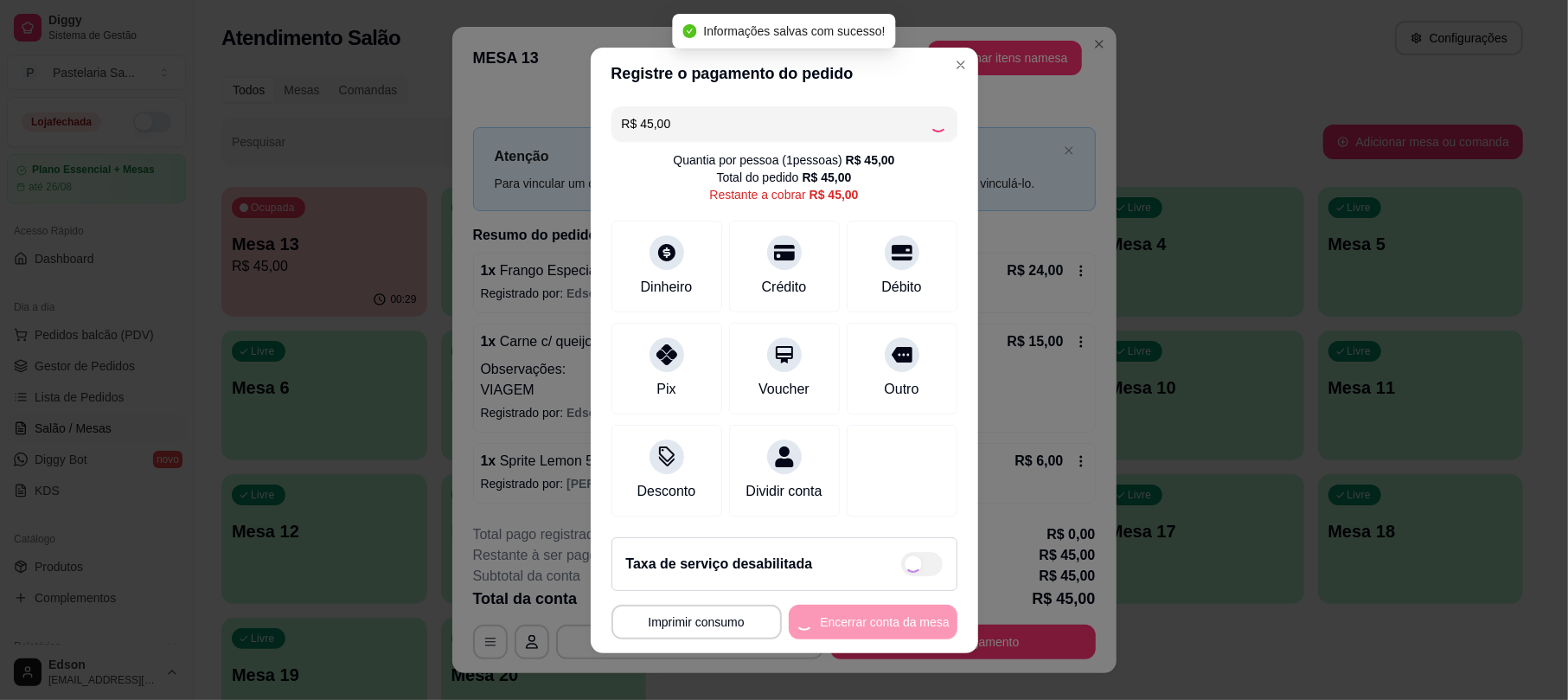
type input "R$ 0,00"
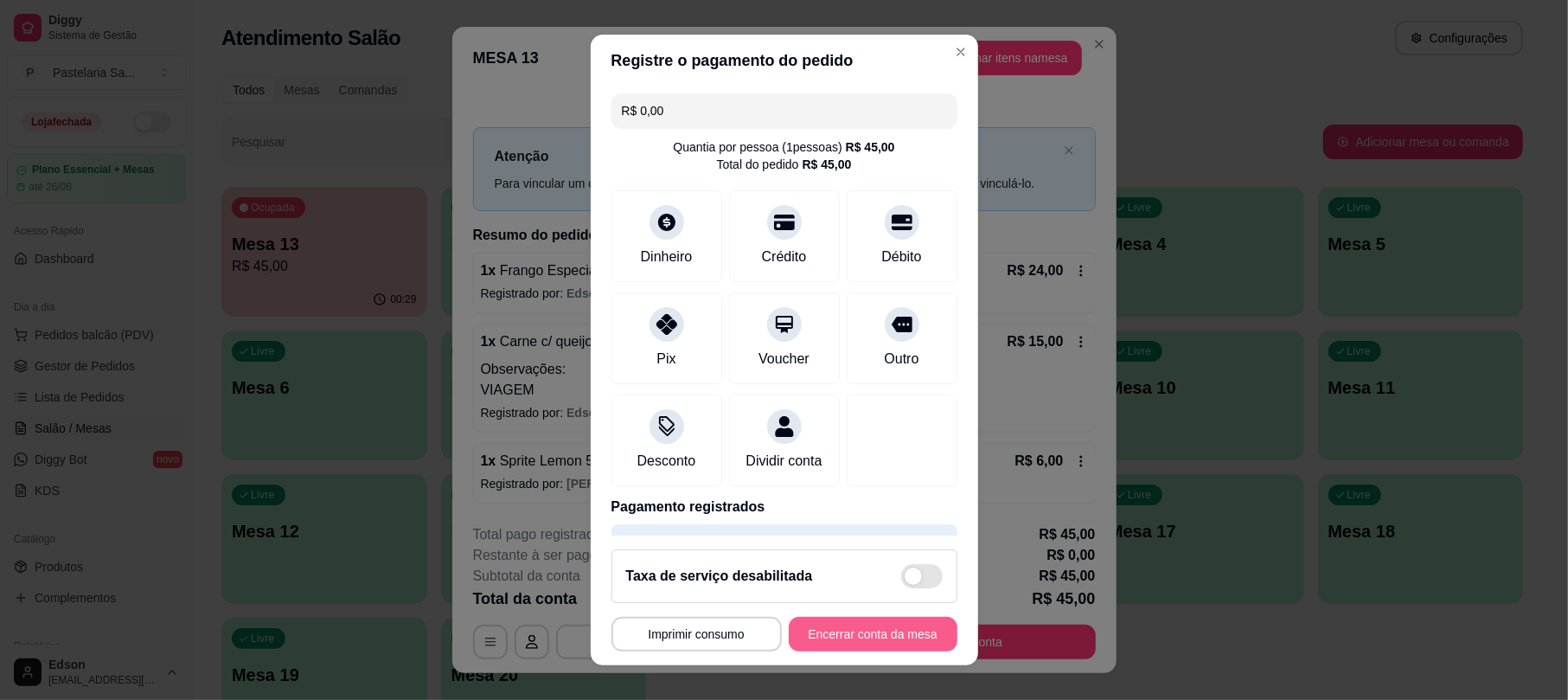
click at [890, 625] on button "Encerrar conta da mesa" at bounding box center [873, 634] width 169 height 35
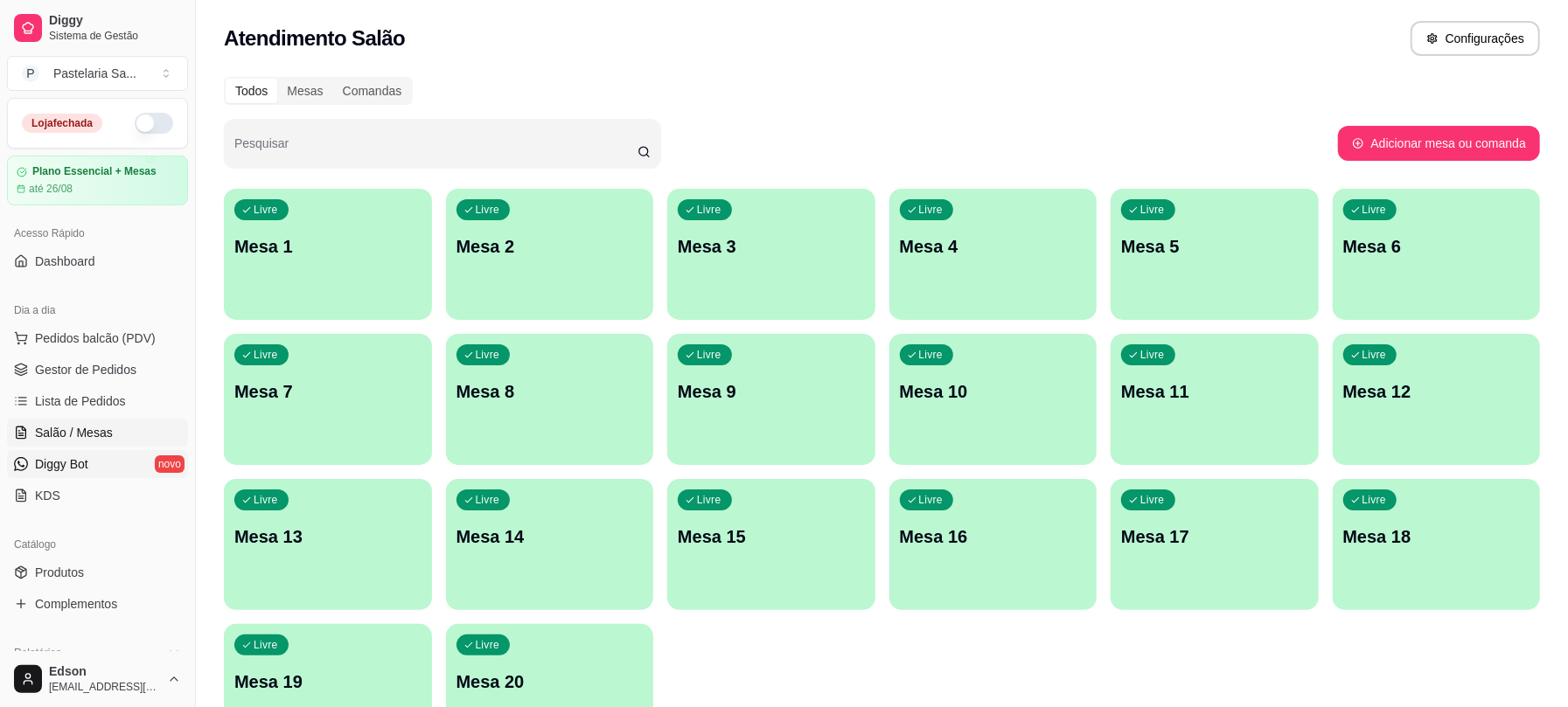
scroll to position [485, 0]
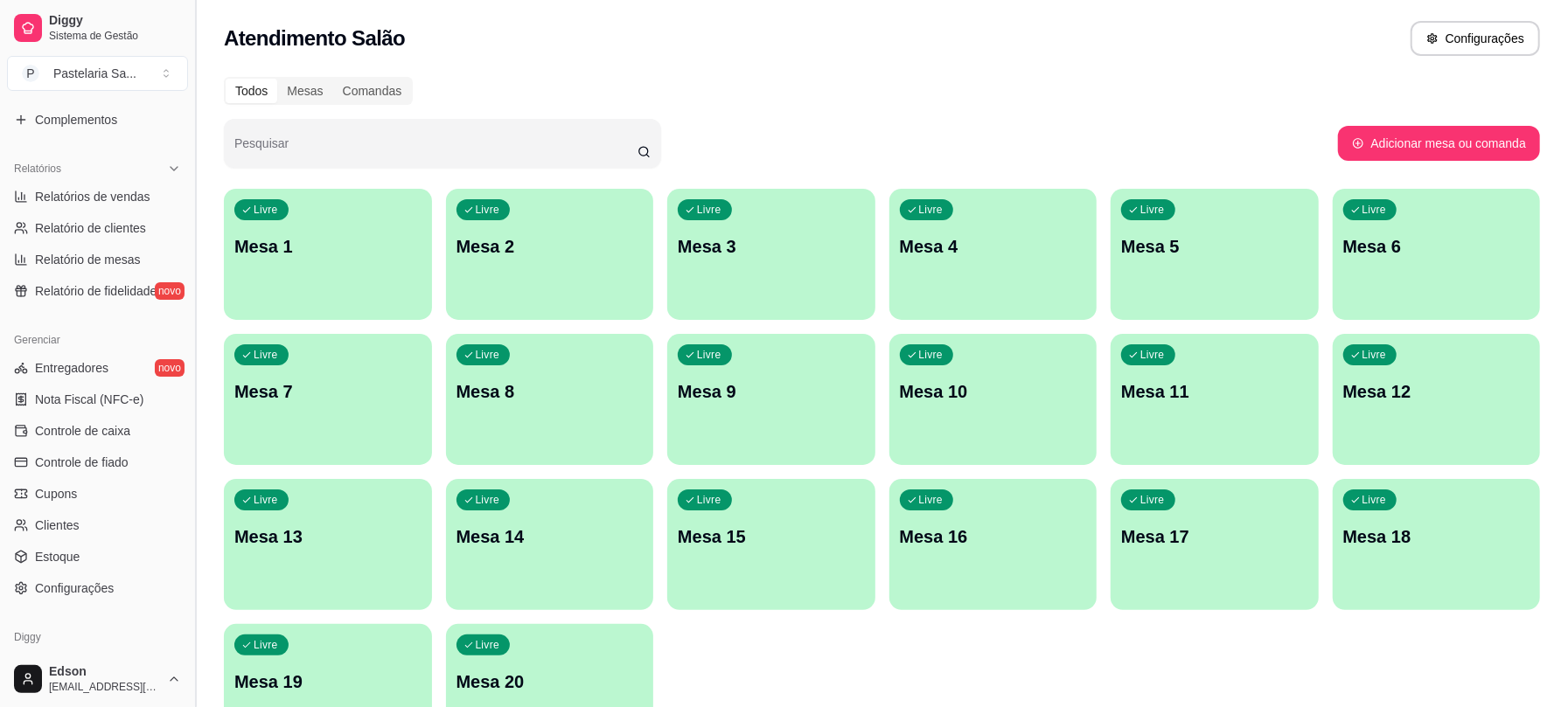
drag, startPoint x: 190, startPoint y: 402, endPoint x: 193, endPoint y: 382, distance: 20.2
click at [193, 382] on button "Toggle Sidebar" at bounding box center [195, 354] width 14 height 707
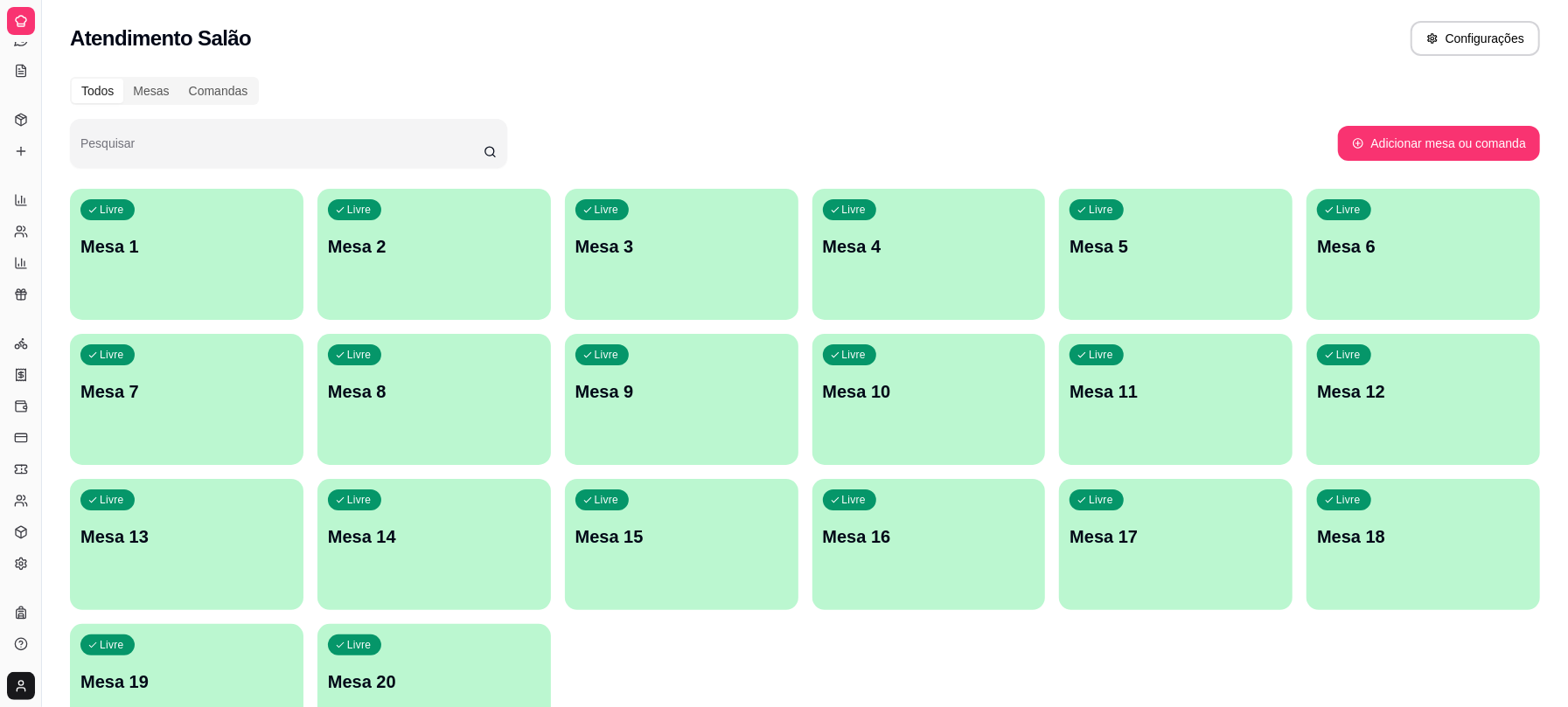
scroll to position [198, 0]
click at [189, 389] on p "Mesa 7" at bounding box center [187, 392] width 207 height 24
click at [18, 318] on div "Gerenciar" at bounding box center [20, 317] width 27 height 28
click at [42, 320] on button "Toggle Sidebar" at bounding box center [41, 354] width 14 height 707
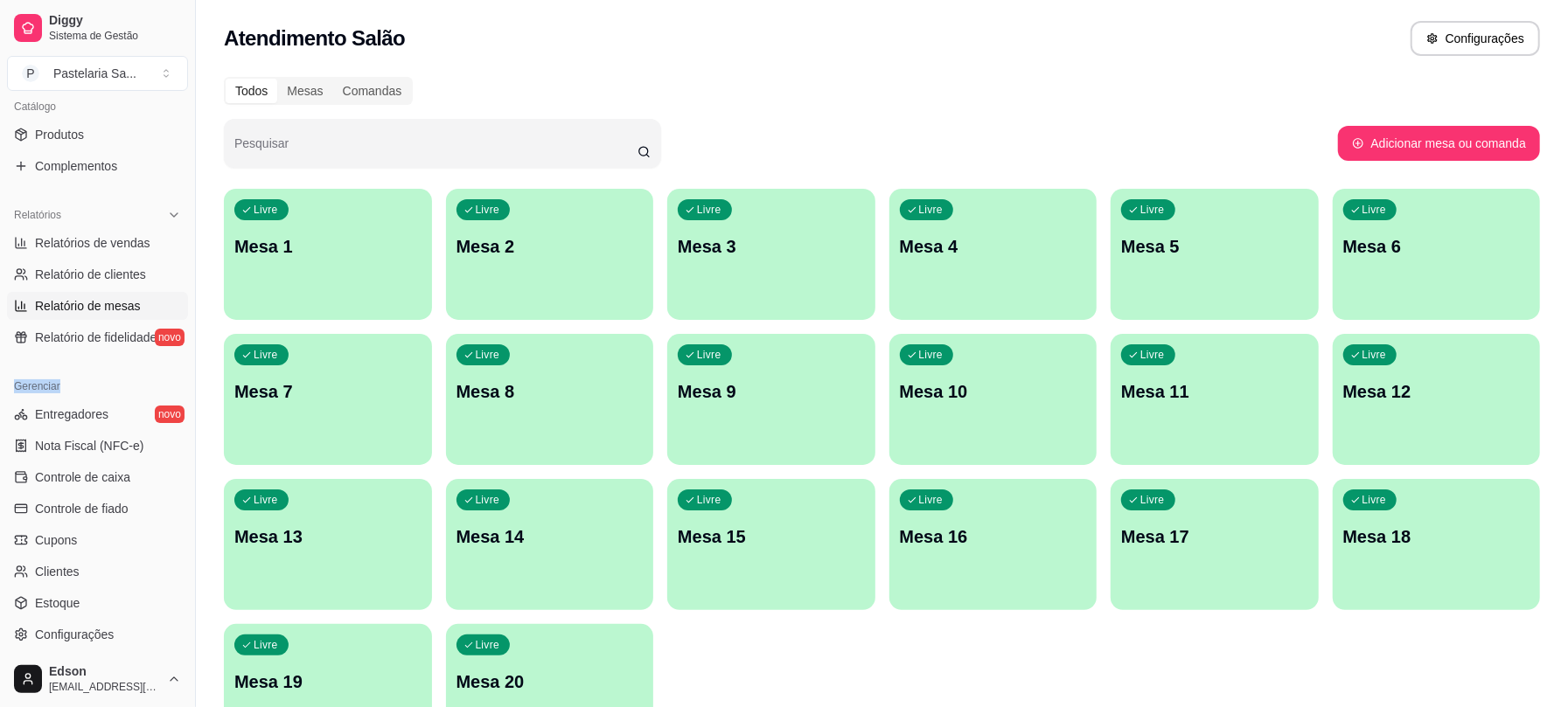
scroll to position [422, 0]
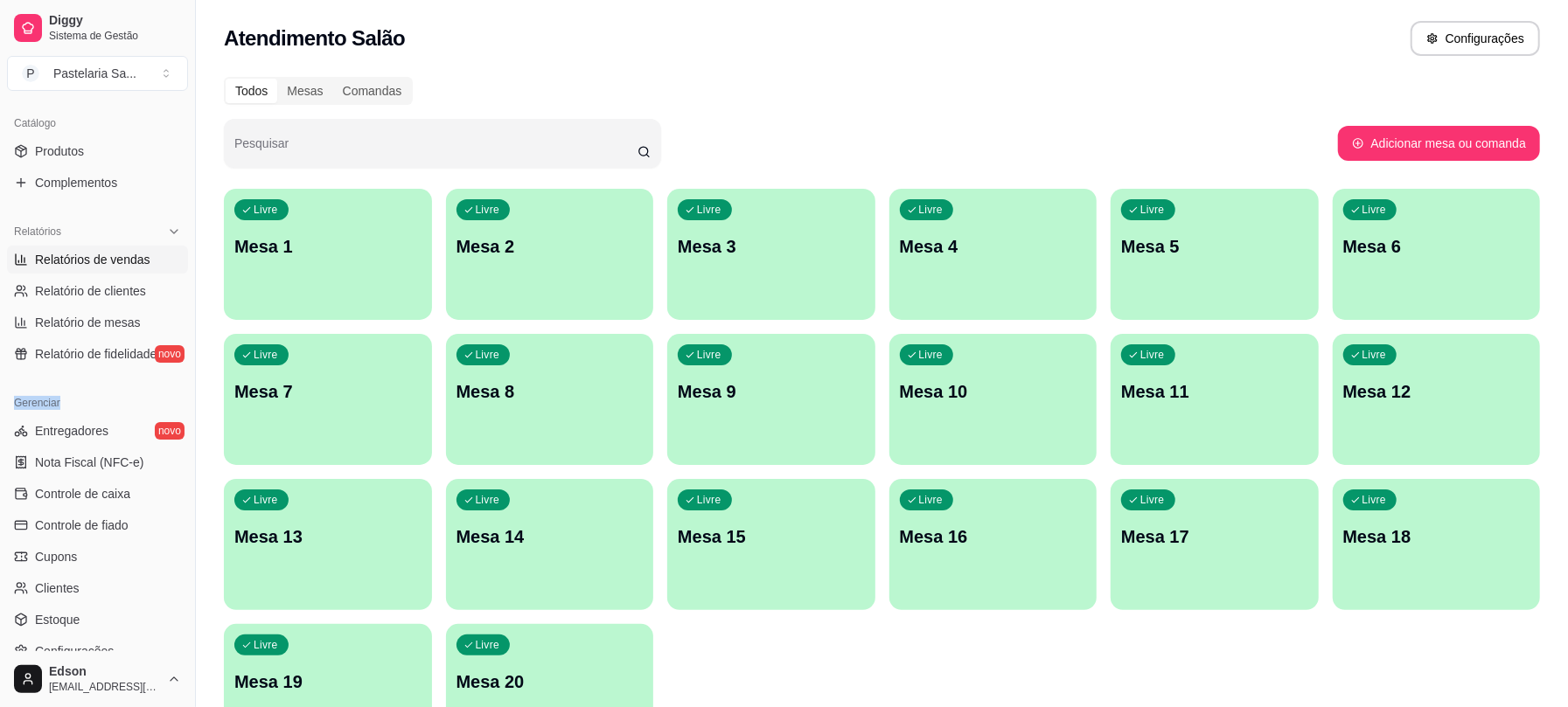
click at [96, 271] on link "Relatórios de vendas" at bounding box center [98, 259] width 181 height 28
select select "ALL"
select select "0"
